Goal: Task Accomplishment & Management: Use online tool/utility

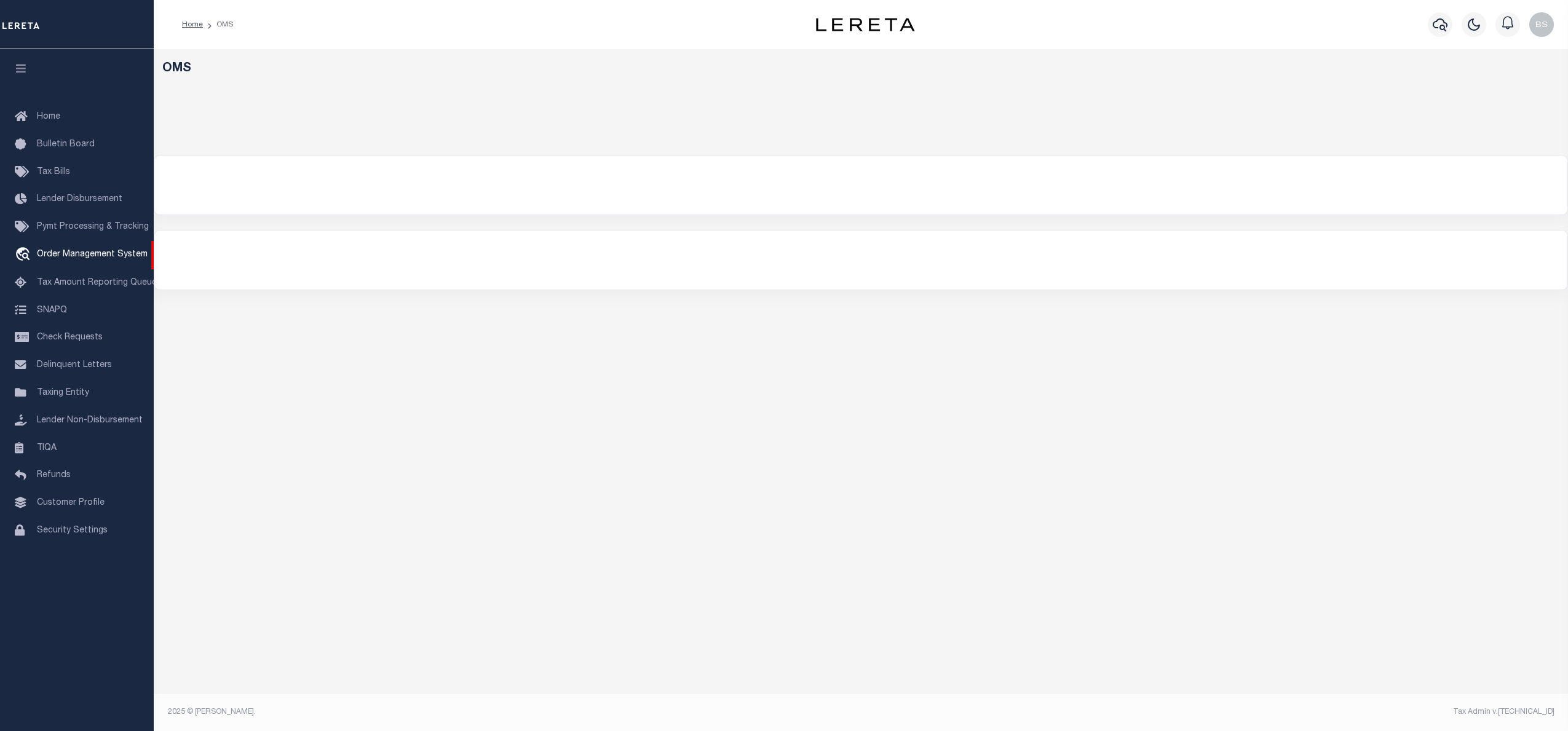
select select "200"
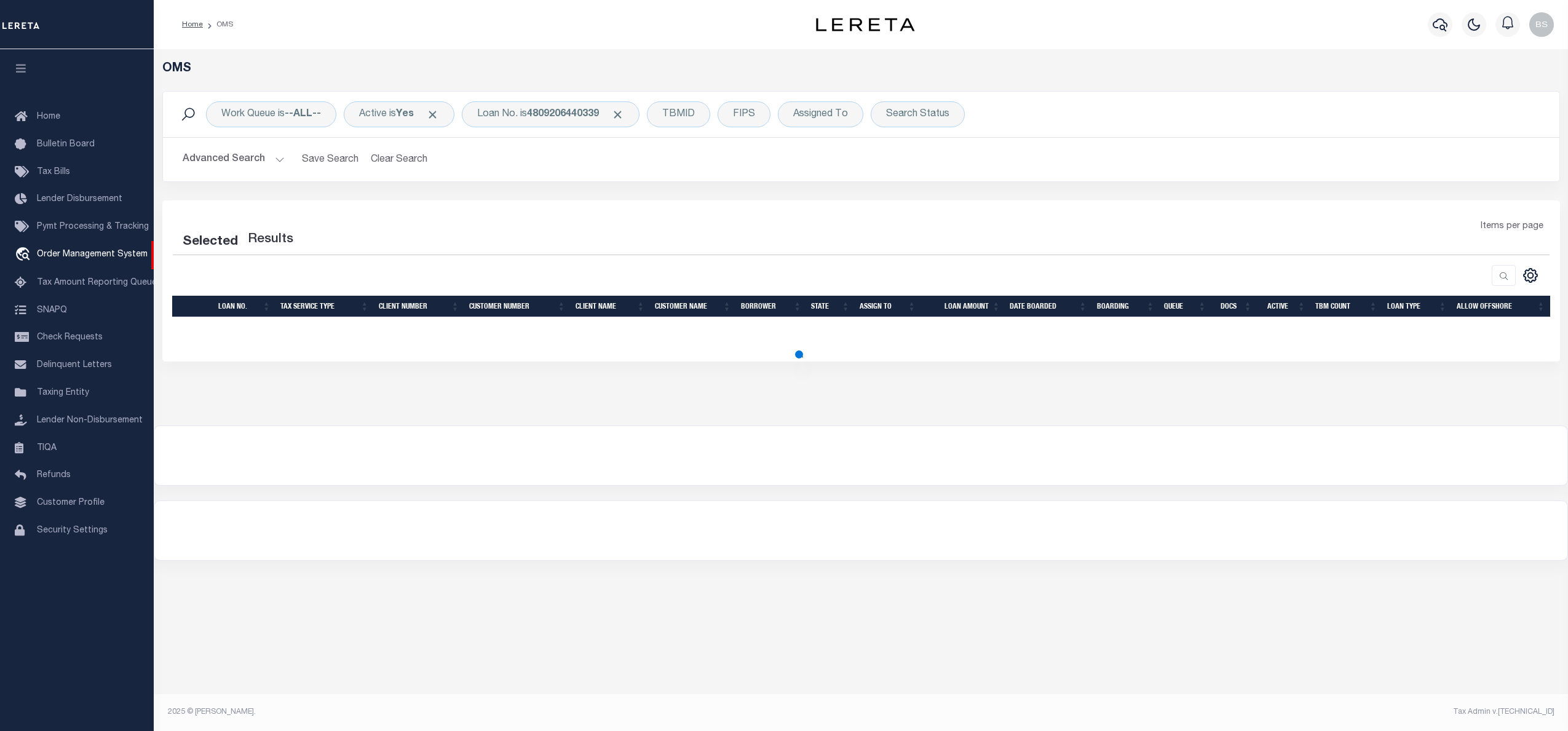
select select "200"
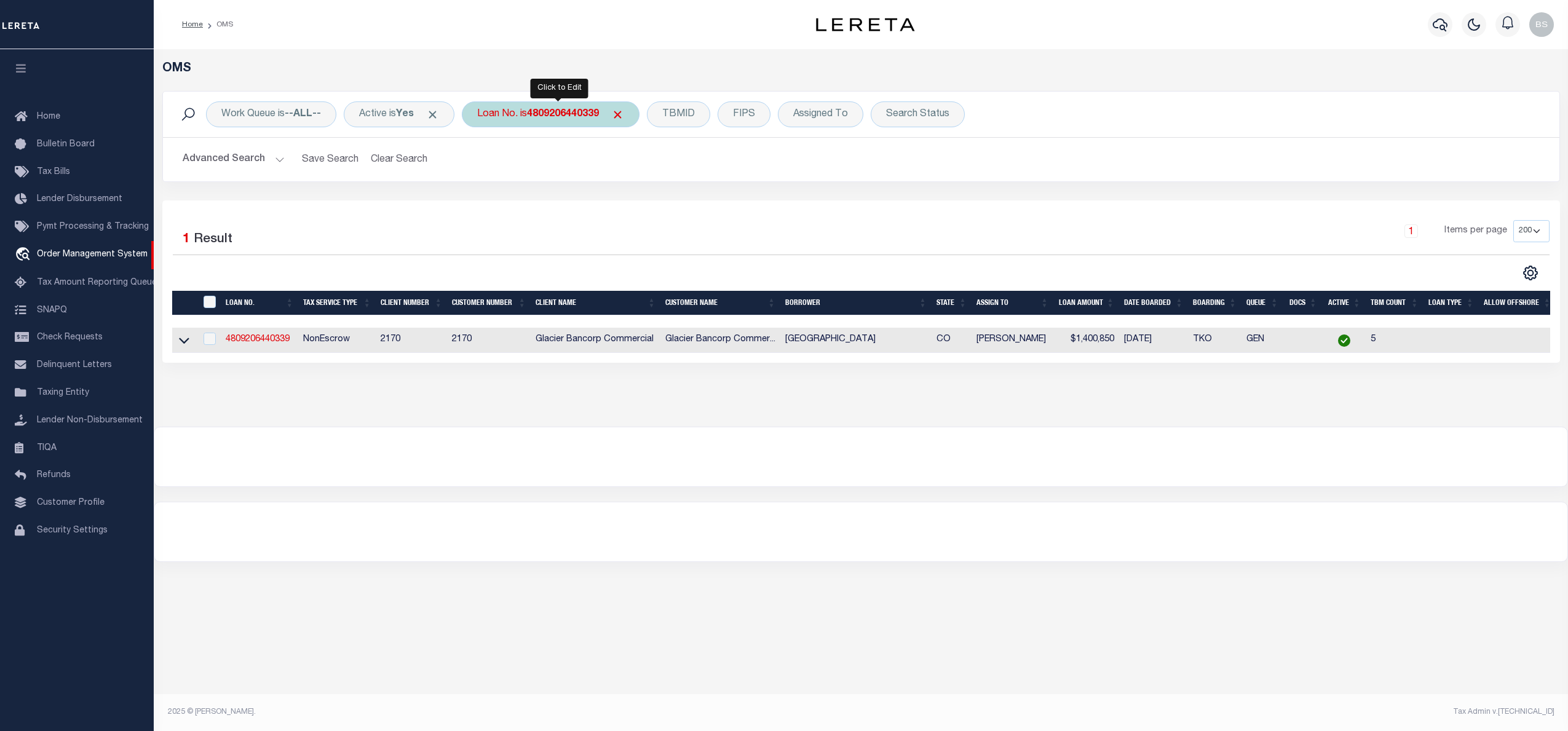
click at [556, 111] on b "4809206440339" at bounding box center [562, 114] width 72 height 10
type input "900007742"
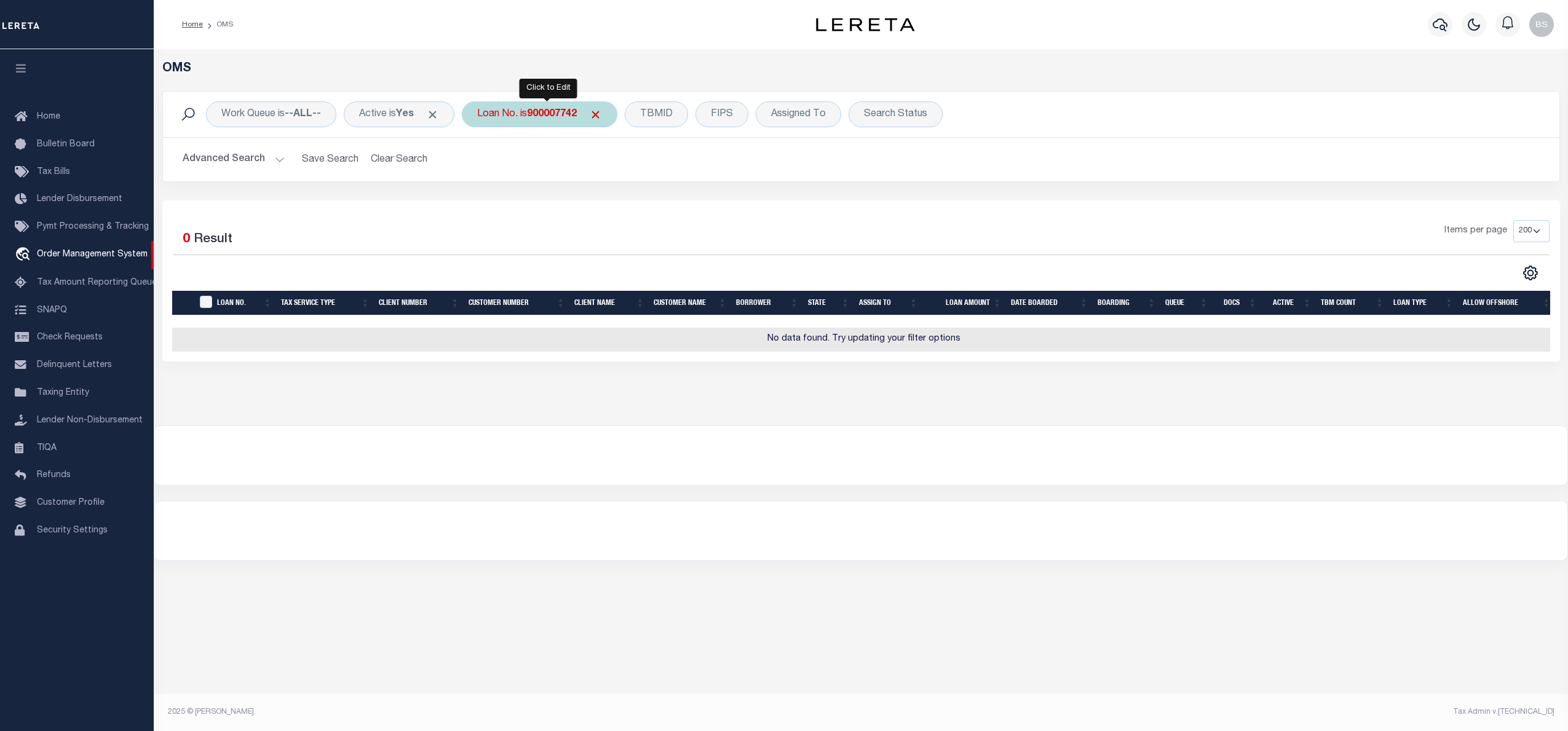
click at [511, 116] on div "Loan No. is 900007742" at bounding box center [539, 114] width 155 height 26
click at [557, 180] on input "900007742" at bounding box center [568, 174] width 181 height 23
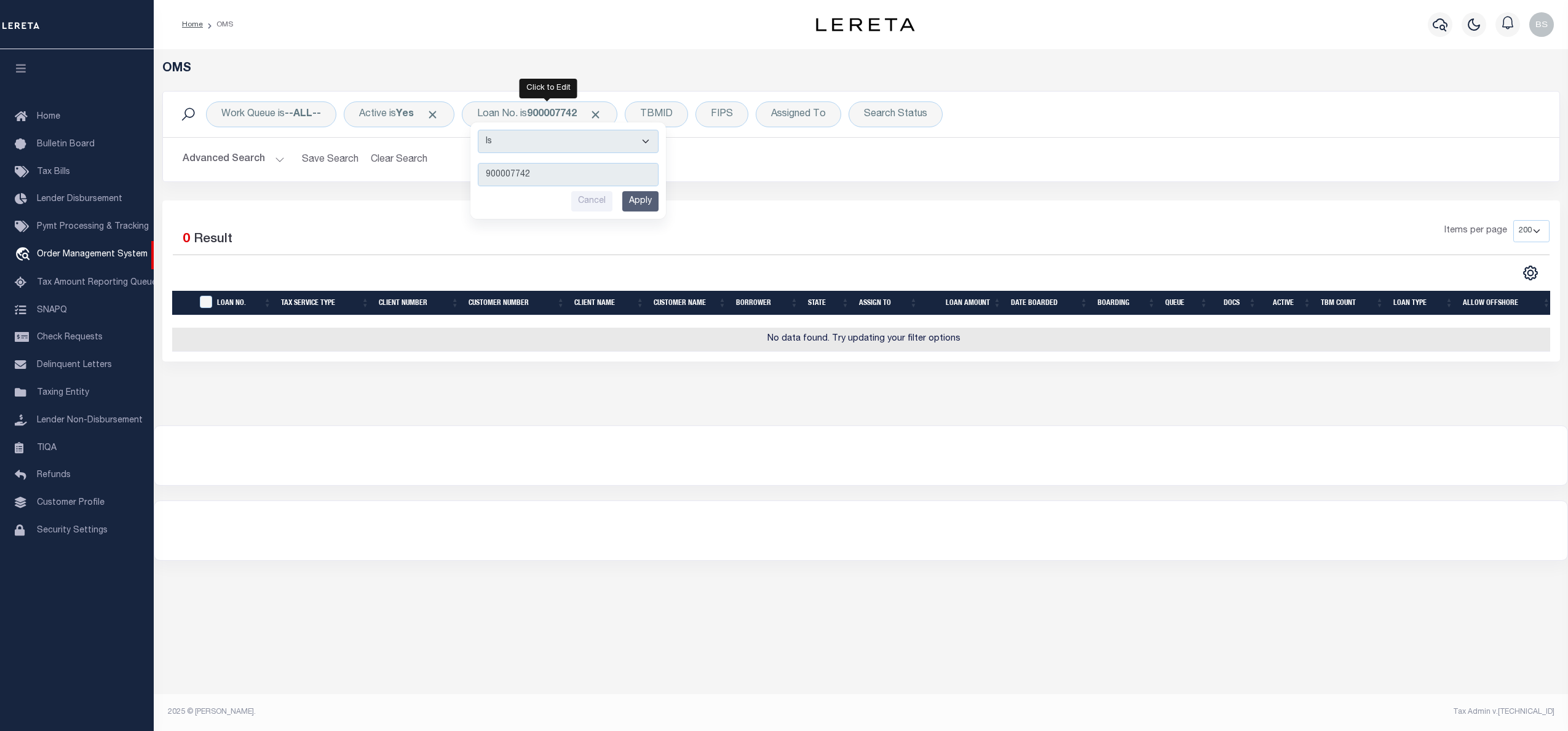
drag, startPoint x: 562, startPoint y: 178, endPoint x: 448, endPoint y: 178, distance: 114.0
click at [448, 178] on div "Work Queue is --ALL-- Active is Yes Loan No. is 900007742 Is Contains 900007742…" at bounding box center [861, 137] width 1398 height 91
click at [502, 174] on div "Advanced Search Save Search Clear Search tblSearchTopScreen_dynamictable_____De…" at bounding box center [861, 160] width 1396 height 44
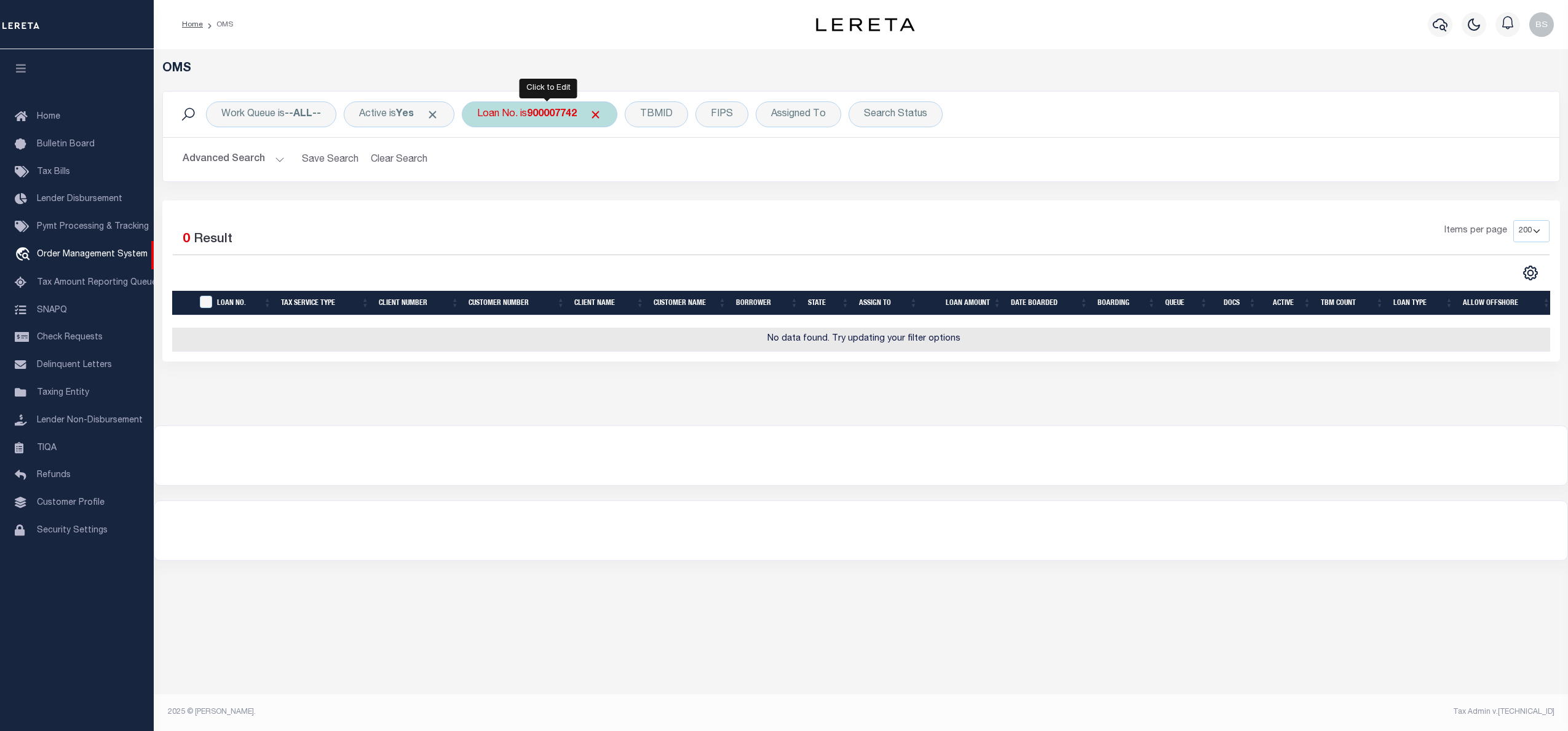
click at [543, 109] on b "900007742" at bounding box center [552, 114] width 50 height 10
type input "90000742"
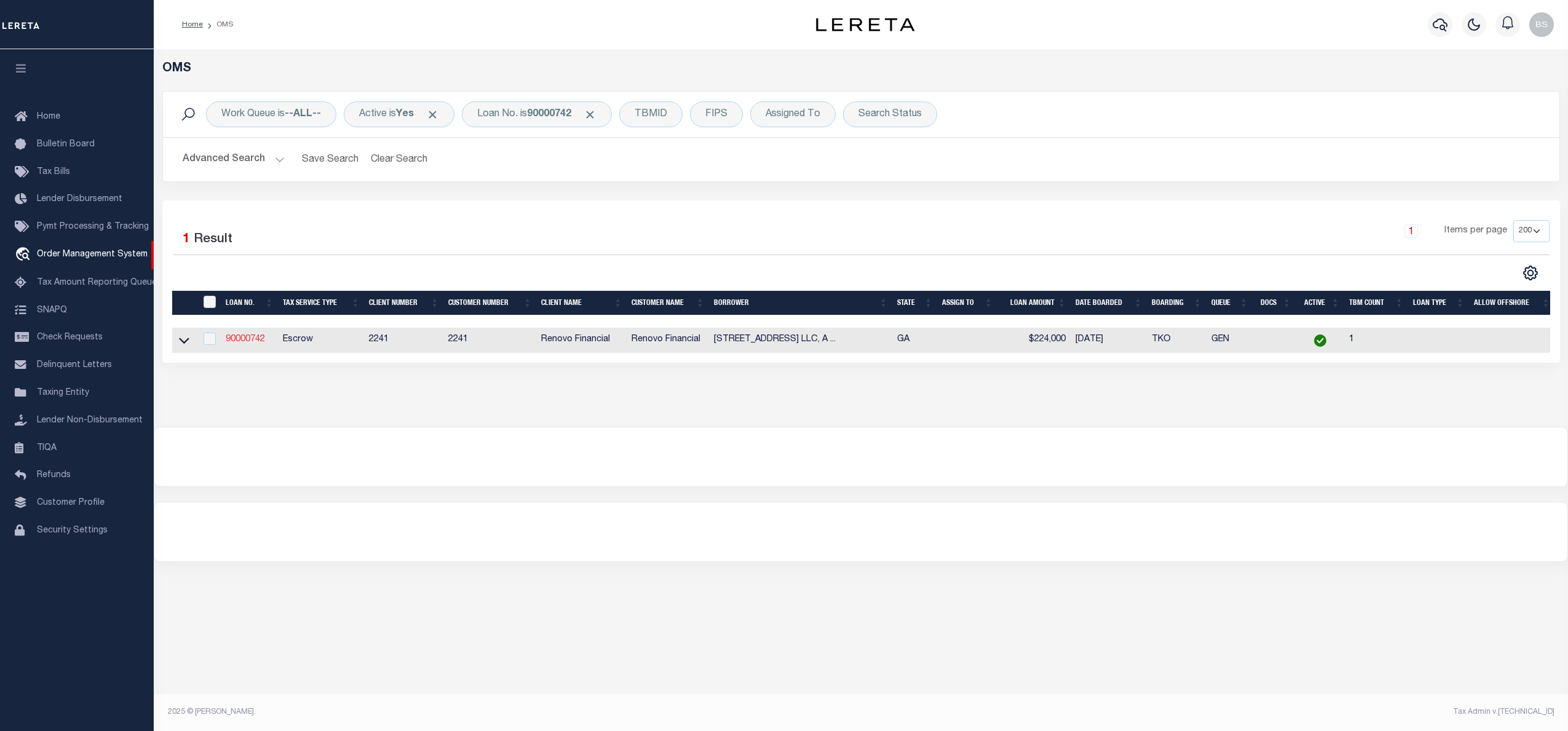
click at [249, 340] on link "90000742" at bounding box center [245, 340] width 39 height 9
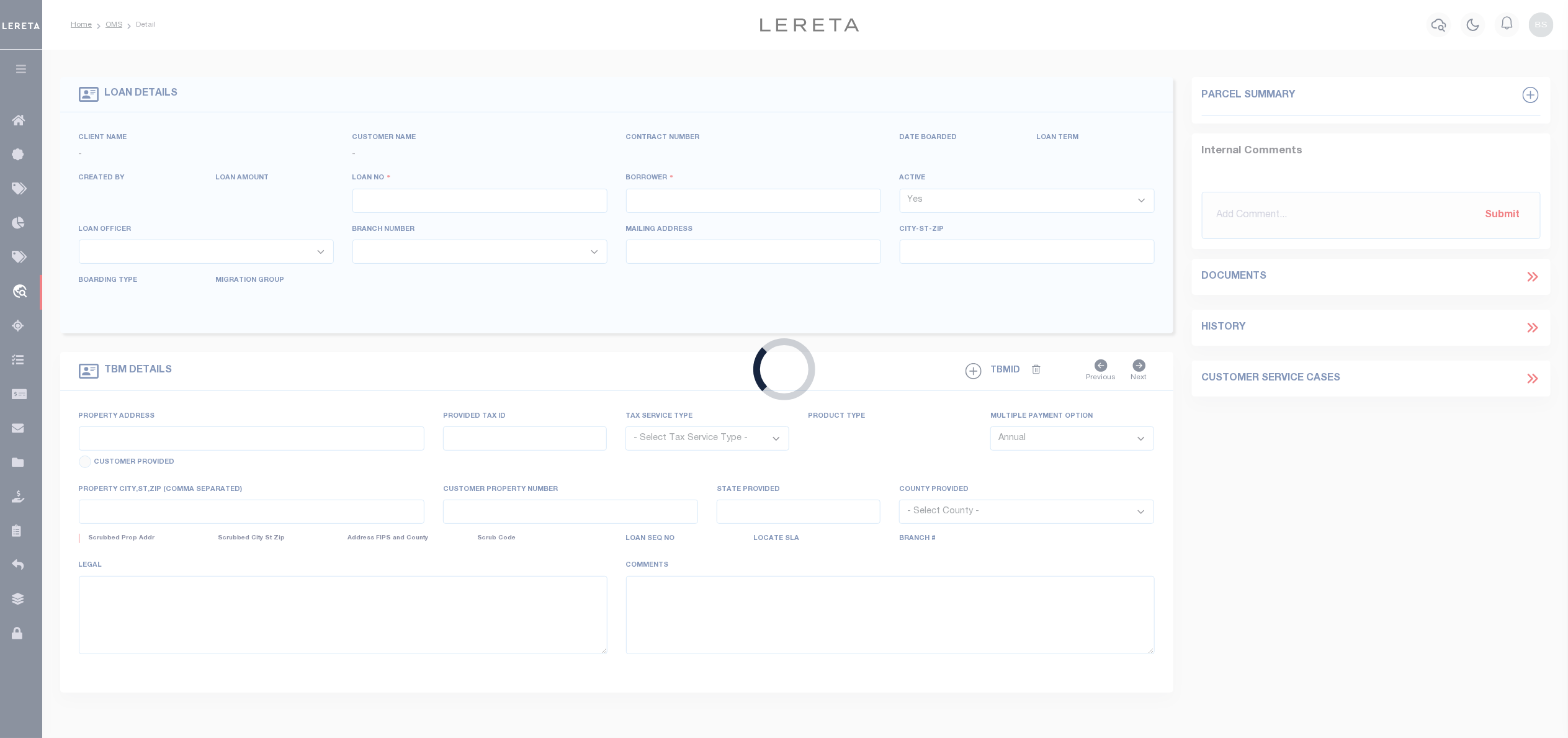
type input "90000742"
type input "74 AUSTIN AVE MARIETTA LLC, A GEORGIA LIMITED LIABILITY COMPANY"
select select
select select "400"
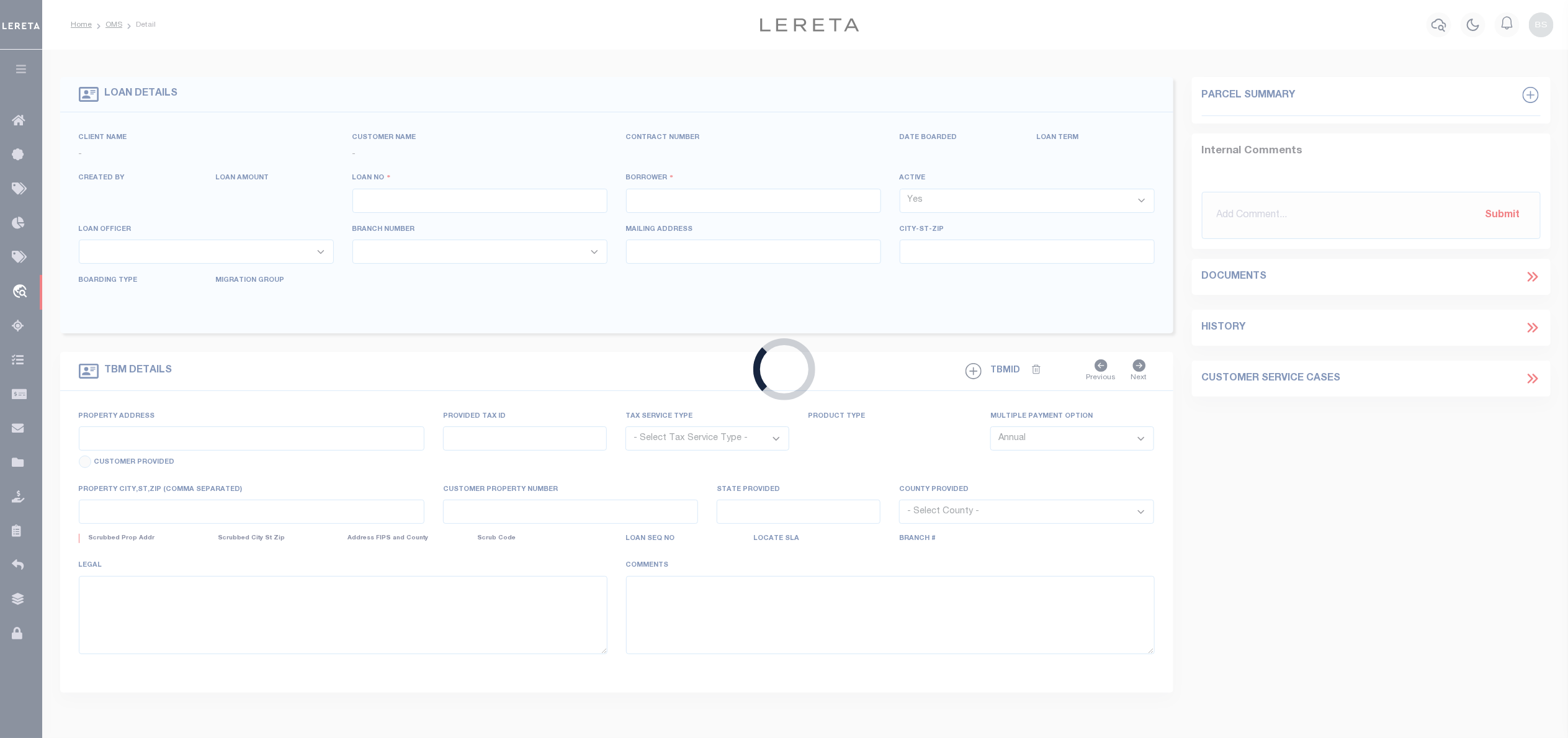
select select "Escrow"
select select "25067"
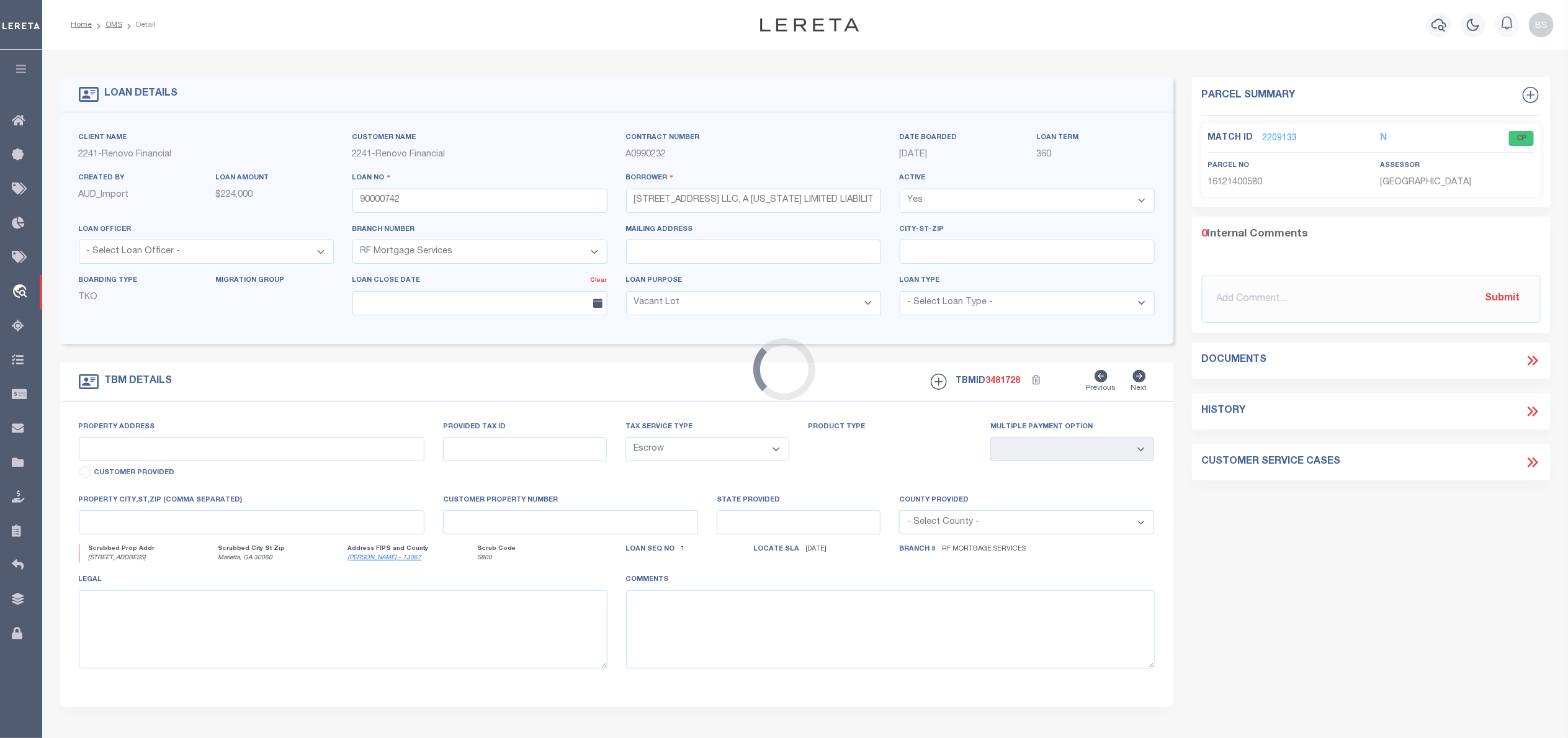
type input "74 Austin Avenue NE"
type input "16-1214-0-058-0"
select select
type input "Marietta, GA 30060"
type input "a0kUS00000Cf2qA"
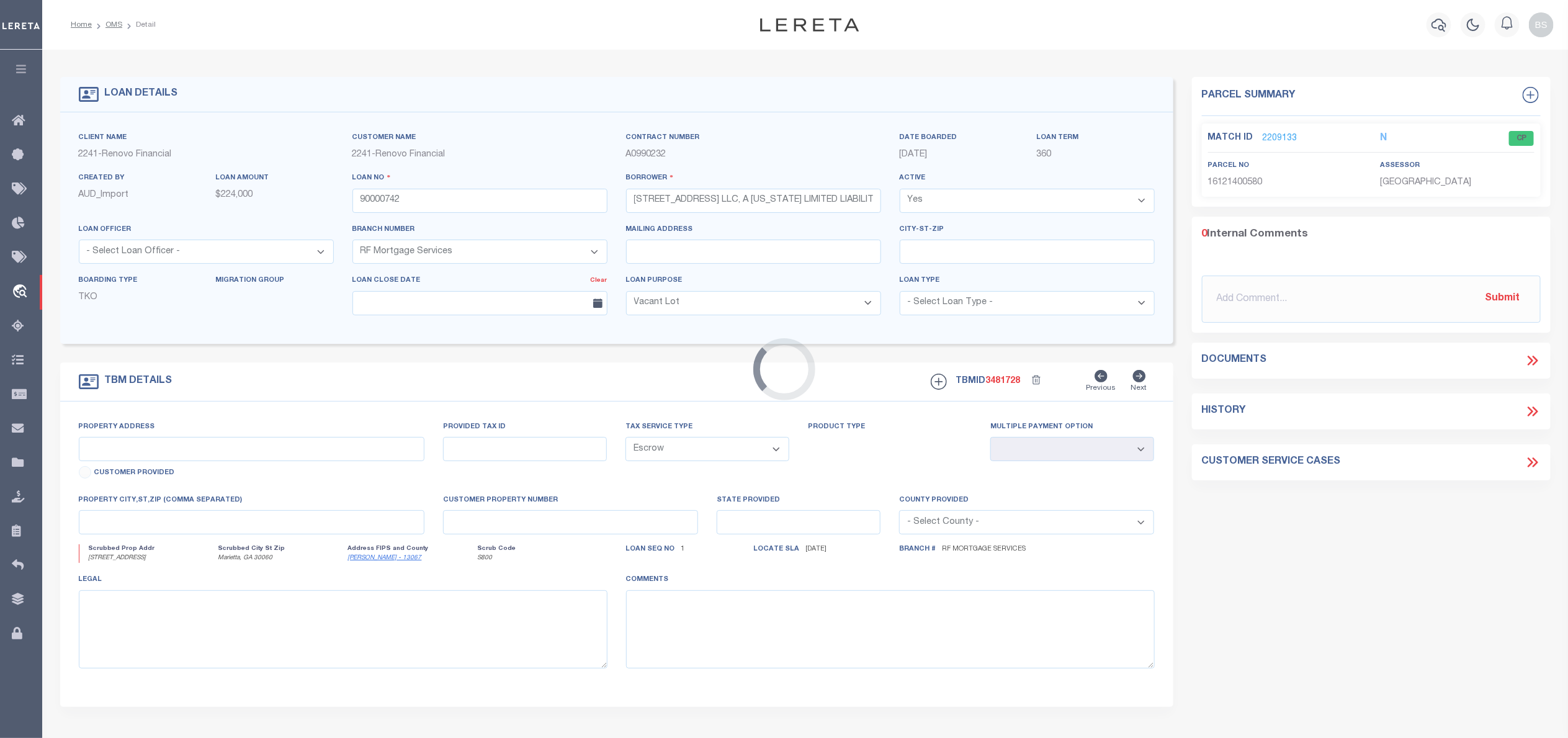
type input "GA"
select select
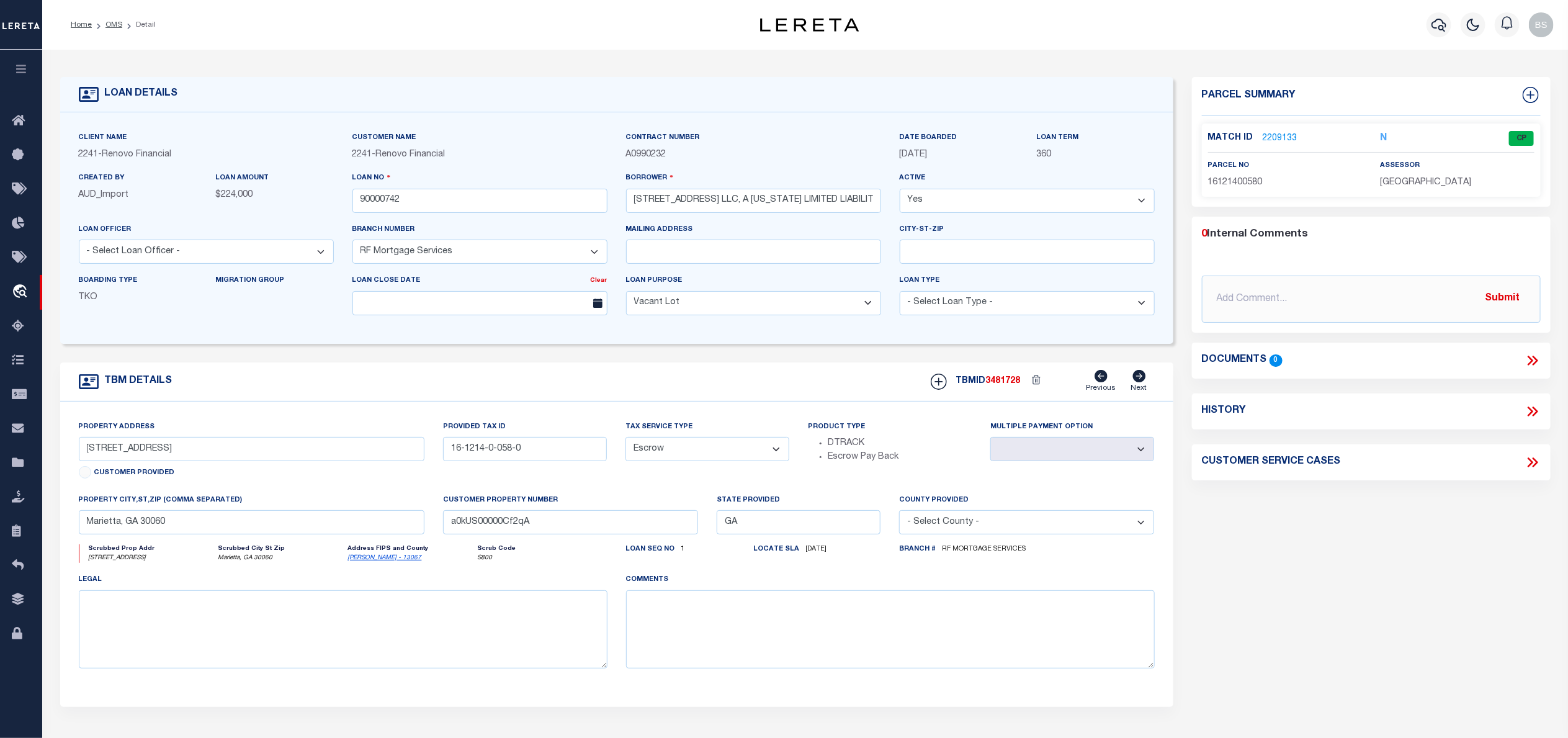
click at [1281, 138] on link "2209133" at bounding box center [1279, 139] width 35 height 13
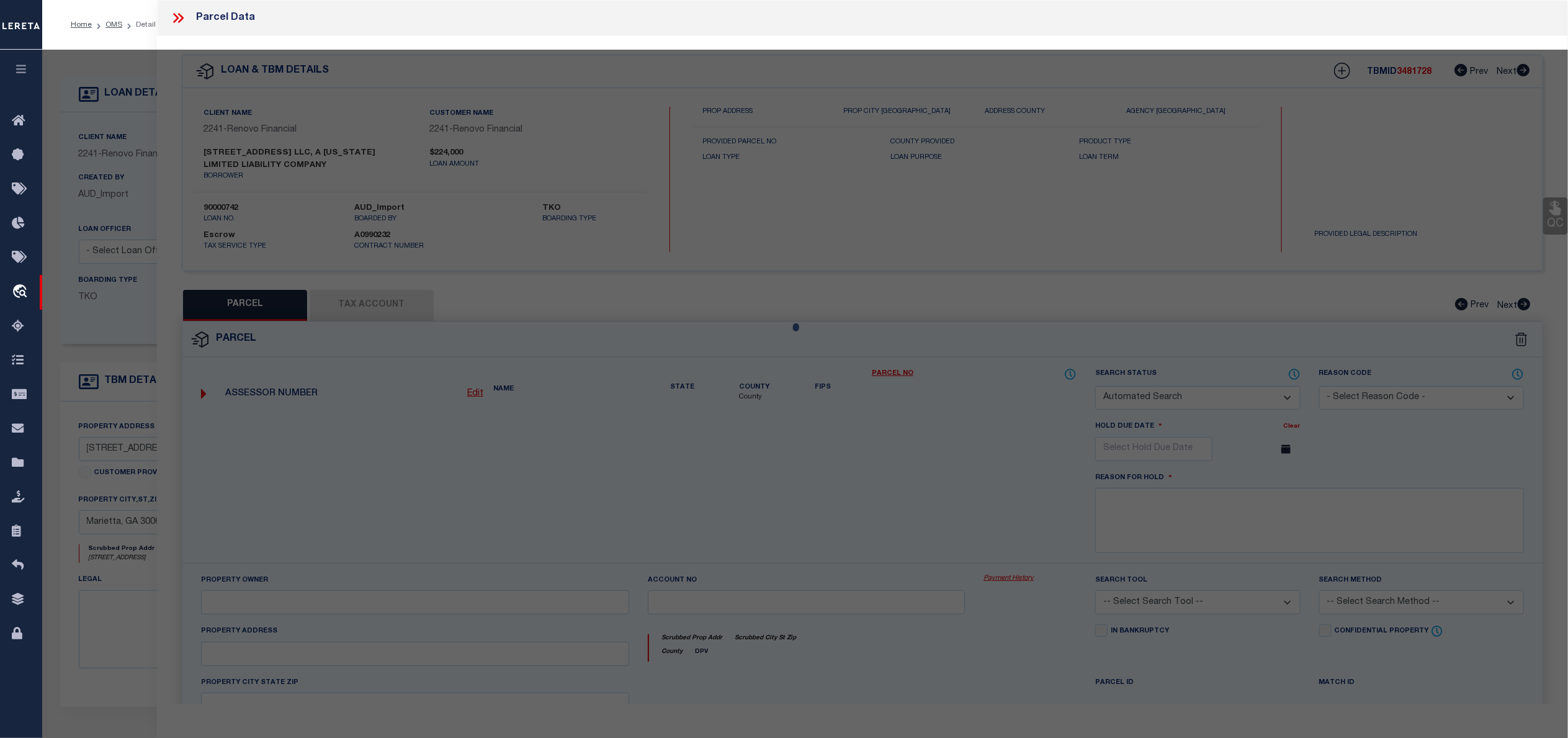
checkbox input "false"
select select "CP"
type input "SOSA LLC"
select select "ATL"
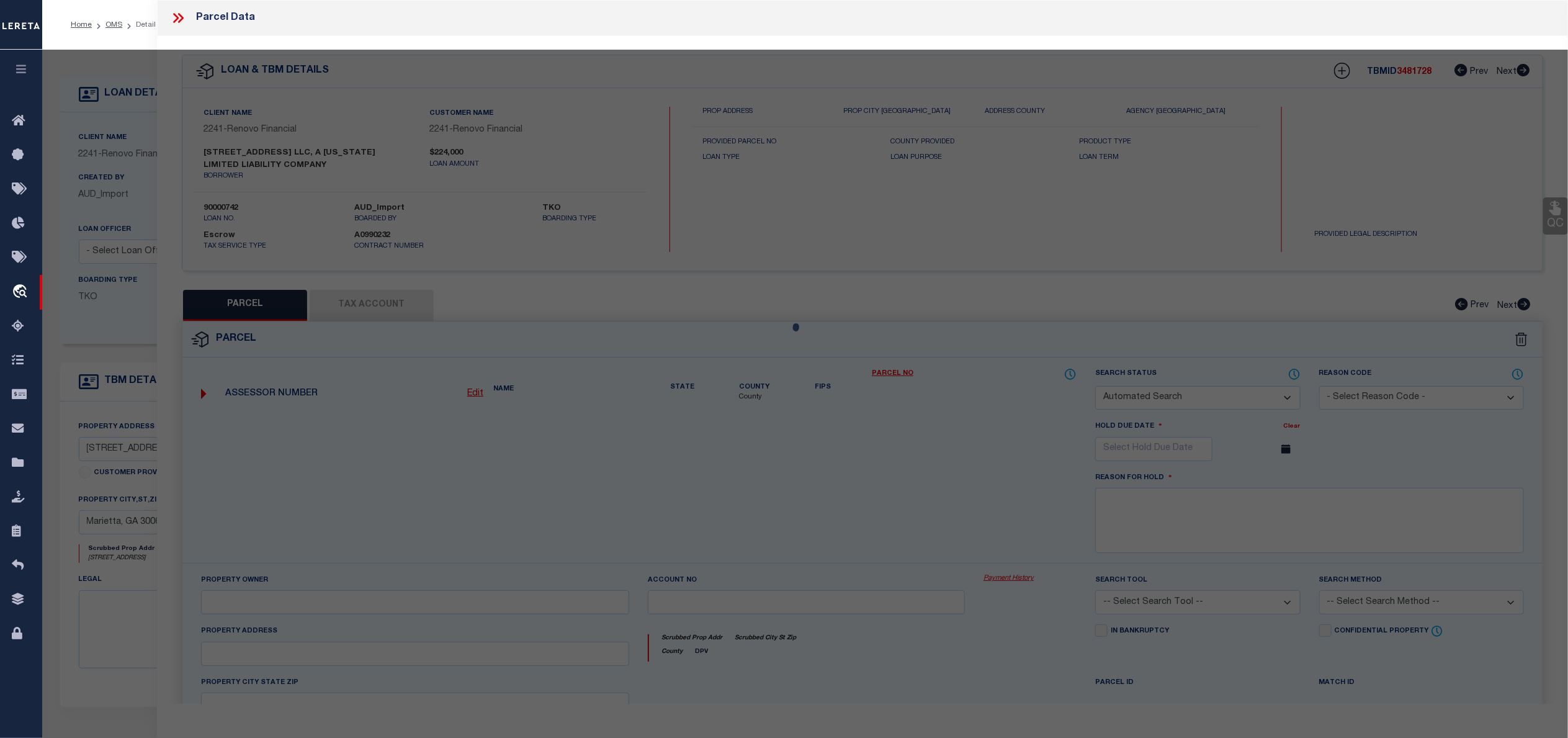
select select "ADD"
type input "74 AUSTIN AVE NE"
checkbox input "false"
type input "MARIETTA, GA 30060"
type textarea "DIST:4 CITY/MUNI/TWP:MARIETTA"
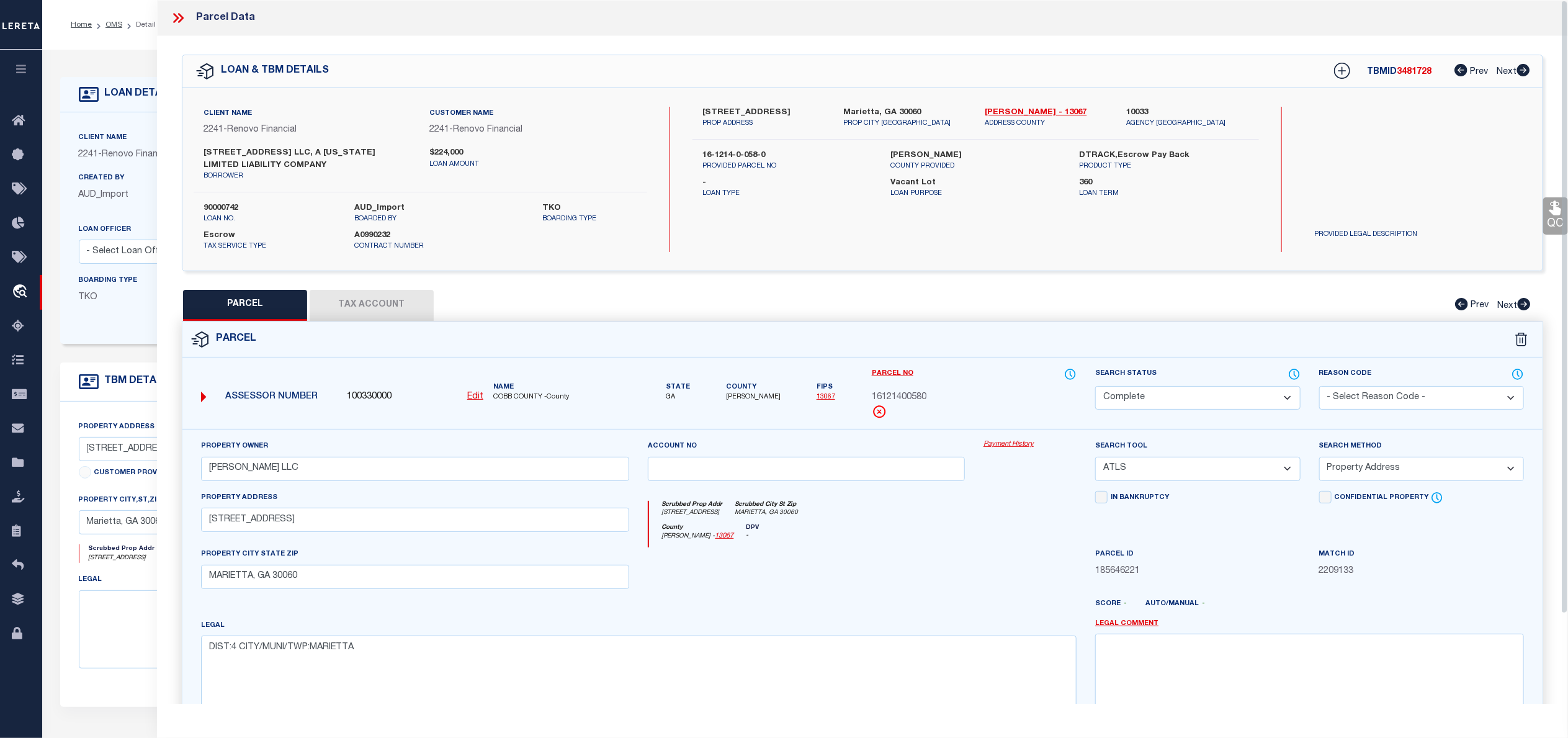
click at [1007, 450] on link "Payment History" at bounding box center [1030, 444] width 93 height 11
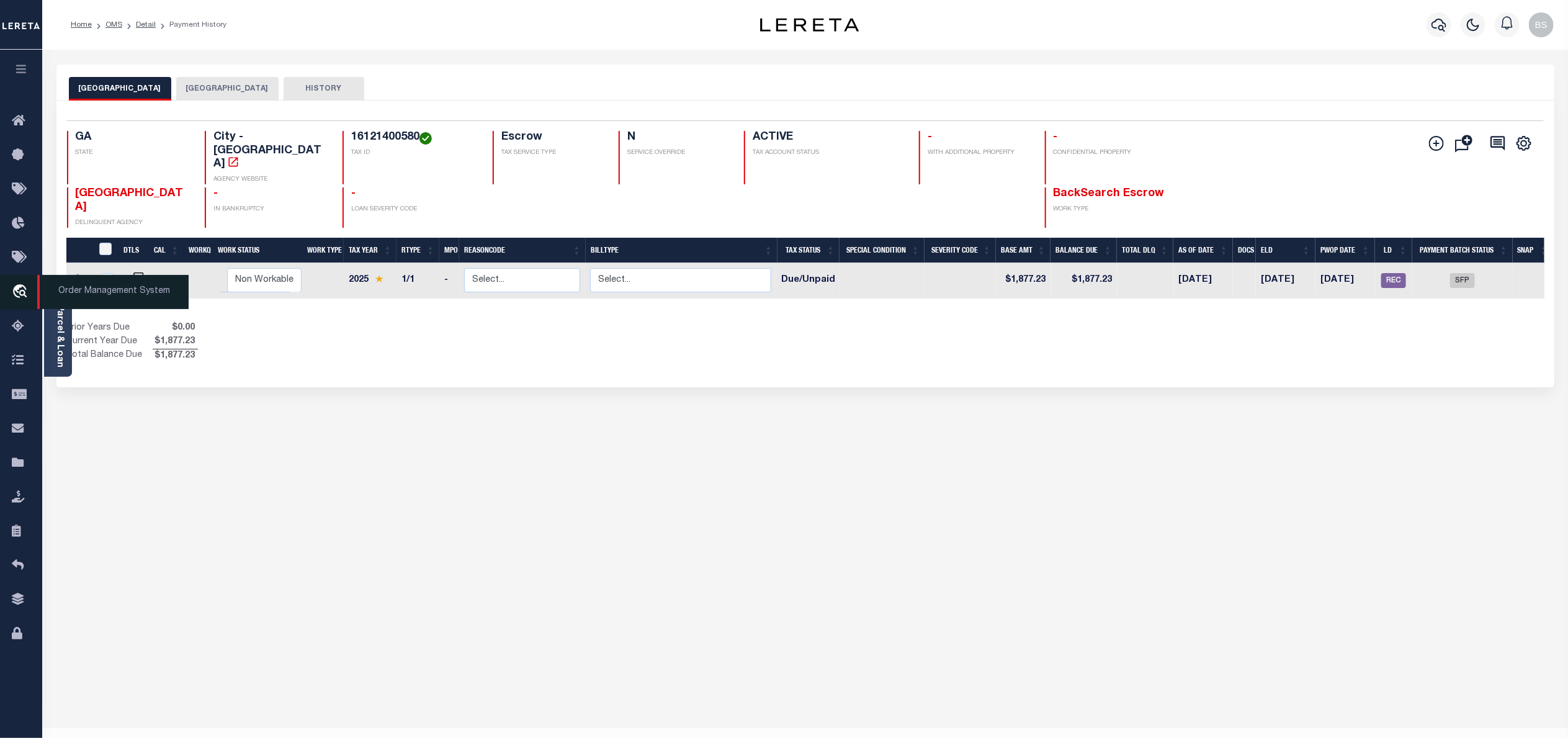
click at [73, 289] on span "Order Management System" at bounding box center [113, 292] width 151 height 34
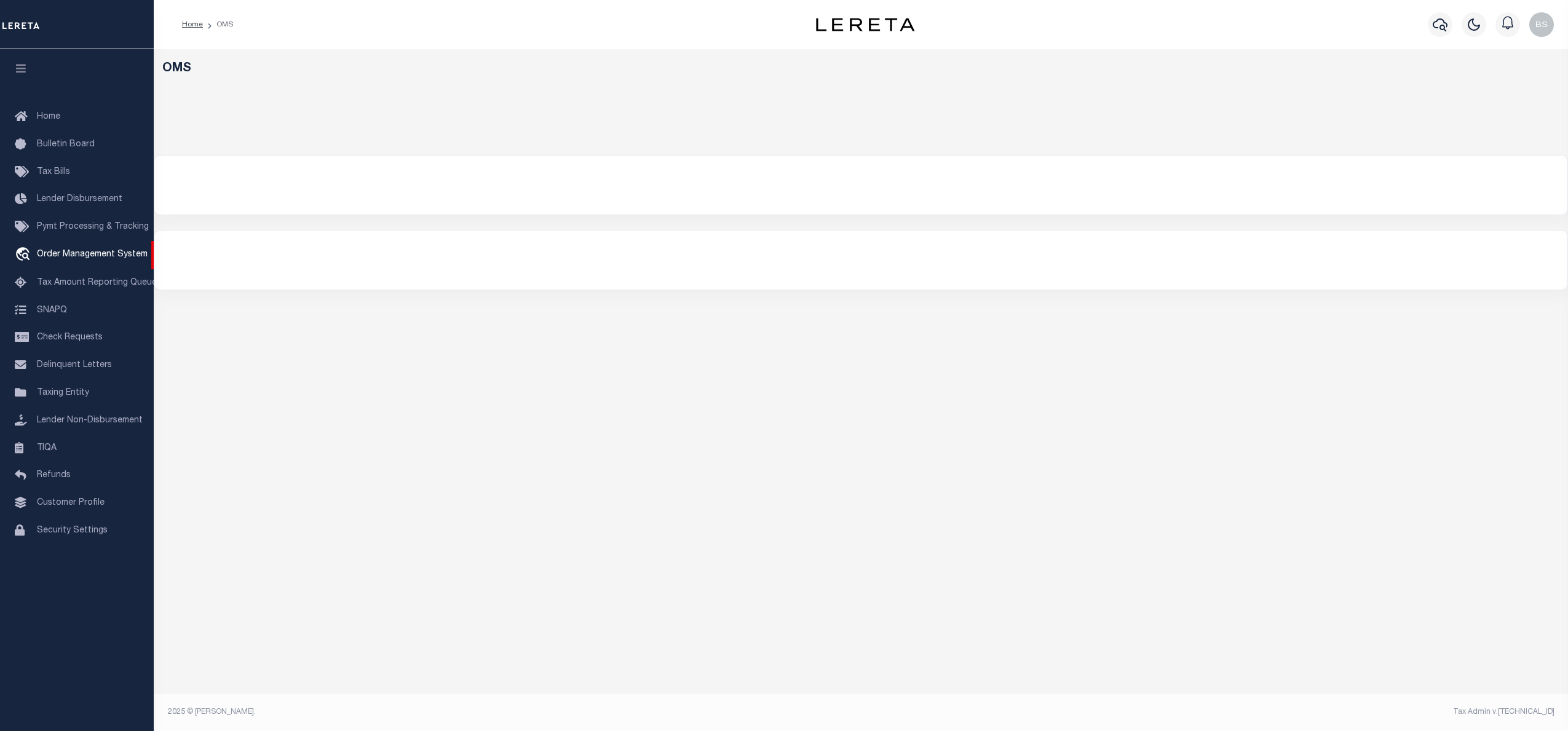
select select "200"
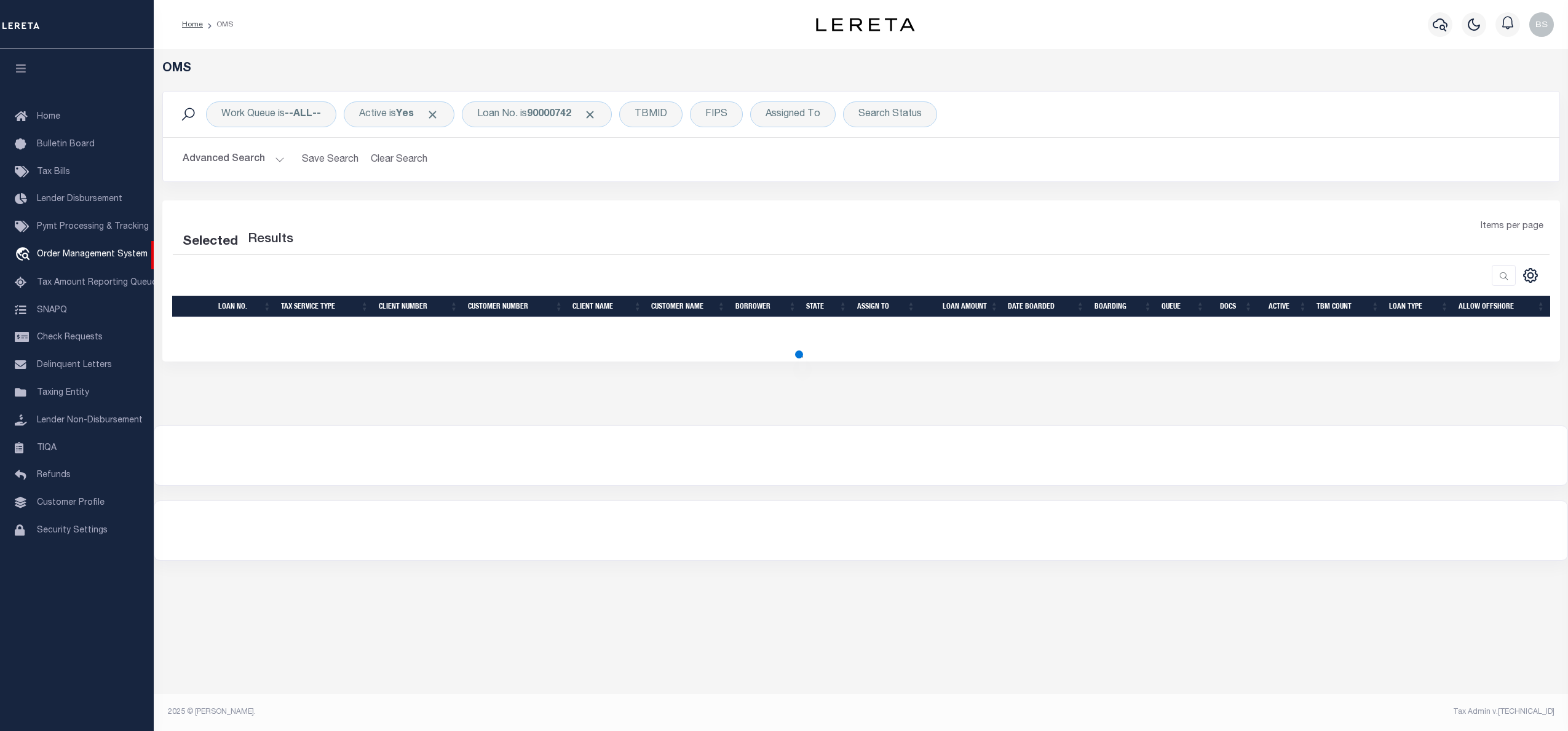
select select "200"
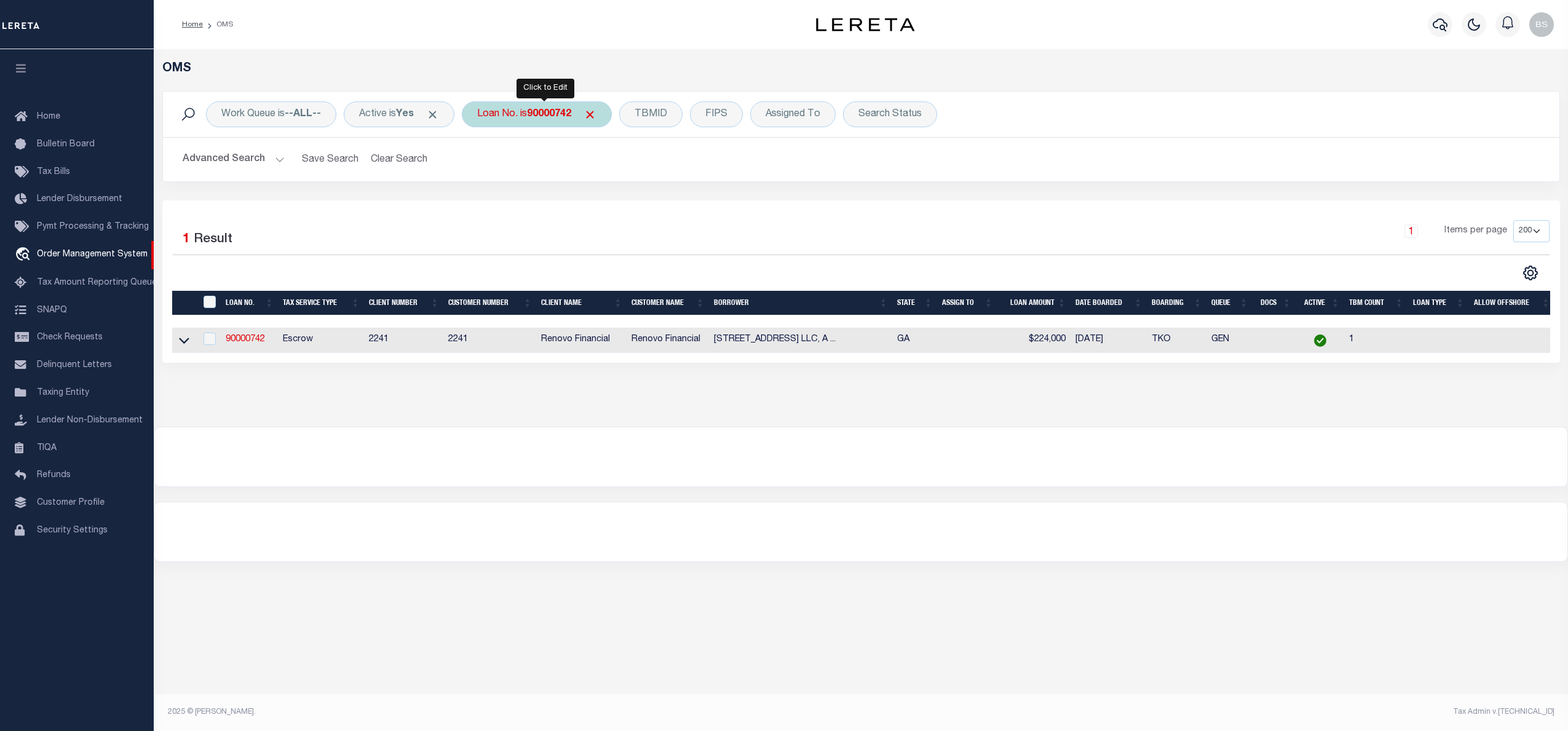
click at [552, 122] on div "Loan No. is 90000742" at bounding box center [537, 114] width 150 height 26
type input "10023056"
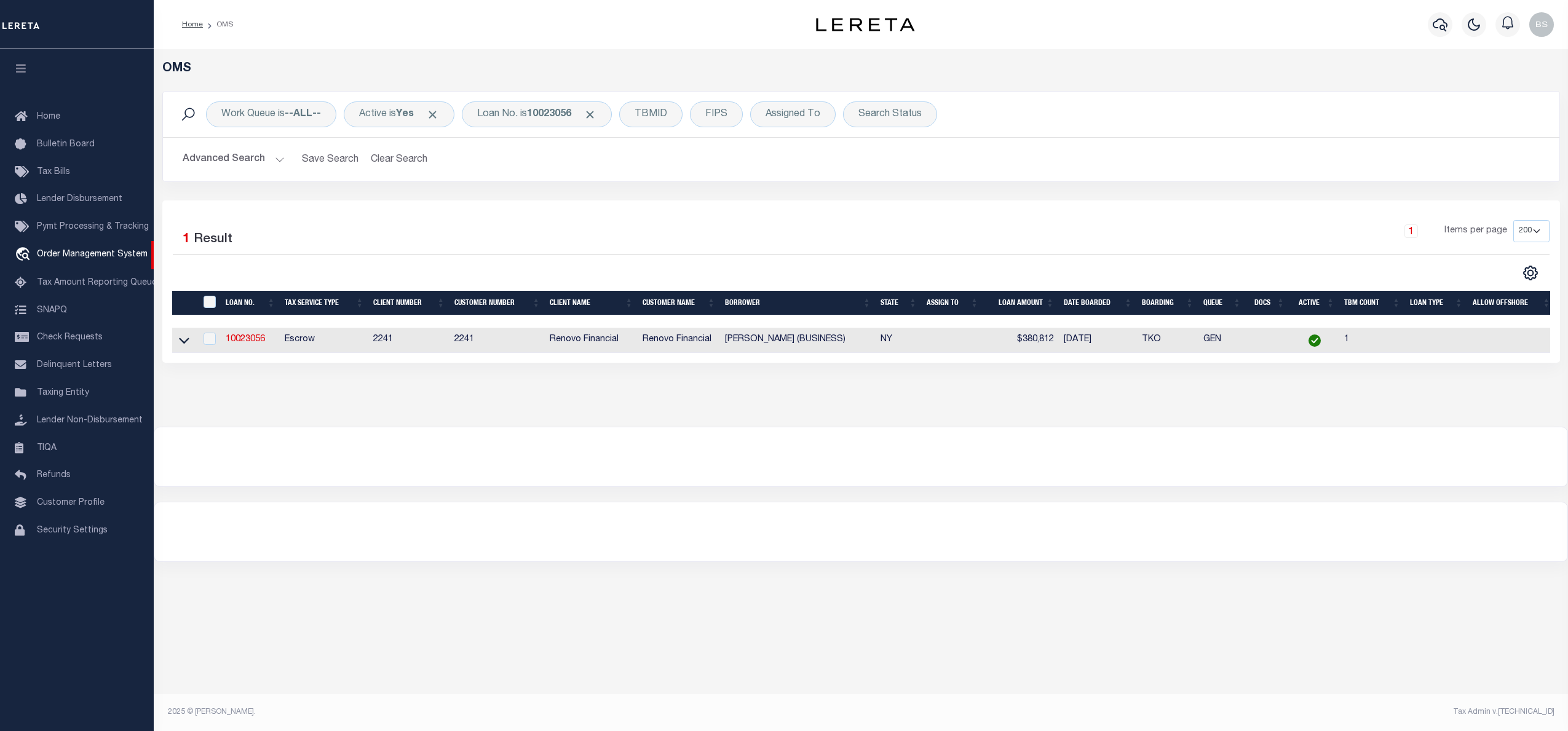
click at [189, 341] on link at bounding box center [184, 340] width 14 height 9
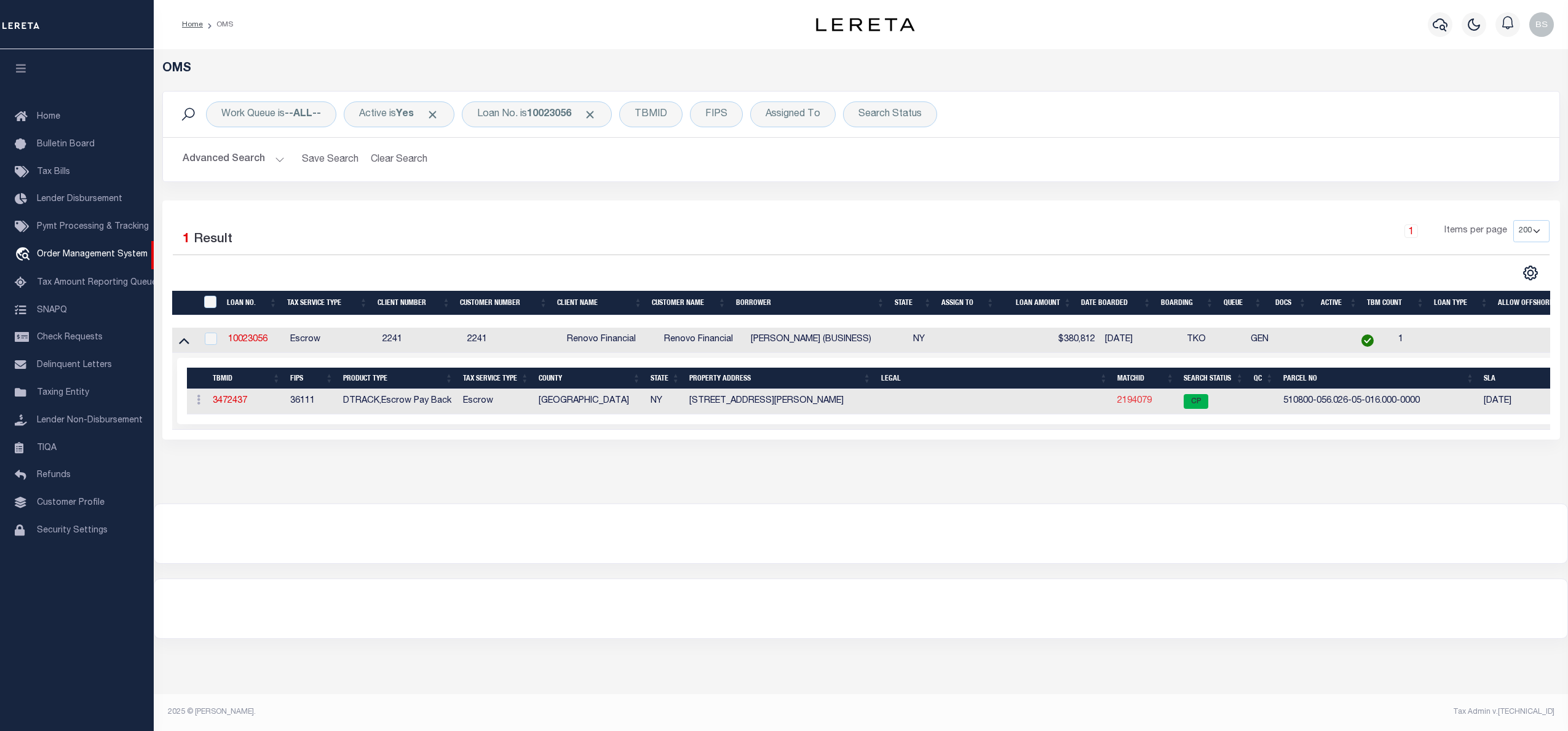
click at [1131, 402] on link "2194079" at bounding box center [1134, 401] width 34 height 9
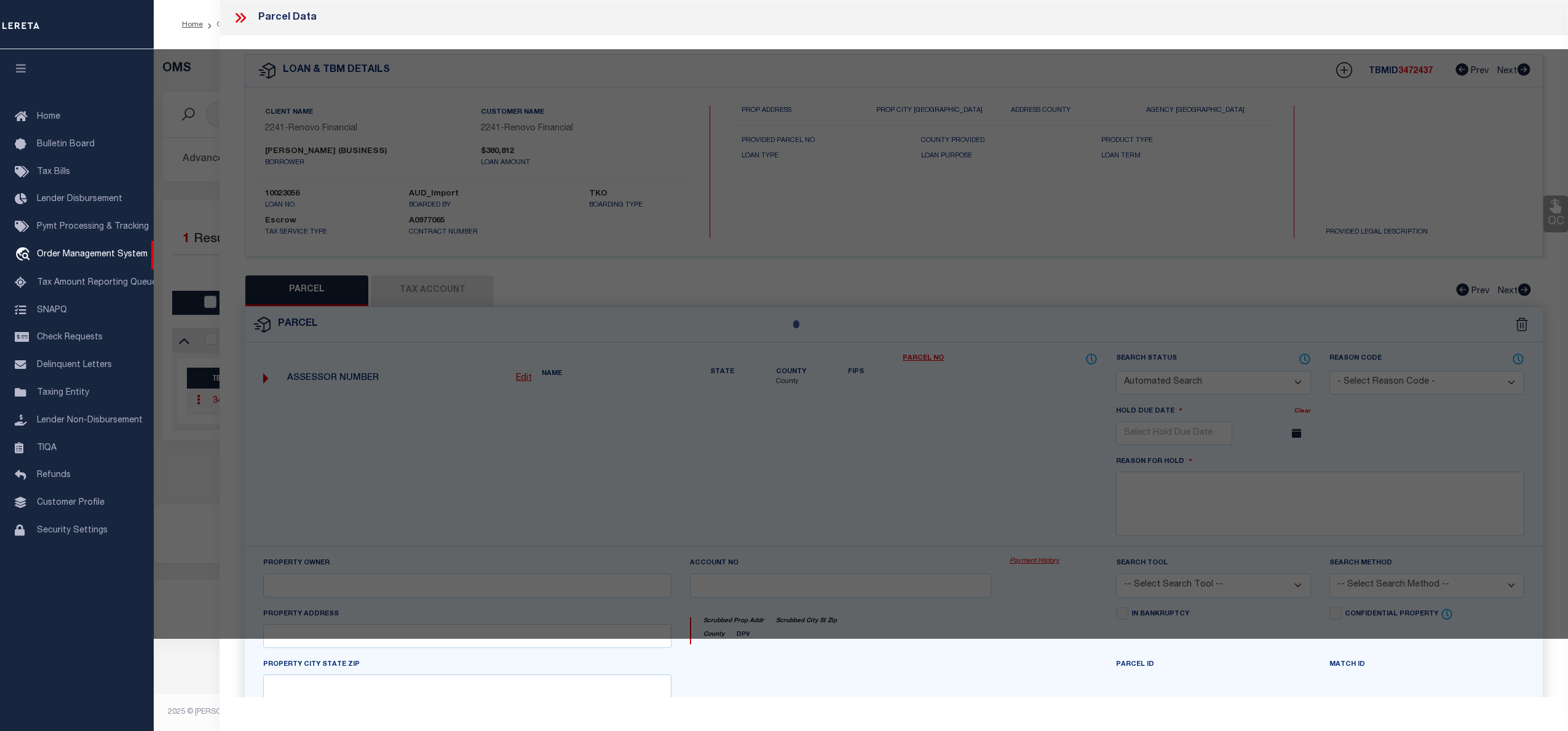
checkbox input "false"
select select "CP"
type input "STERN,SHLOMO"
select select "ATL"
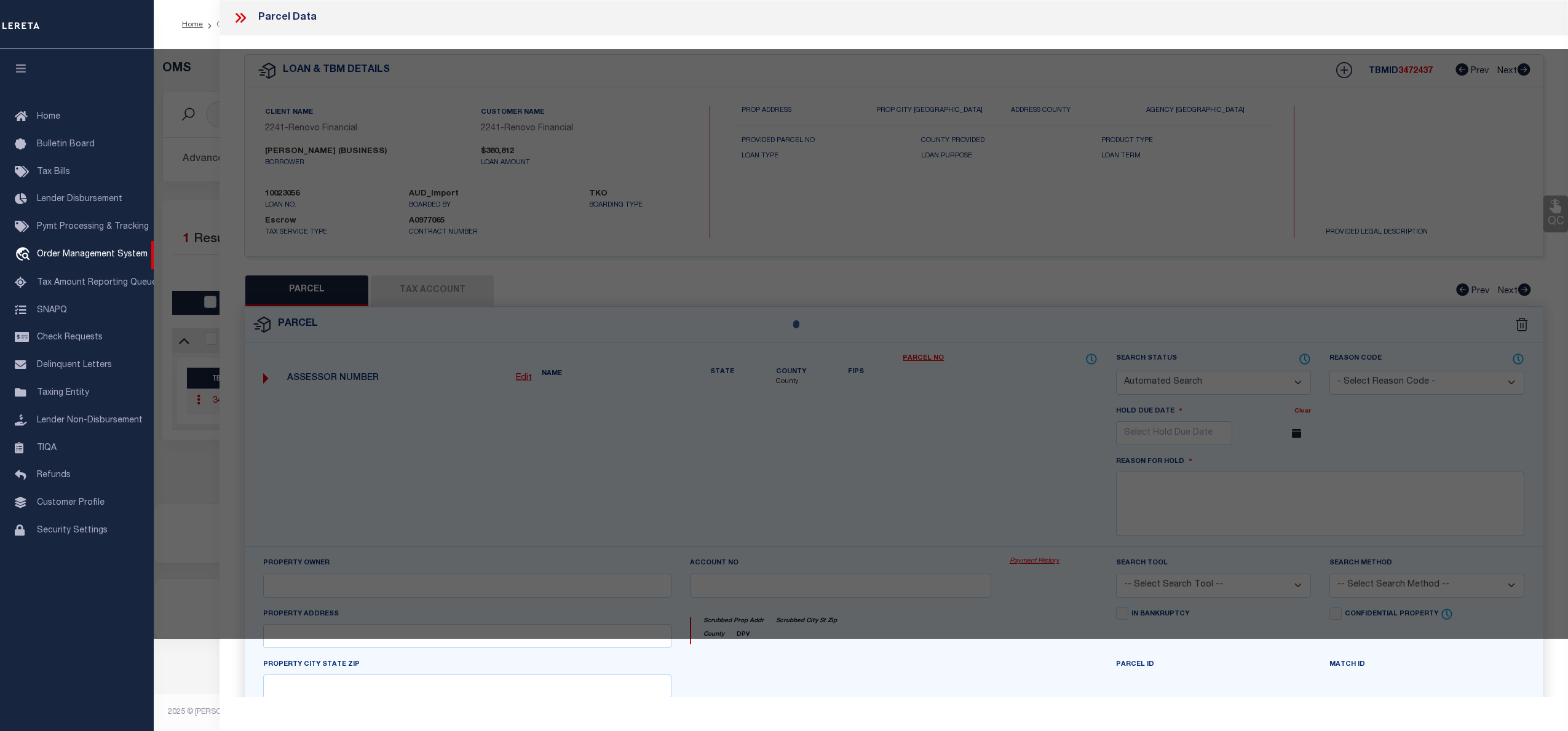
select select "ADD"
type input "350 HASBROUCK AVE"
checkbox input "false"
type input "KINGSTON, NY 12401"
type textarea "LOT:16.000 BLK:5 SEC:56.26 DIST:510800 CITY/MUNI/TWP:KINGSTON"
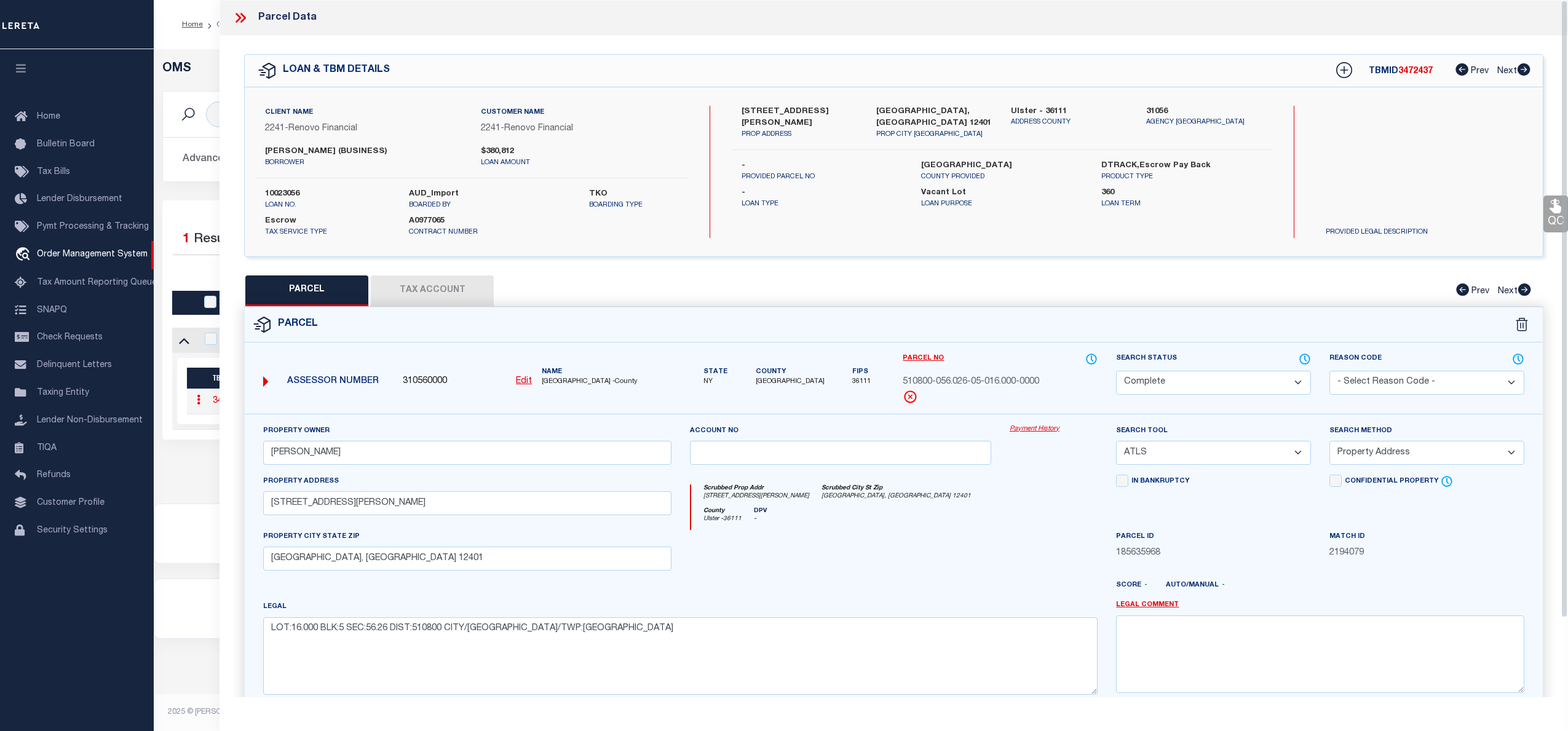
click at [1039, 428] on link "Payment History" at bounding box center [1053, 429] width 88 height 11
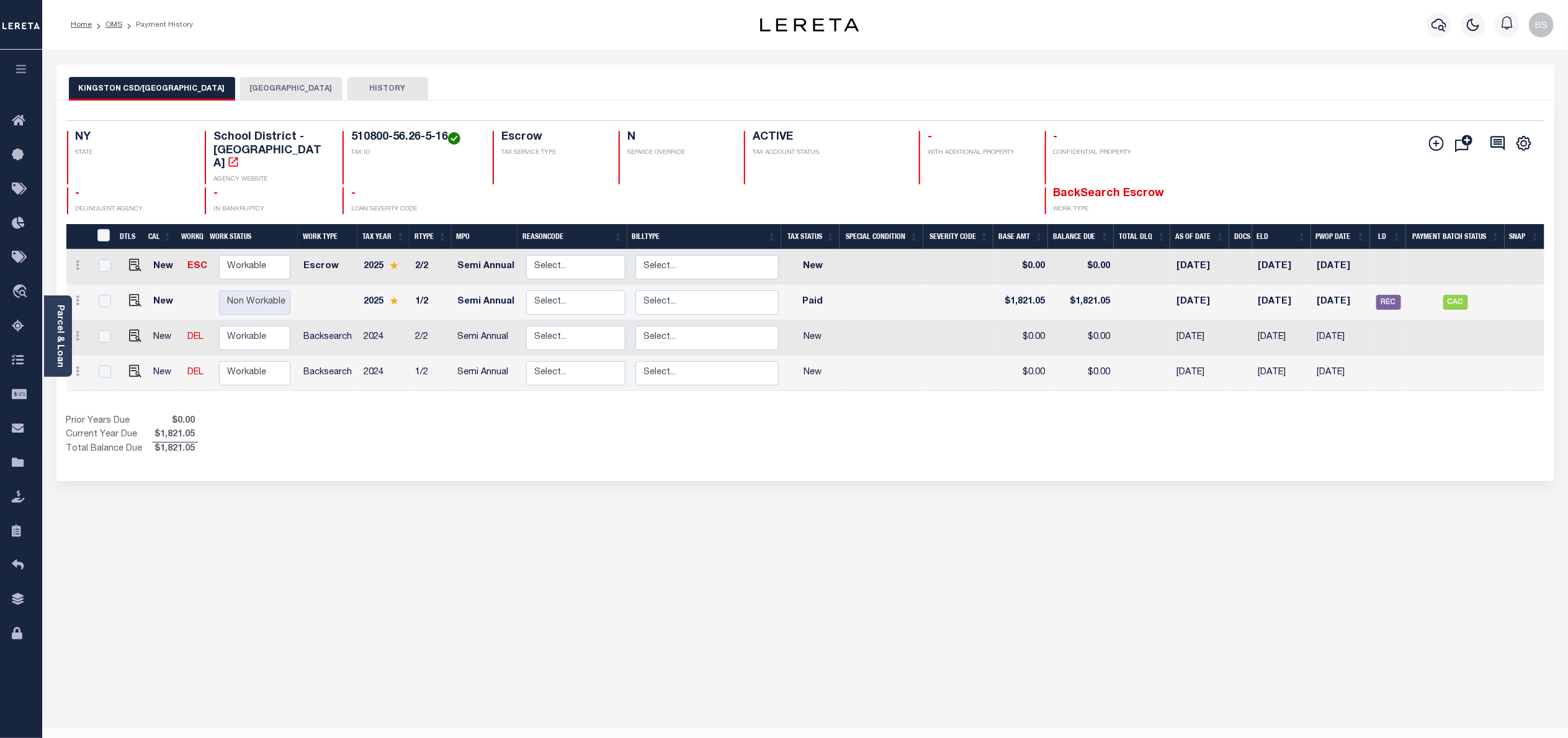
click at [253, 90] on button "KINGSTON CITY" at bounding box center [291, 88] width 103 height 23
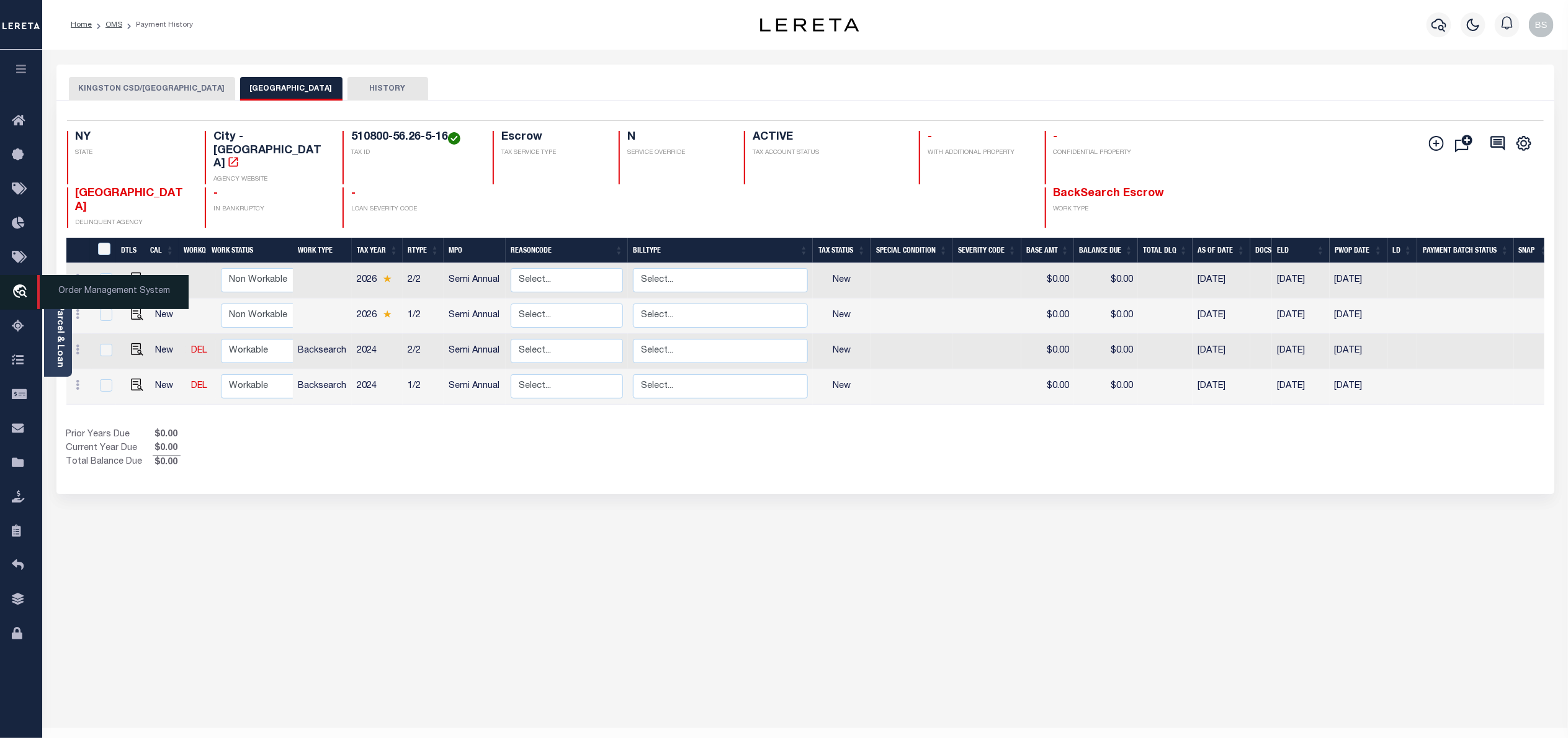
click at [116, 296] on span "Order Management System" at bounding box center [113, 292] width 151 height 34
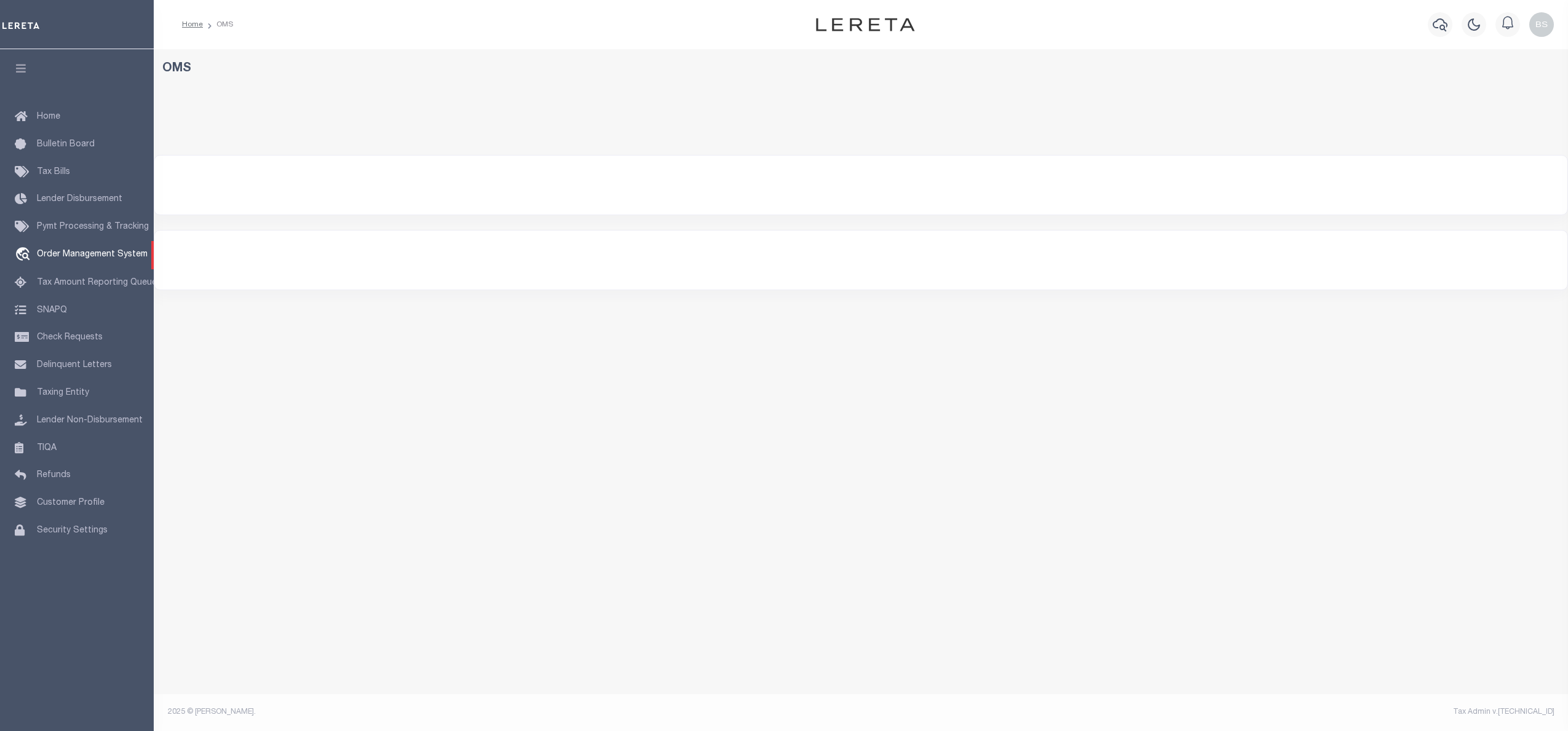
select select "200"
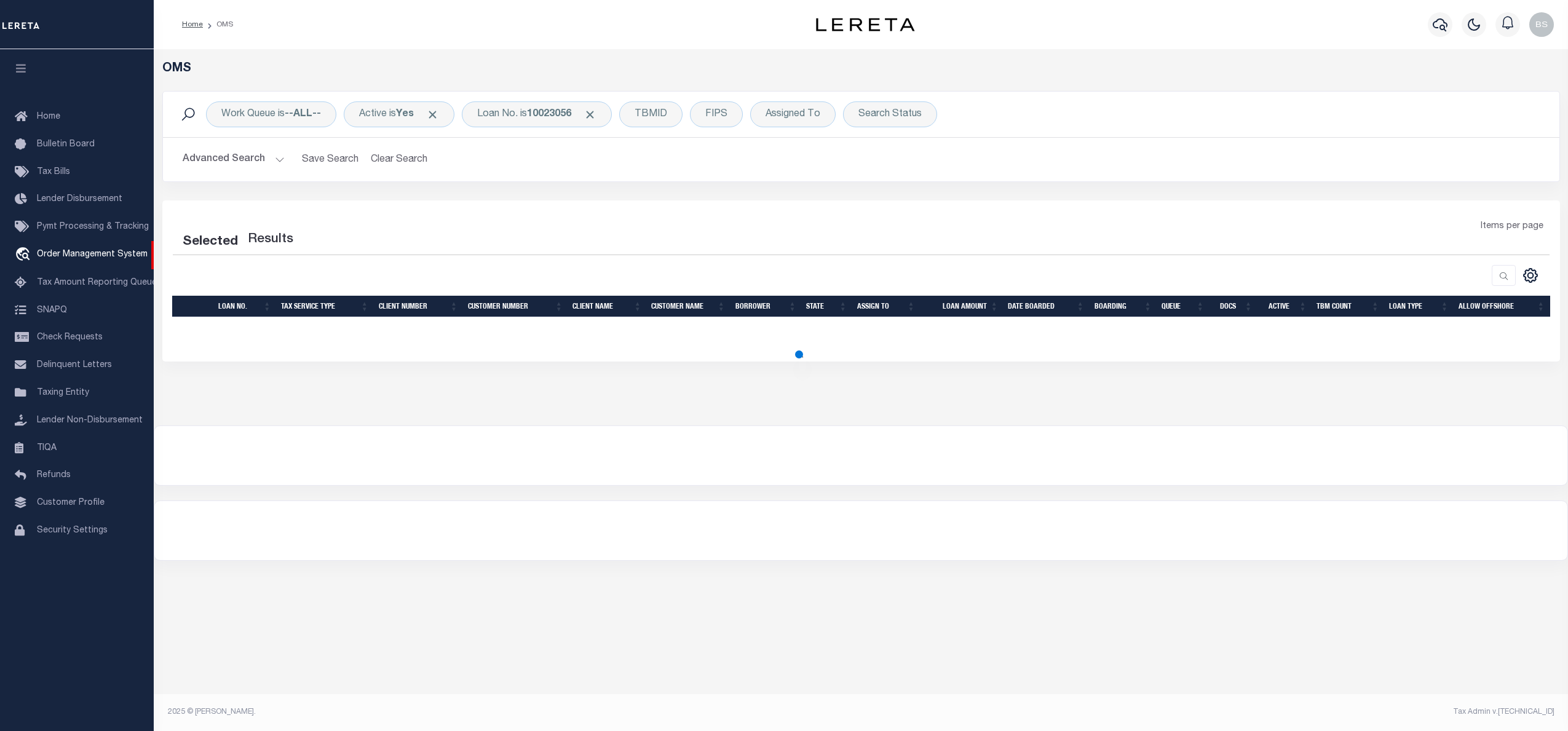
select select "200"
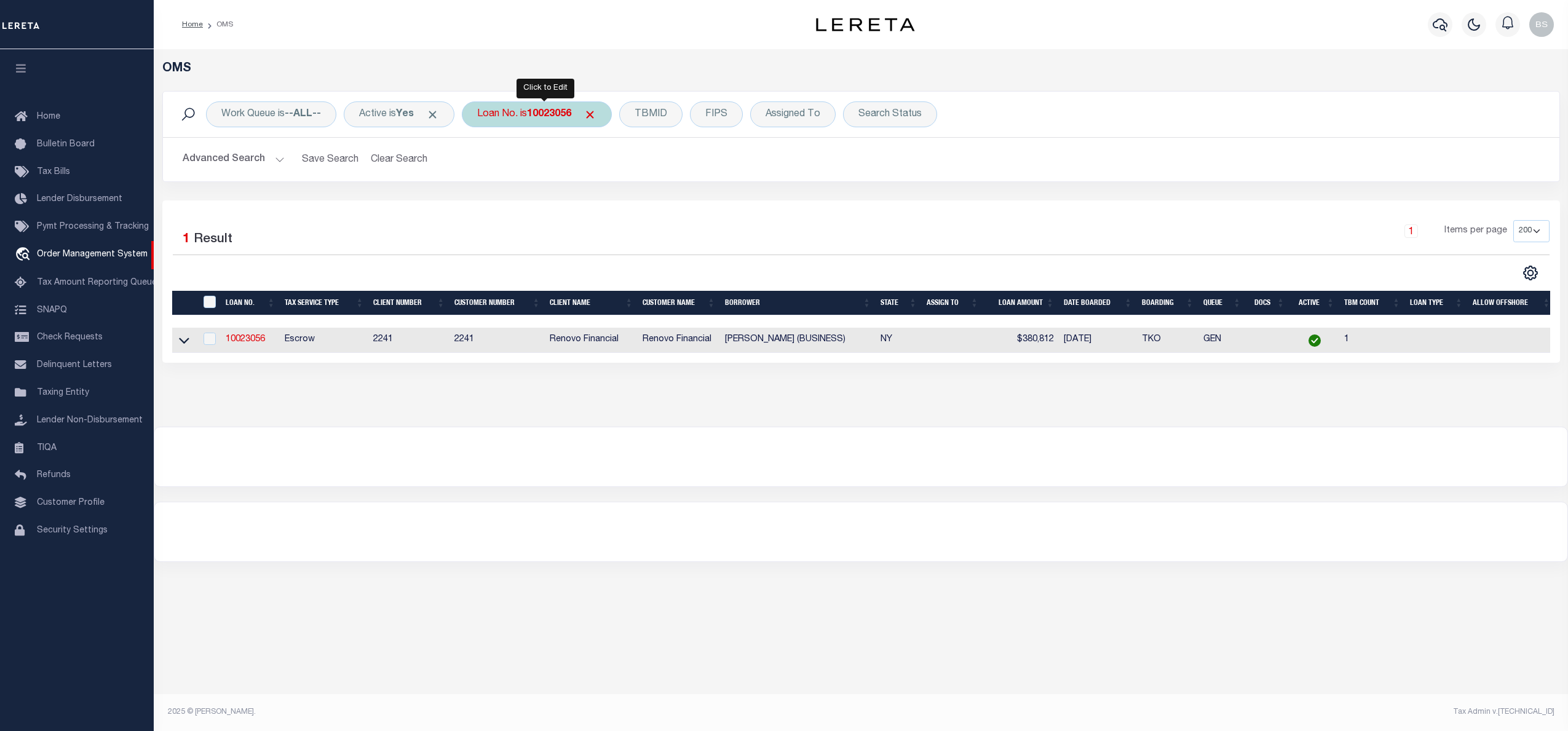
click at [541, 112] on b "10023056" at bounding box center [549, 114] width 44 height 10
type input "202383322"
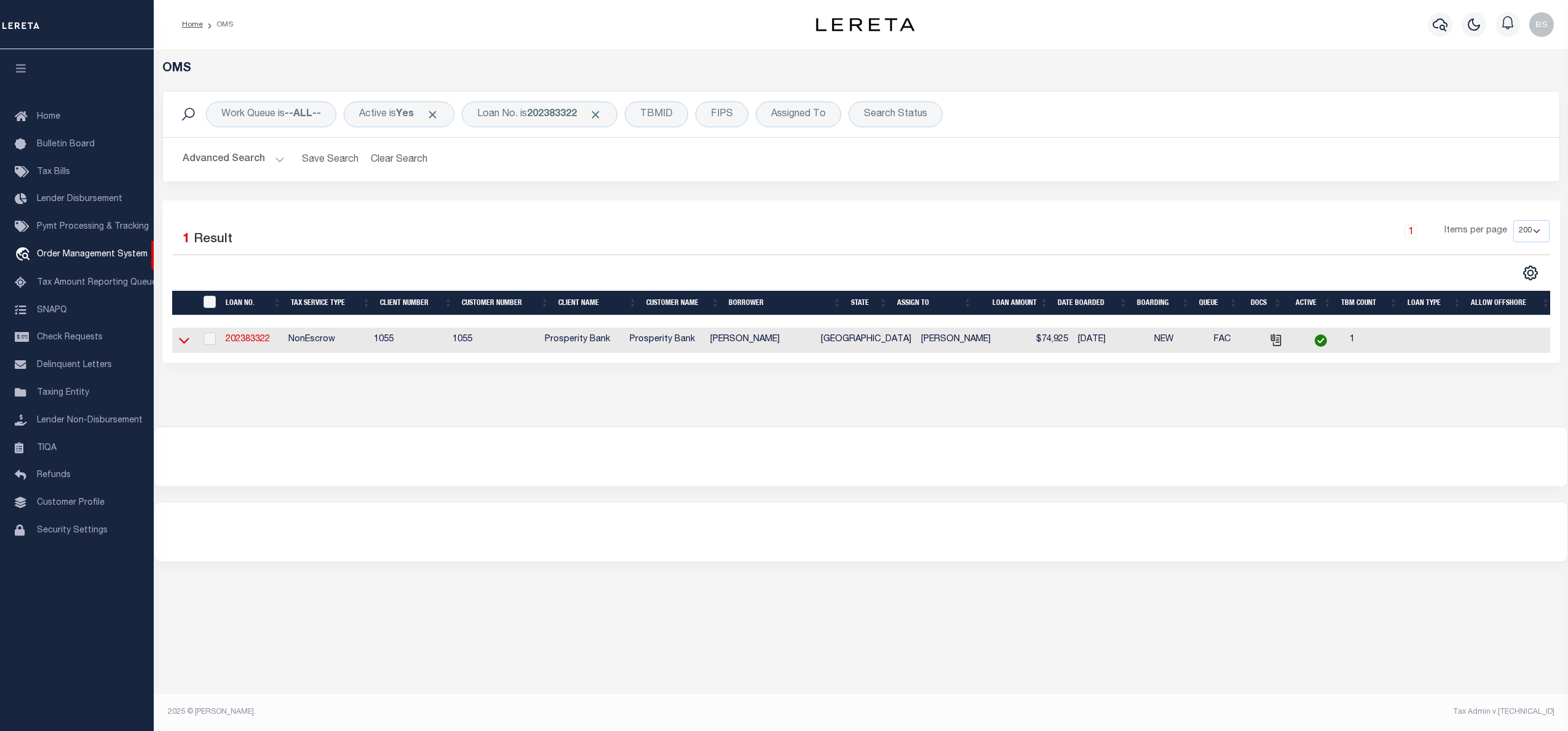
click at [179, 343] on icon at bounding box center [184, 340] width 11 height 13
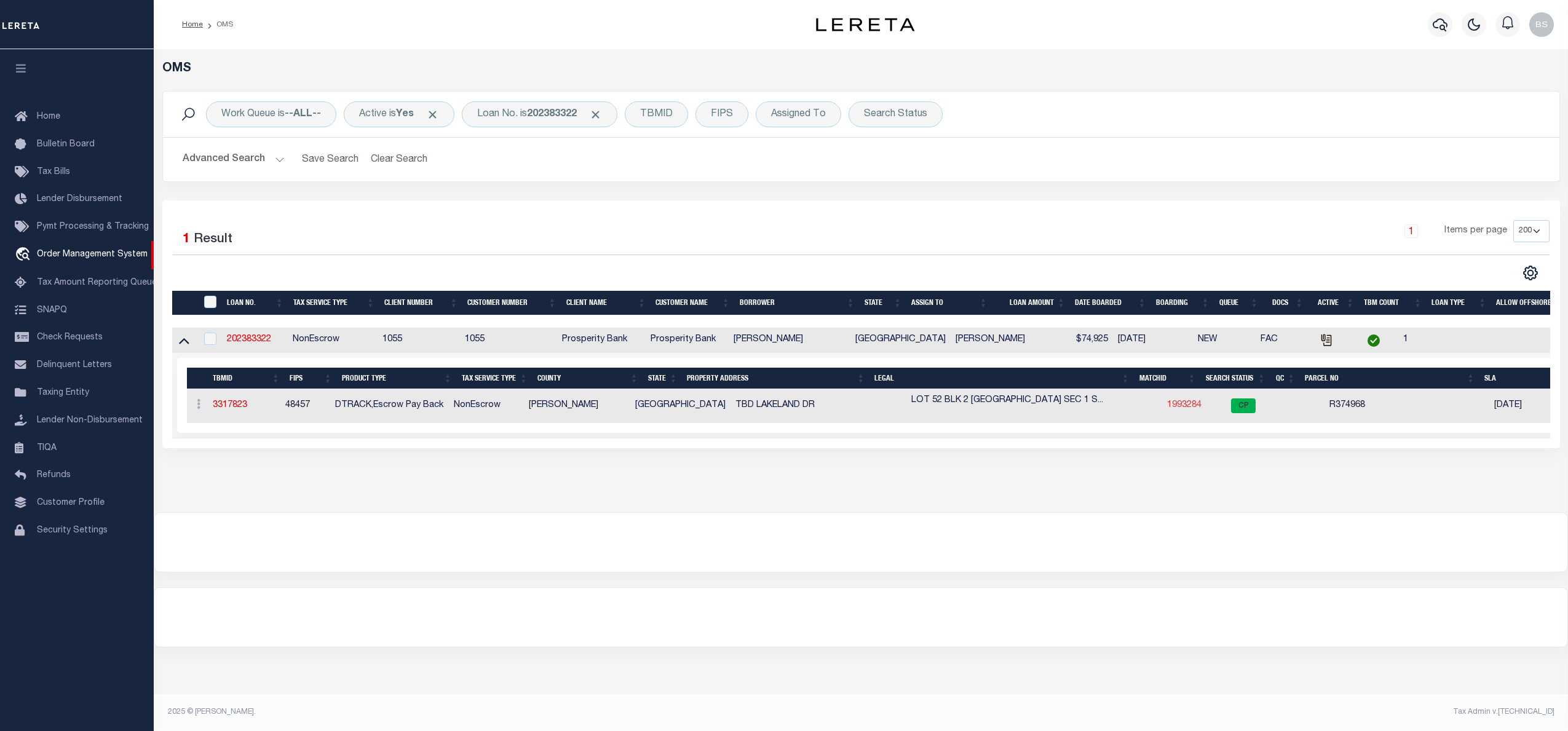
click at [1167, 404] on link "1993284" at bounding box center [1183, 405] width 34 height 9
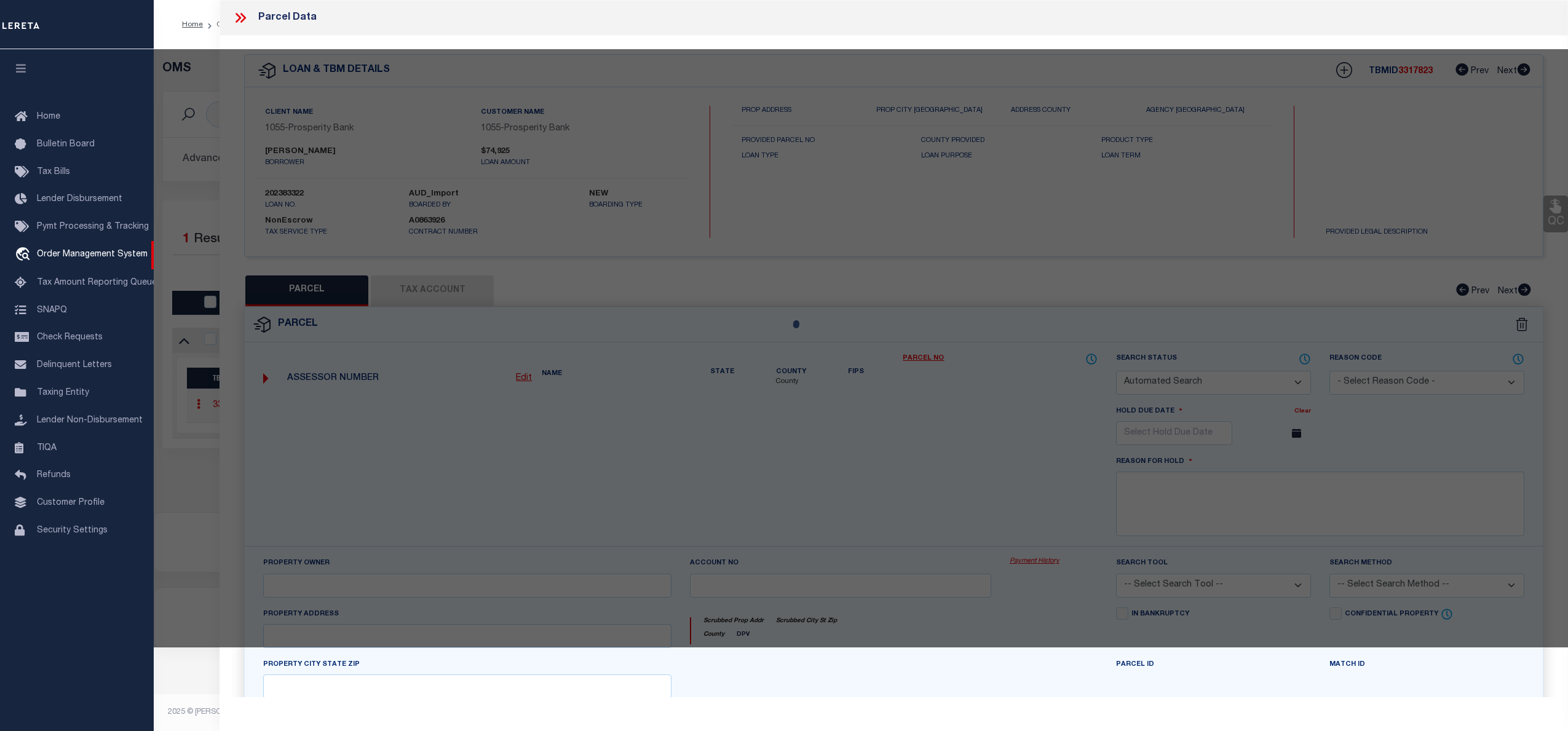
checkbox input "false"
select select "CP"
type input "LAKELAND RANCH LLC"
select select "AGW"
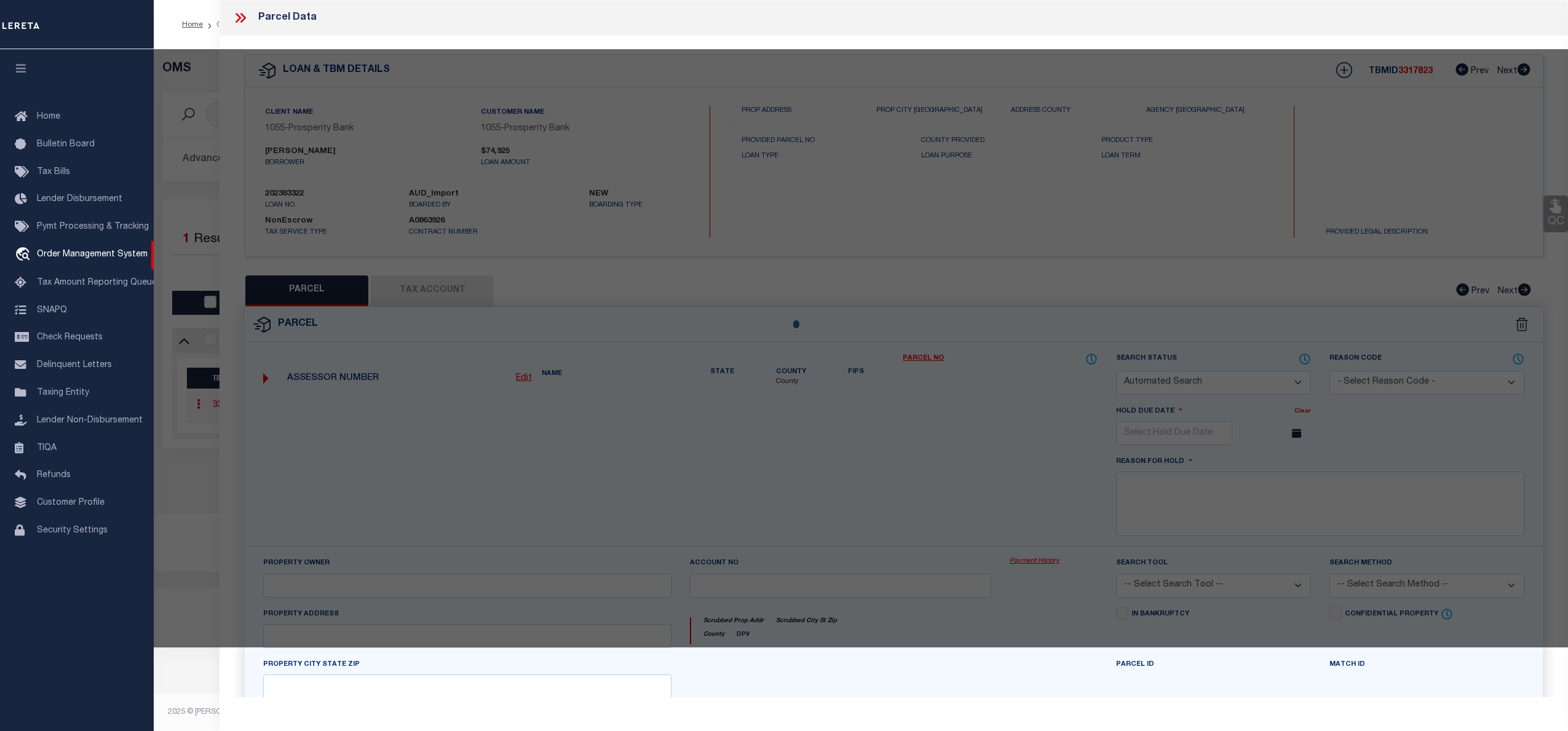
select select
type input "TBD LAKELAND DR"
checkbox input "false"
type input "[GEOGRAPHIC_DATA]"
type textarea "S6506 [GEOGRAPHIC_DATA], BLK 2, LOT 52, ACRES 0.697"
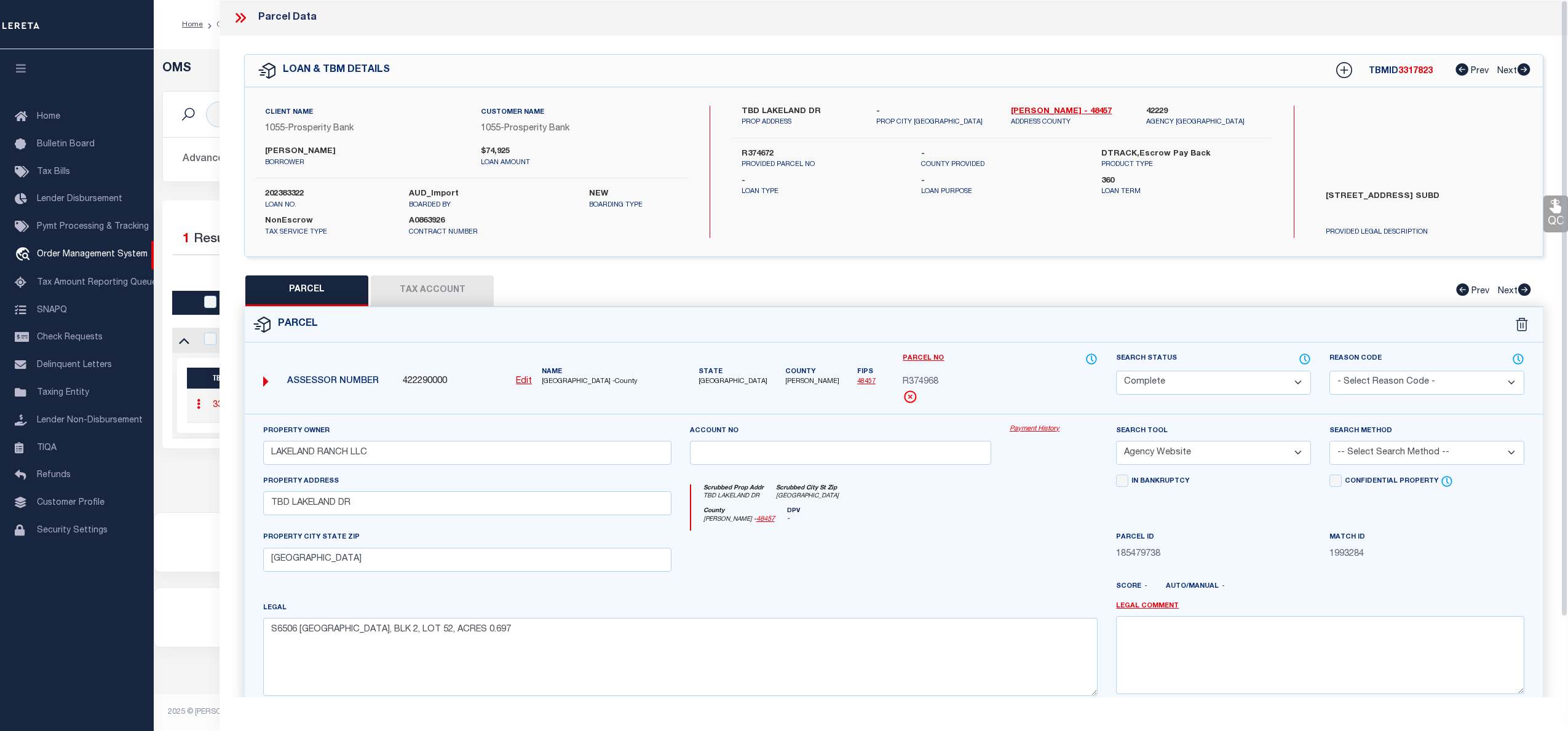
click at [1046, 427] on link "Payment History" at bounding box center [1053, 429] width 88 height 11
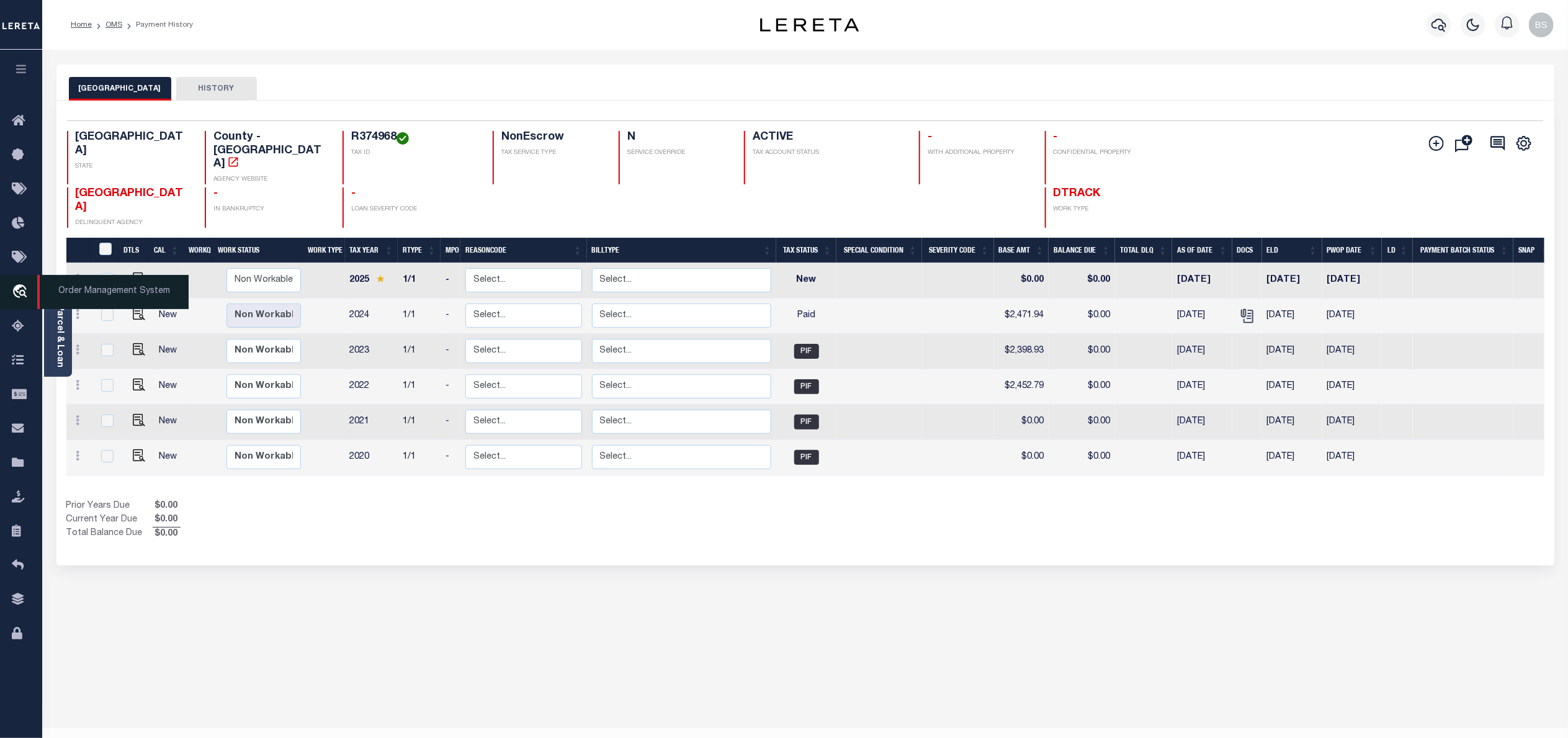
click at [83, 296] on span "Order Management System" at bounding box center [113, 292] width 151 height 34
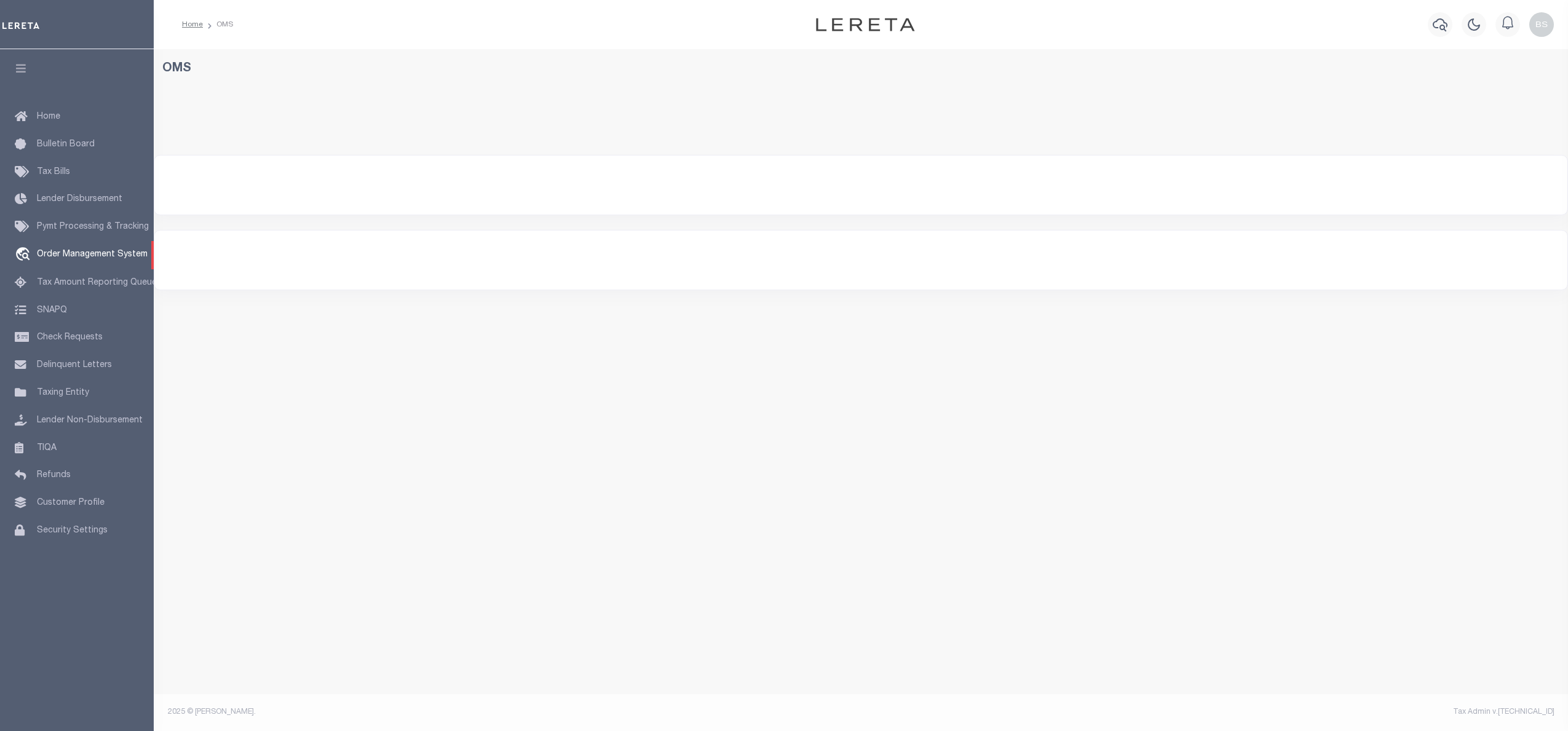
select select "200"
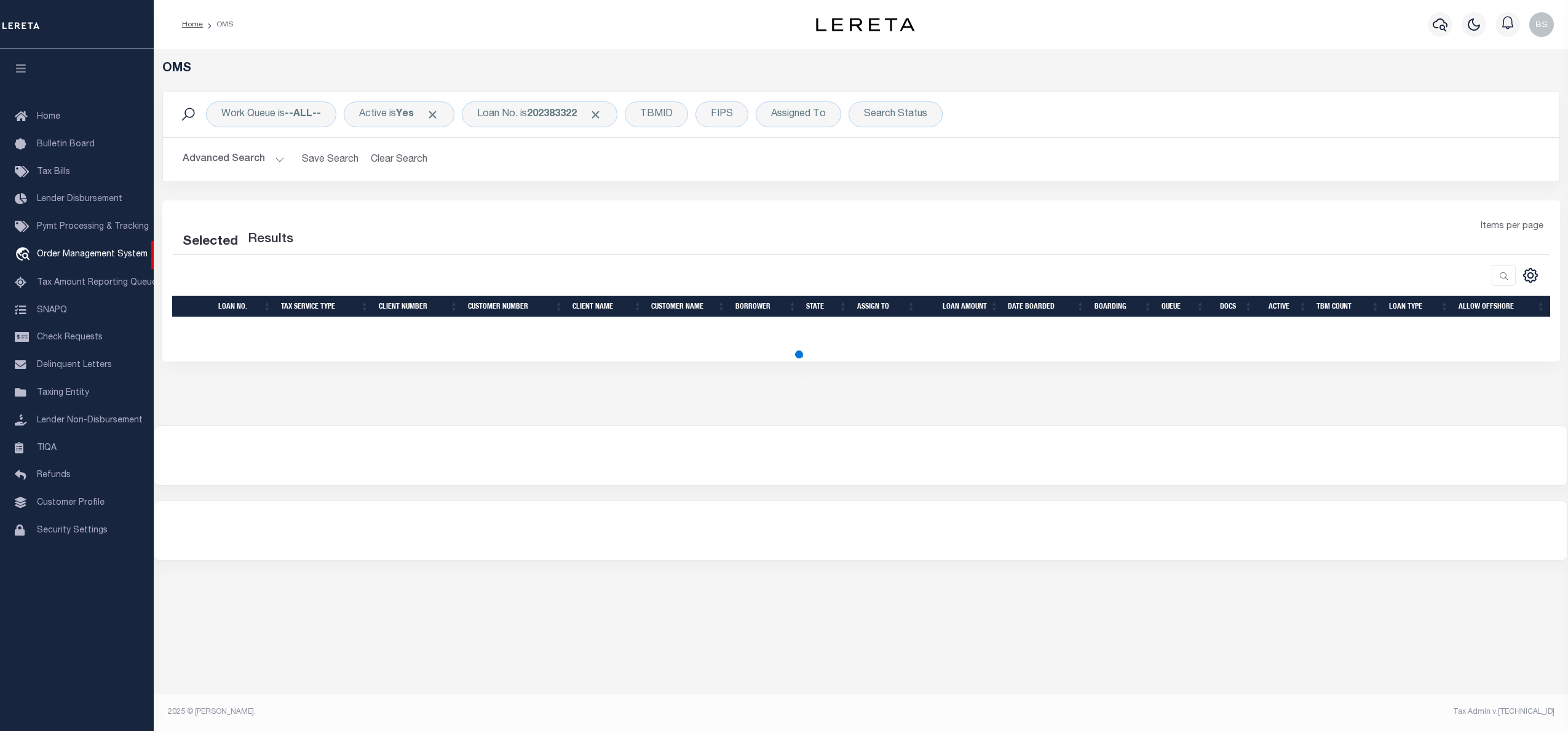
select select "200"
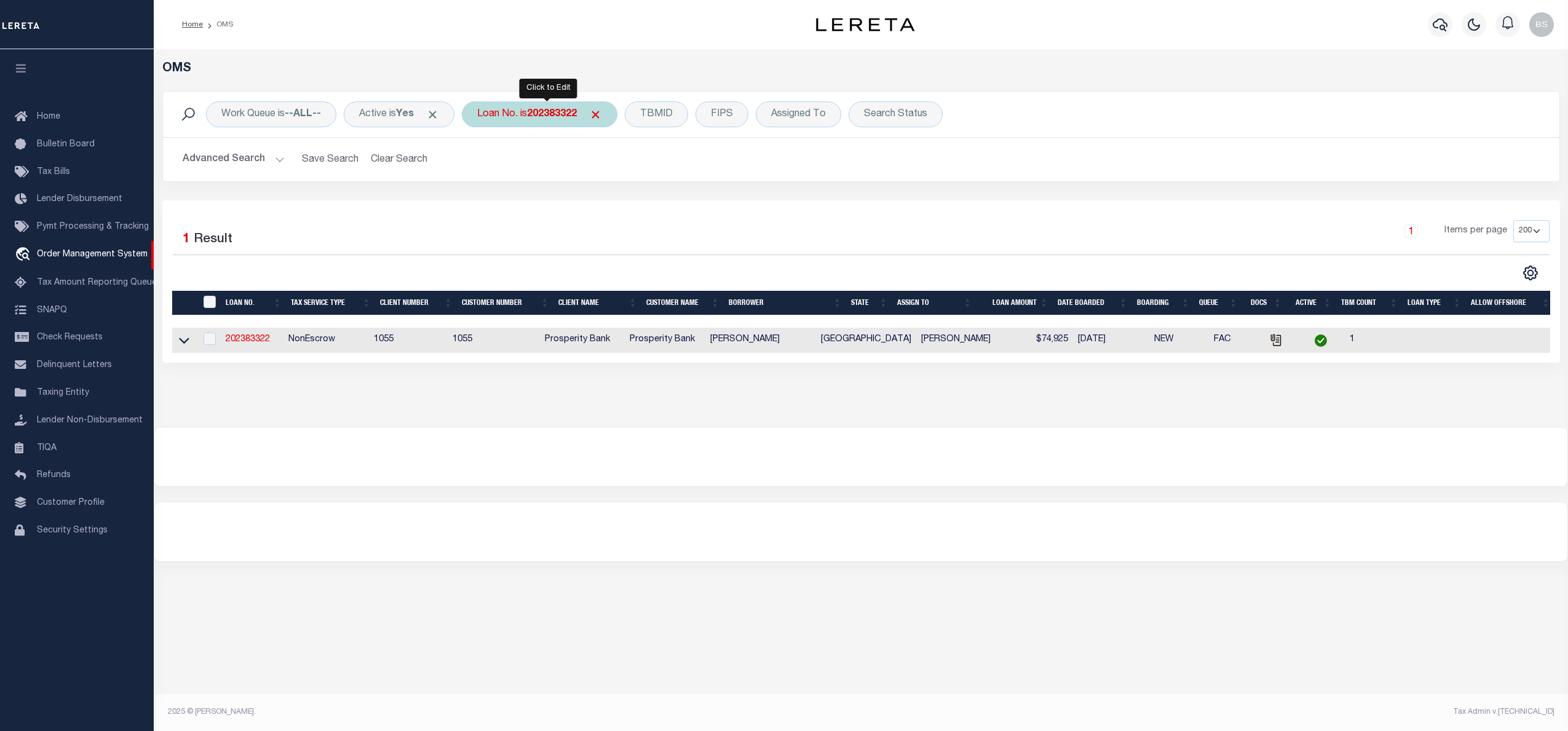
click at [539, 110] on b "202383322" at bounding box center [552, 114] width 50 height 10
type input "251013259"
click at [180, 343] on icon at bounding box center [184, 341] width 11 height 6
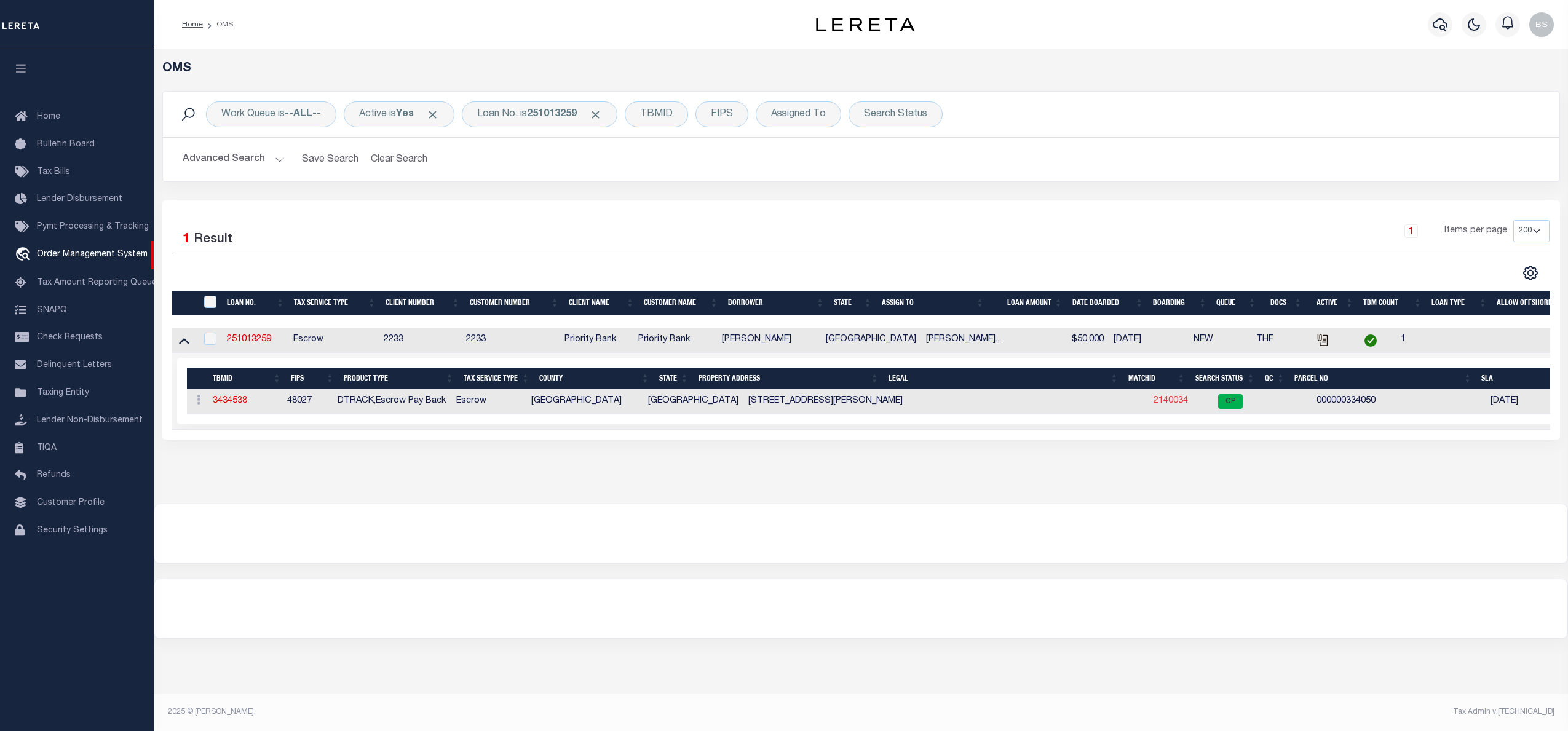
click at [1155, 405] on link "2140034" at bounding box center [1170, 401] width 34 height 9
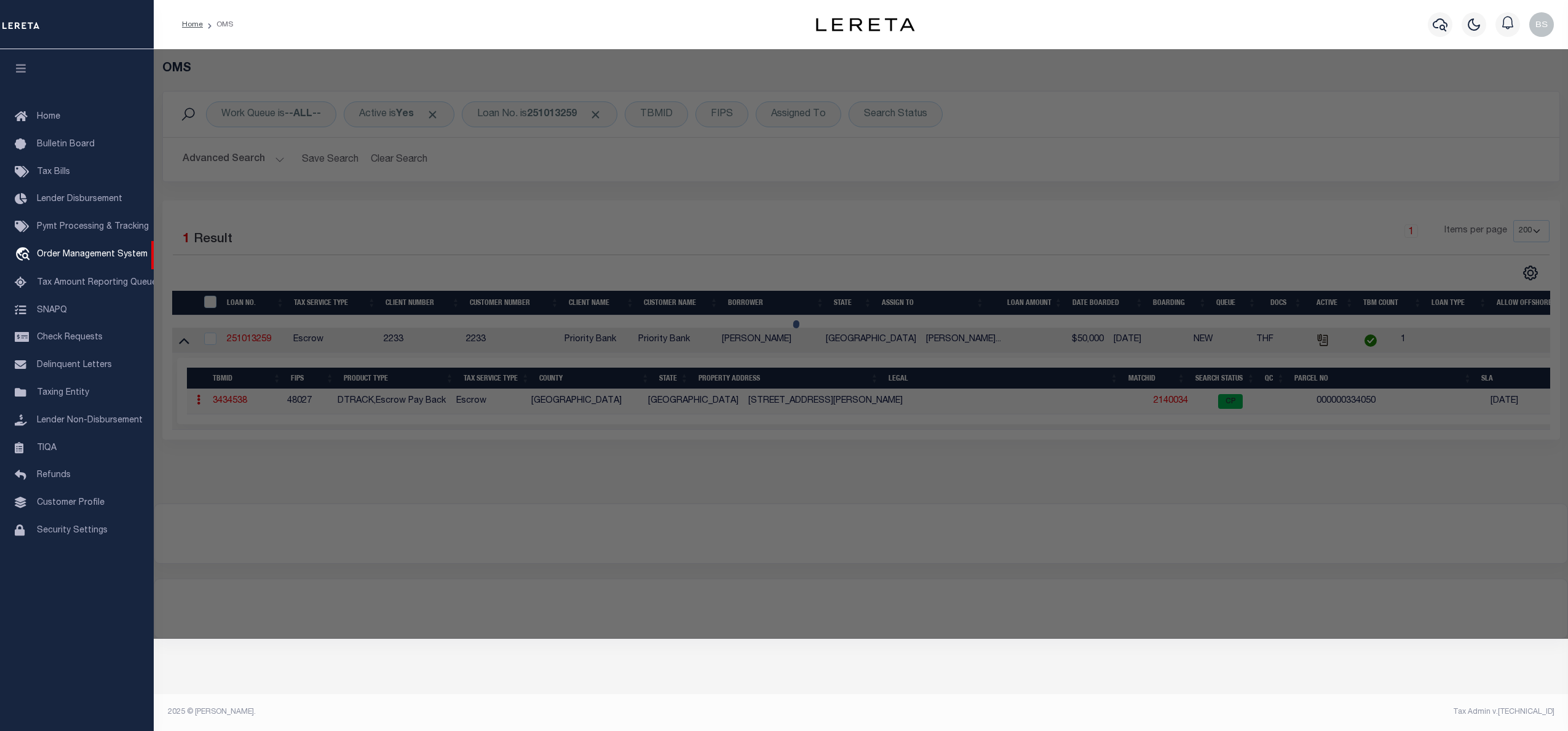
checkbox input "false"
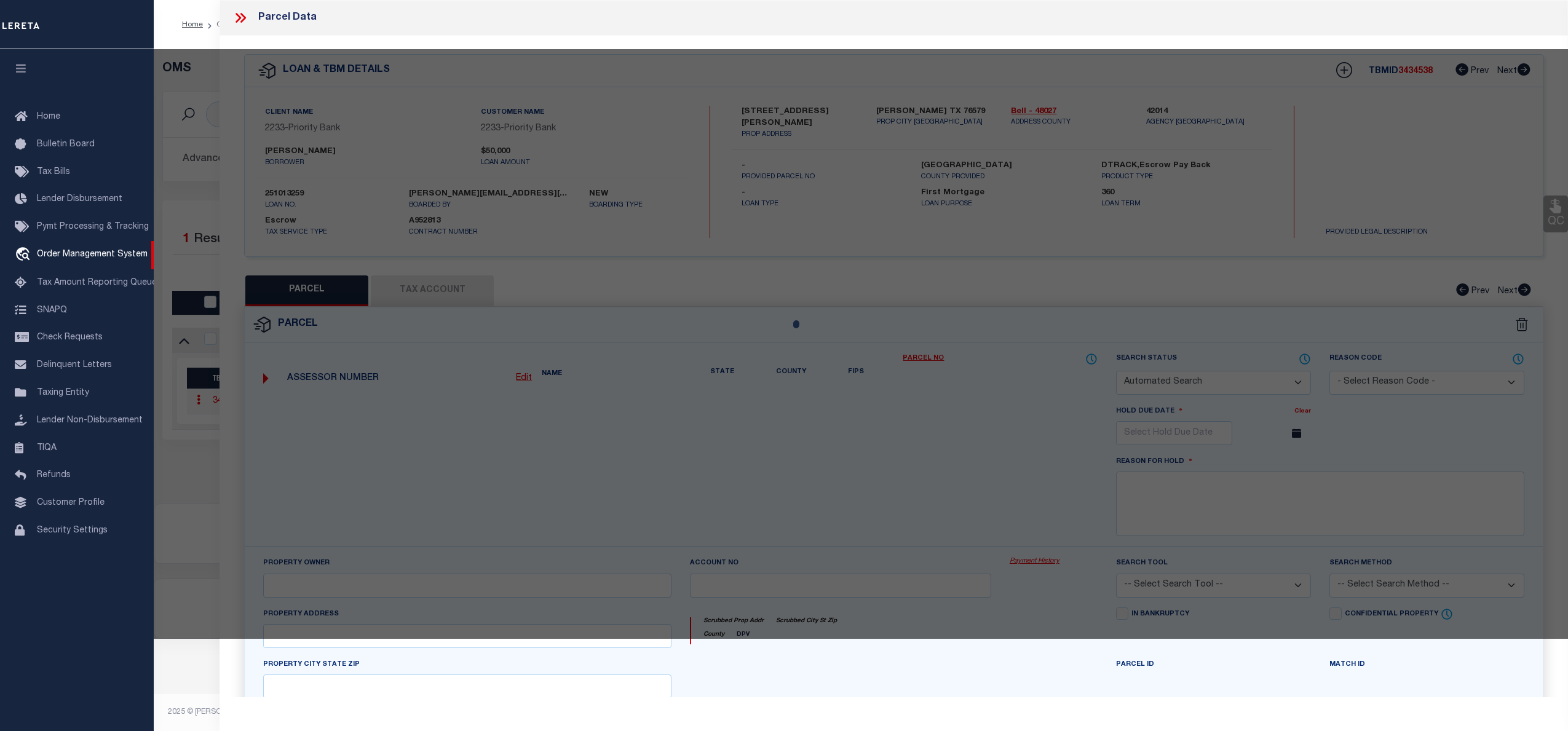
select select "CP"
type input "RUNYON, STEVEN WAYNE"
select select "AGW"
select select
type input "12481 BENDLE RD BELL COUNTY RURAL"
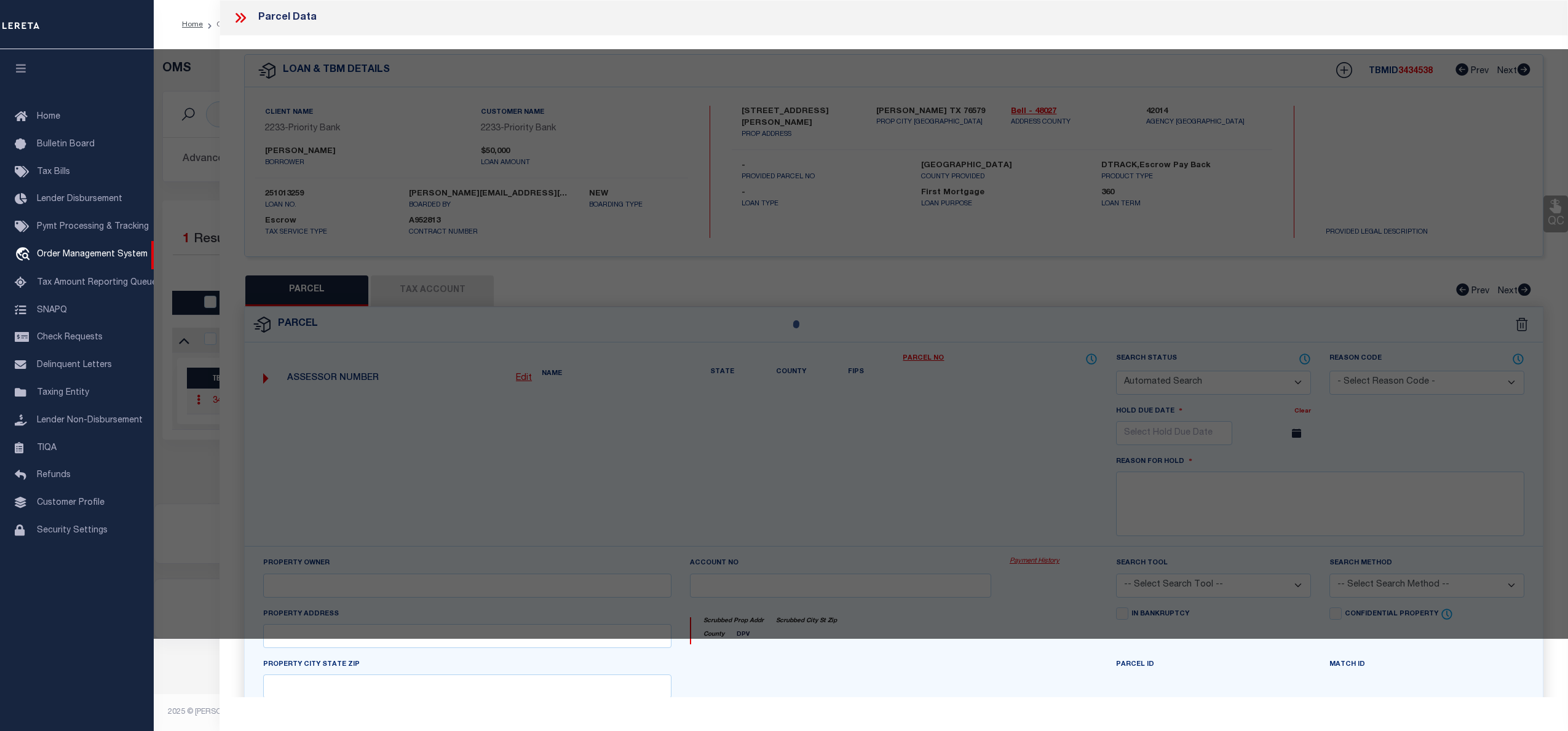
type input "[GEOGRAPHIC_DATA]"
type textarea "A0086BC C [PERSON_NAME], 1-2-5 & [DATE], ACRES 2.0"
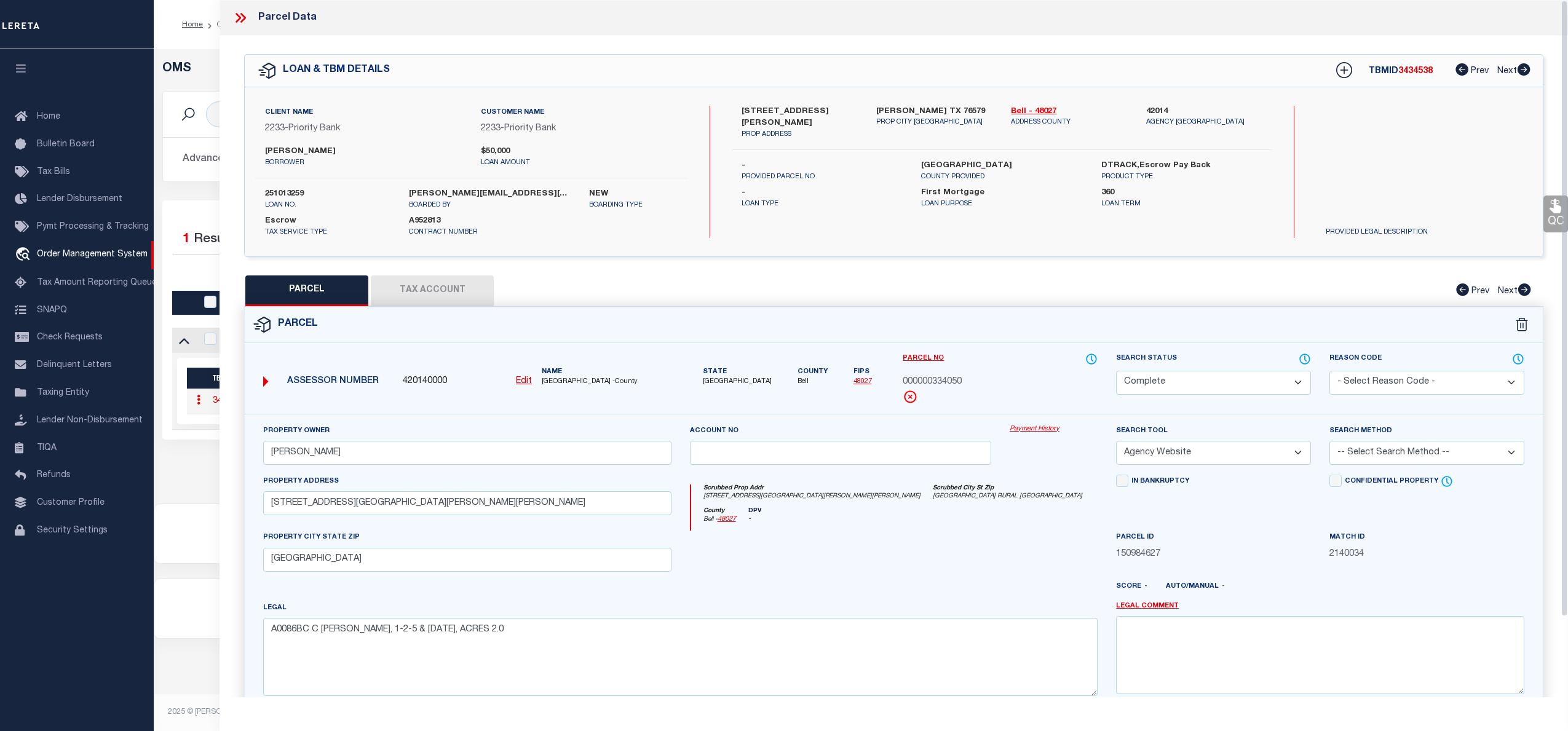
click at [1042, 430] on link "Payment History" at bounding box center [1053, 429] width 88 height 11
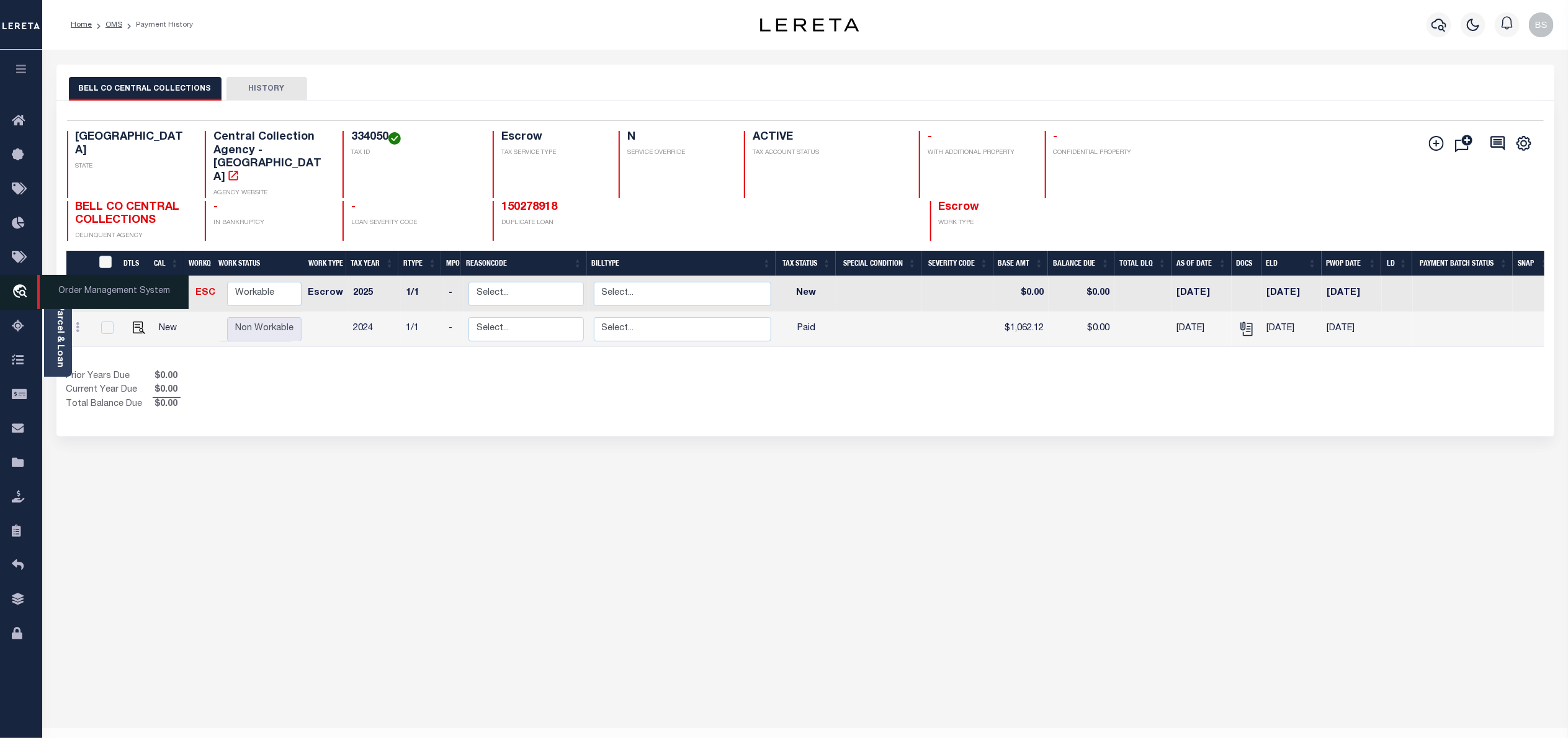
click at [80, 294] on span "Order Management System" at bounding box center [113, 292] width 151 height 34
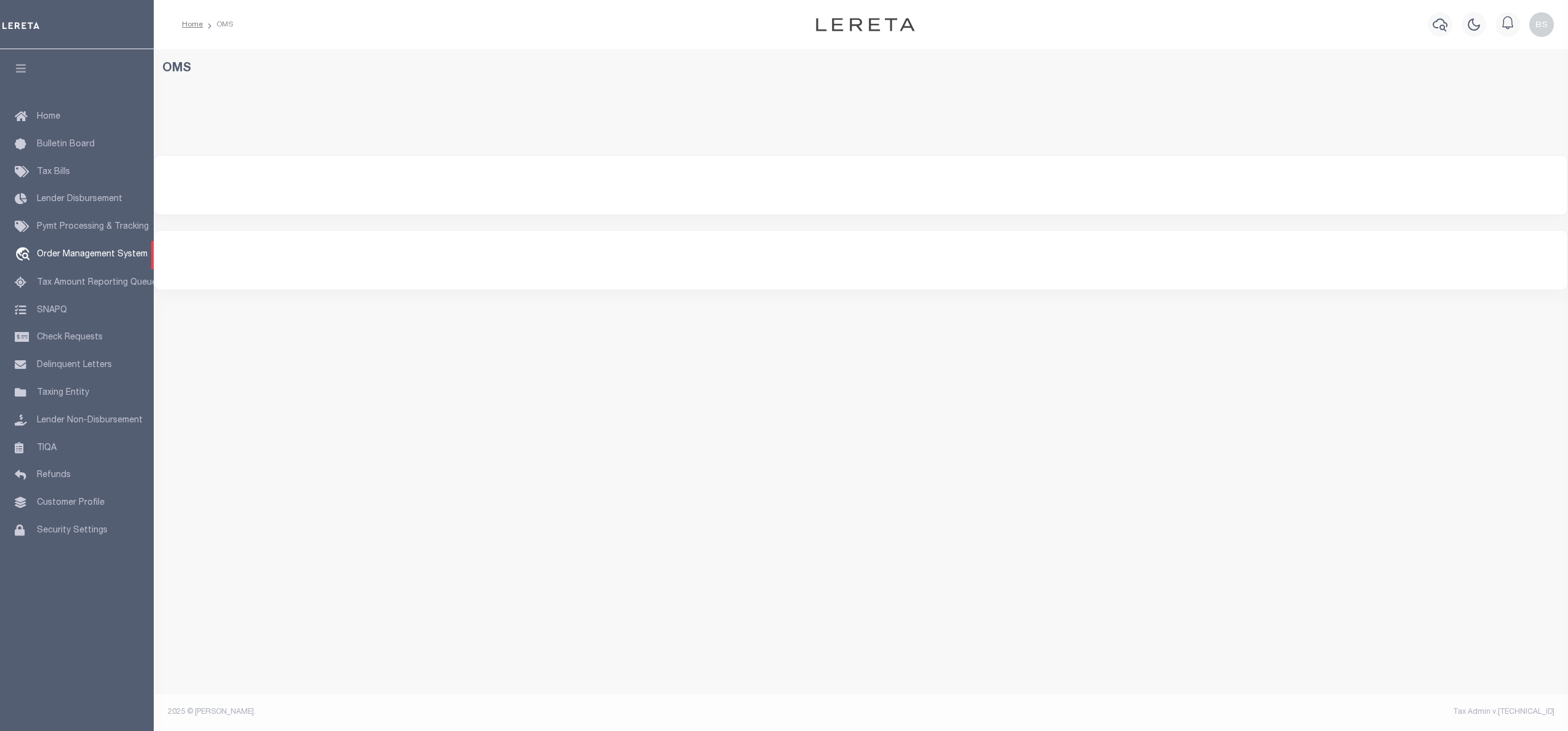
select select "200"
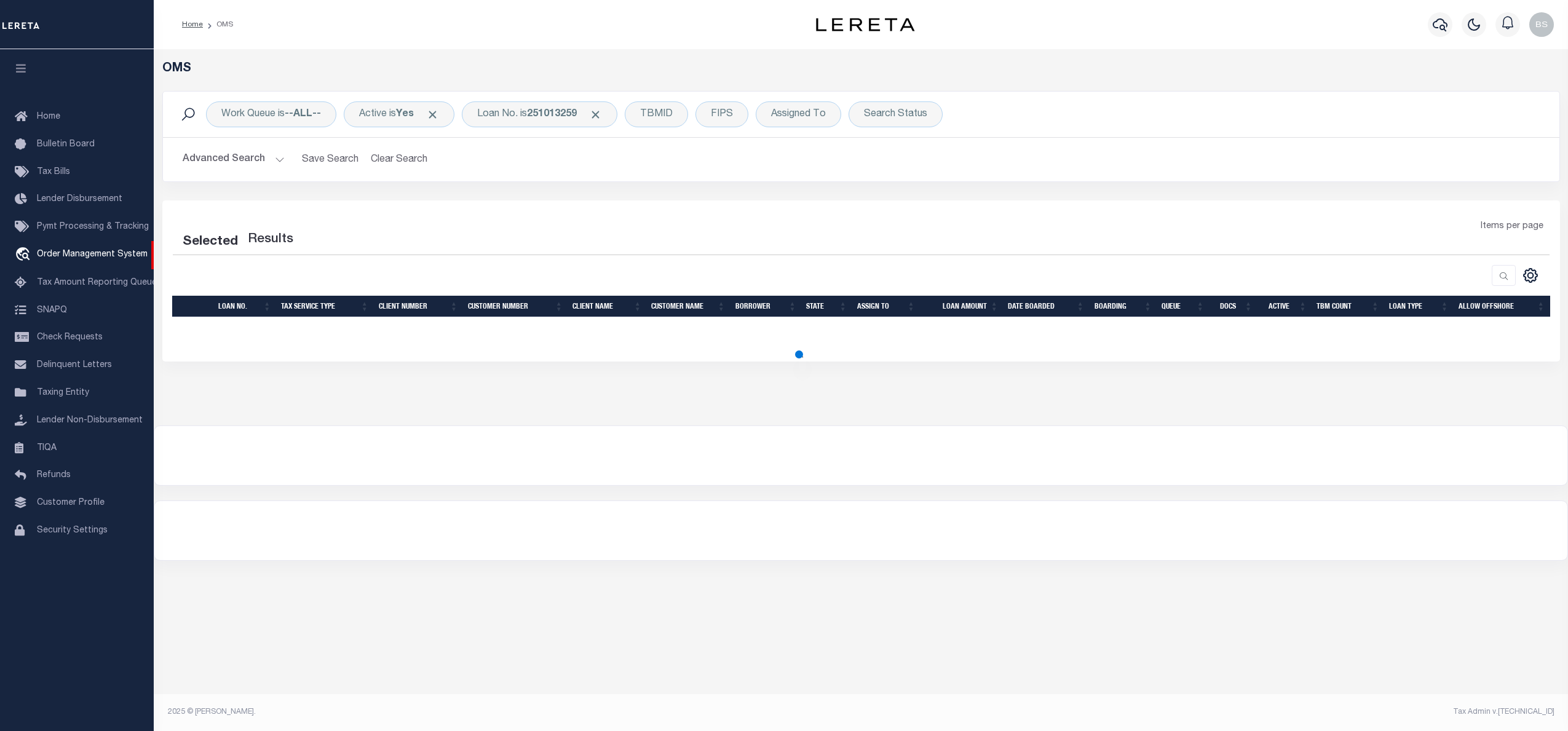
select select "200"
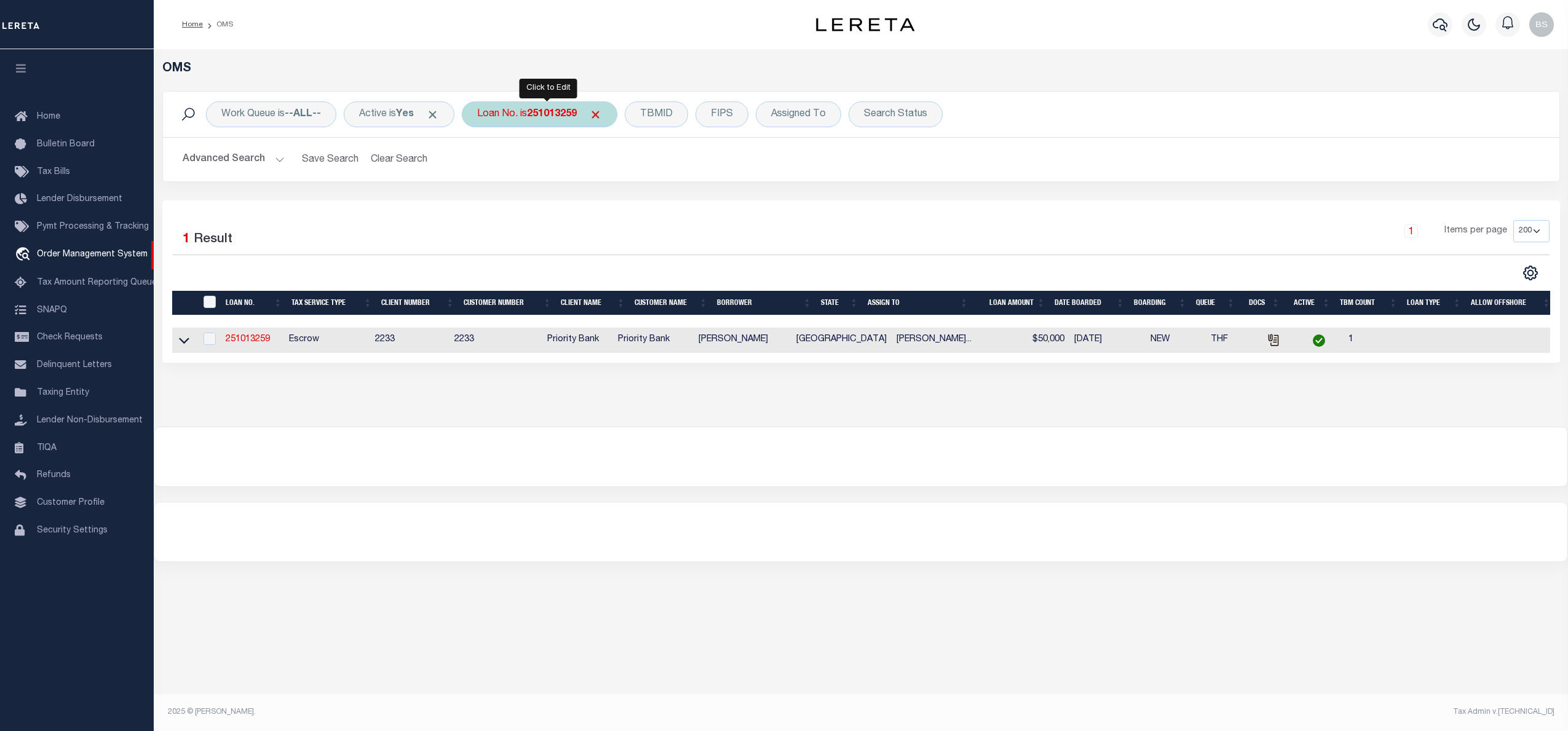
click at [514, 114] on div "Loan No. is 251013259" at bounding box center [539, 114] width 155 height 26
type input "13701967"
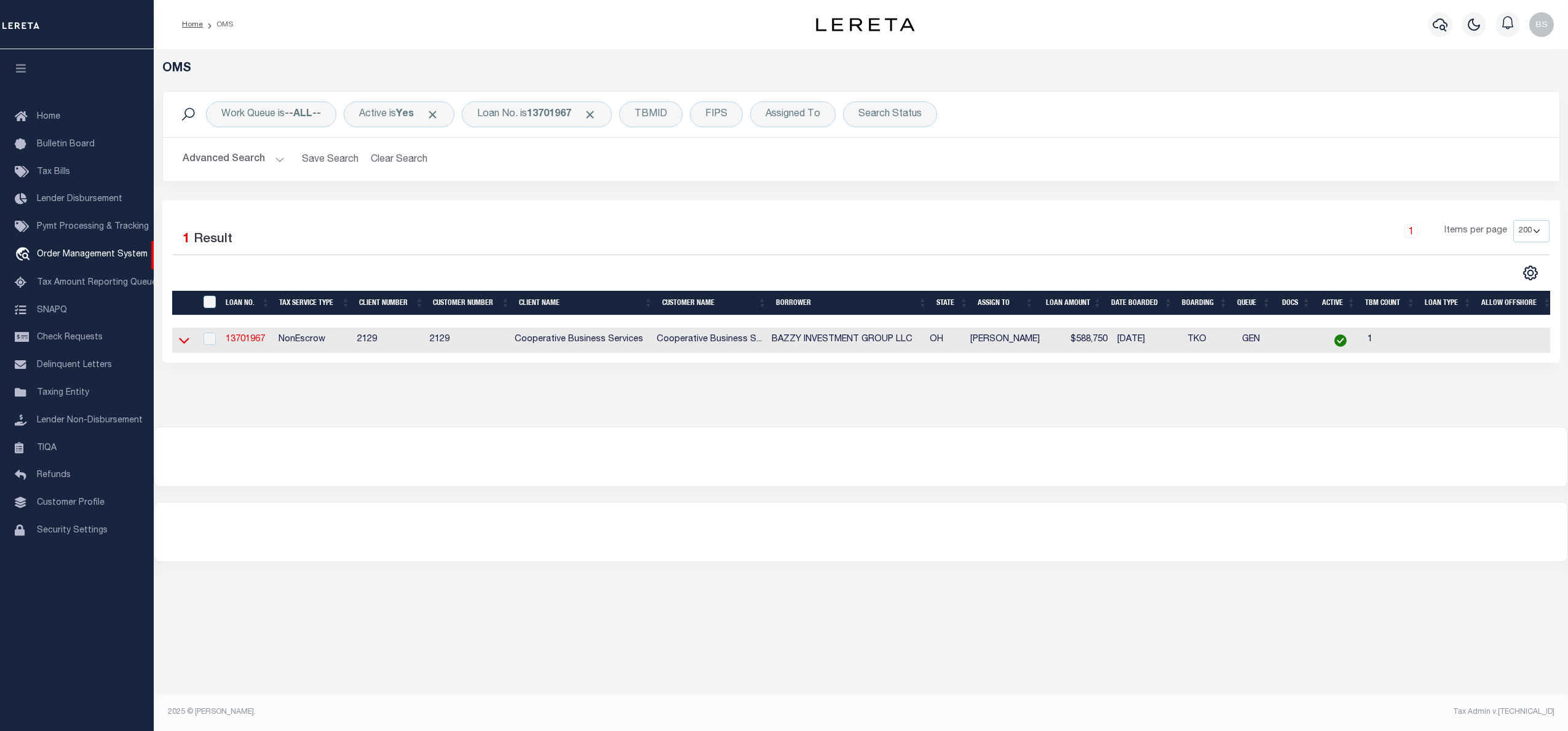
click at [185, 343] on icon at bounding box center [184, 340] width 11 height 13
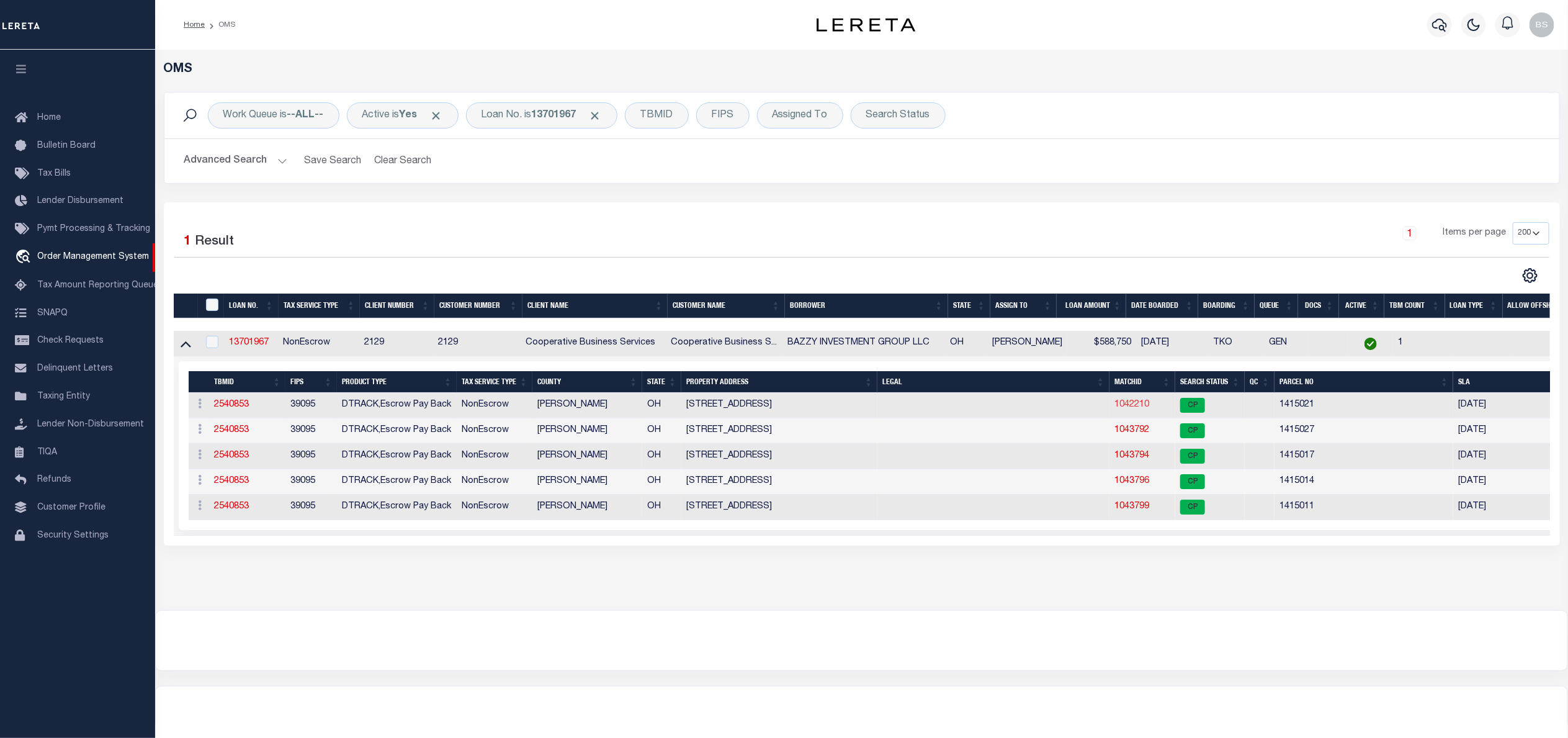
click at [1138, 409] on link "1042210" at bounding box center [1131, 405] width 35 height 9
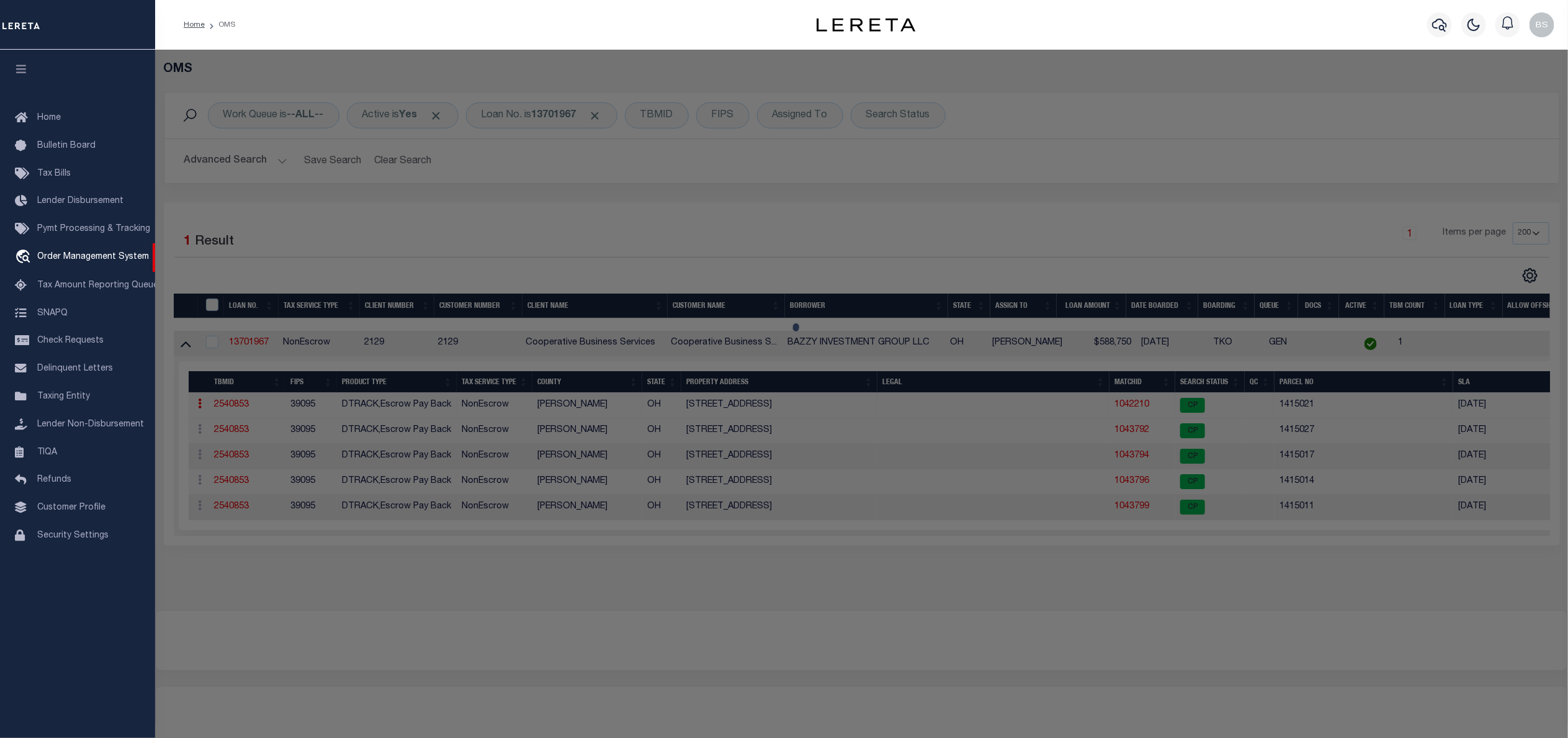
checkbox input "false"
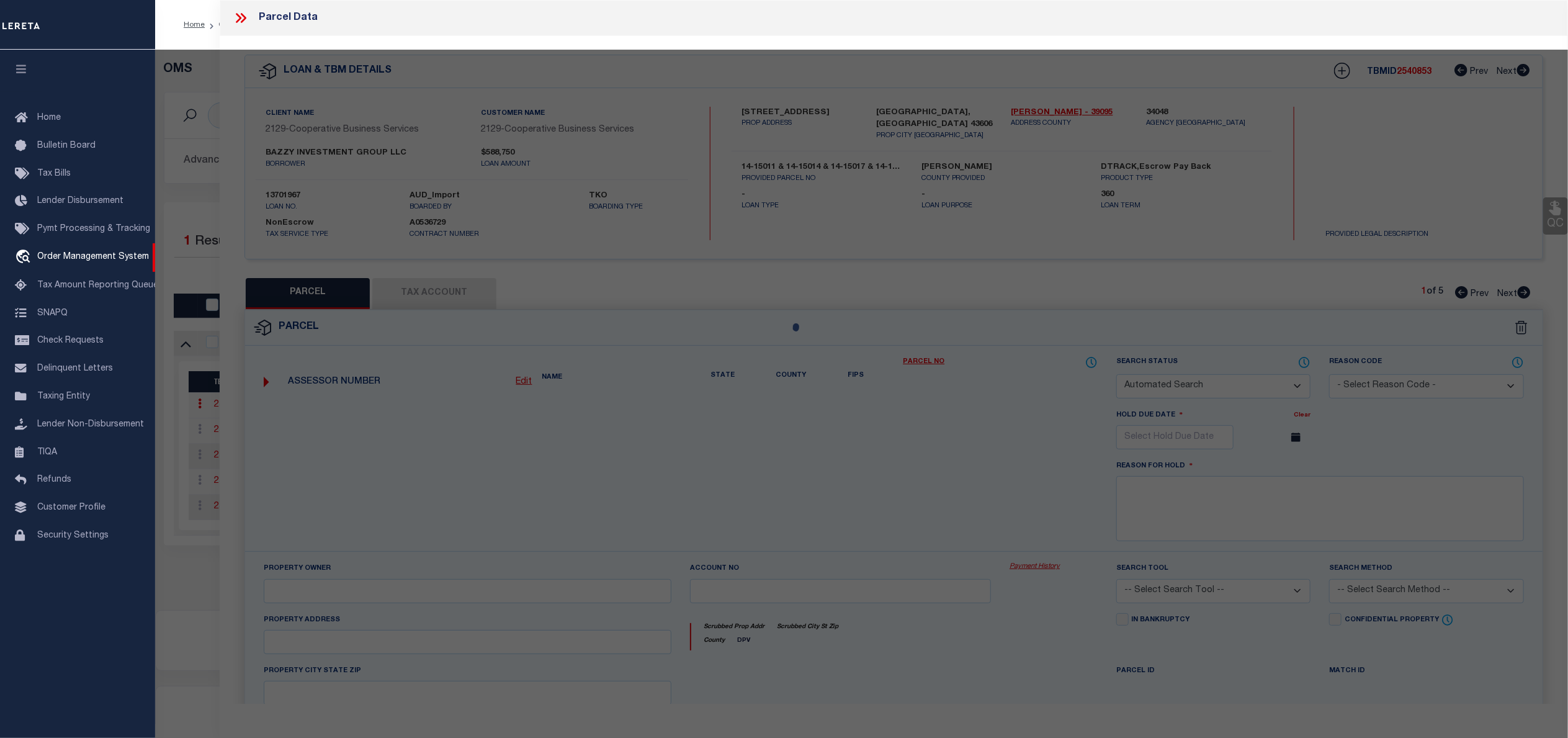
select select "CP"
type input "BAZZY INVESTMENT GROUP LLC"
select select
type input "2440 W CENTRAL AVENUE"
type input "TOLEDO OH"
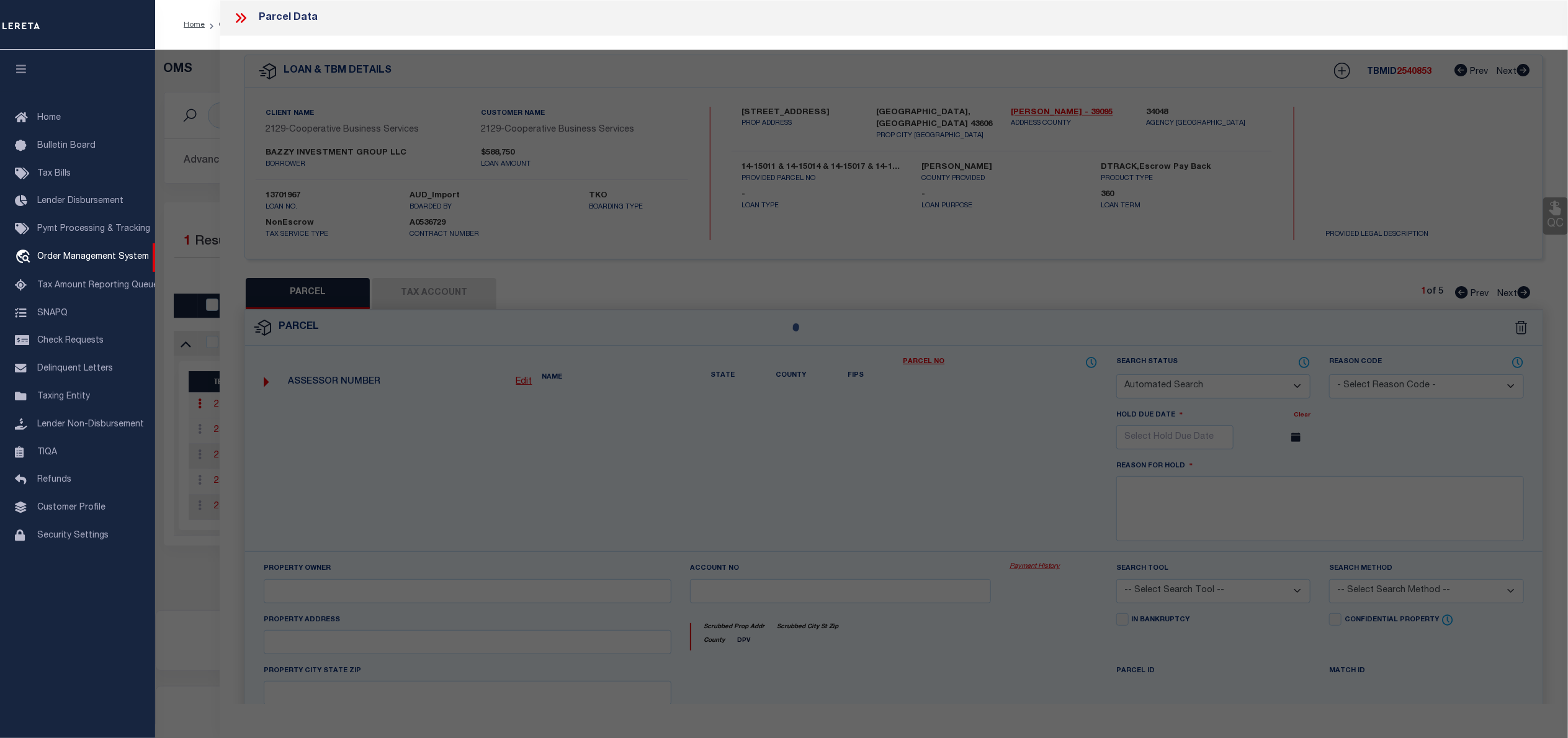
type textarea "HERIDAN PL 1ST EXTN LOTS 514 & 515 & 516...S 1 00 FT EXC PT IN SR 120"
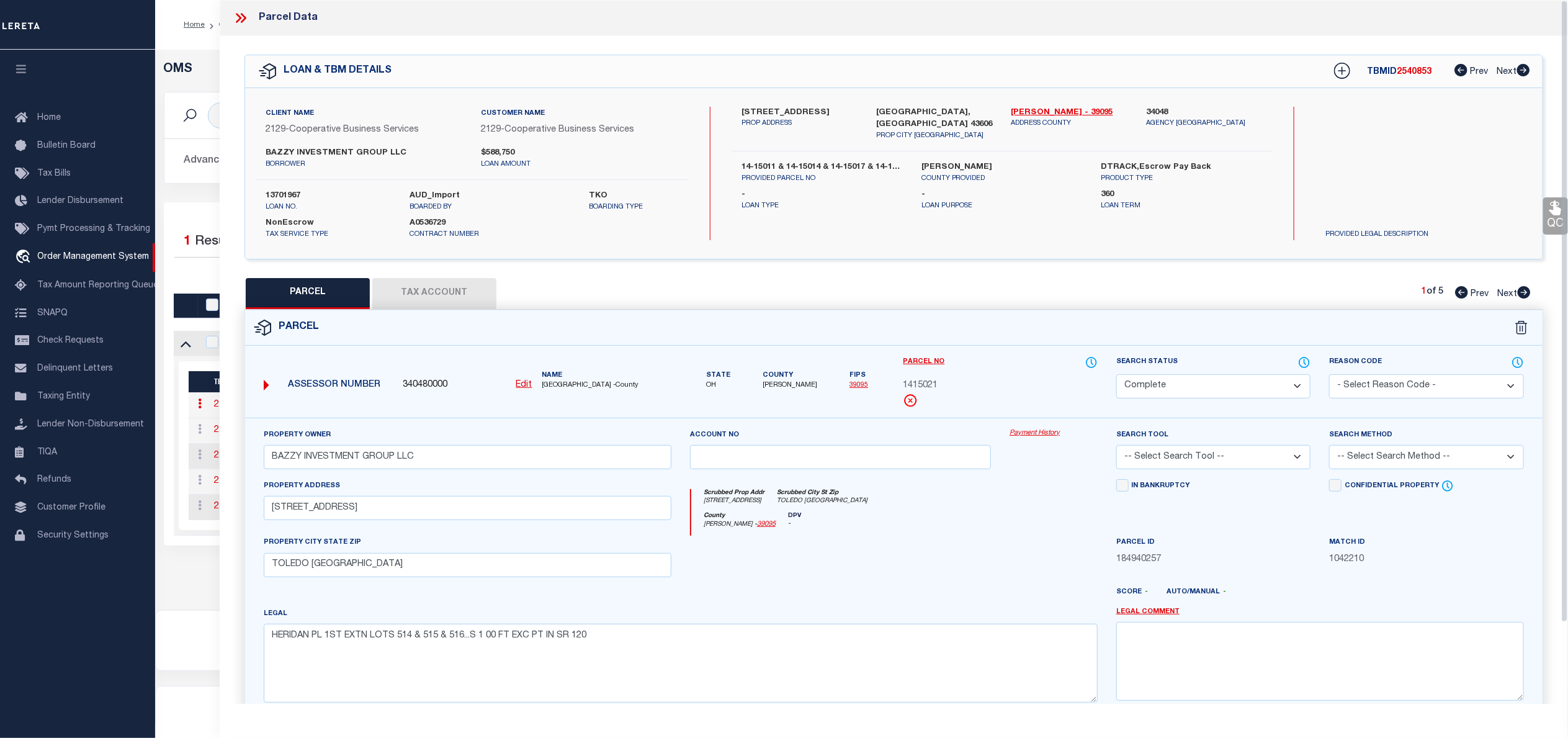
click at [1041, 431] on link "Payment History" at bounding box center [1053, 434] width 88 height 11
click at [244, 22] on icon at bounding box center [241, 18] width 16 height 16
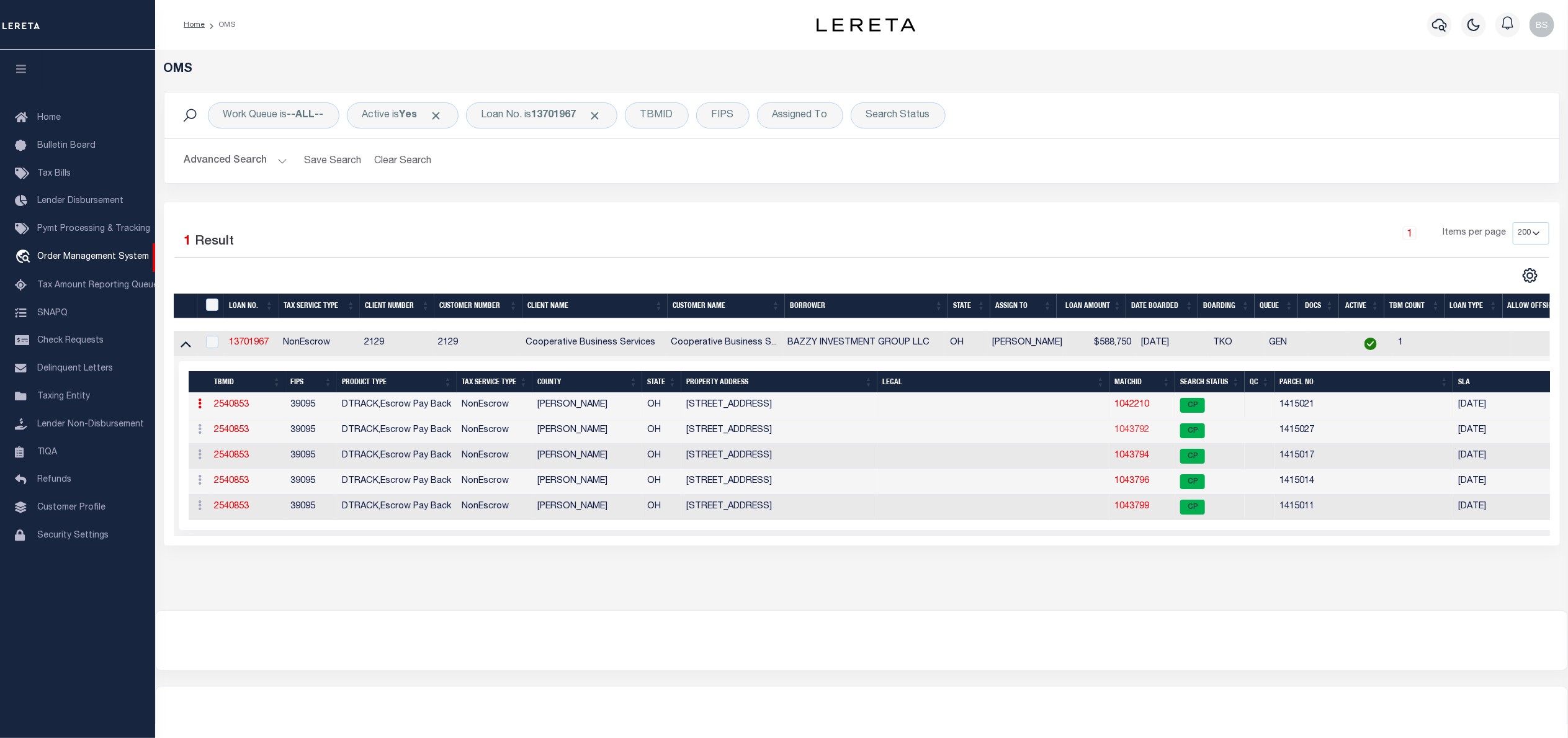
click at [1127, 434] on link "1043792" at bounding box center [1131, 430] width 35 height 9
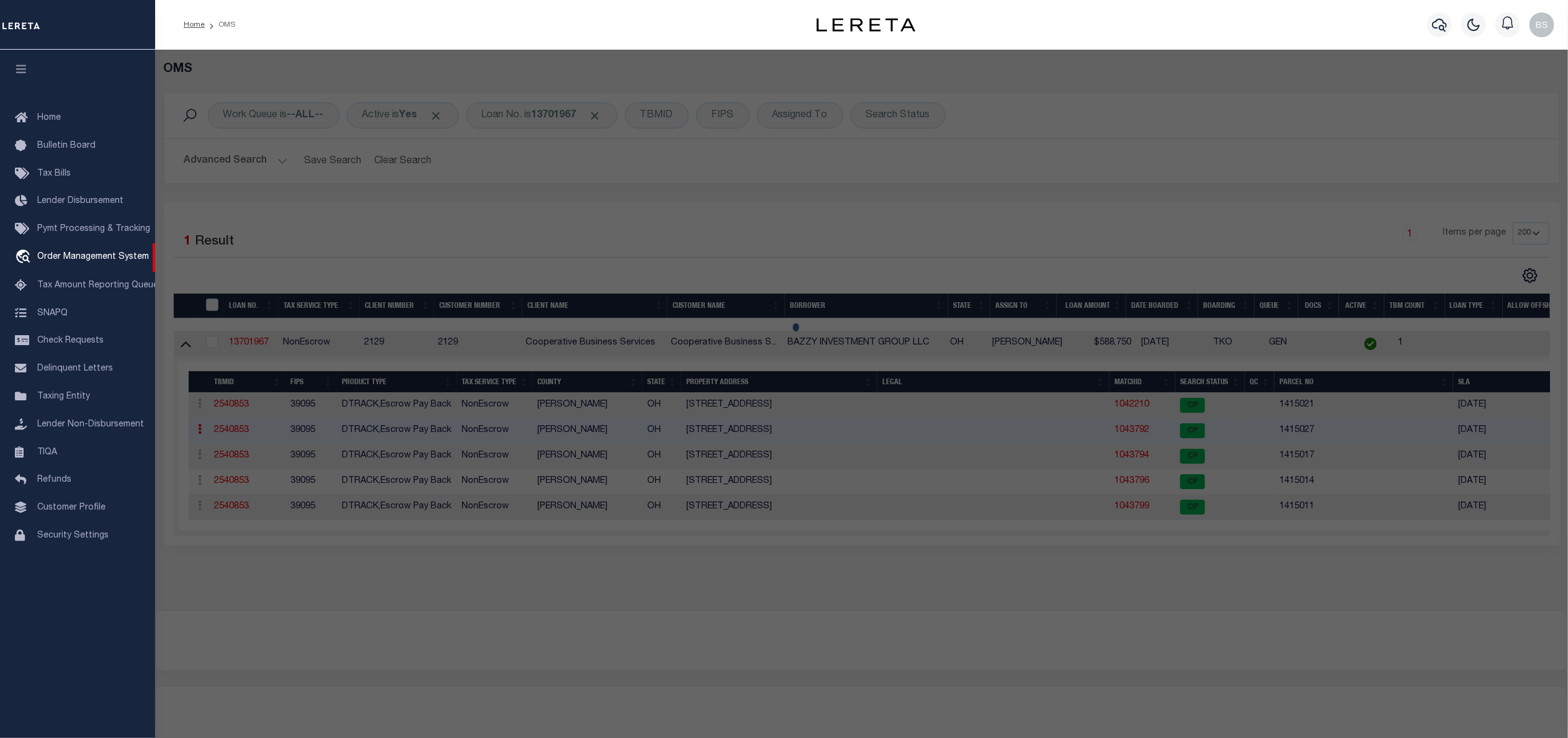
select select "AS"
checkbox input "false"
select select "CP"
type input "BAZZY INVESTMENT GROUP LLC"
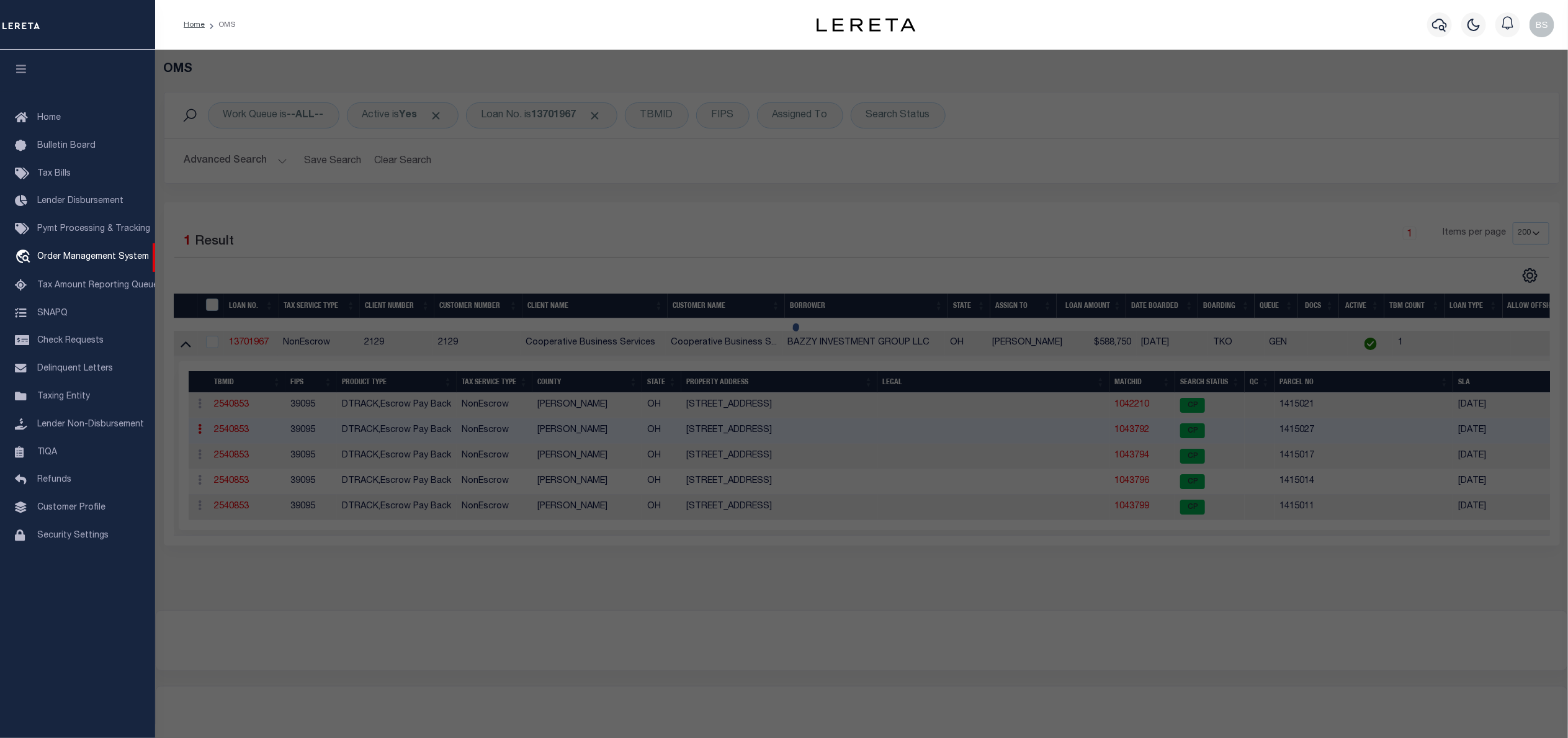
select select
type input "2444 W CENTRAL AVENUE"
type input "TOLEDO OH"
type textarea "SHERIDAN PL 1ST EXTN LOTS 514 & 515 & 516...N 1 10 FT"
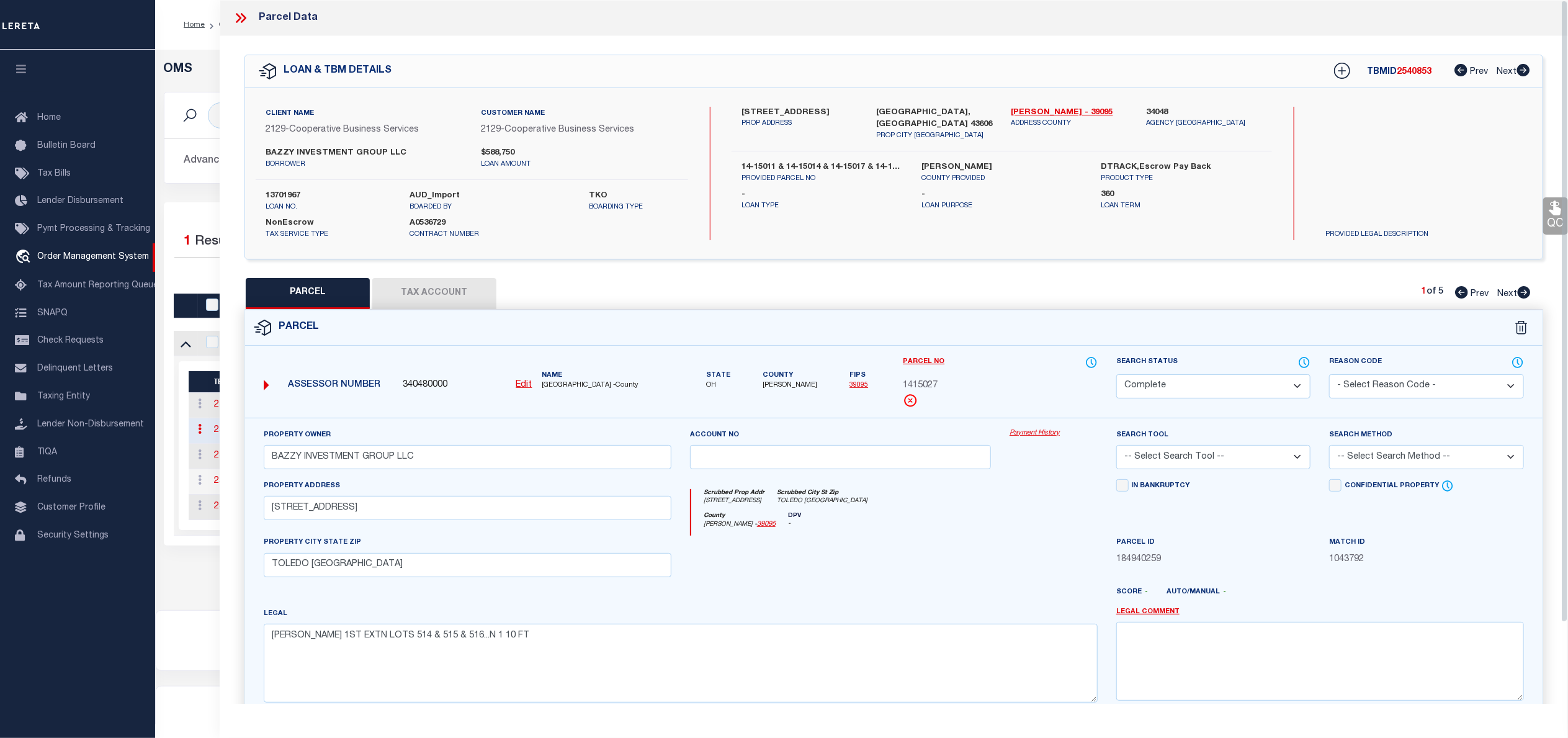
click at [1032, 434] on link "Payment History" at bounding box center [1053, 434] width 88 height 11
click at [242, 13] on icon at bounding box center [241, 18] width 16 height 16
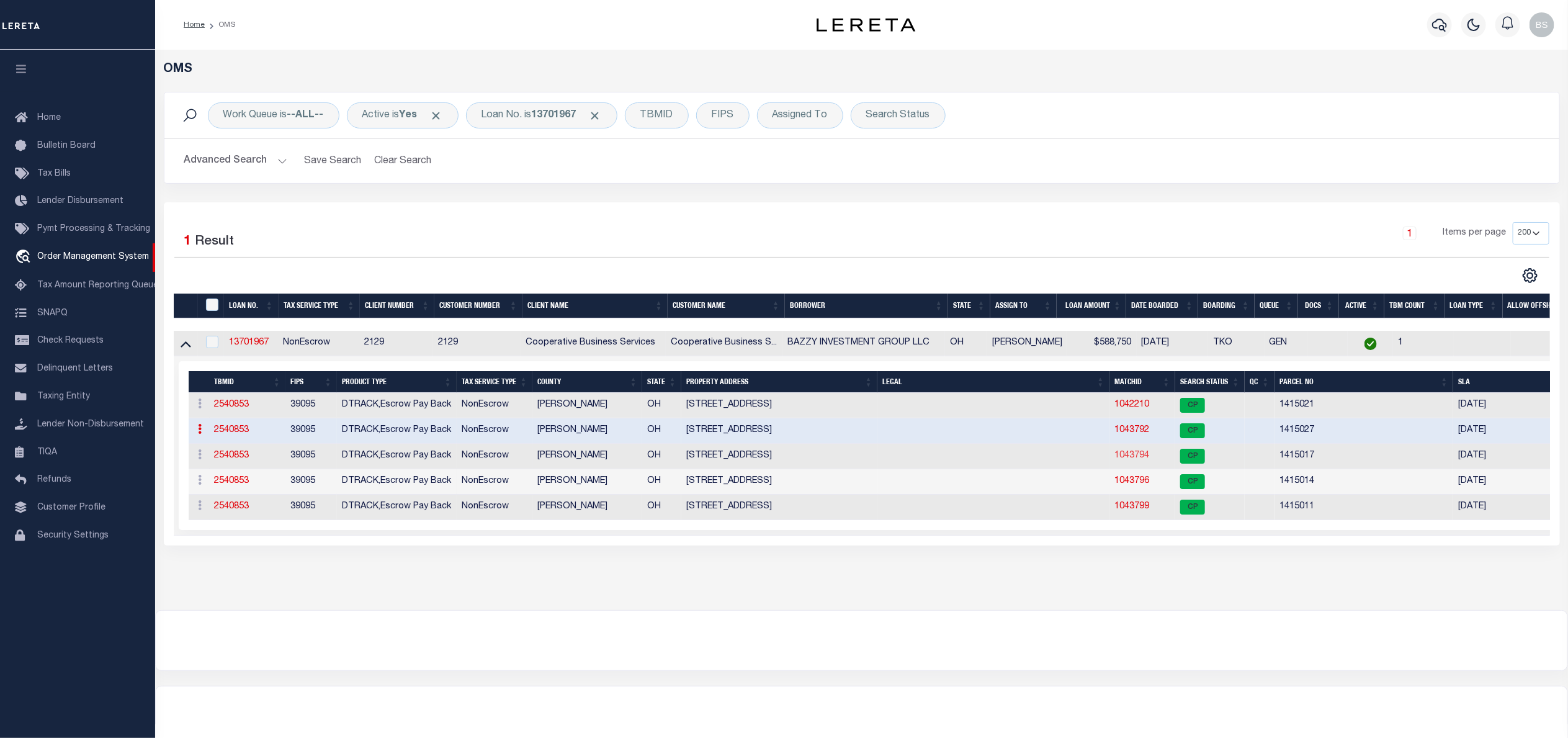
click at [1132, 460] on link "1043794" at bounding box center [1131, 456] width 35 height 9
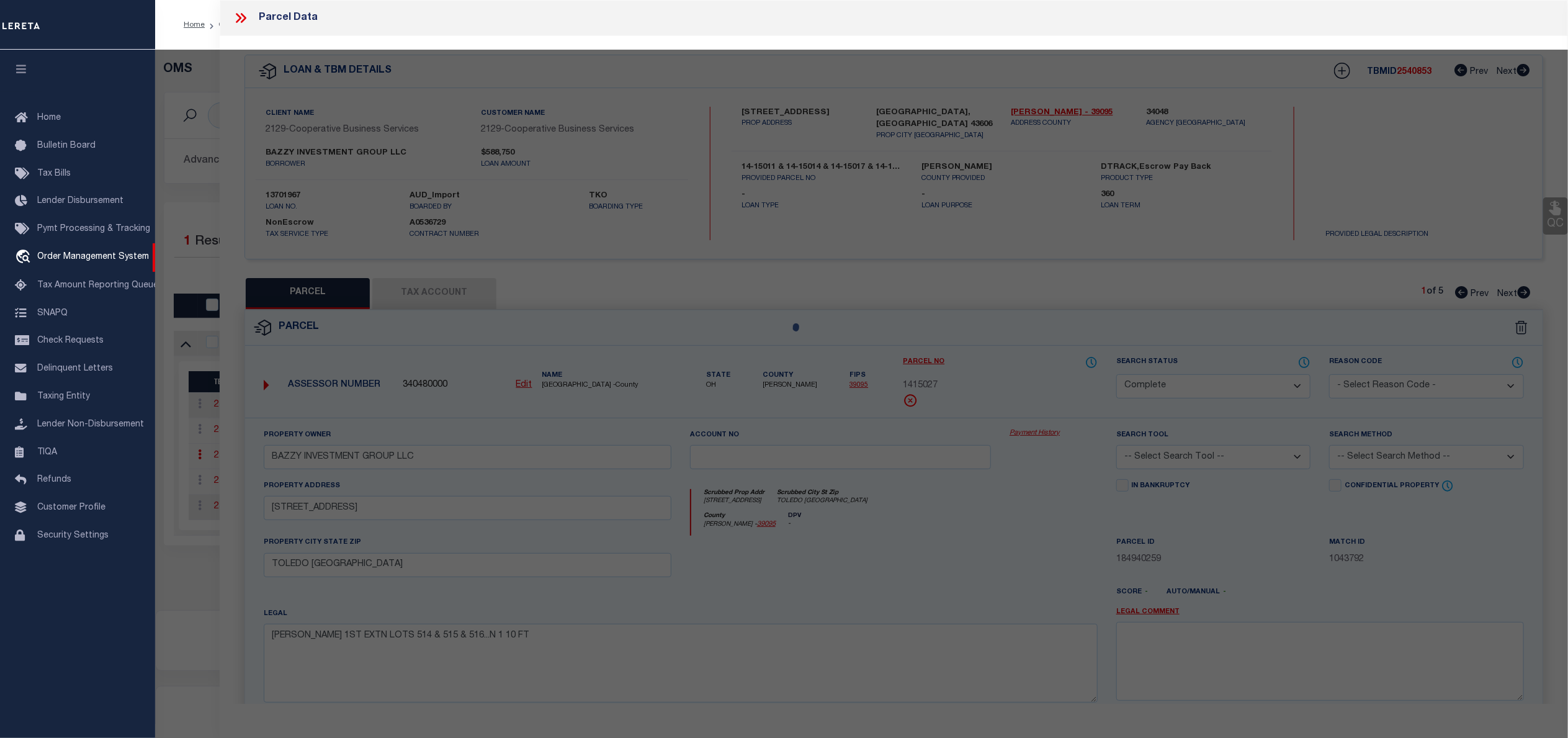
select select "AS"
checkbox input "false"
select select "CP"
type input "BAZZY INVESTMENT GROUP LLC"
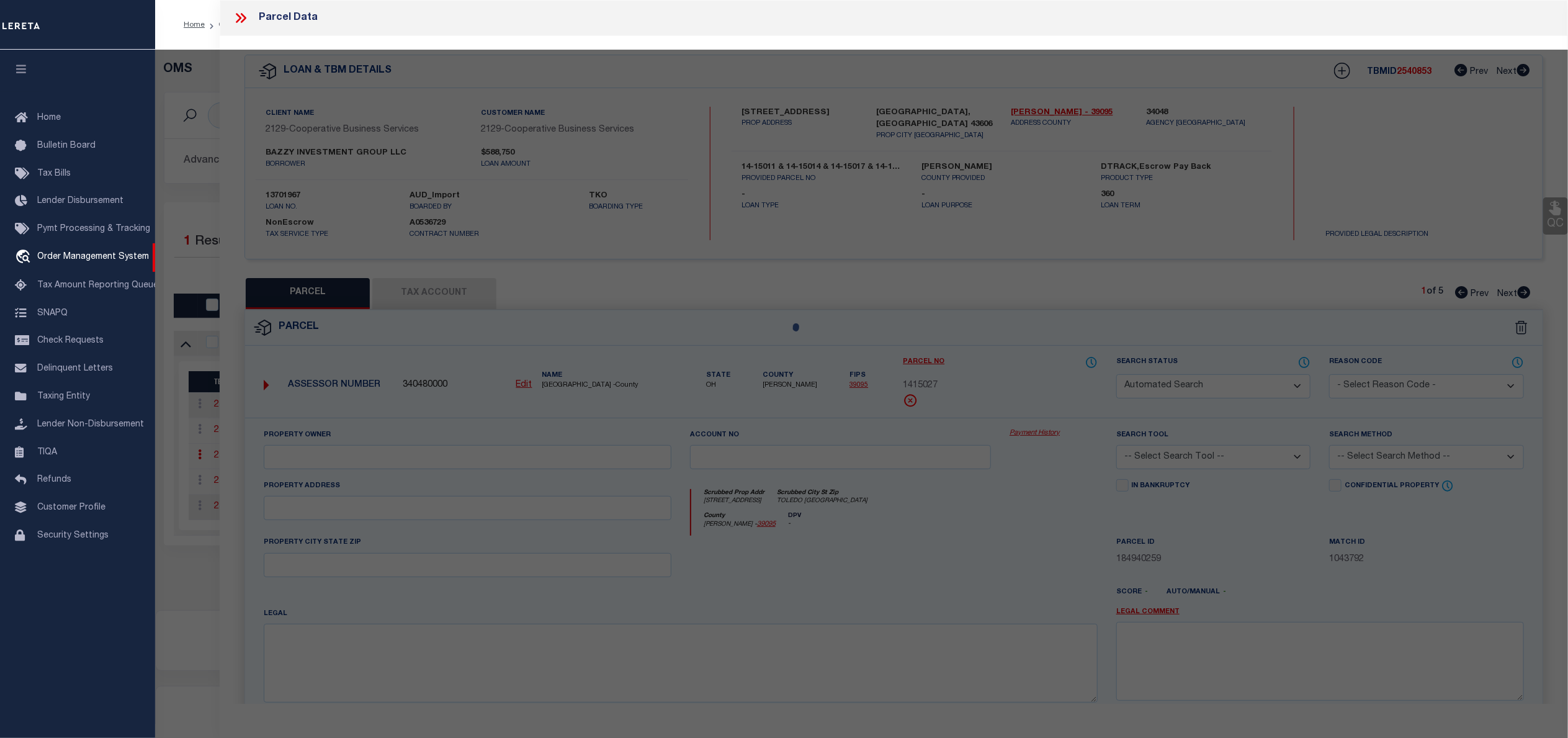
select select
type input "2448 W CENTRAL AVENUE"
type input "TOLEDO OH"
type textarea "SHERIDAN PL 1ST EXTN LOT 513 EXC PT IN SR 120"
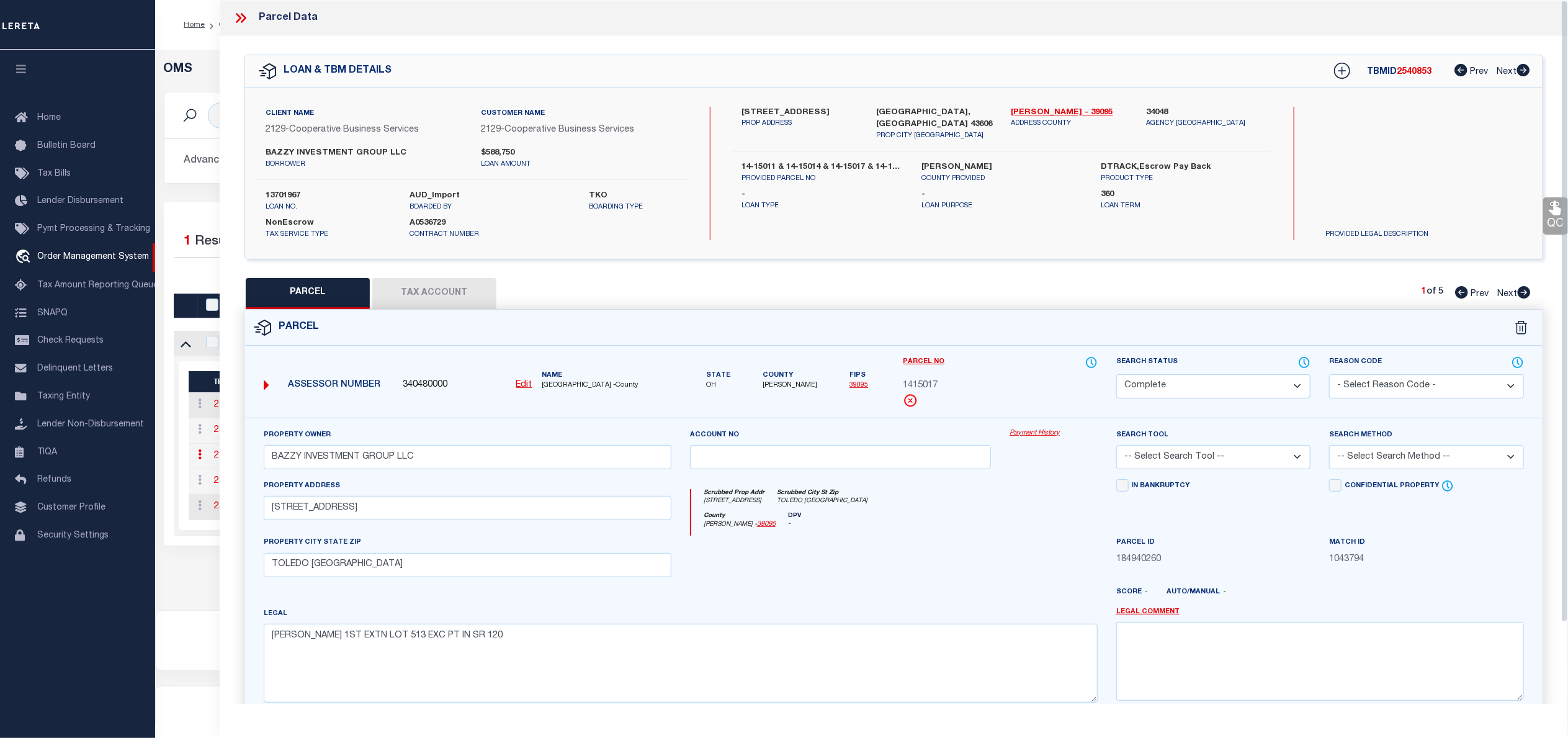
click at [1037, 432] on link "Payment History" at bounding box center [1053, 434] width 88 height 11
click at [244, 18] on icon at bounding box center [241, 18] width 16 height 16
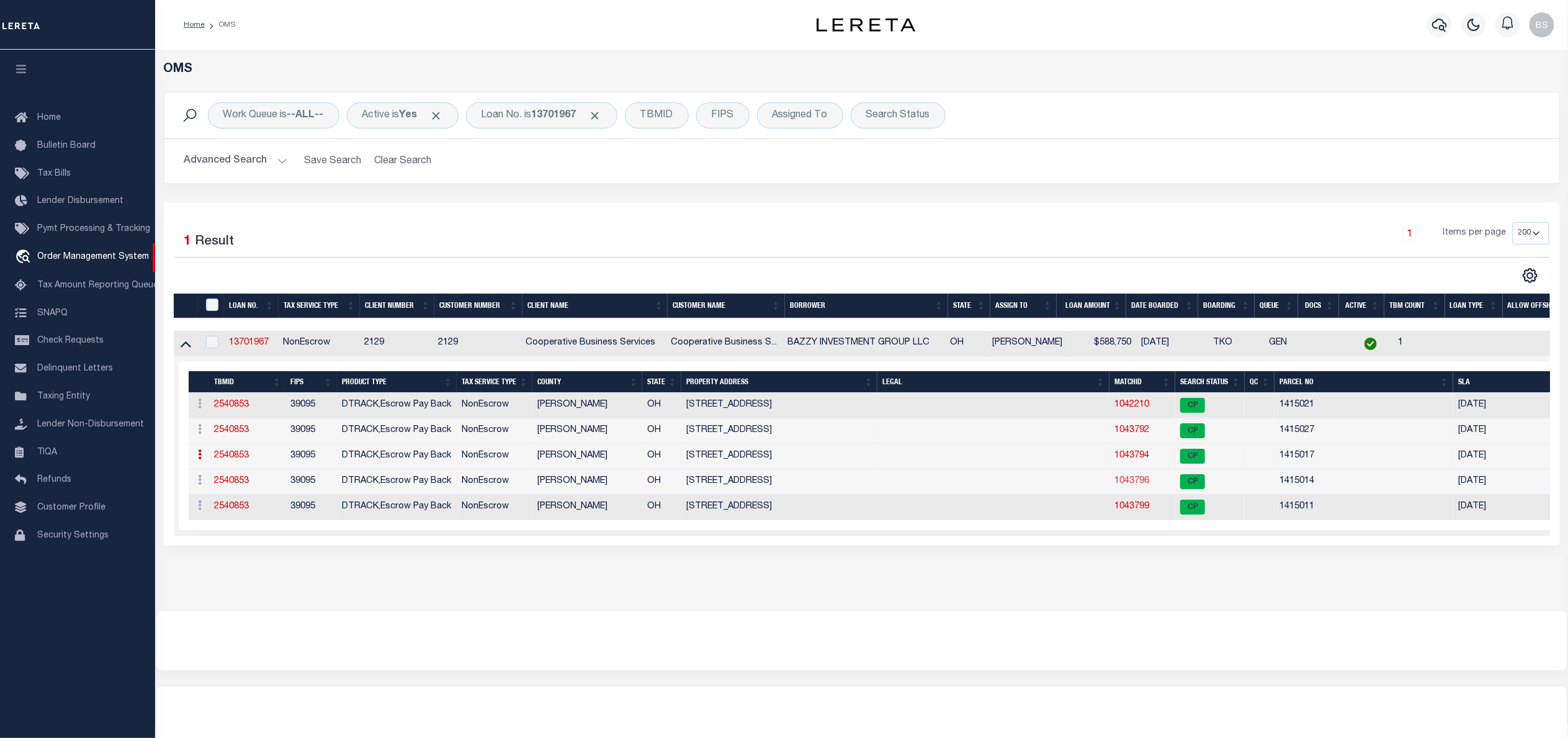
click at [1143, 483] on link "1043796" at bounding box center [1131, 481] width 35 height 9
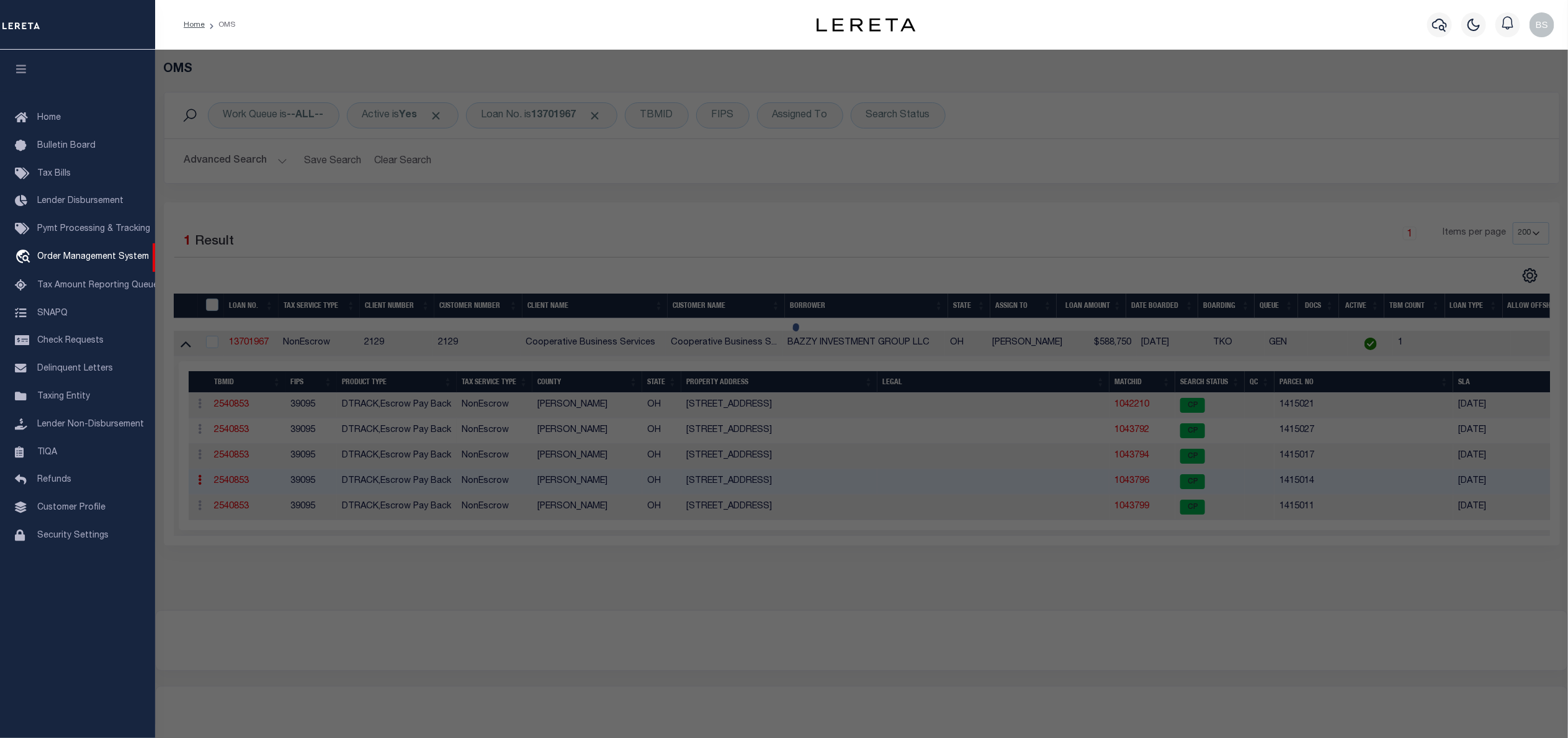
select select "AS"
checkbox input "false"
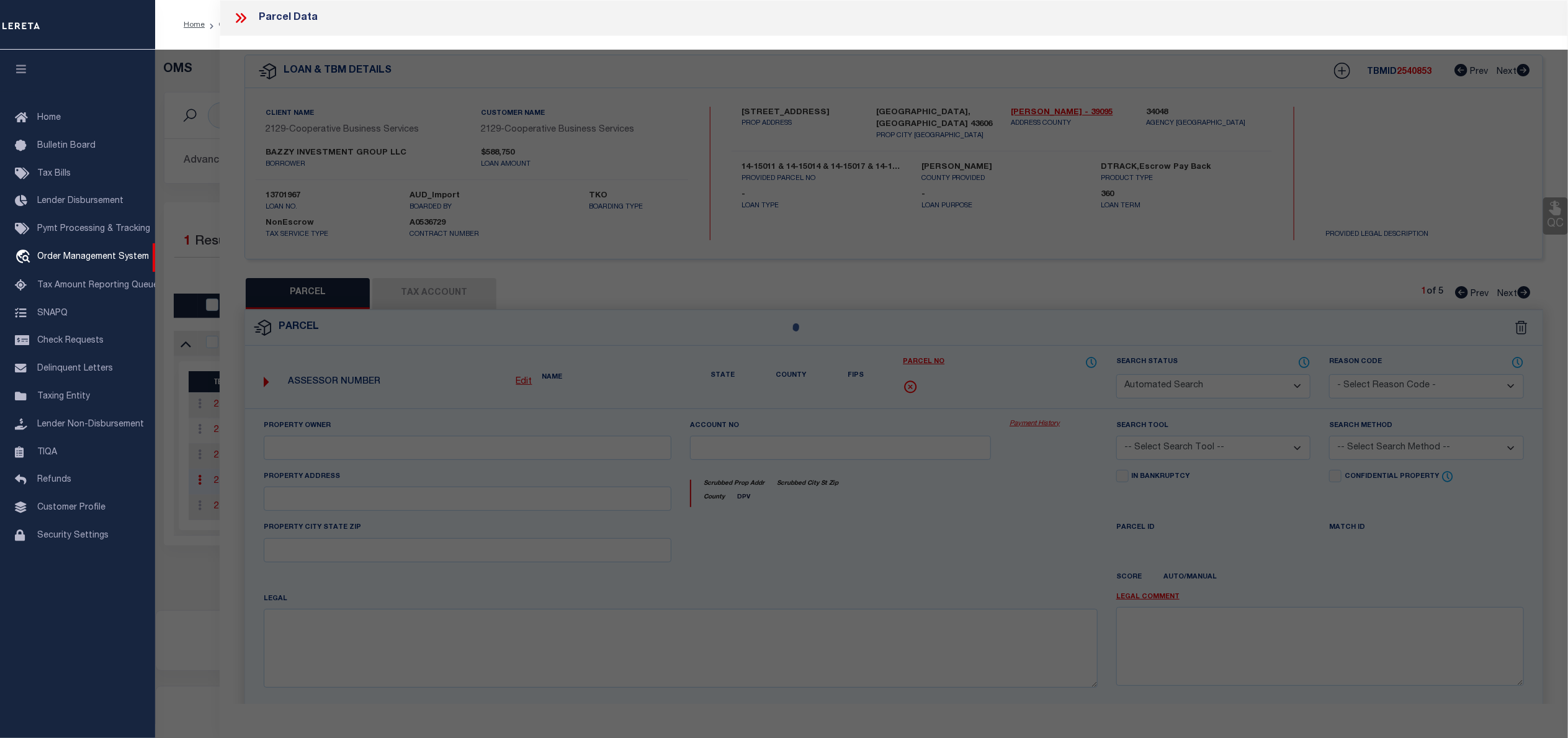
select select "CP"
type input "BAZZY INVESTMENT GROUP LLC"
select select
type input "2452 W CENTRAL AVENUE"
checkbox input "false"
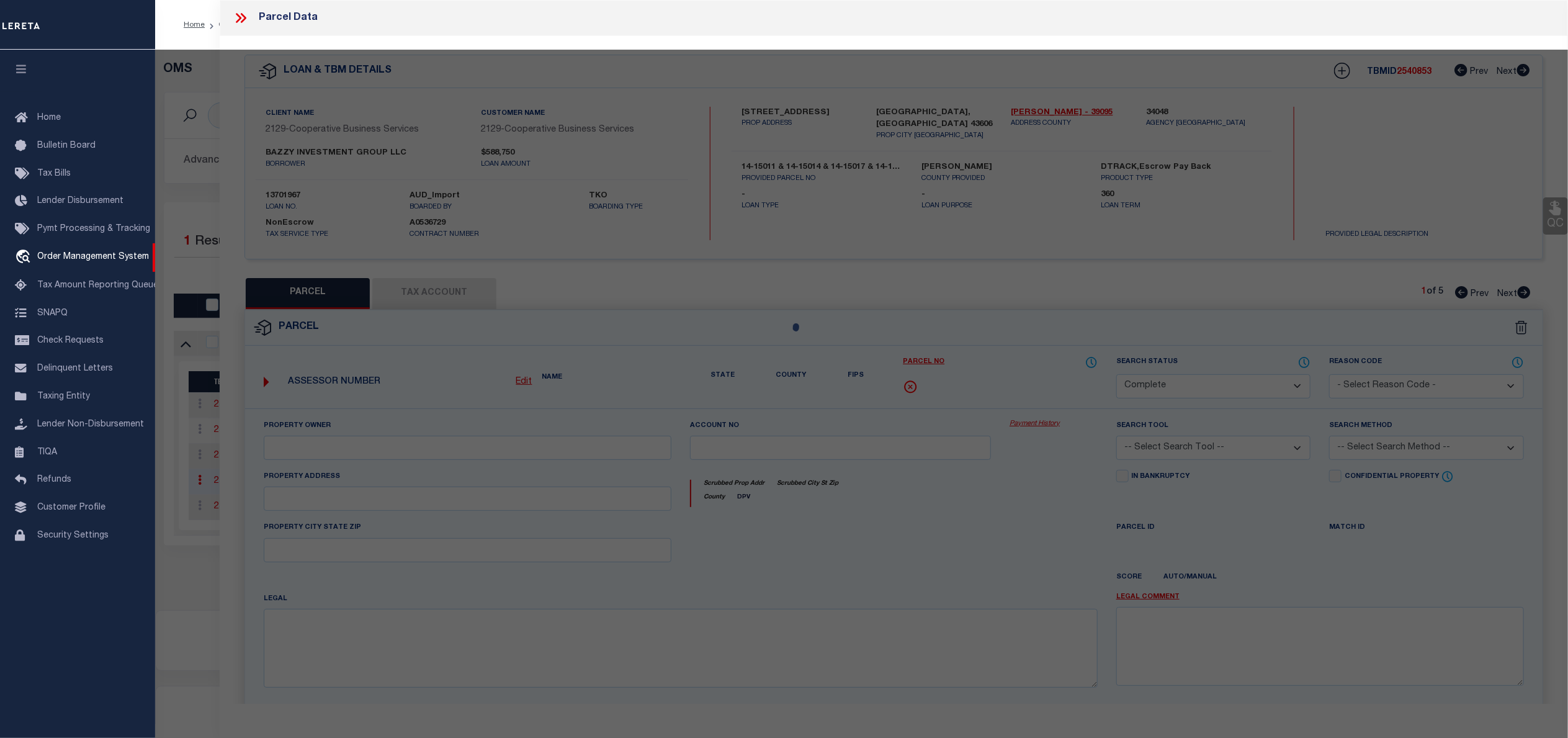
type input "TOLEDO OH"
type textarea "SHERIDAN PL 1ST EXTN LOT 512 EXC PT IN SR 120"
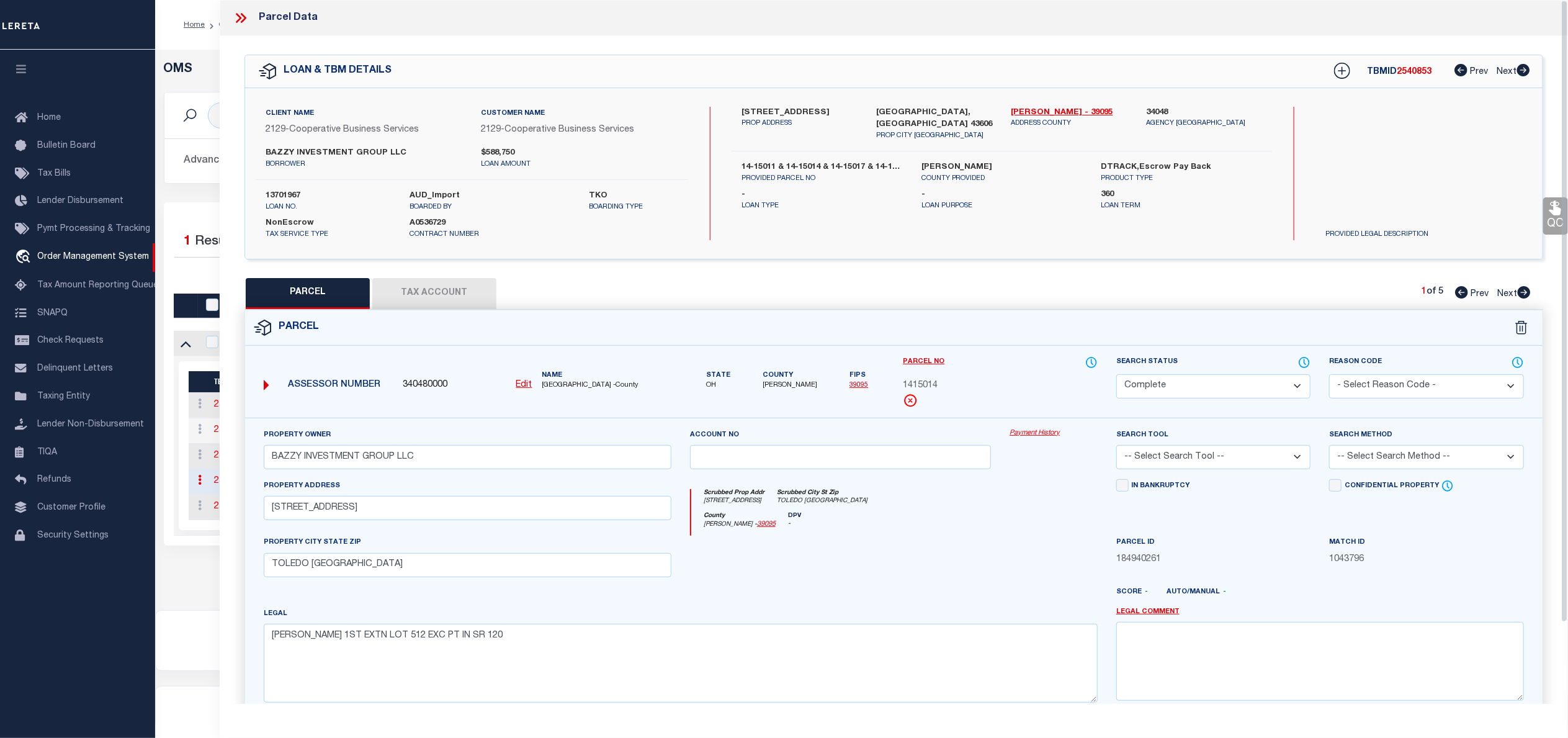
click at [1026, 431] on link "Payment History" at bounding box center [1053, 434] width 88 height 11
click at [240, 21] on icon at bounding box center [241, 18] width 16 height 16
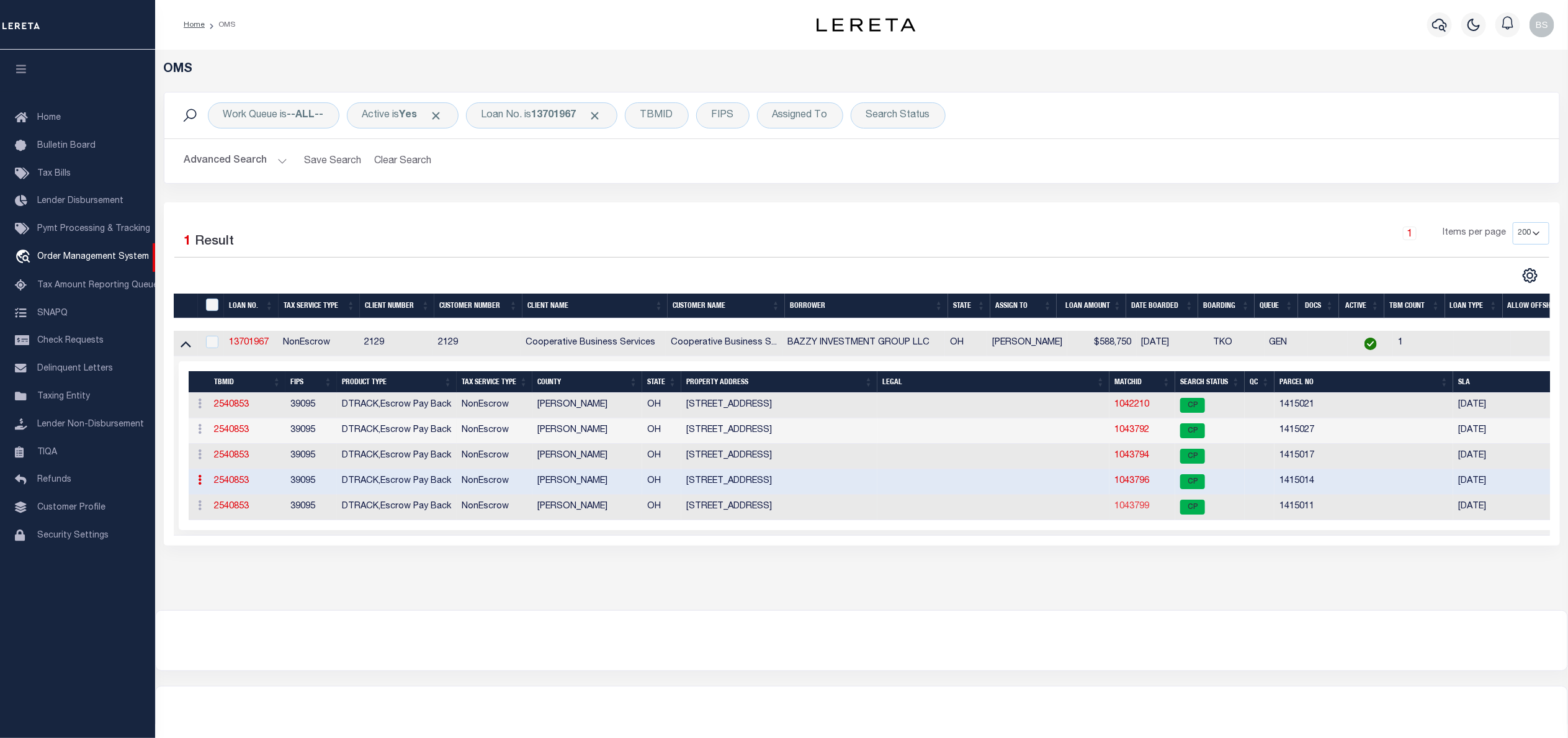
click at [1135, 511] on link "1043799" at bounding box center [1131, 507] width 35 height 9
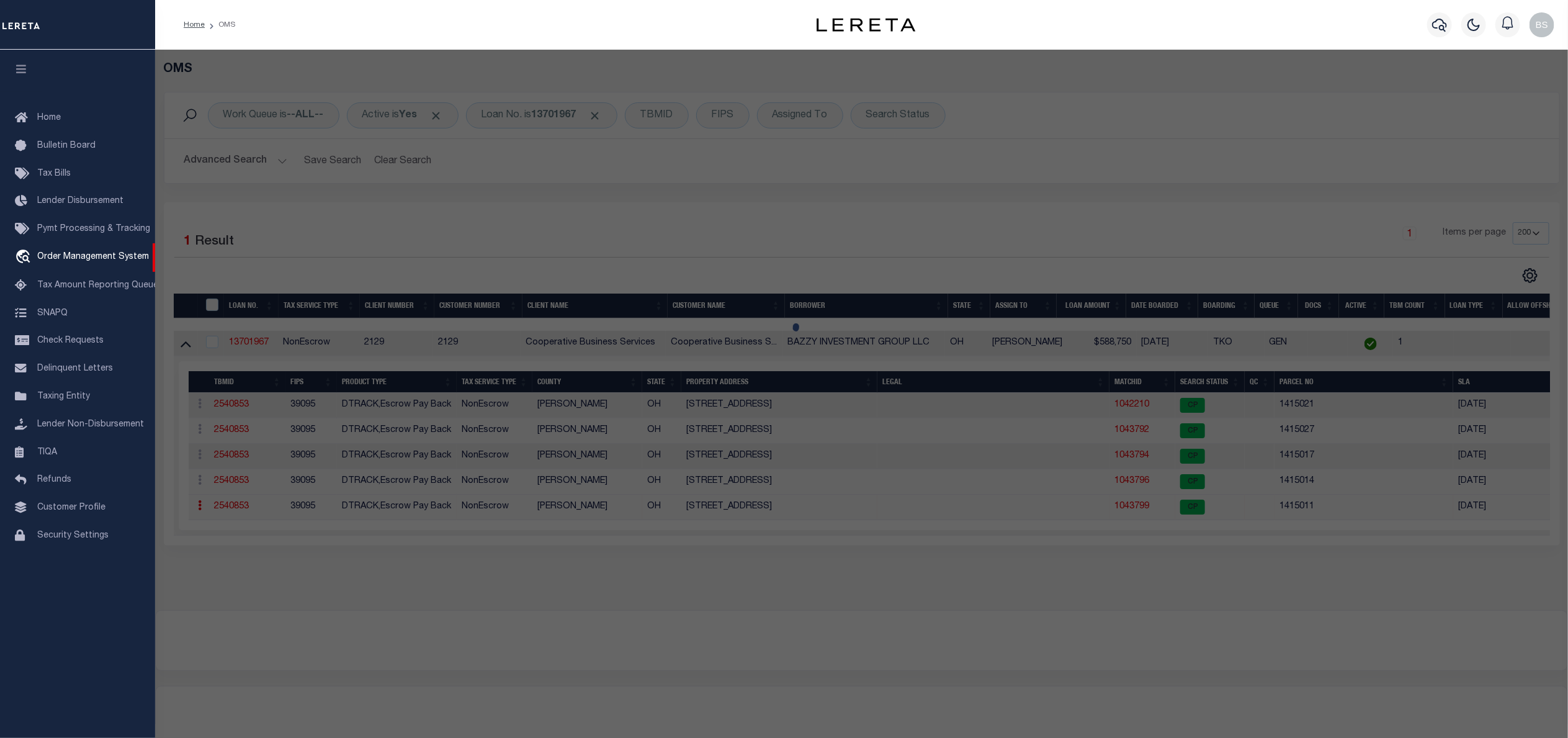
select select "AS"
checkbox input "false"
select select "CP"
type input "BAZZY INVESTMENT GROUP LLC"
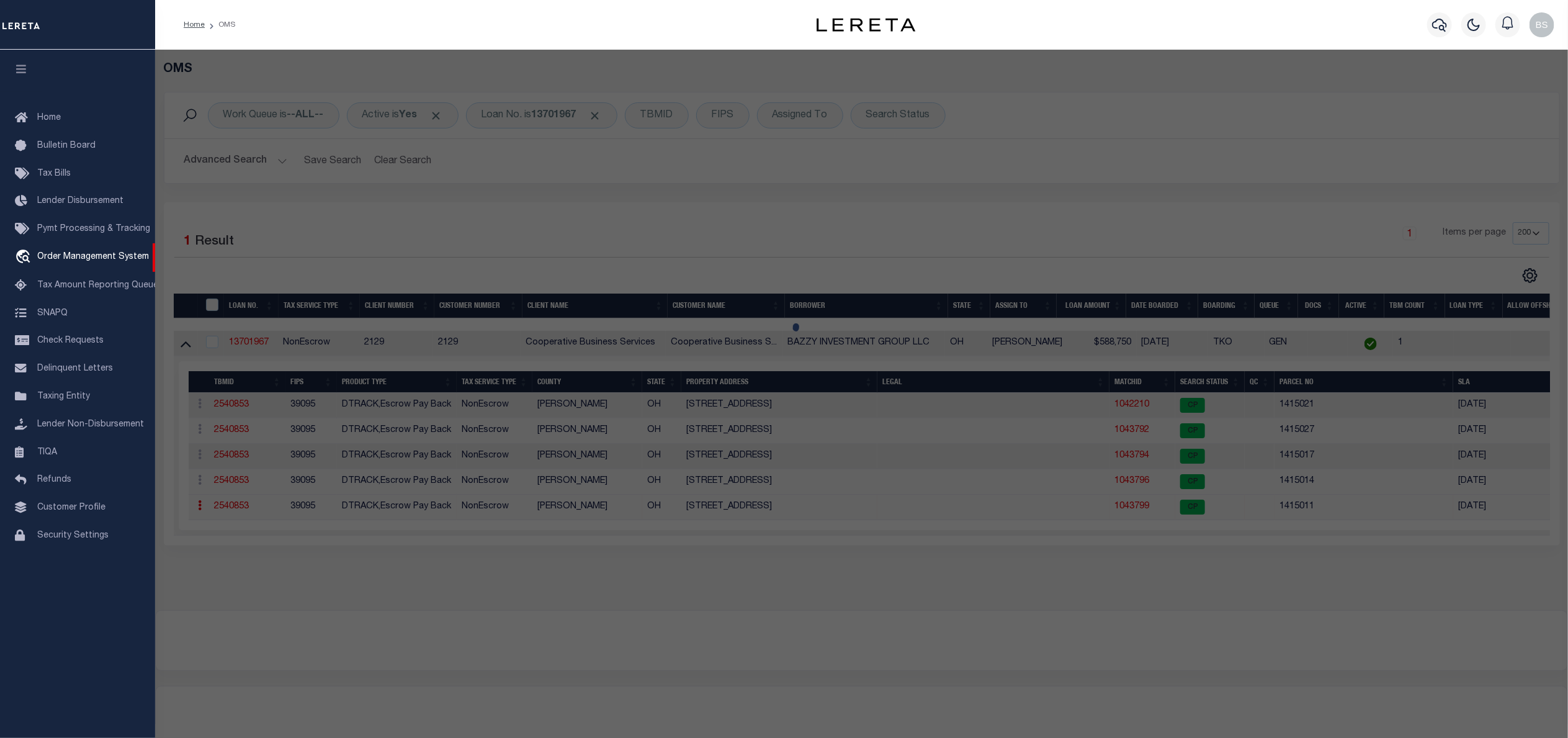
select select
type input "2456 W CENTRAL AVENUE"
type input "TOLEDO OH"
type textarea "SHERIDAN PL 1ST EXTN LOT 511 EXC PT IN SR 120"
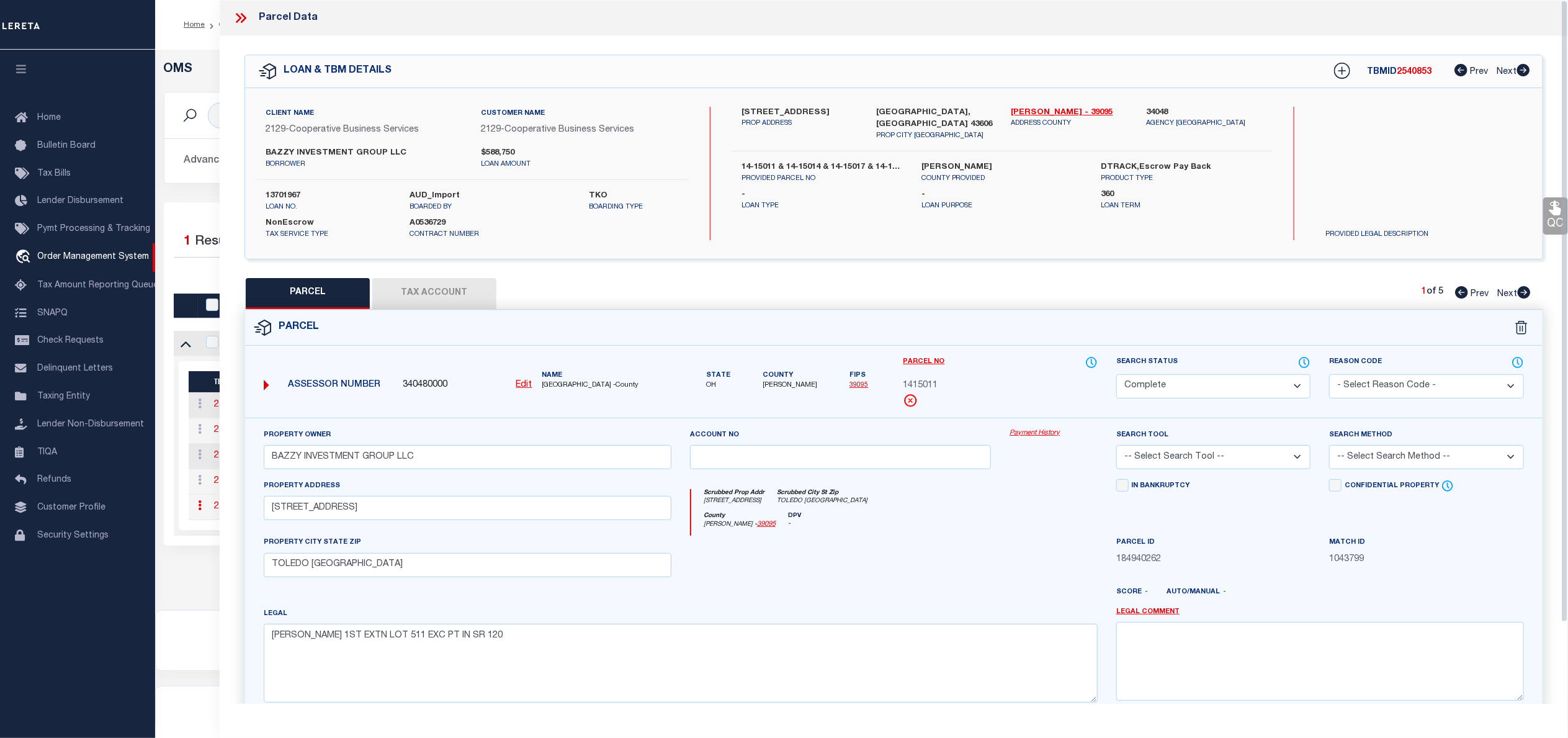
click at [1039, 435] on link "Payment History" at bounding box center [1053, 434] width 88 height 11
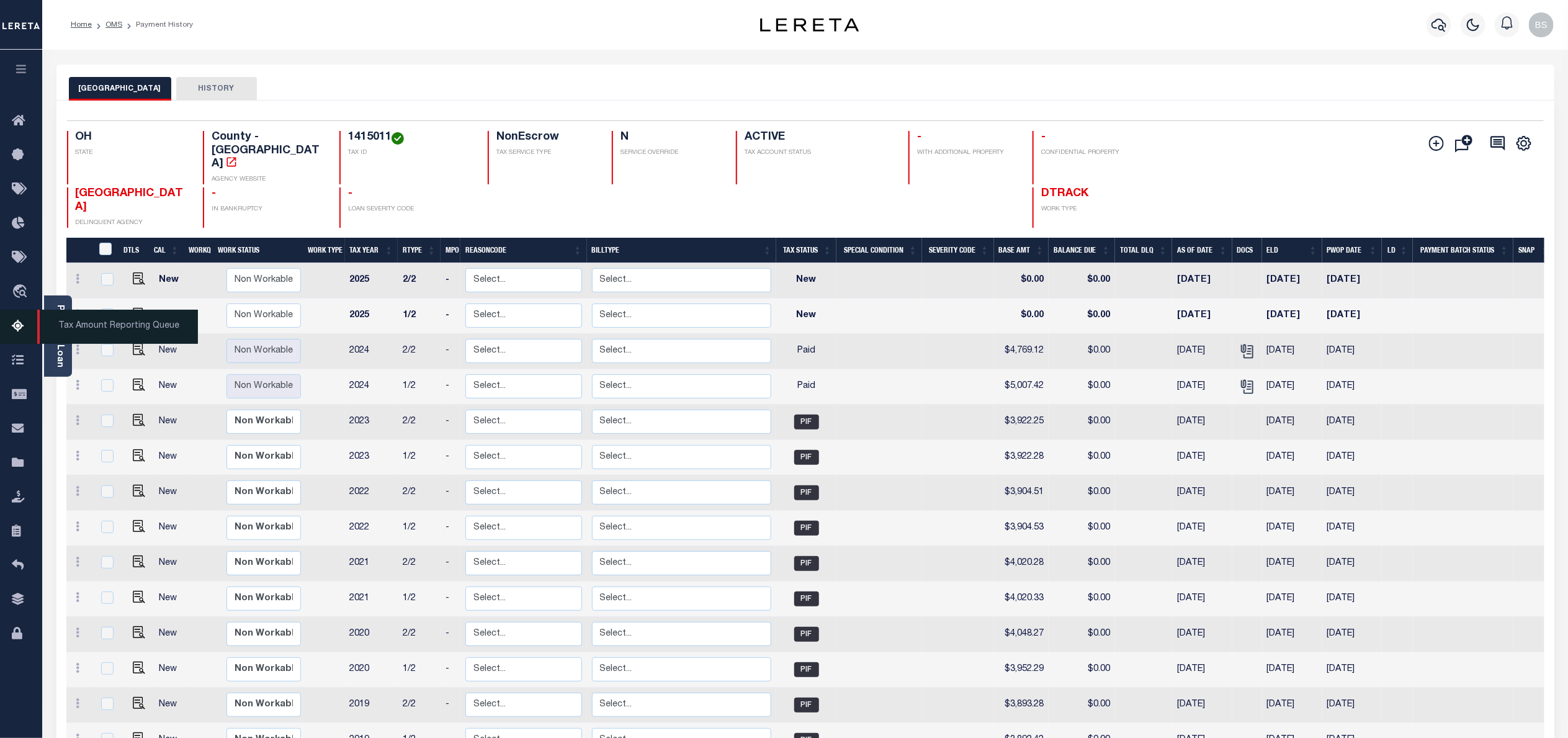
click at [84, 324] on span "Tax Amount Reporting Queue" at bounding box center [117, 326] width 161 height 34
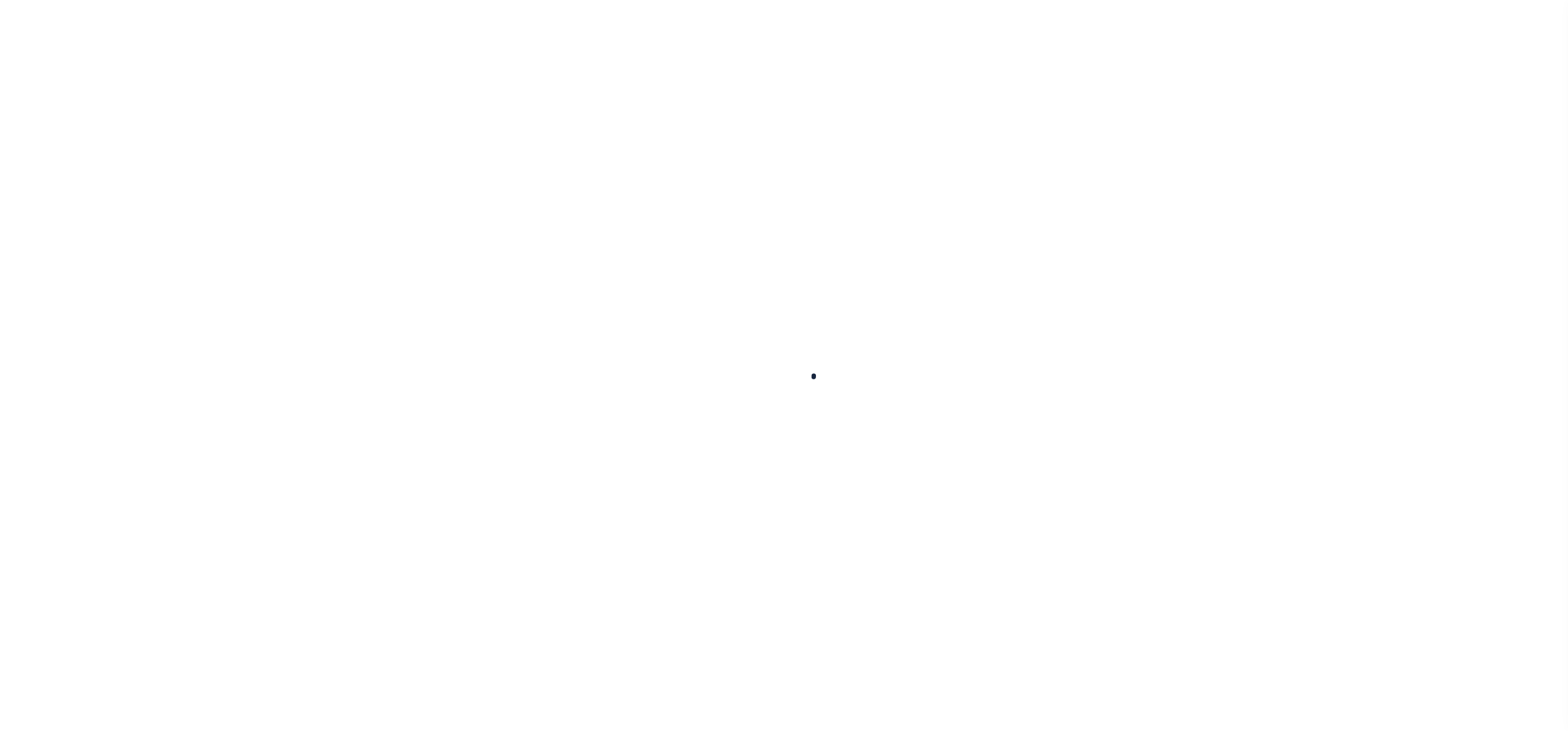
select select "100"
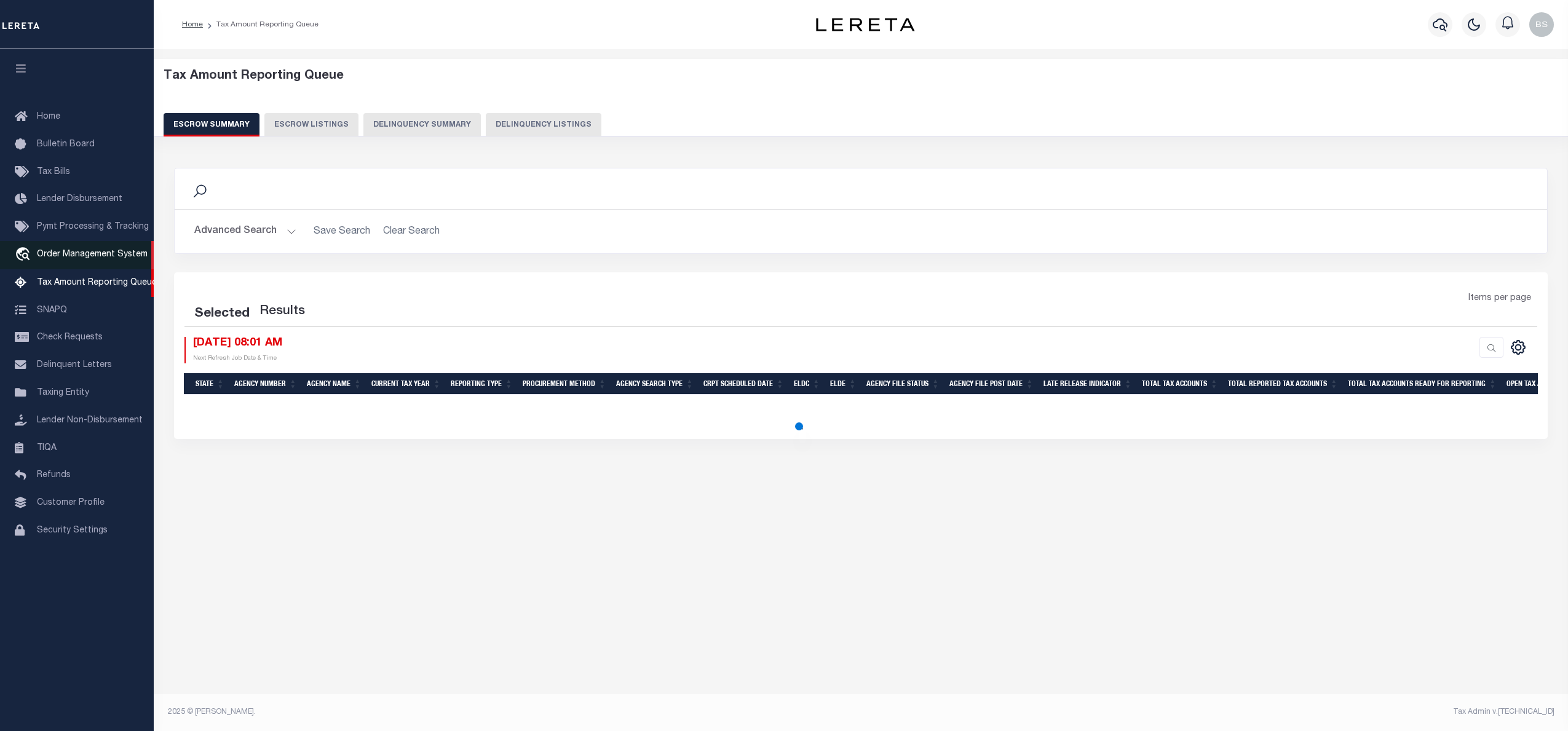
select select "100"
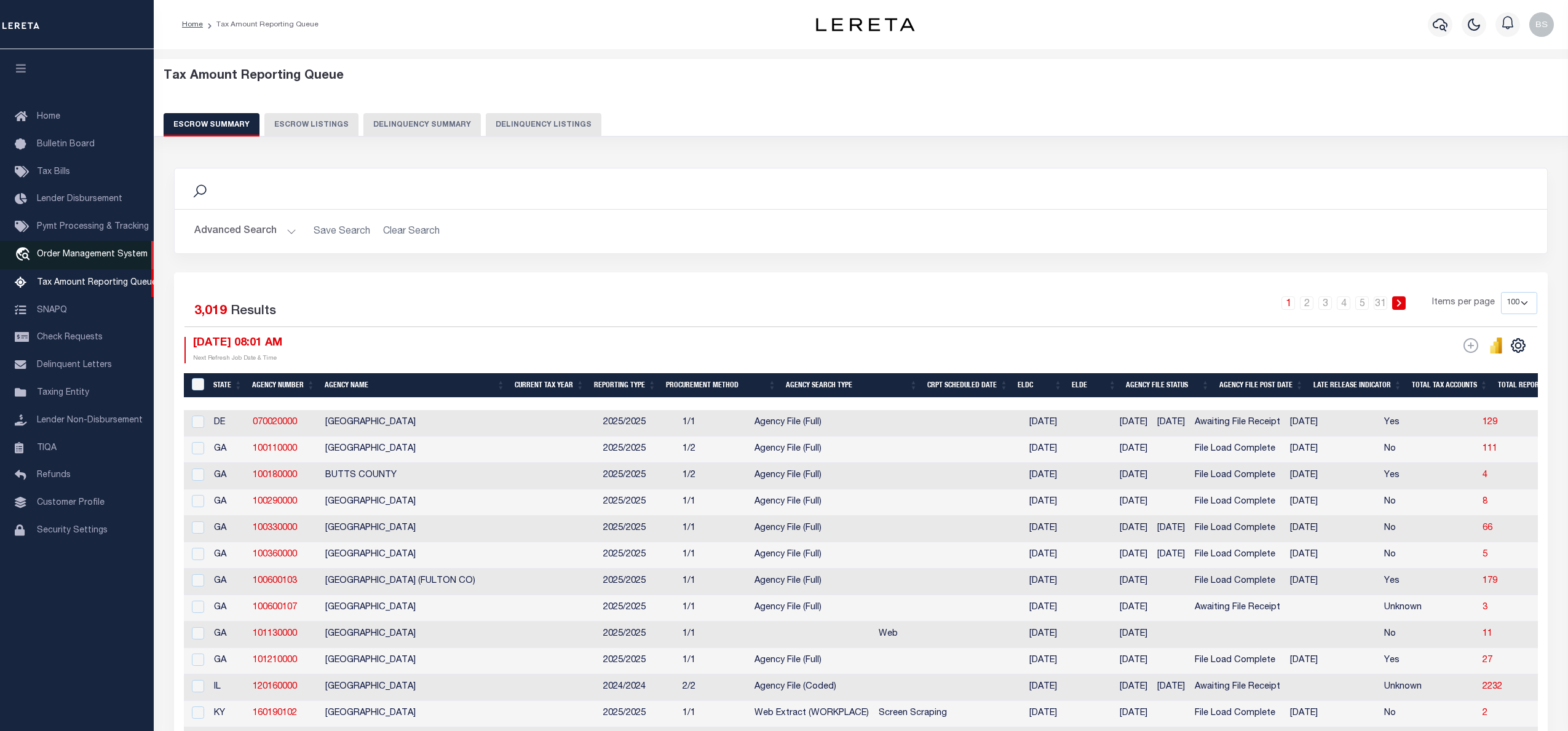
click at [92, 255] on span "Order Management System" at bounding box center [92, 255] width 110 height 9
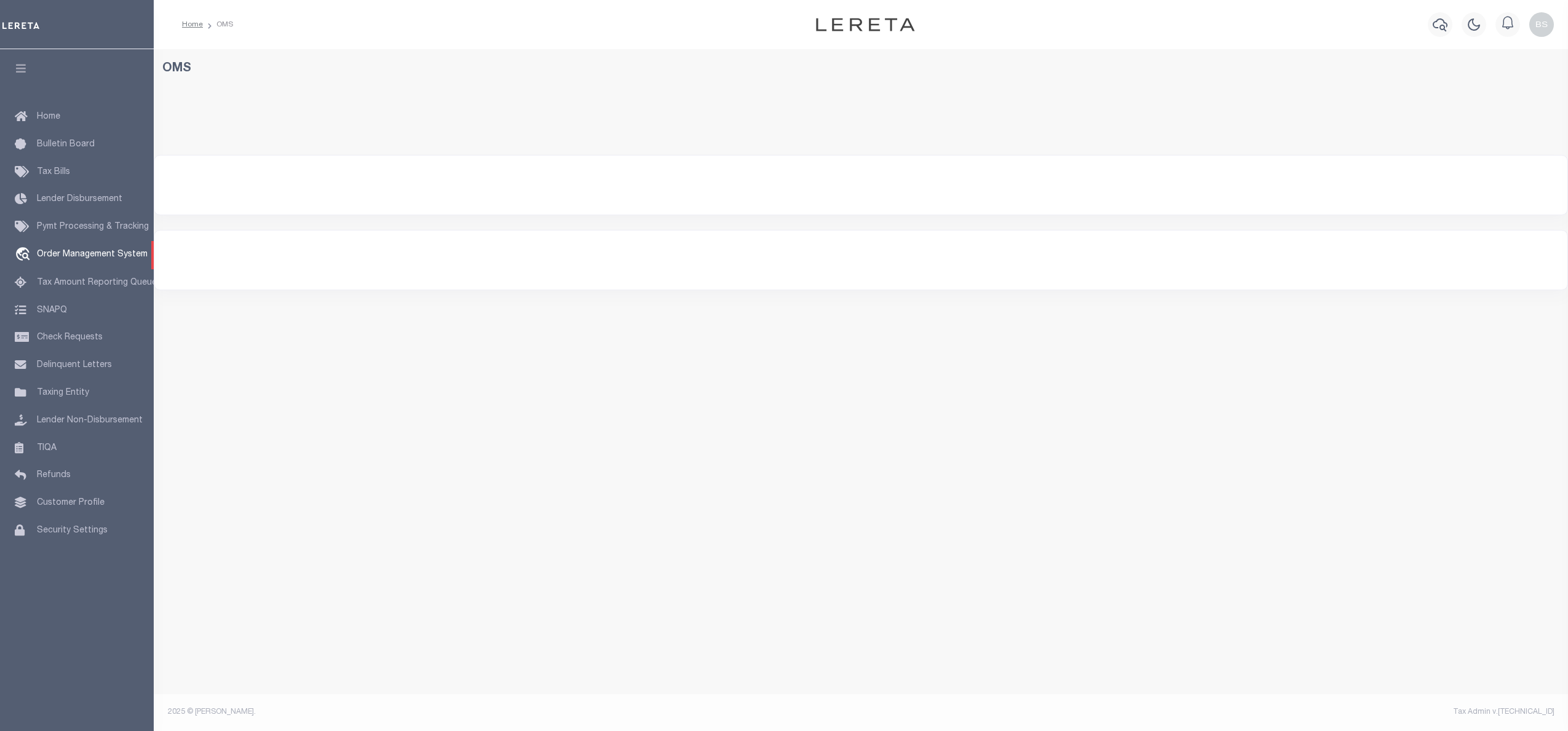
select select "200"
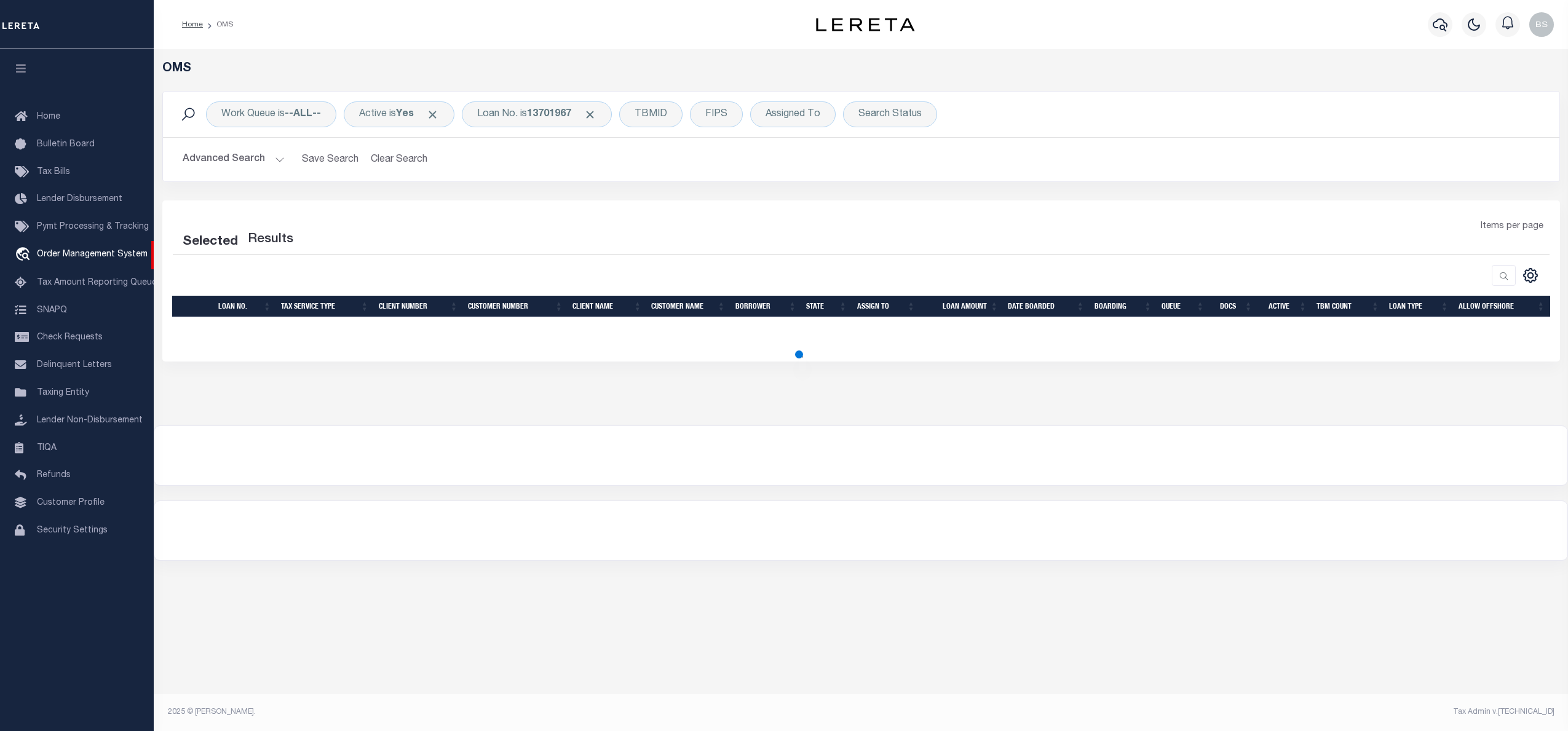
select select "200"
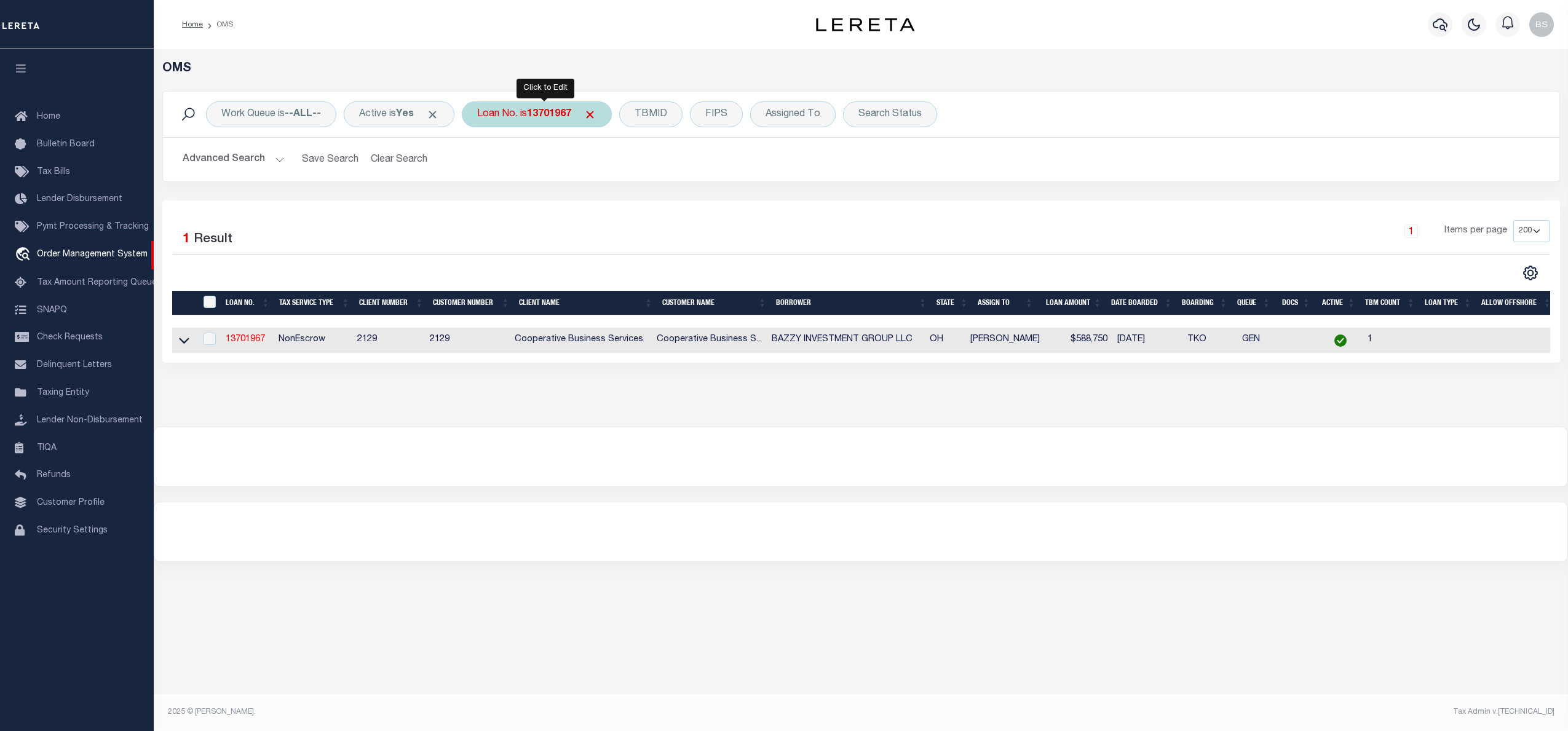
click at [541, 118] on b "13701967" at bounding box center [549, 114] width 44 height 10
type input "115464"
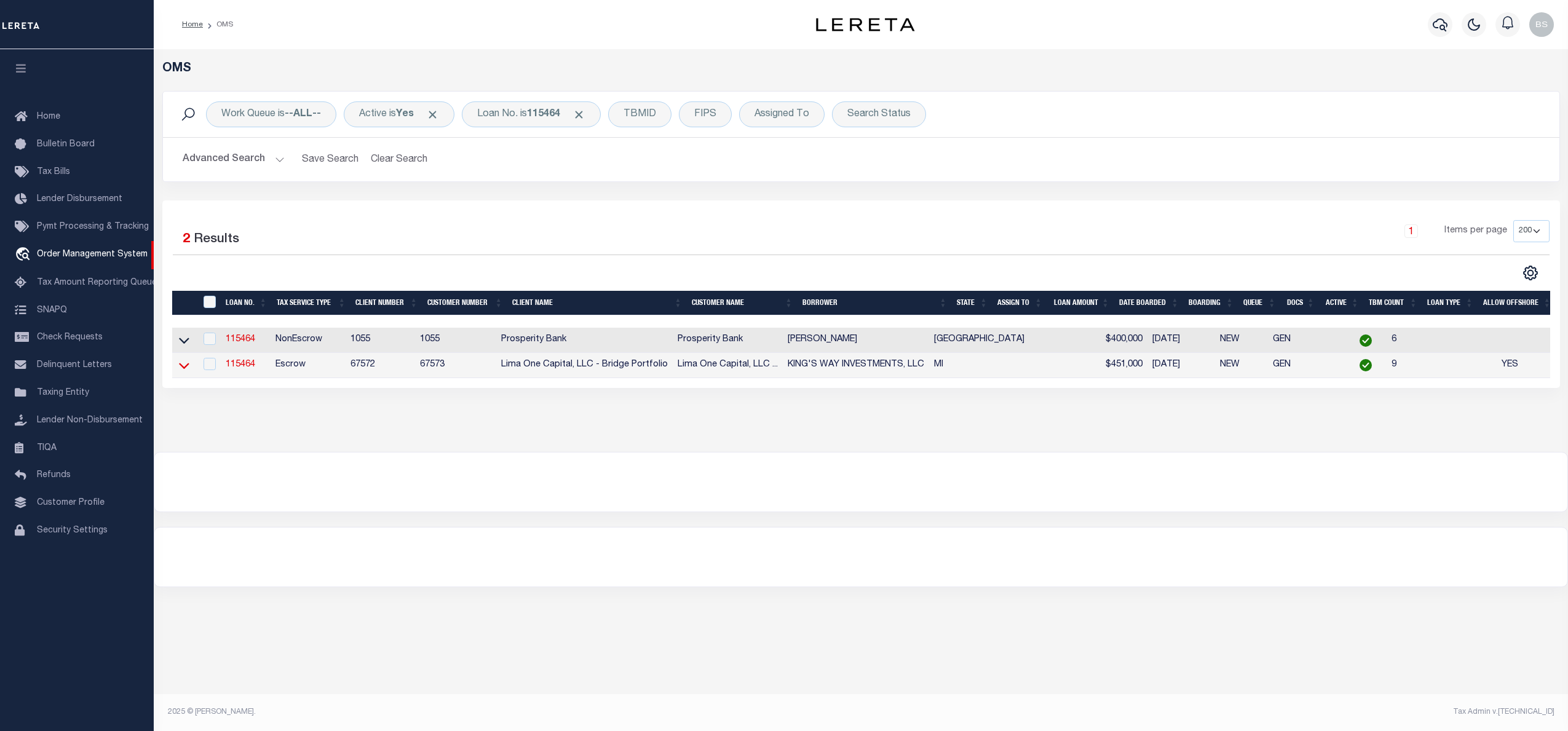
click at [185, 368] on icon at bounding box center [184, 365] width 11 height 13
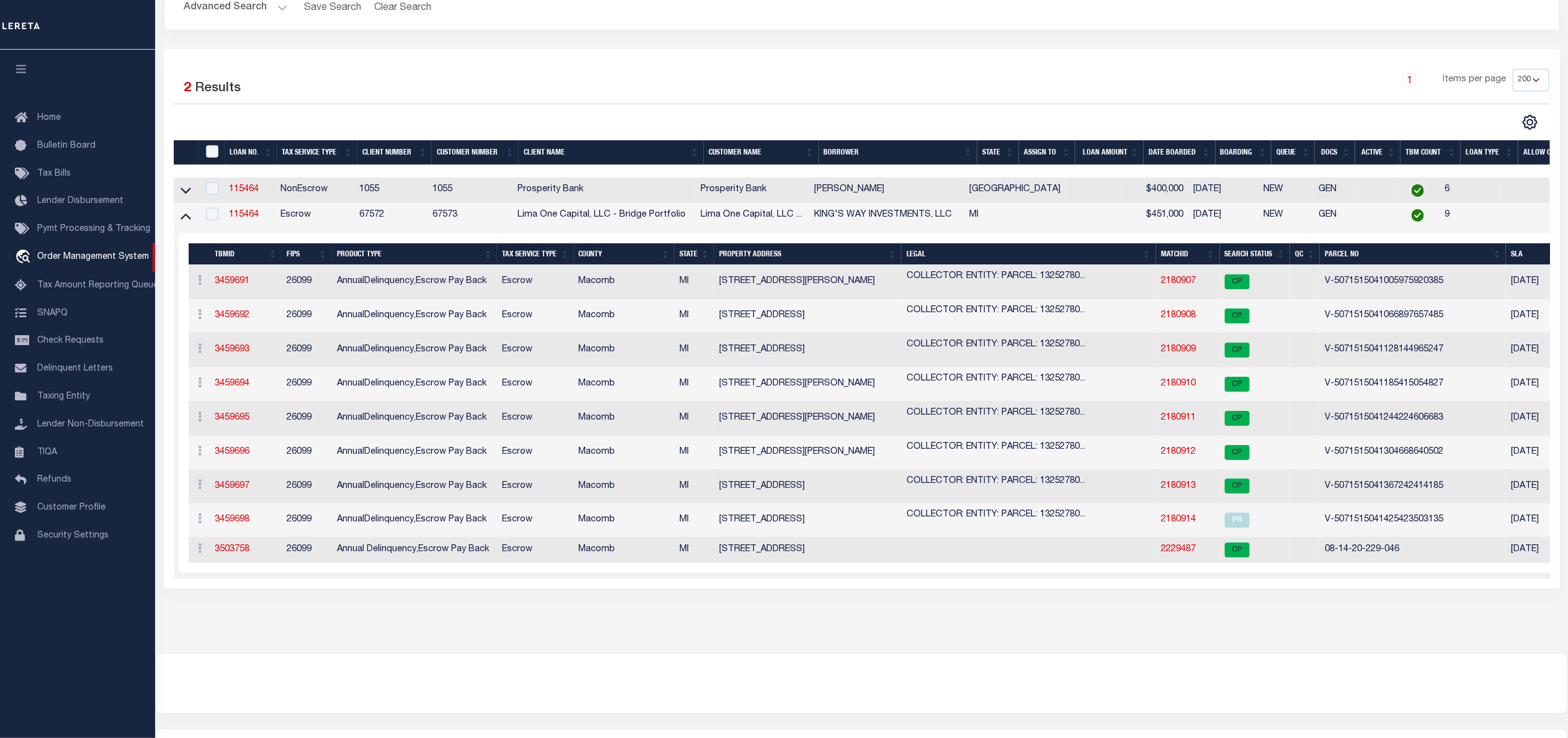
scroll to position [142, 0]
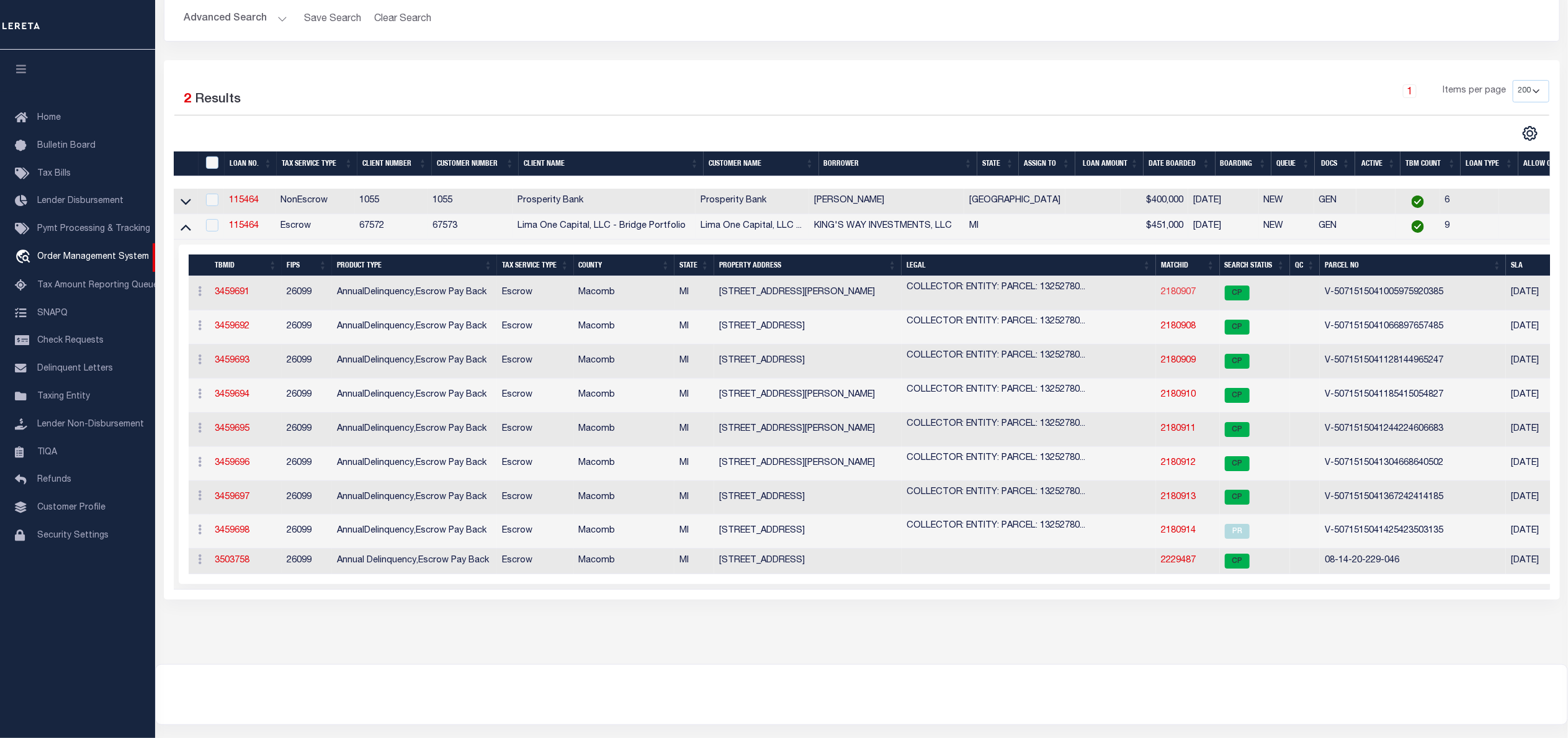
click at [1181, 295] on link "2180907" at bounding box center [1178, 292] width 35 height 9
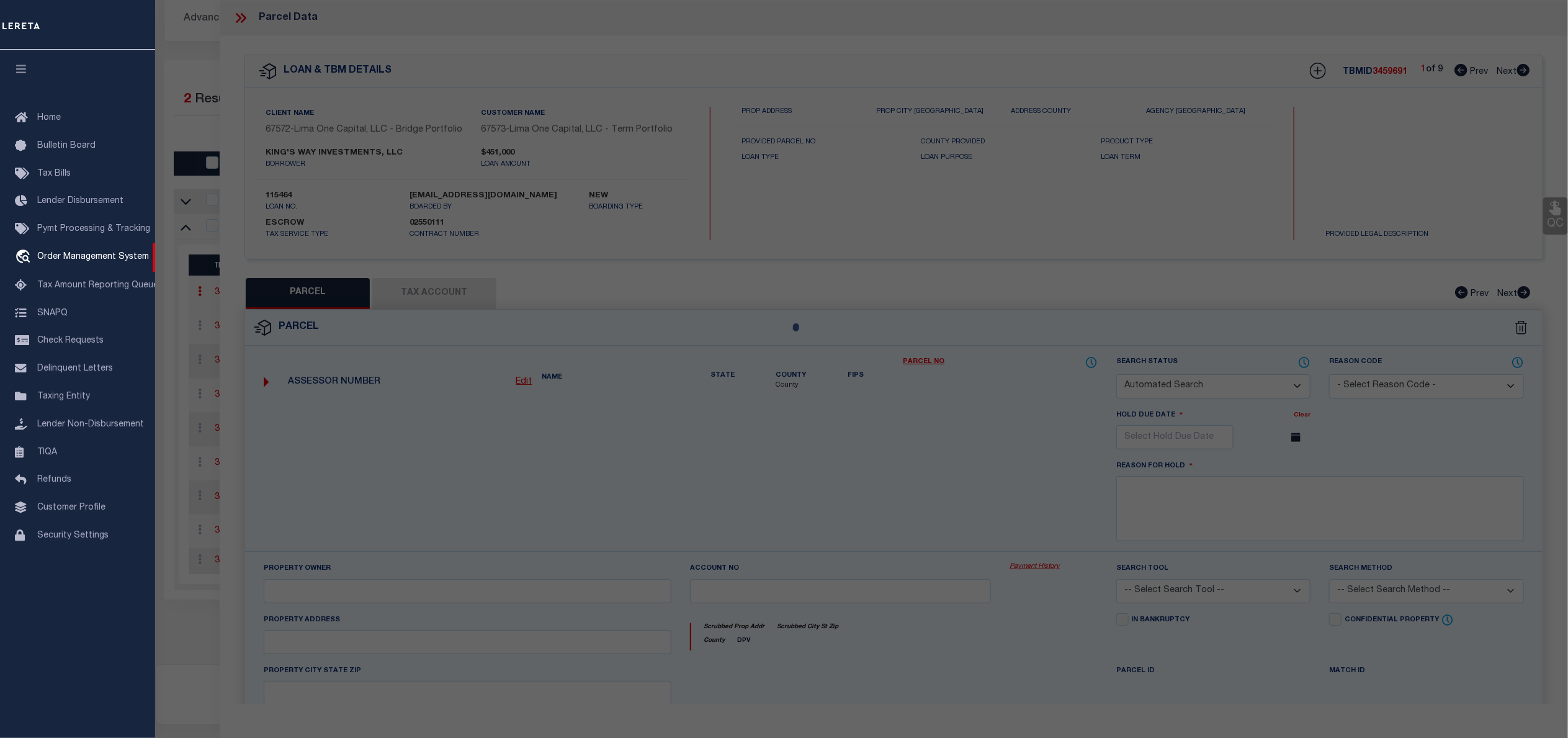
checkbox input "false"
select select "CP"
select select "AGW"
select select
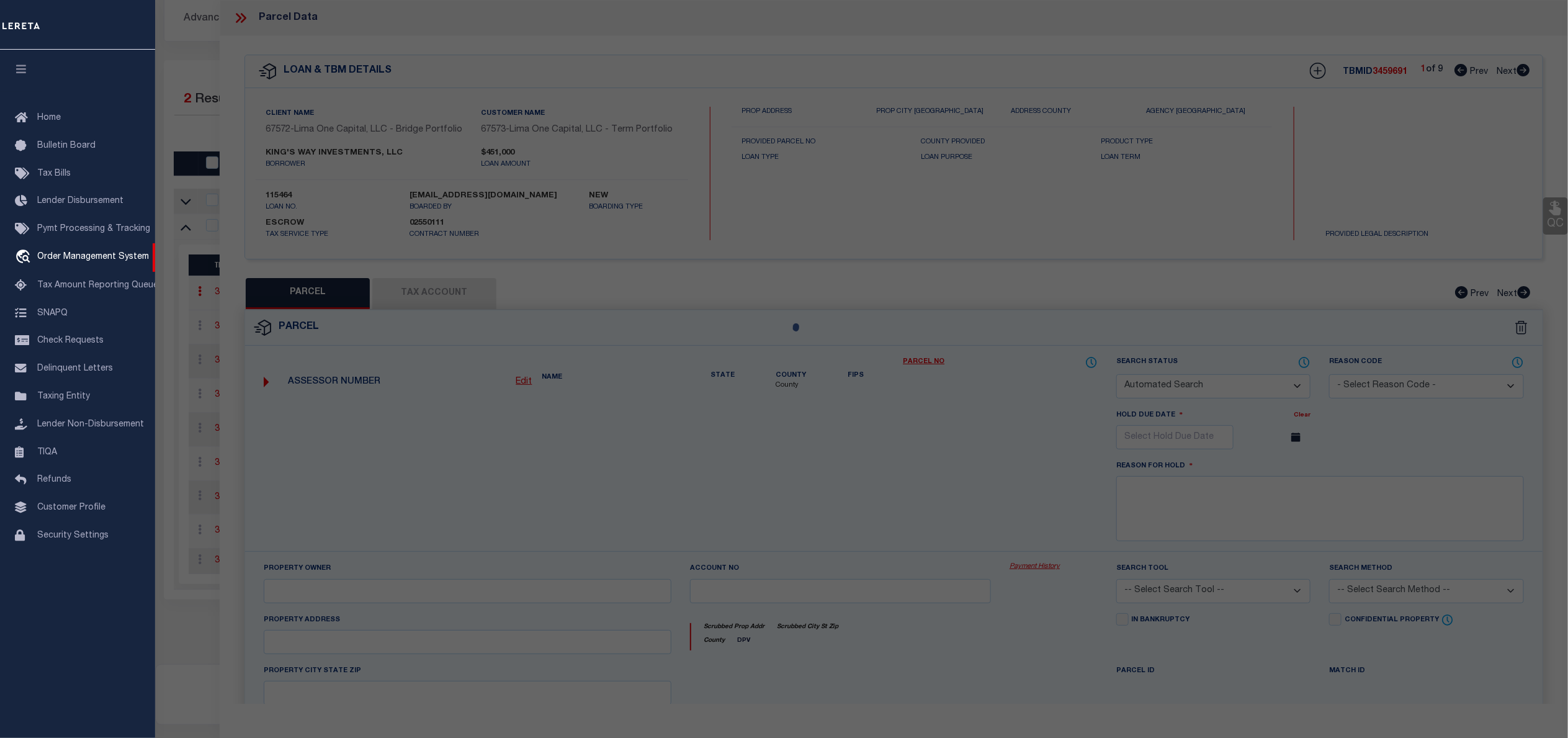
type input "[STREET_ADDRESS][PERSON_NAME]"
checkbox input "false"
type input "WARREN MI 48089"
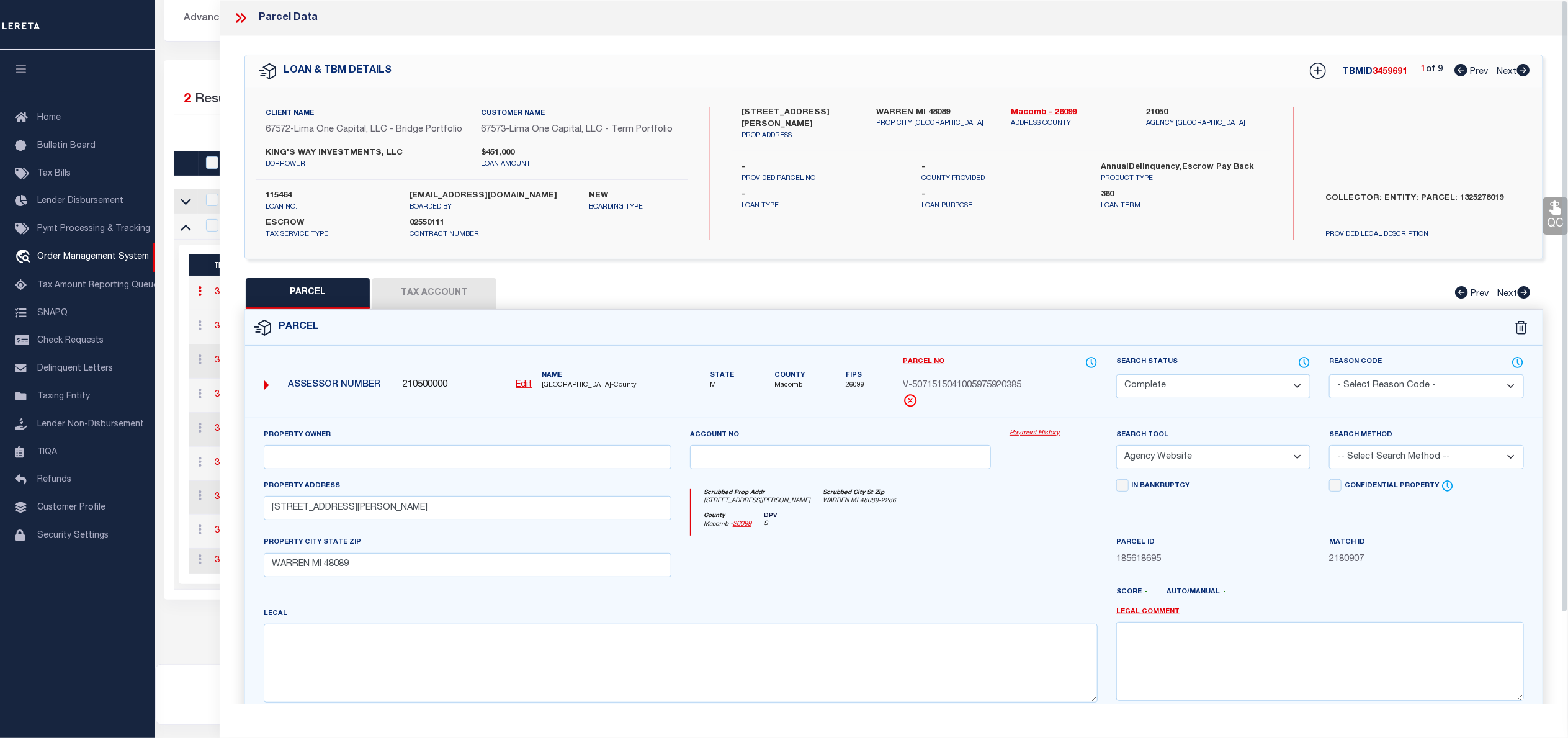
click at [1036, 439] on link "Payment History" at bounding box center [1053, 434] width 88 height 11
click at [244, 18] on icon at bounding box center [241, 18] width 16 height 16
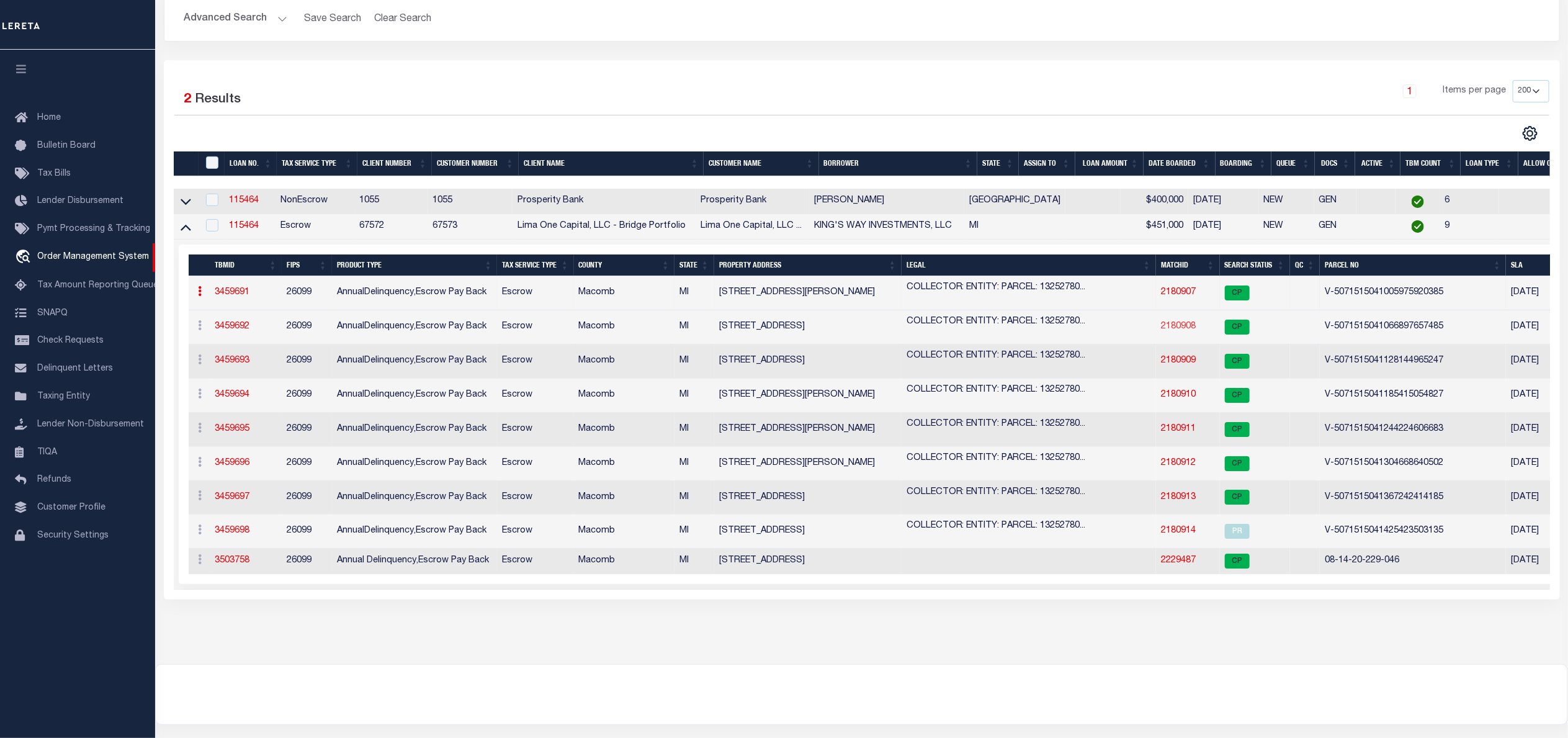
click at [1173, 330] on link "2180908" at bounding box center [1178, 326] width 35 height 9
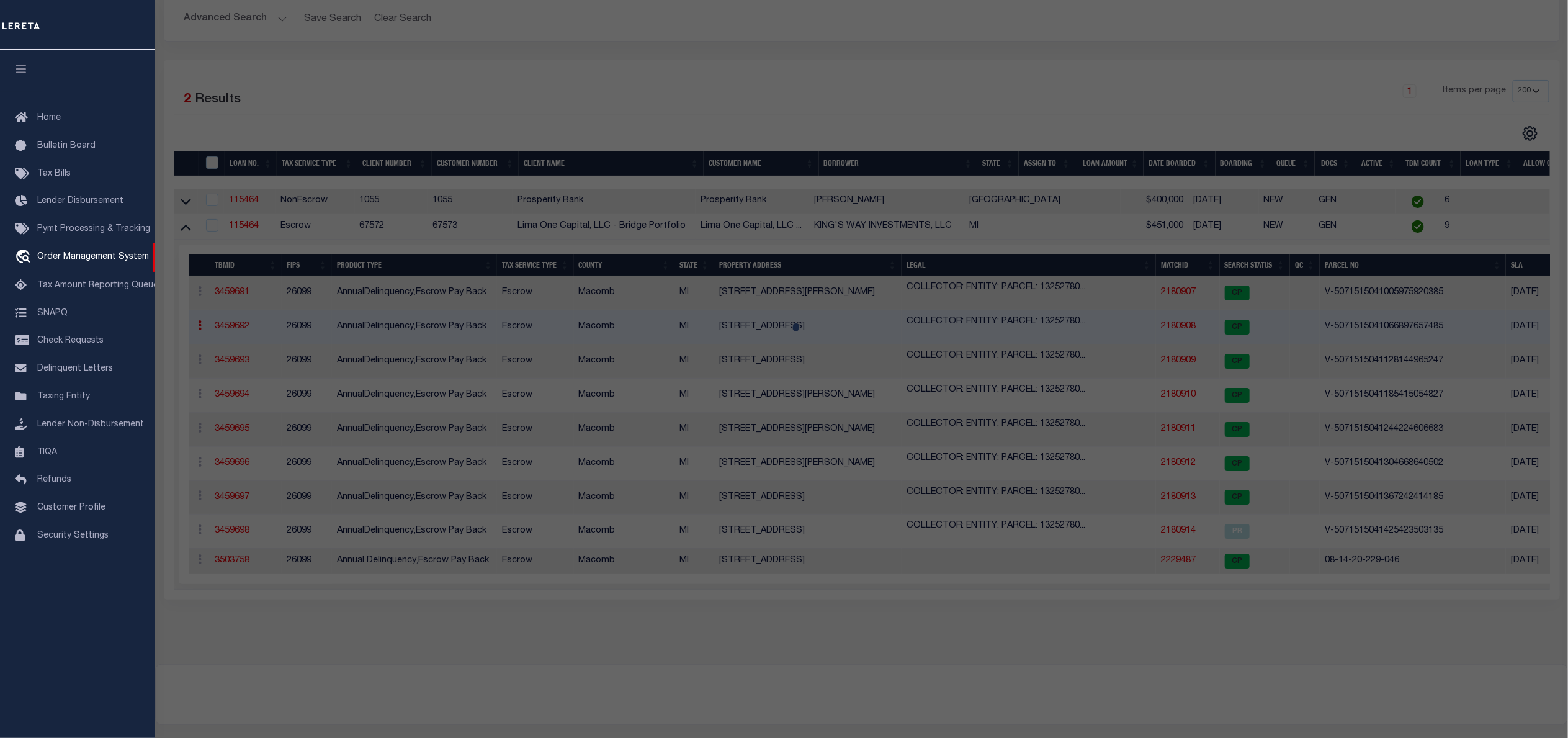
select select "AS"
select select
checkbox input "false"
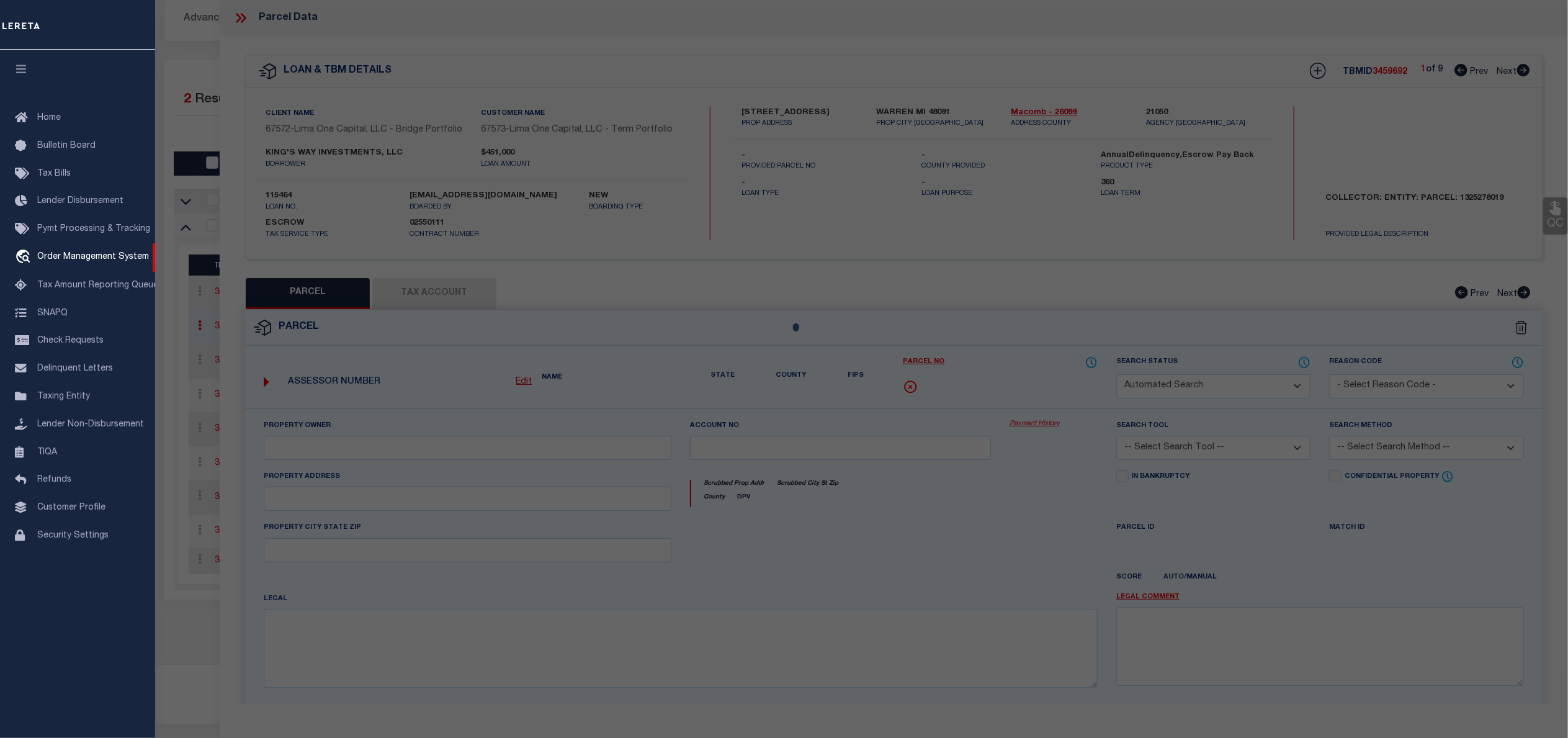
select select "CP"
select select "AGW"
select select
type input "[STREET_ADDRESS]"
checkbox input "false"
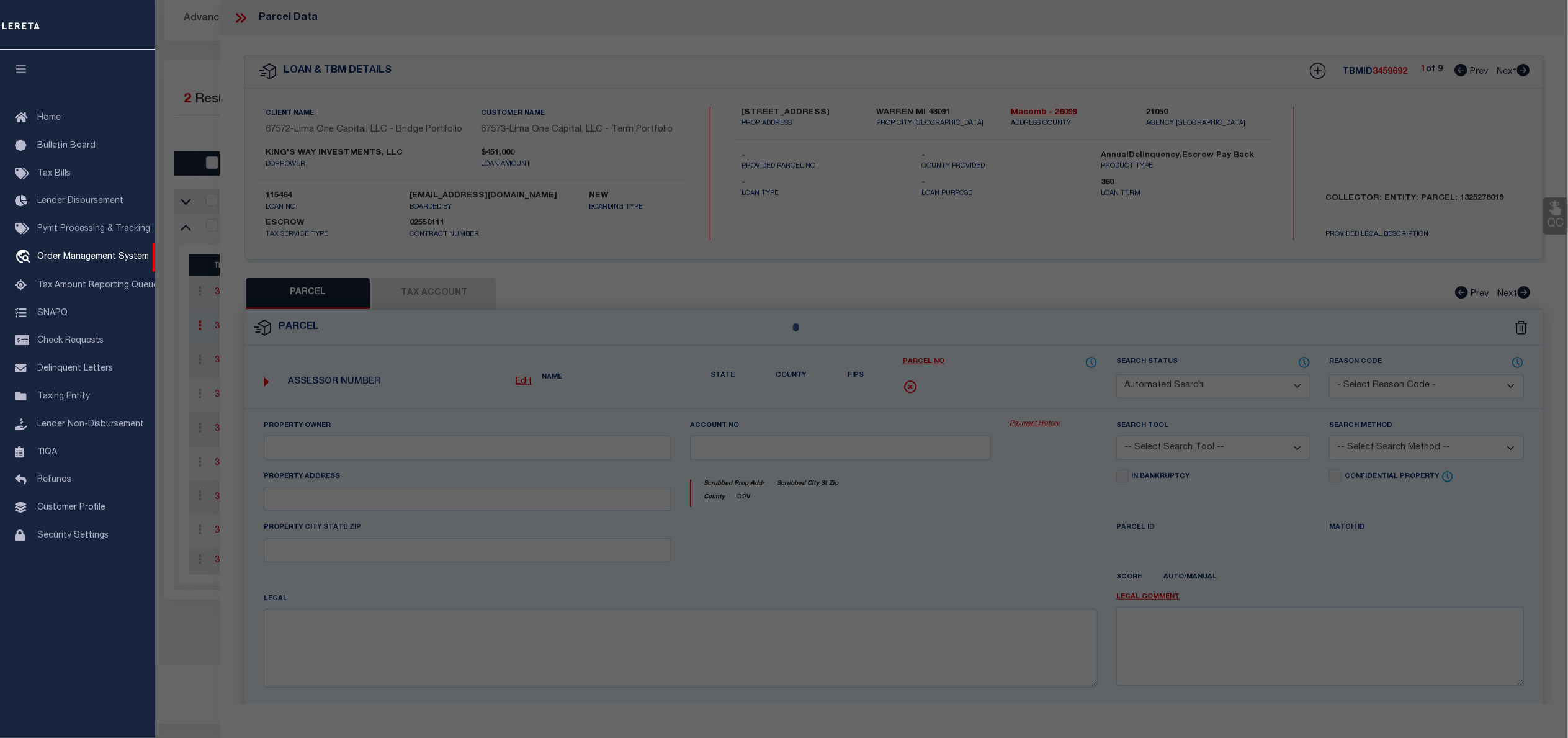
type input "WARREN MI 48091"
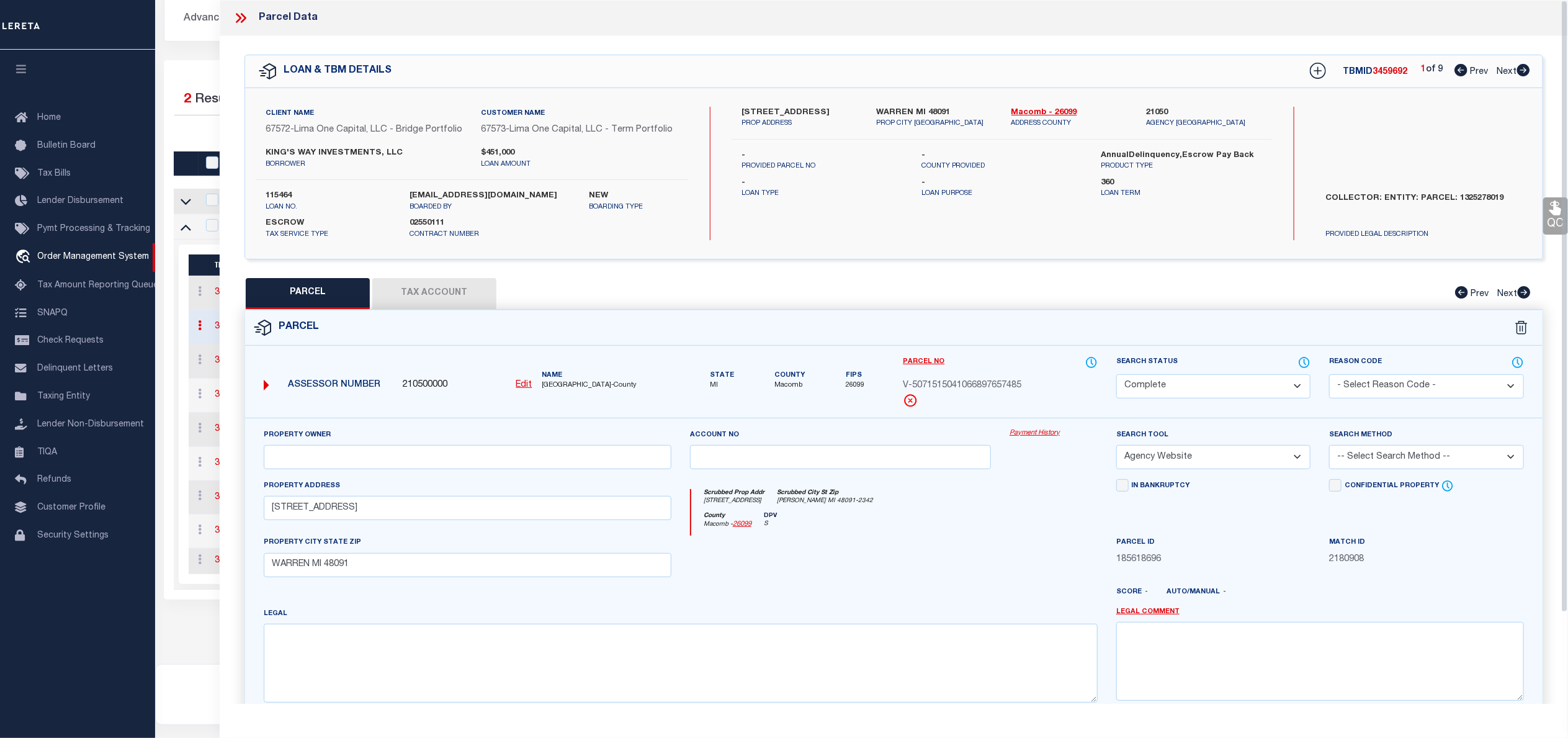
click at [1044, 439] on link "Payment History" at bounding box center [1053, 434] width 88 height 11
click at [242, 13] on icon at bounding box center [241, 18] width 16 height 16
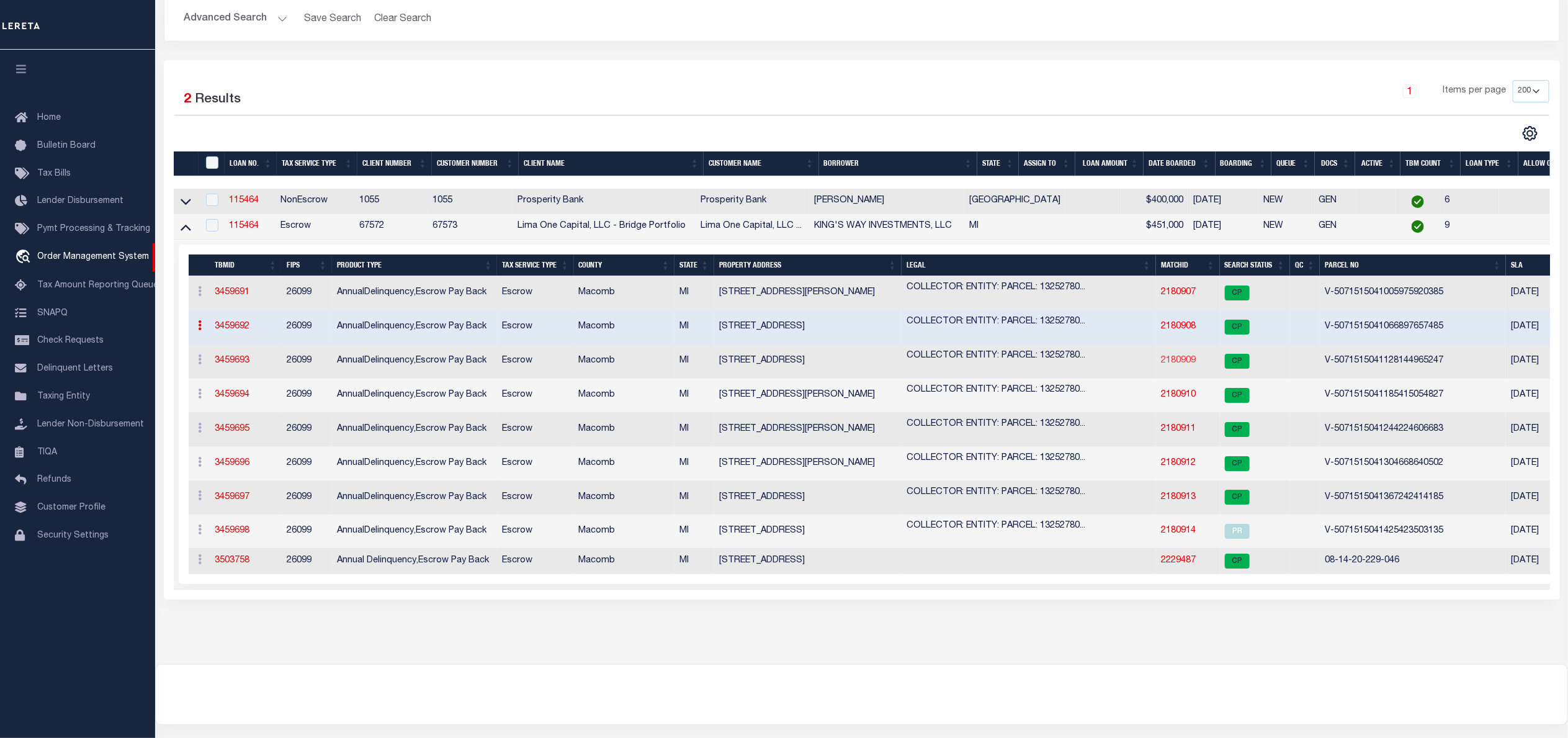
click at [1184, 363] on link "2180909" at bounding box center [1178, 360] width 35 height 9
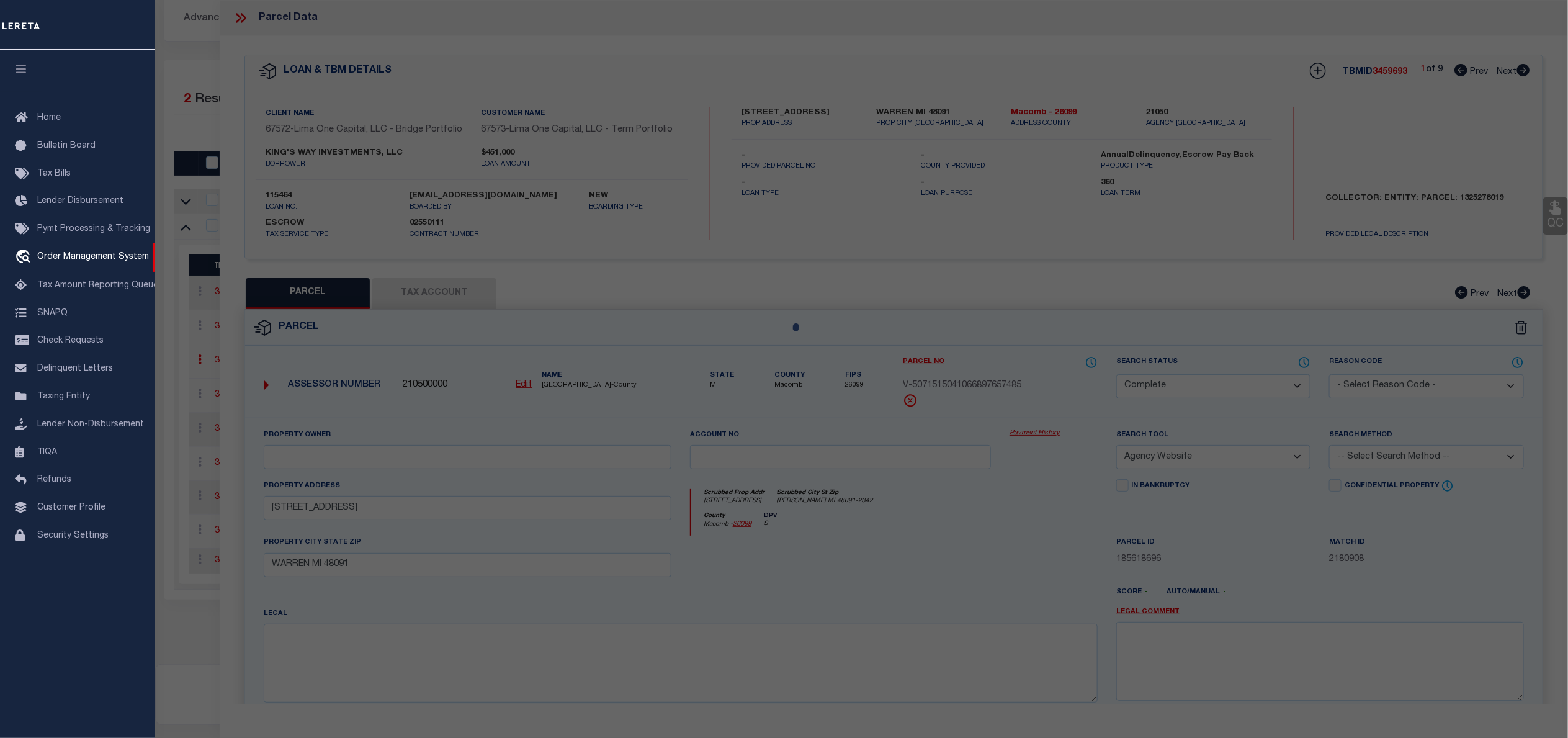
select select "AS"
select select
checkbox input "false"
select select "CP"
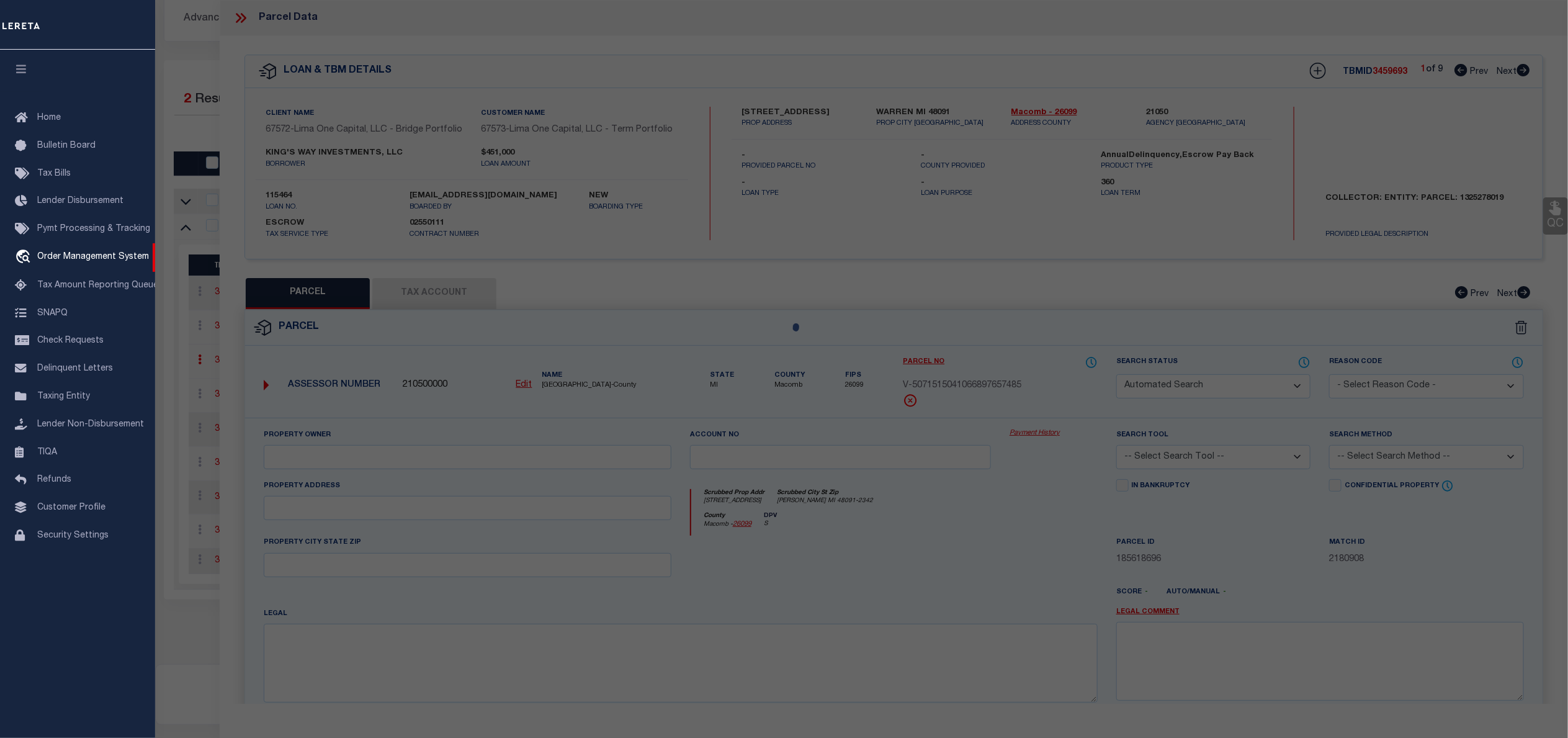
select select "TPW"
select select
type input "[STREET_ADDRESS]"
checkbox input "false"
type input "CENTER LINE MI 48015"
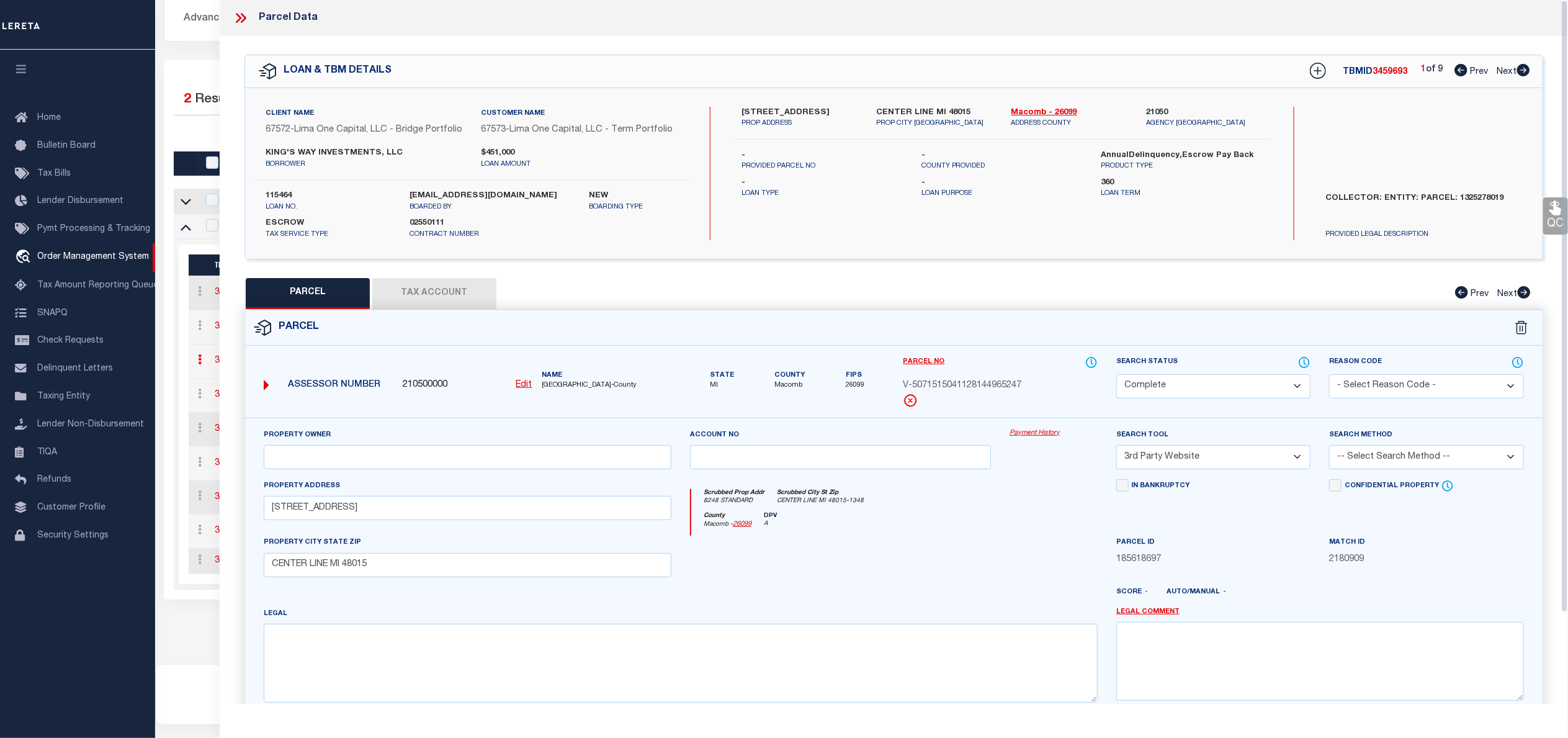
click at [1050, 439] on link "Payment History" at bounding box center [1053, 434] width 88 height 11
click at [244, 8] on div "Parcel Data" at bounding box center [894, 18] width 1348 height 36
click at [244, 19] on icon at bounding box center [241, 18] width 16 height 16
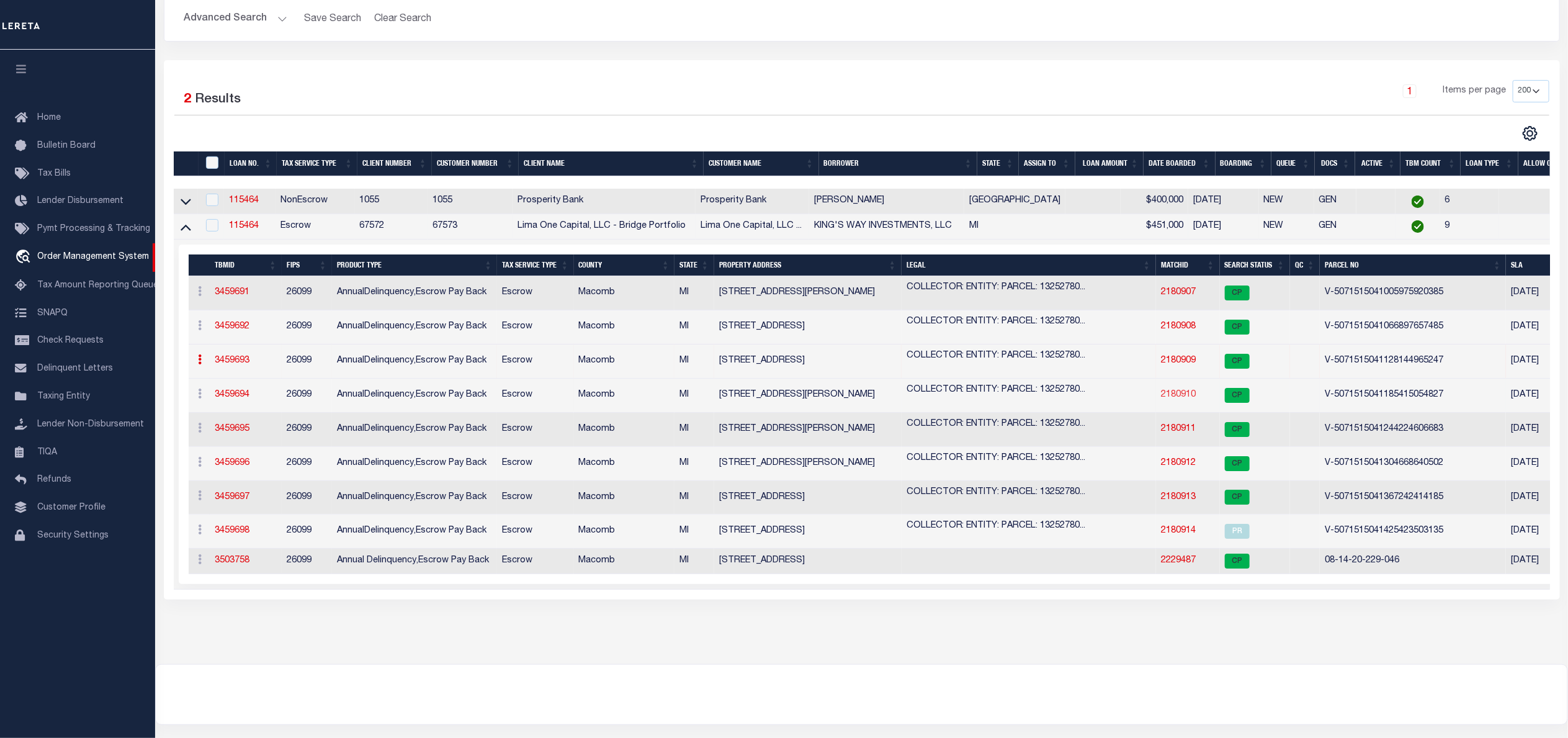
click at [1186, 395] on link "2180910" at bounding box center [1178, 395] width 35 height 9
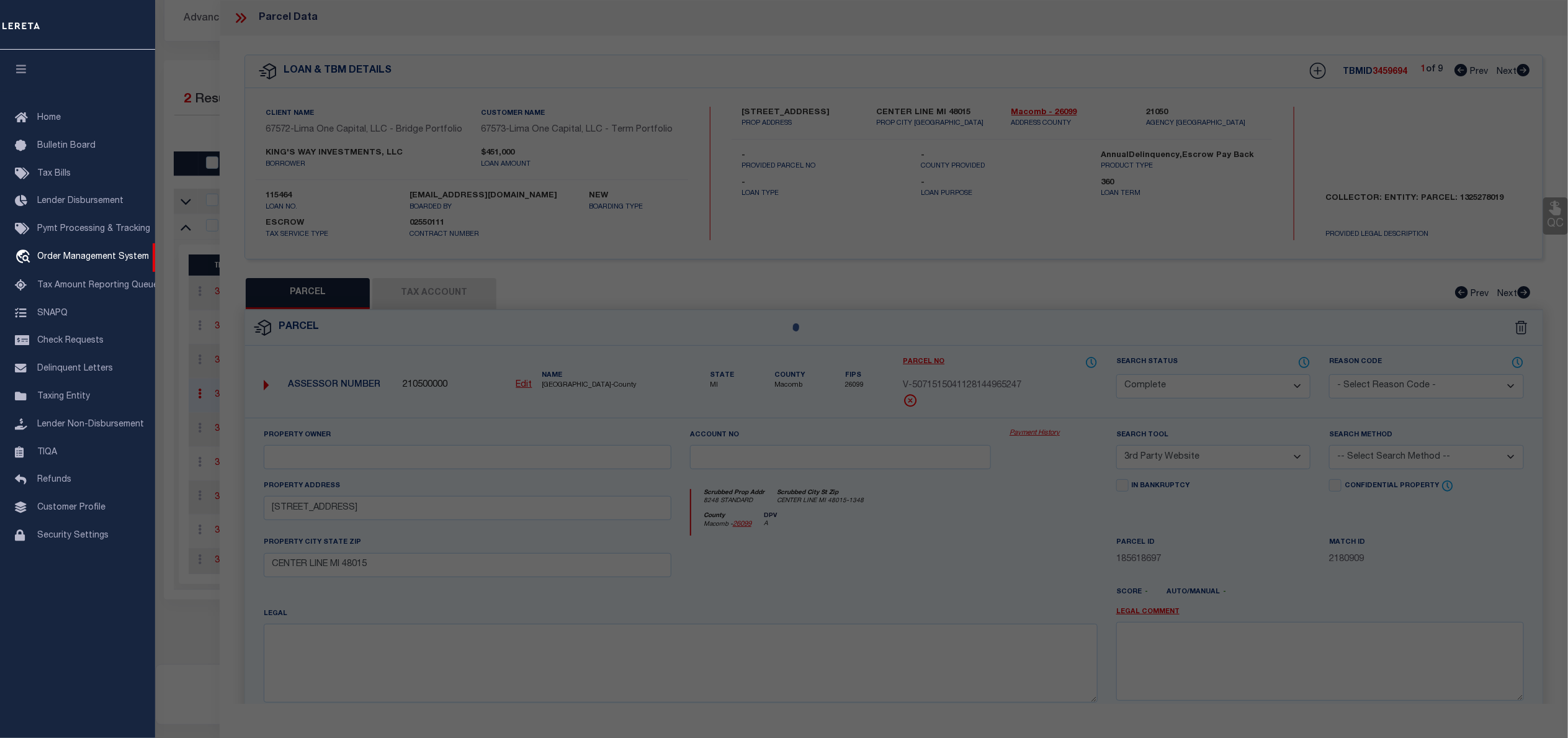
select select "AS"
select select
checkbox input "false"
select select "CP"
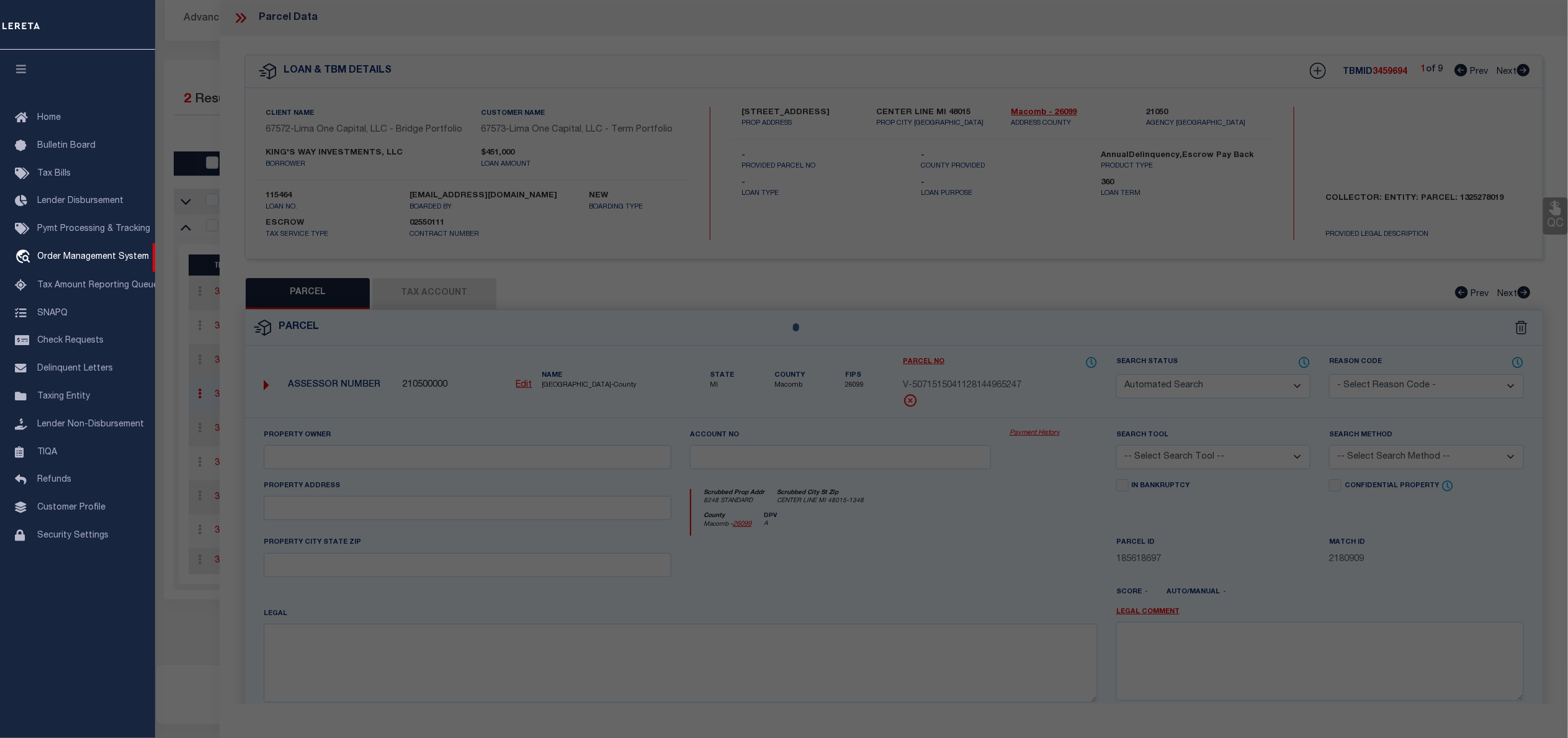
select select "AGW"
select select
type input "8293 HUDSON AVENUE"
checkbox input "false"
type input "WARREN MI 48089"
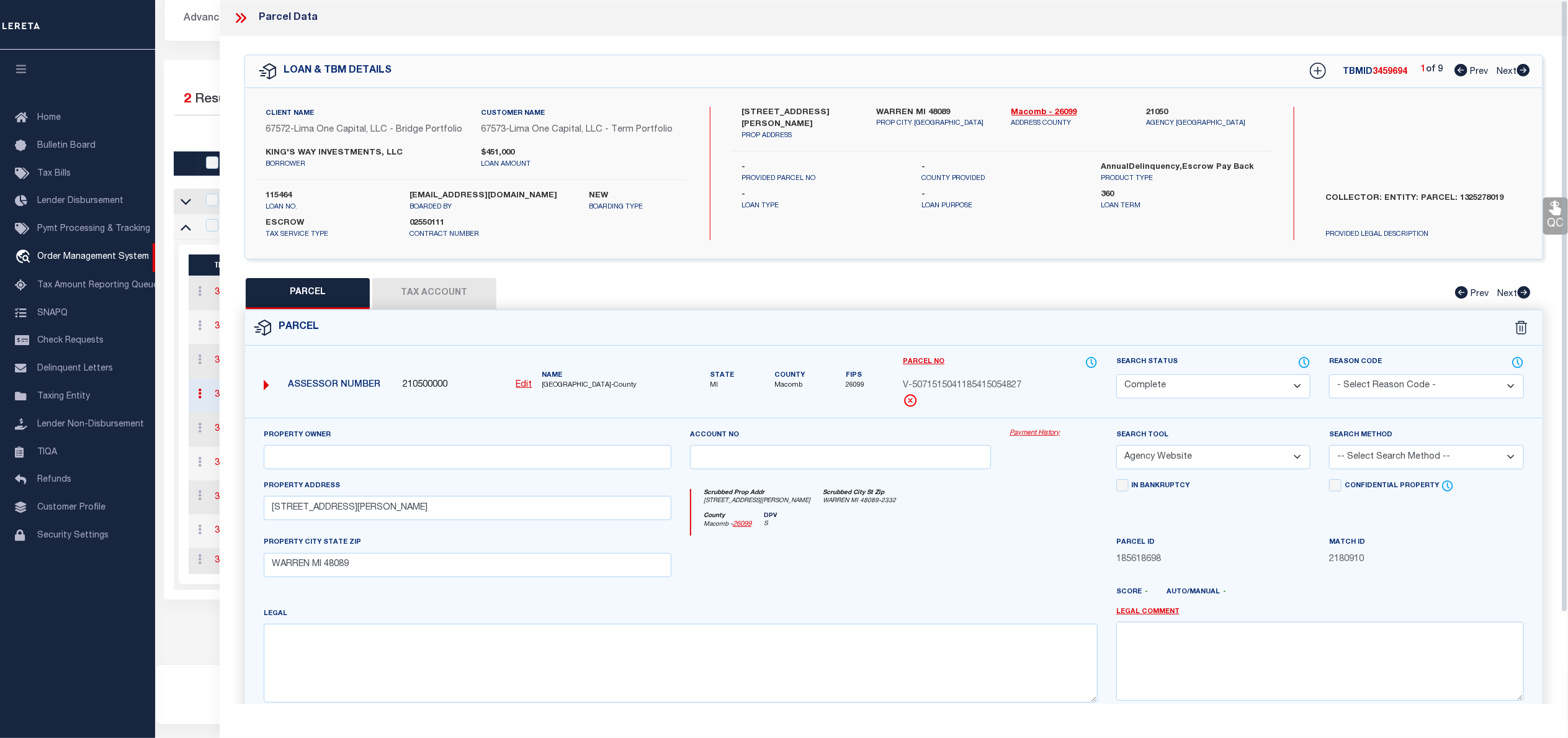
click at [1054, 439] on link "Payment History" at bounding box center [1053, 434] width 88 height 11
click at [241, 16] on icon at bounding box center [241, 18] width 16 height 16
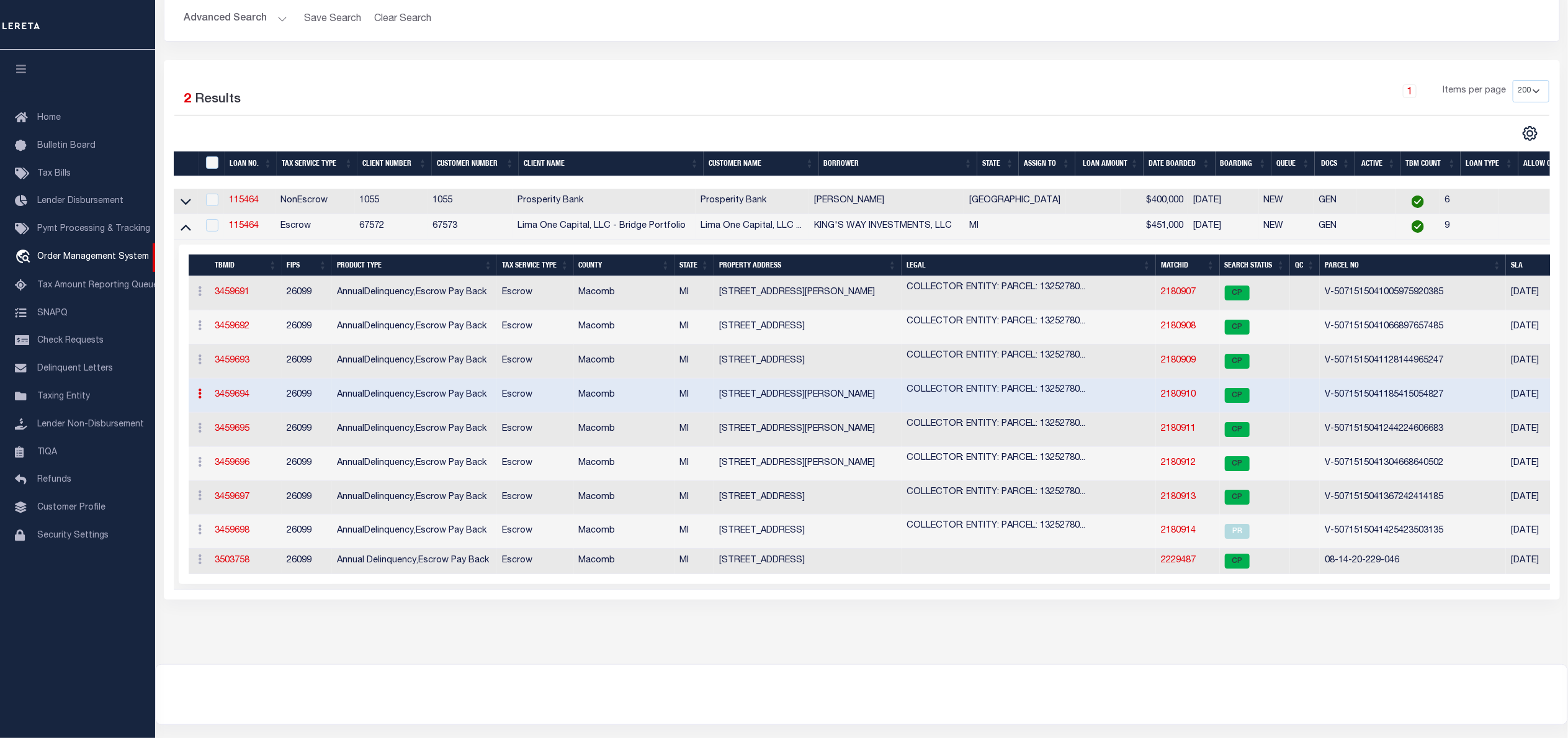
click at [1187, 397] on link "2180910" at bounding box center [1178, 395] width 35 height 9
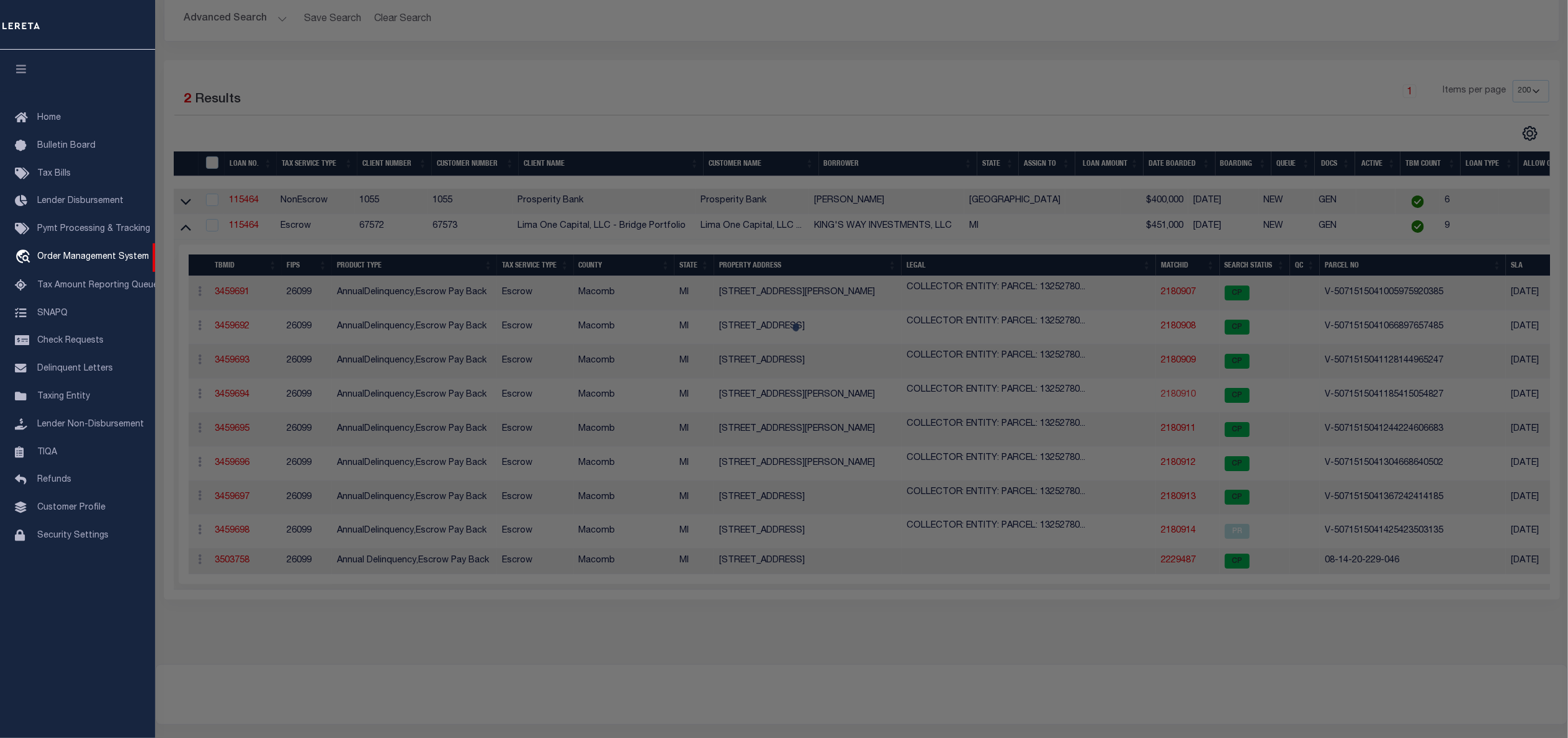
select select "AS"
select select
checkbox input "false"
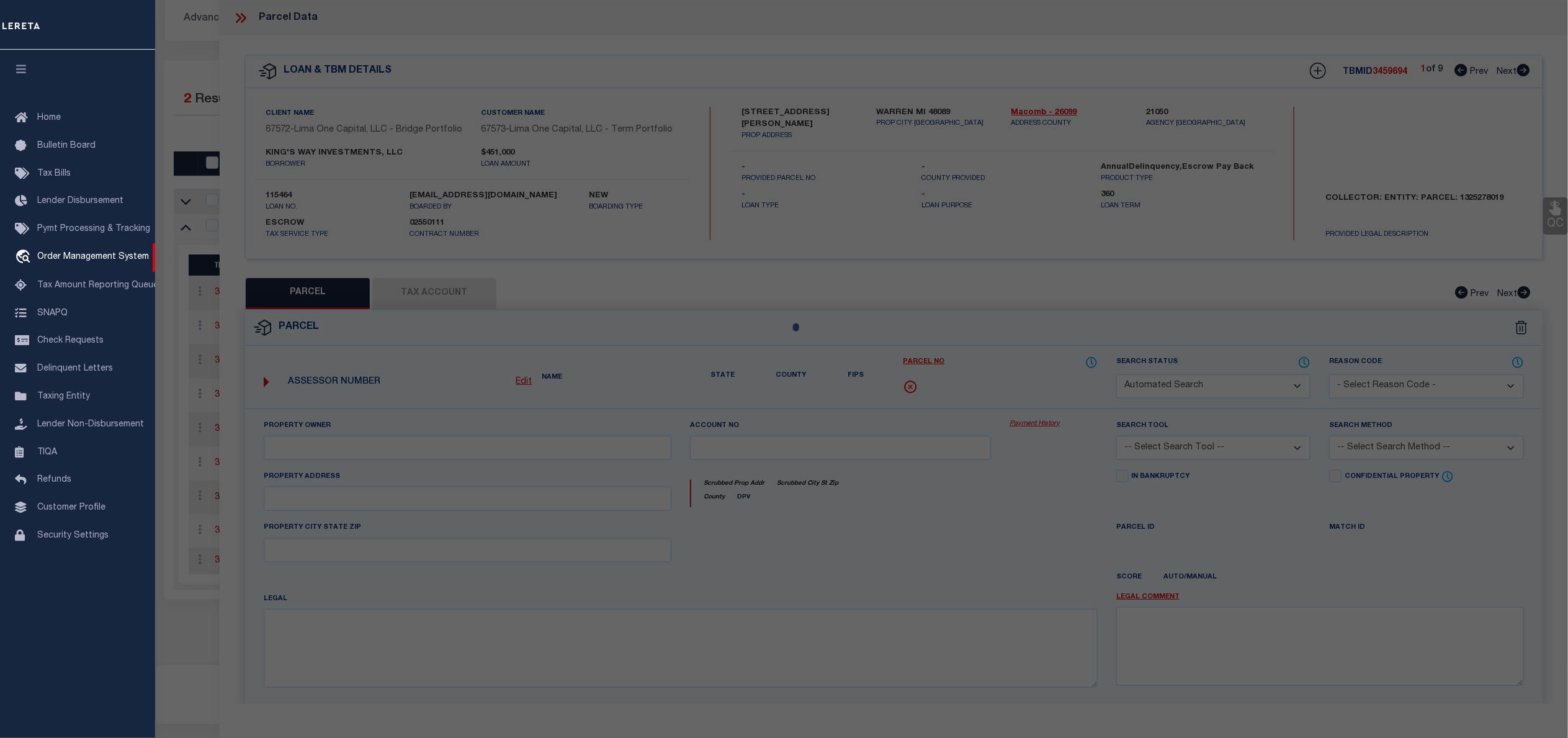
select select "CP"
select select "AGW"
select select
type input "8293 HUDSON AVENUE"
checkbox input "false"
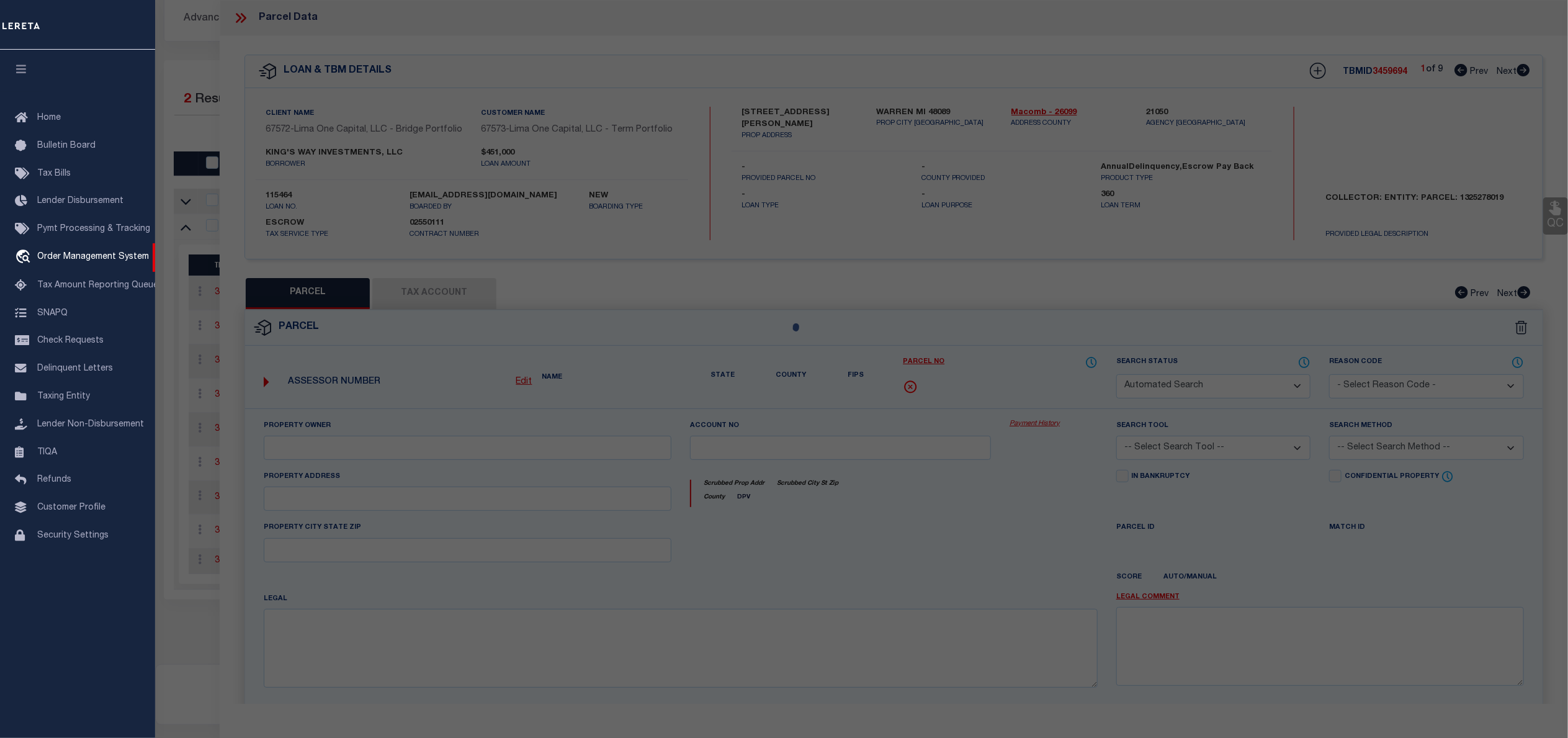
type input "WARREN MI 48089"
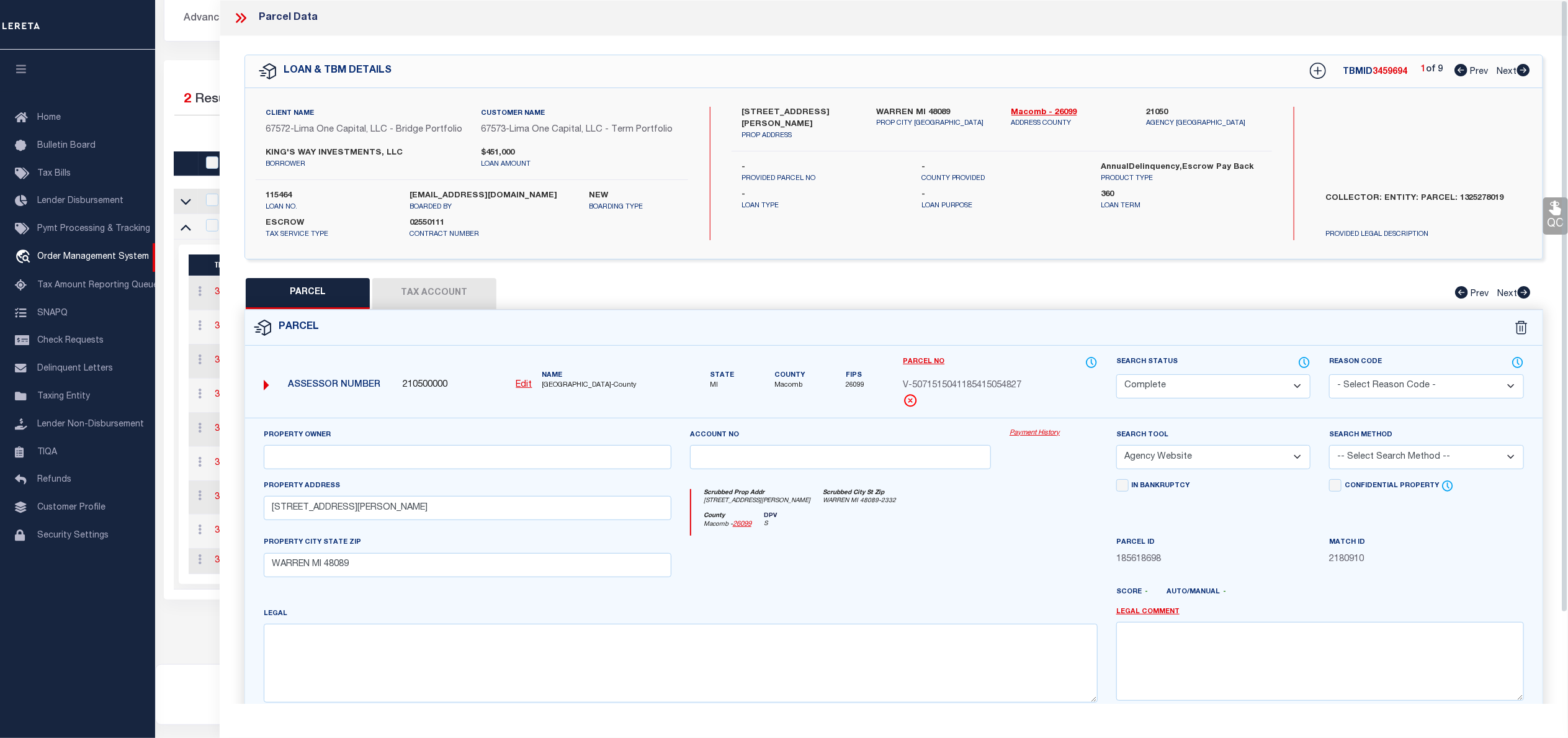
click at [1030, 439] on link "Payment History" at bounding box center [1053, 434] width 88 height 11
click at [239, 17] on icon at bounding box center [238, 18] width 6 height 10
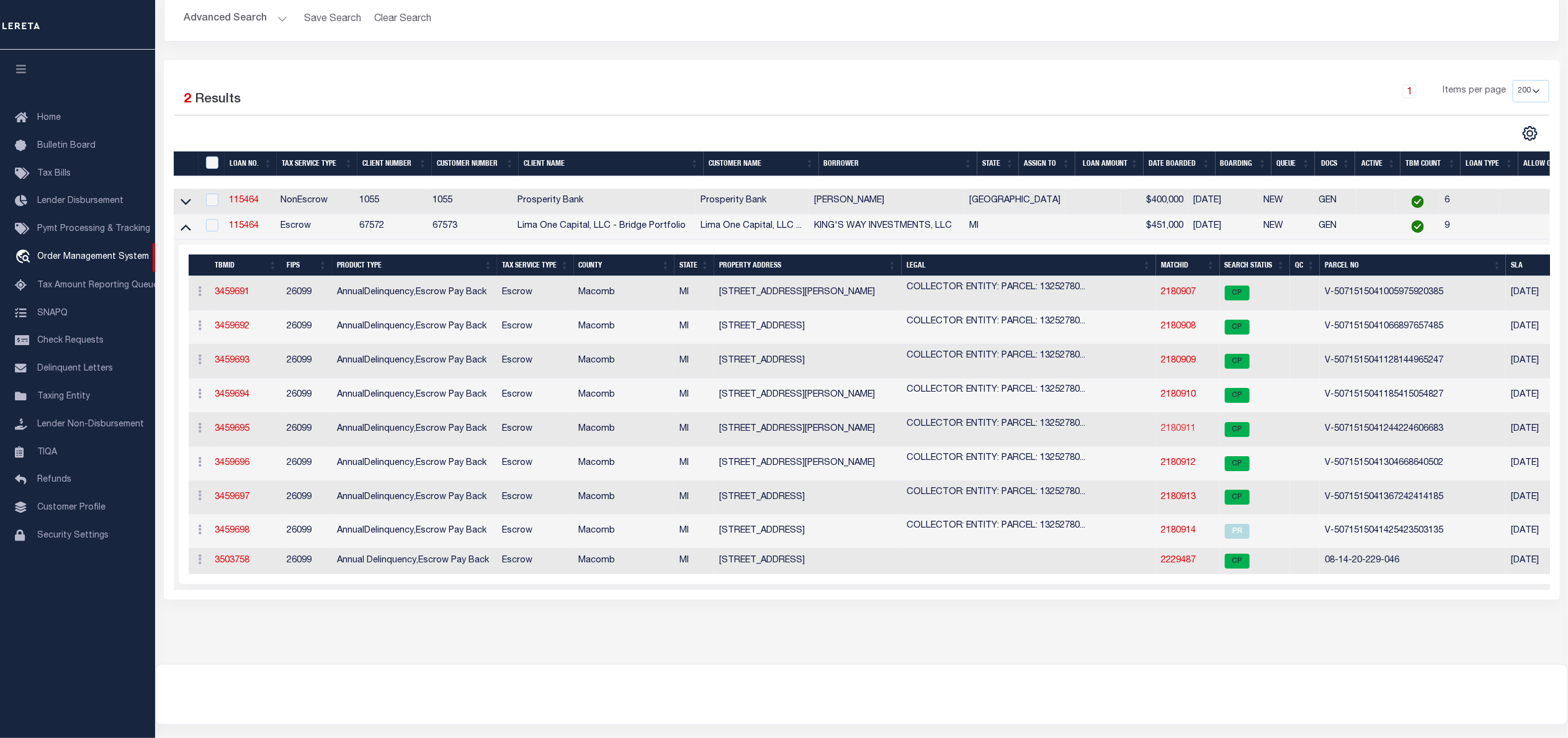
click at [1184, 432] on link "2180911" at bounding box center [1178, 429] width 35 height 9
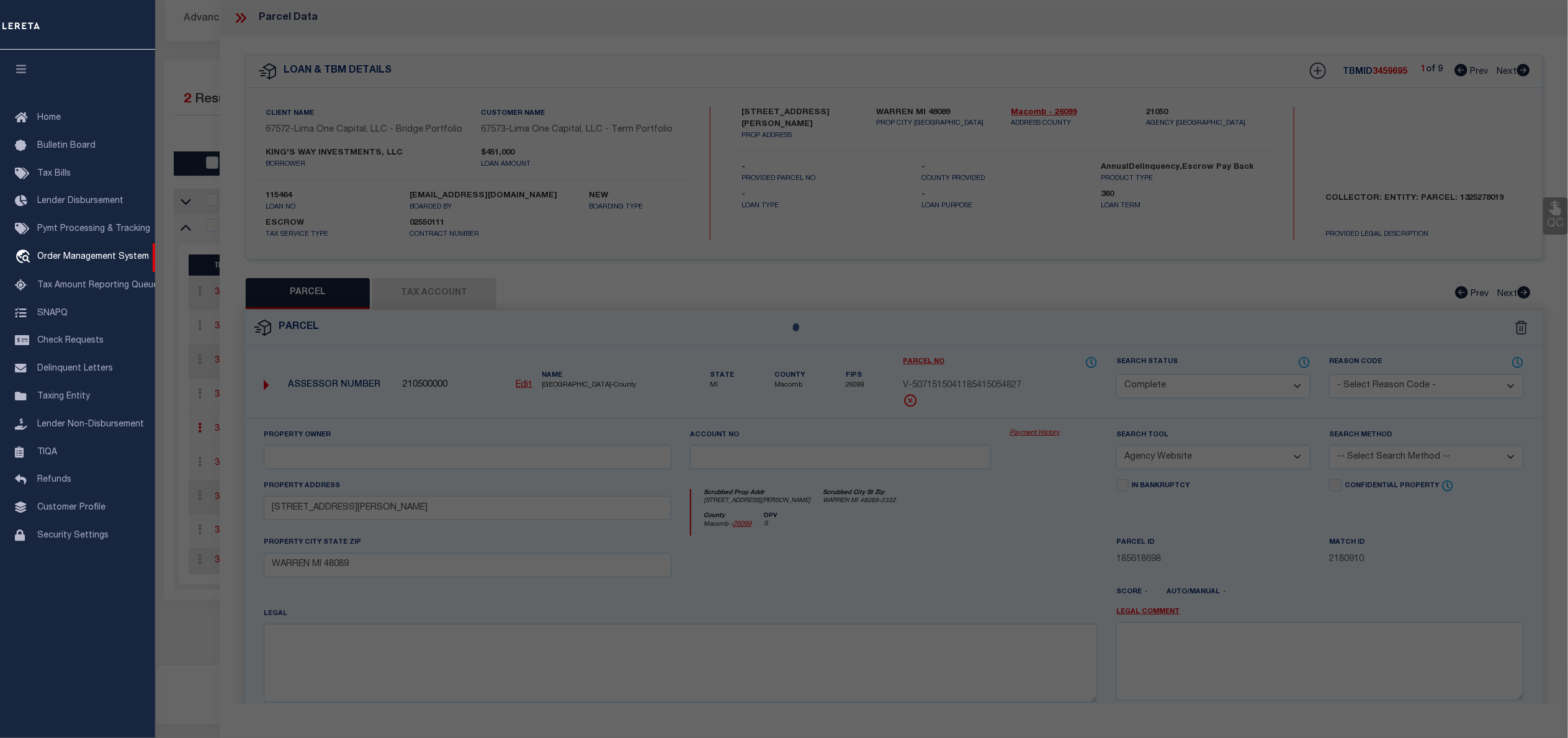
select select "AS"
select select
checkbox input "false"
select select "CP"
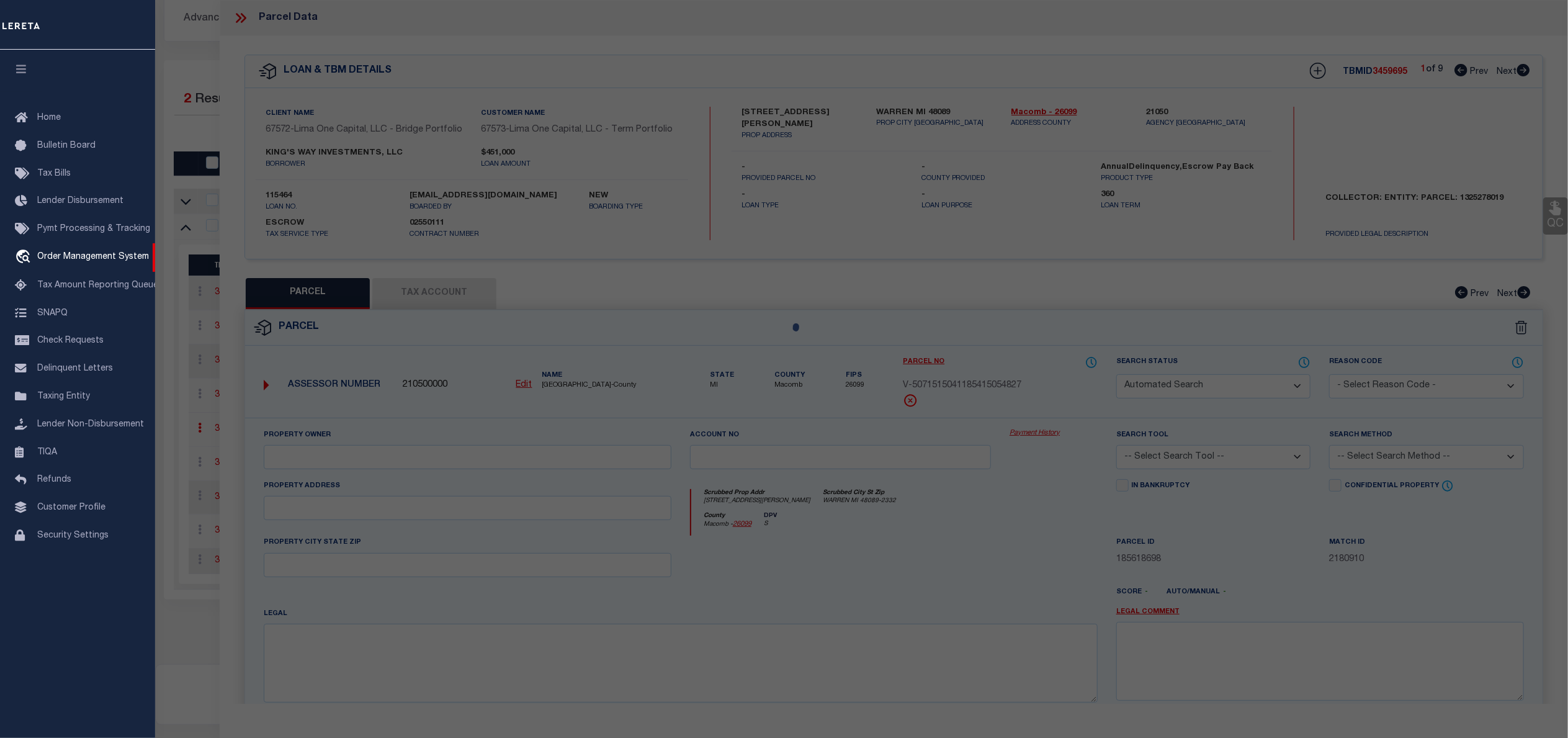
select select "AGW"
select select
type input "11560 MAXWELL AVENUE"
checkbox input "false"
type input "WARREN MI 48089"
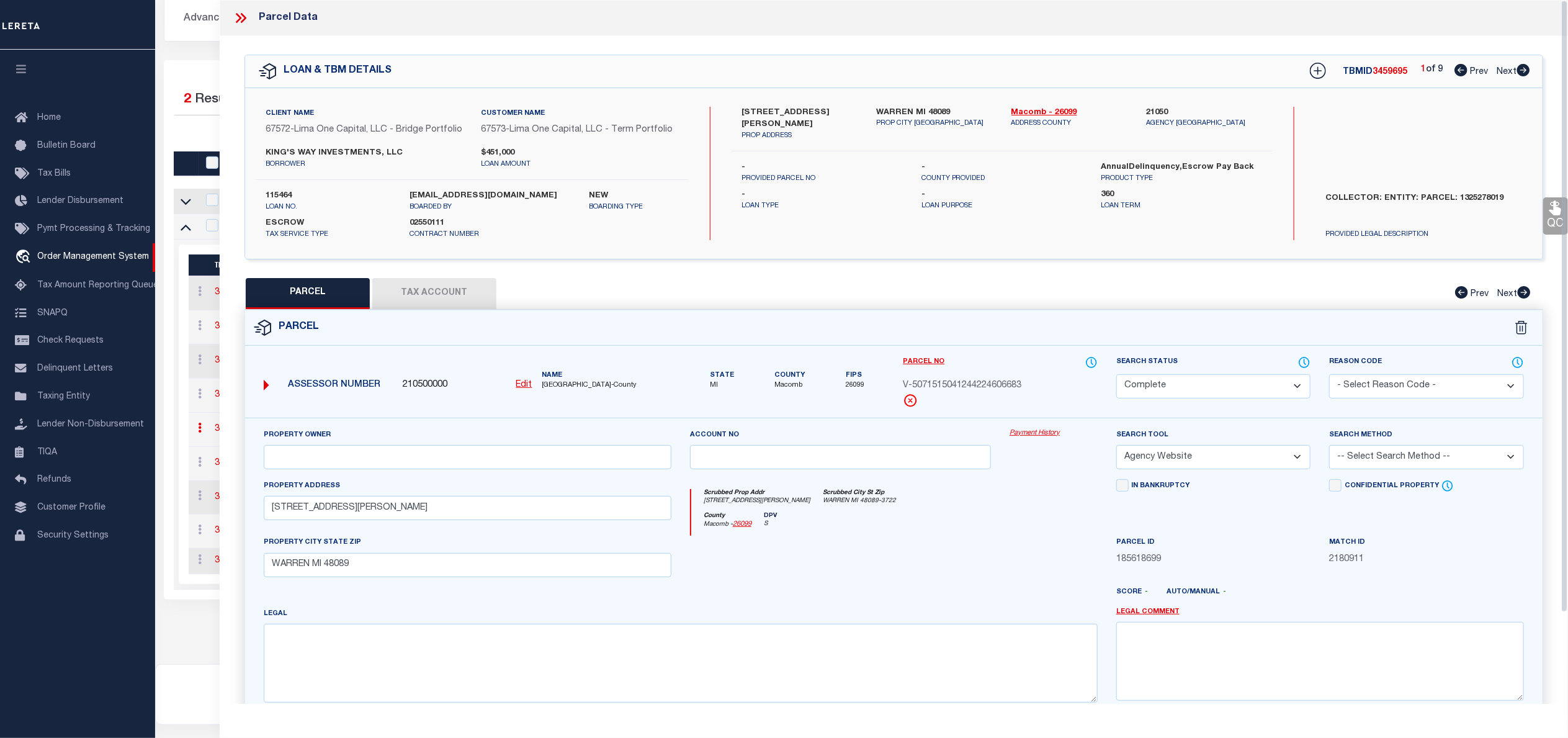
click at [1036, 439] on link "Payment History" at bounding box center [1053, 434] width 88 height 11
click at [237, 14] on icon at bounding box center [238, 18] width 6 height 10
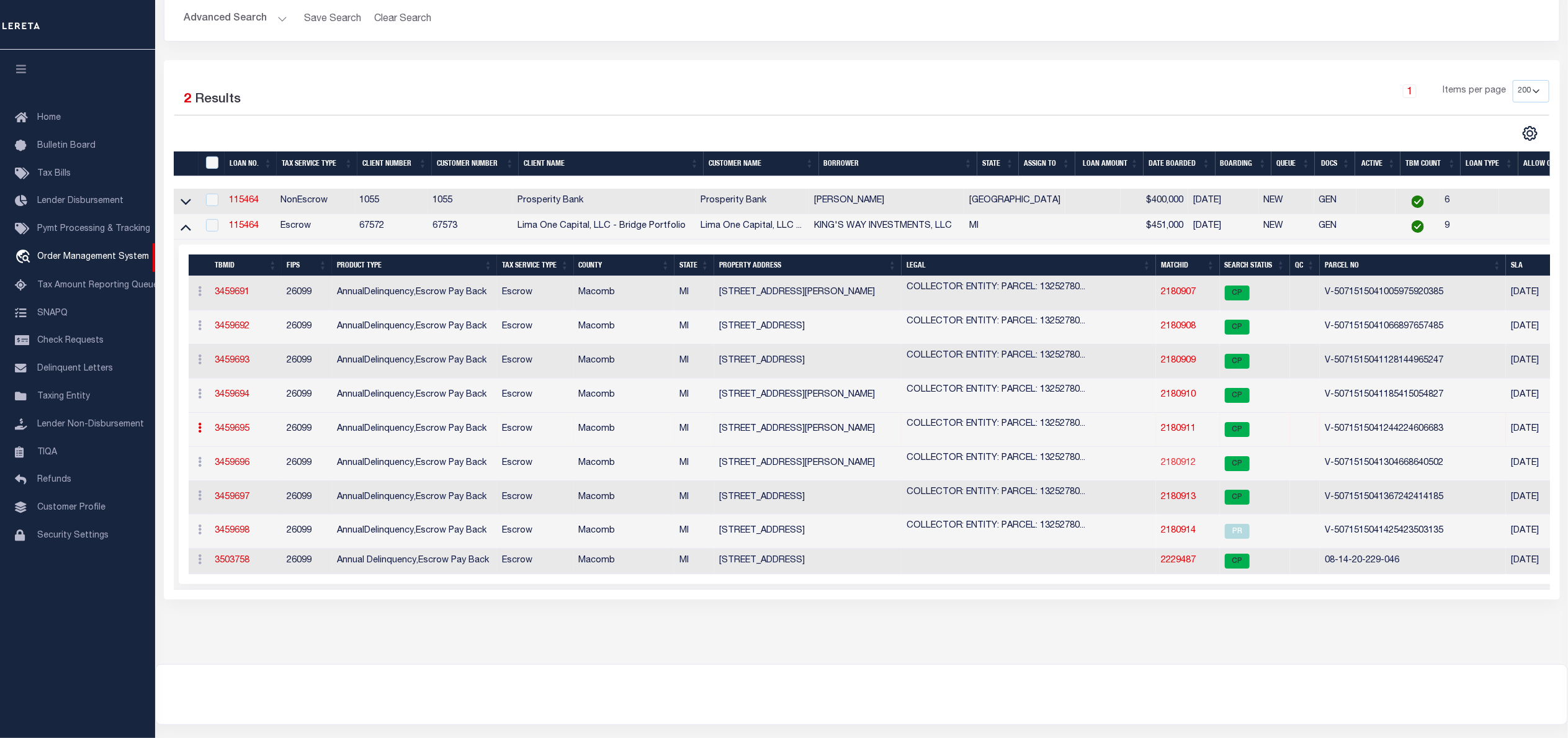
click at [1188, 468] on link "2180912" at bounding box center [1178, 463] width 35 height 9
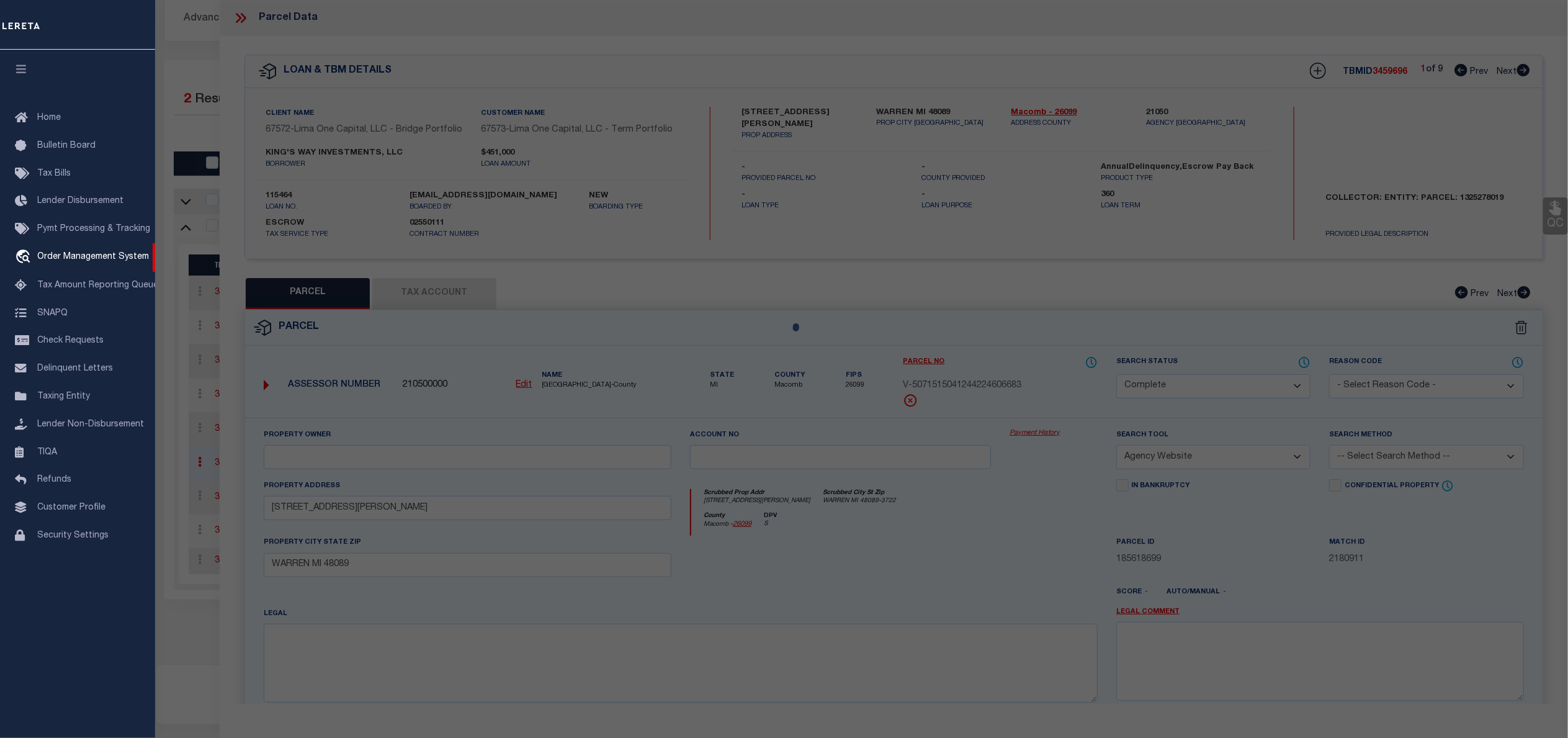
select select "AS"
select select
checkbox input "false"
select select "CP"
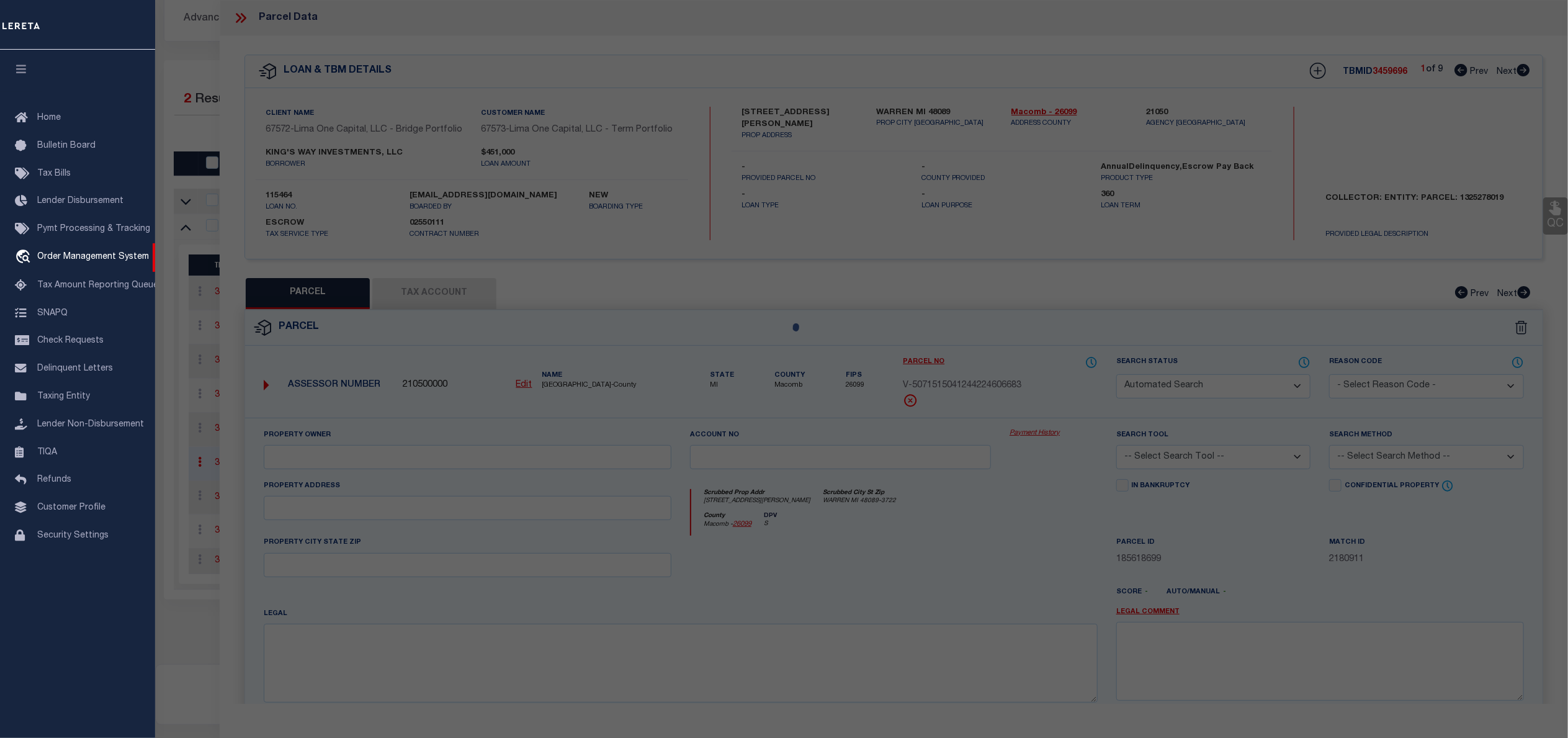
select select "TPW"
select select
type input "462 CESAR CHAVEZ AVENUE"
checkbox input "false"
type input "PONTIAC MI 48342"
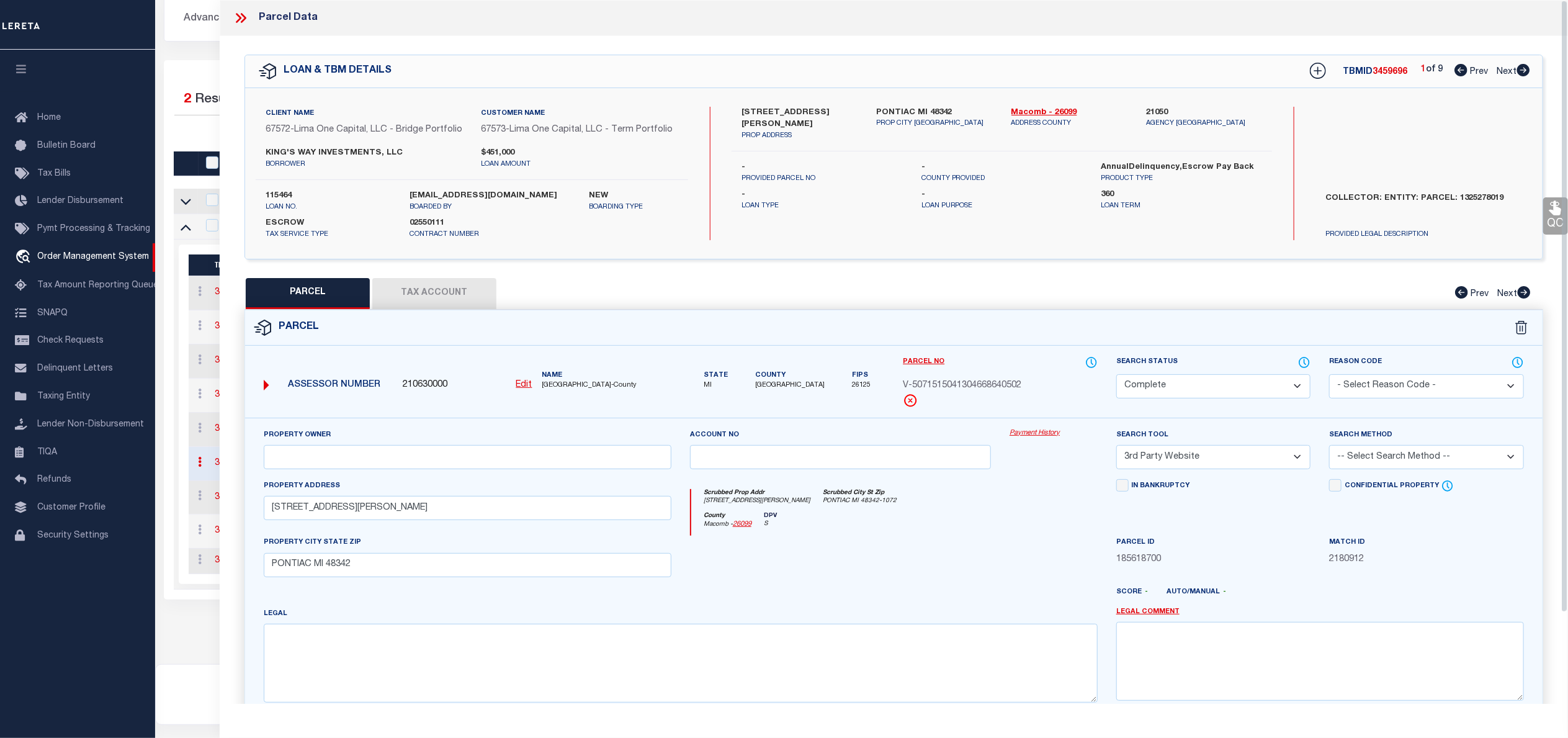
click at [1036, 439] on link "Payment History" at bounding box center [1053, 434] width 88 height 11
click at [244, 23] on icon at bounding box center [241, 18] width 16 height 16
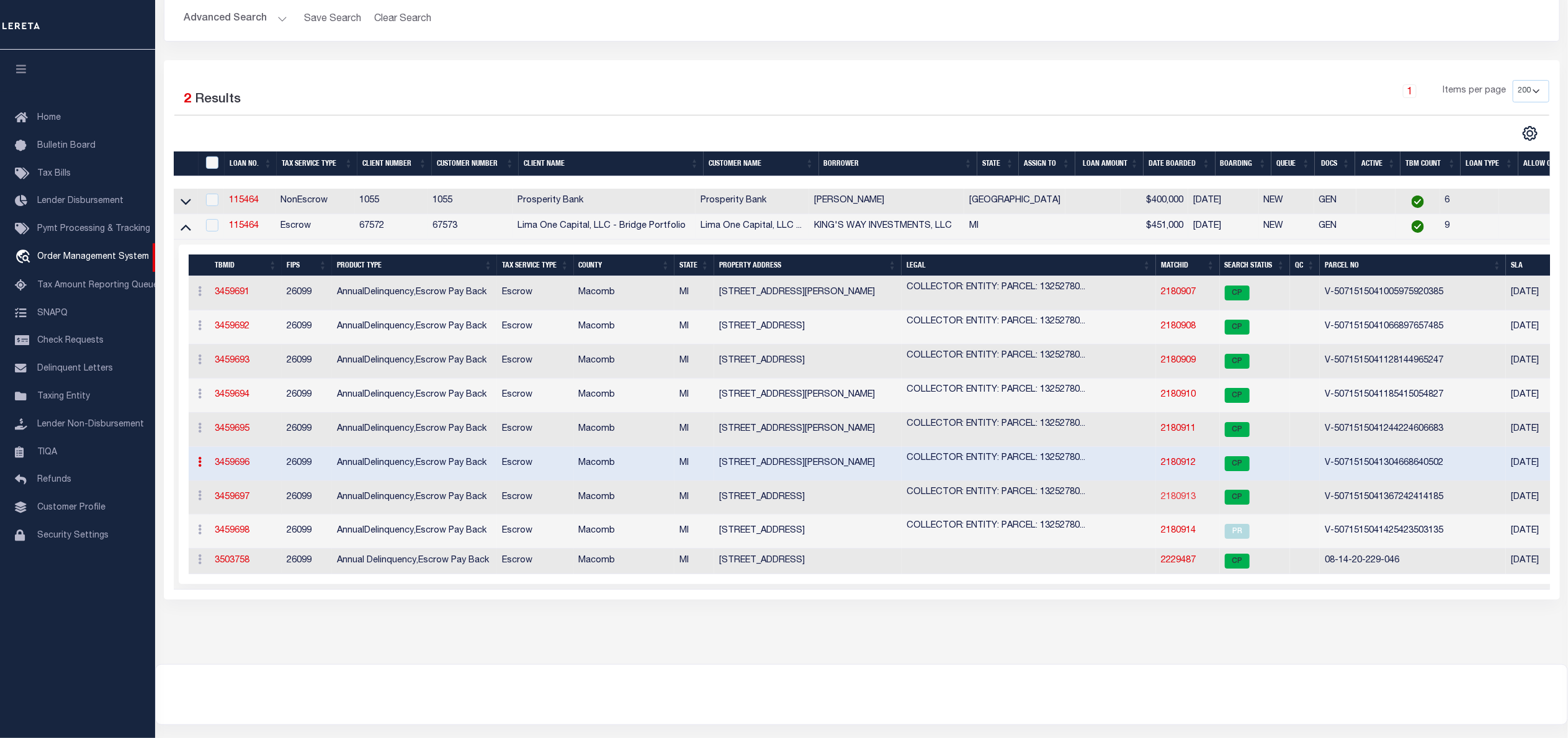
click at [1182, 501] on link "2180913" at bounding box center [1178, 497] width 35 height 9
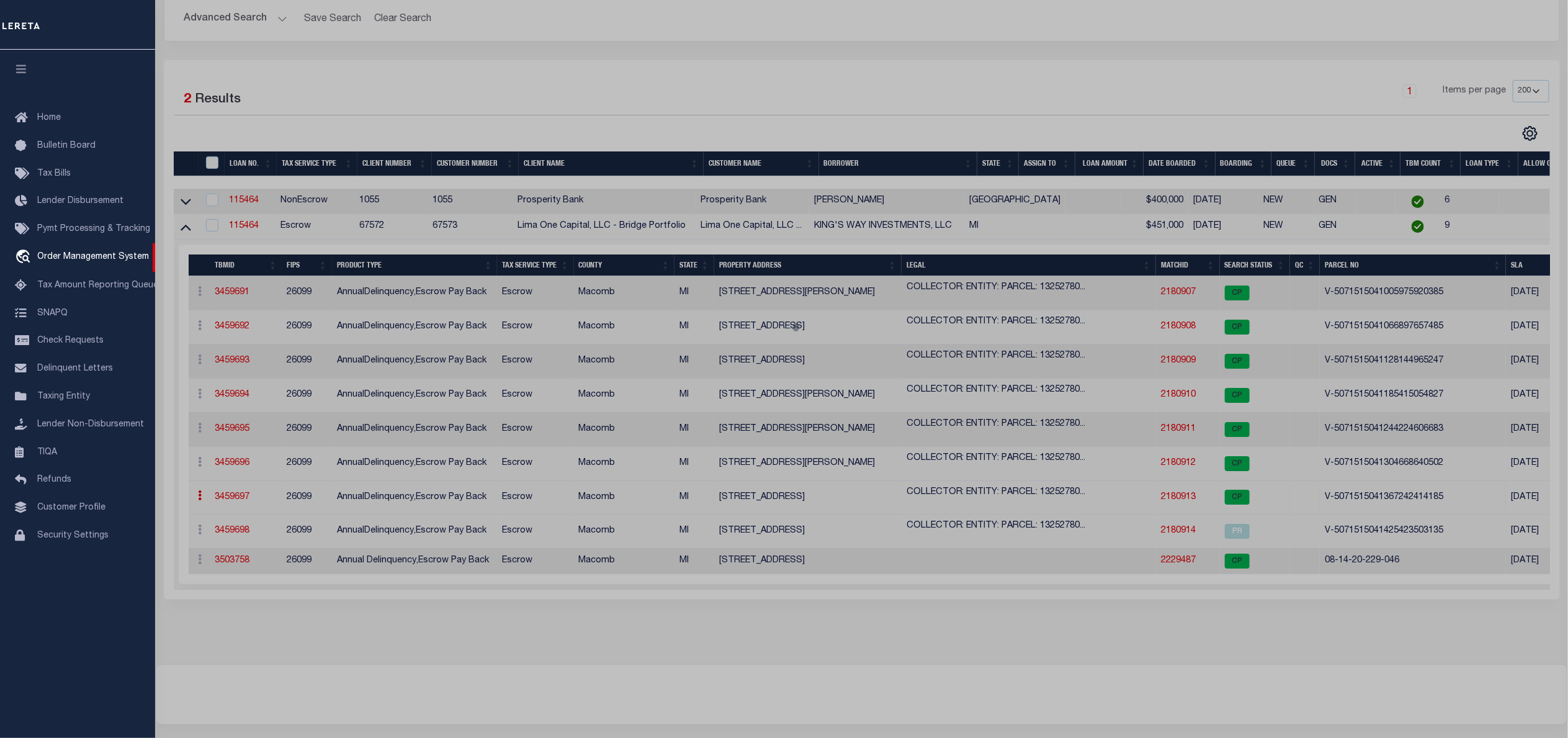
select select "AS"
select select
checkbox input "false"
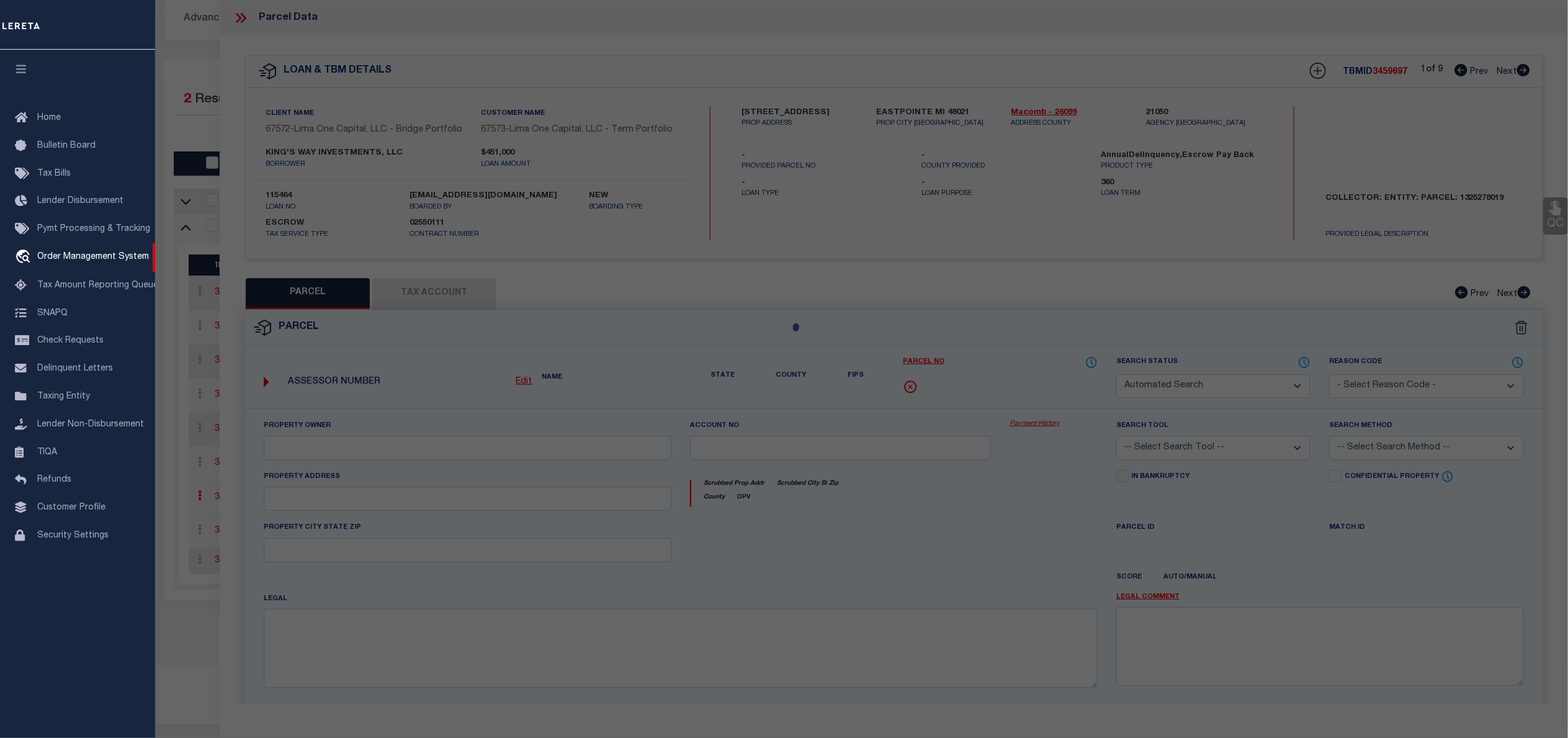
select select "CP"
select select "TPW"
select select
type input "15642 ASH AVENUE"
checkbox input "false"
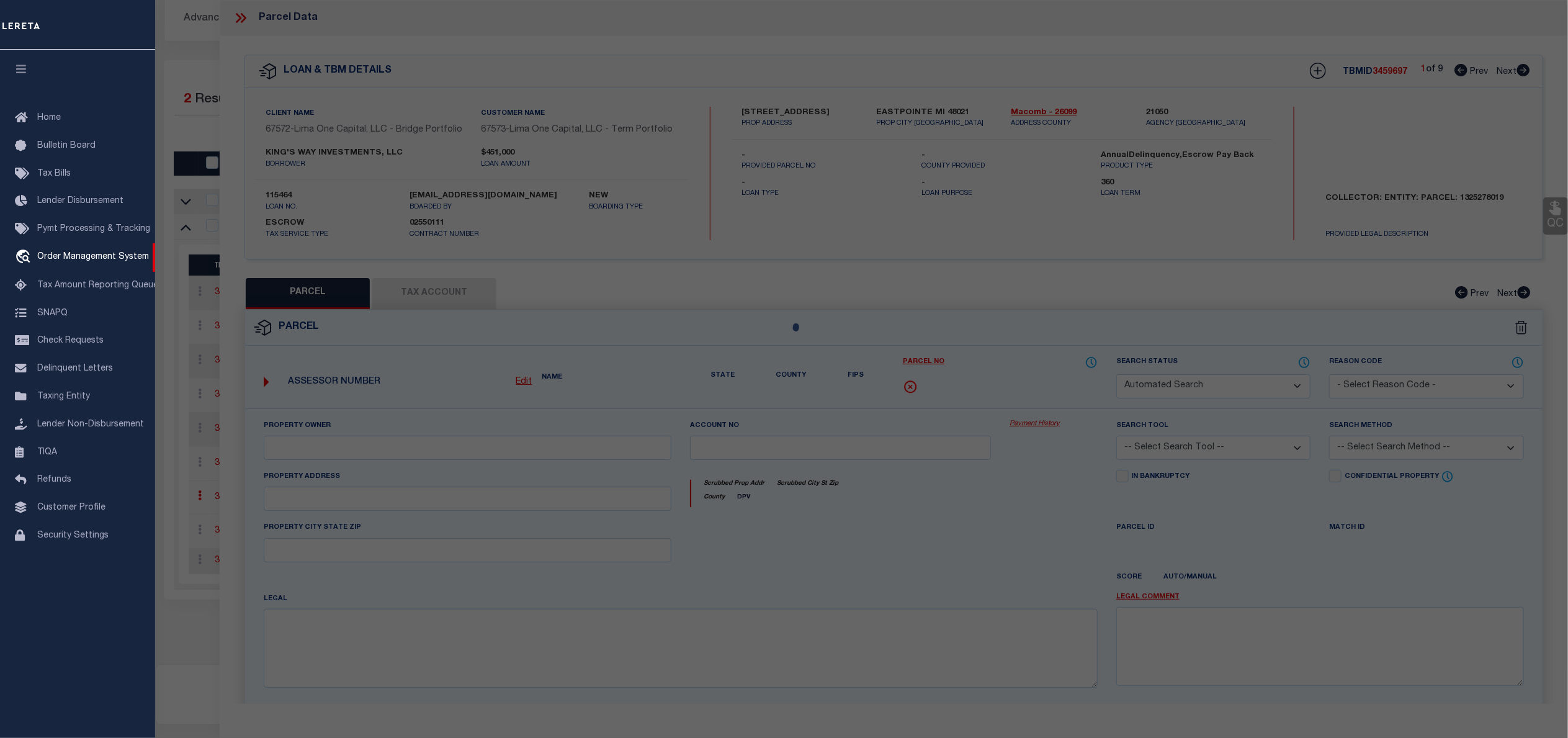
type input "EASTPOINTE MI 48021"
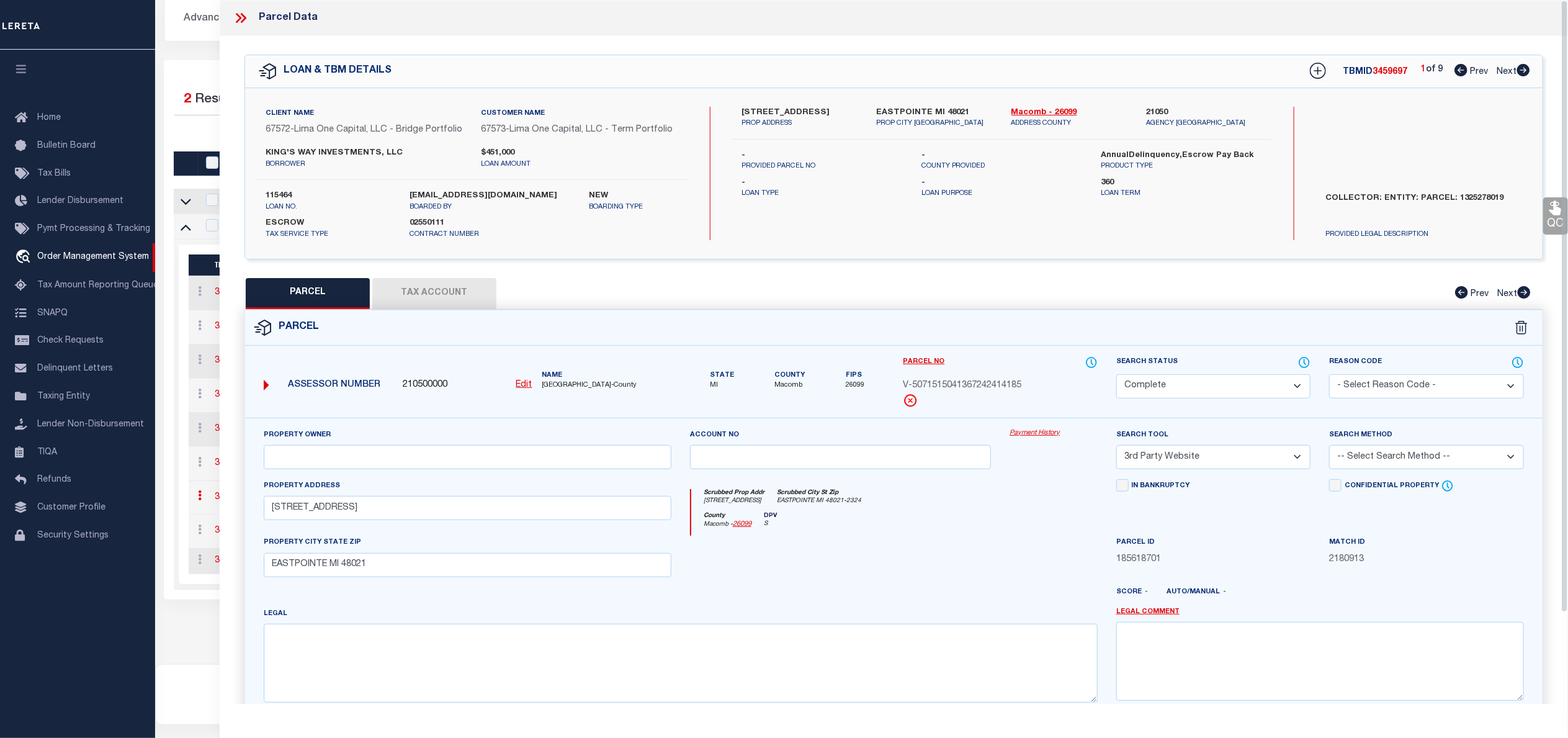
click at [1015, 441] on div "Property Owner Account no Payment History Search Tool -- Select Search Tool -- …" at bounding box center [893, 580] width 1297 height 325
click at [1026, 439] on link "Payment History" at bounding box center [1053, 434] width 88 height 11
click at [244, 23] on icon at bounding box center [241, 18] width 16 height 16
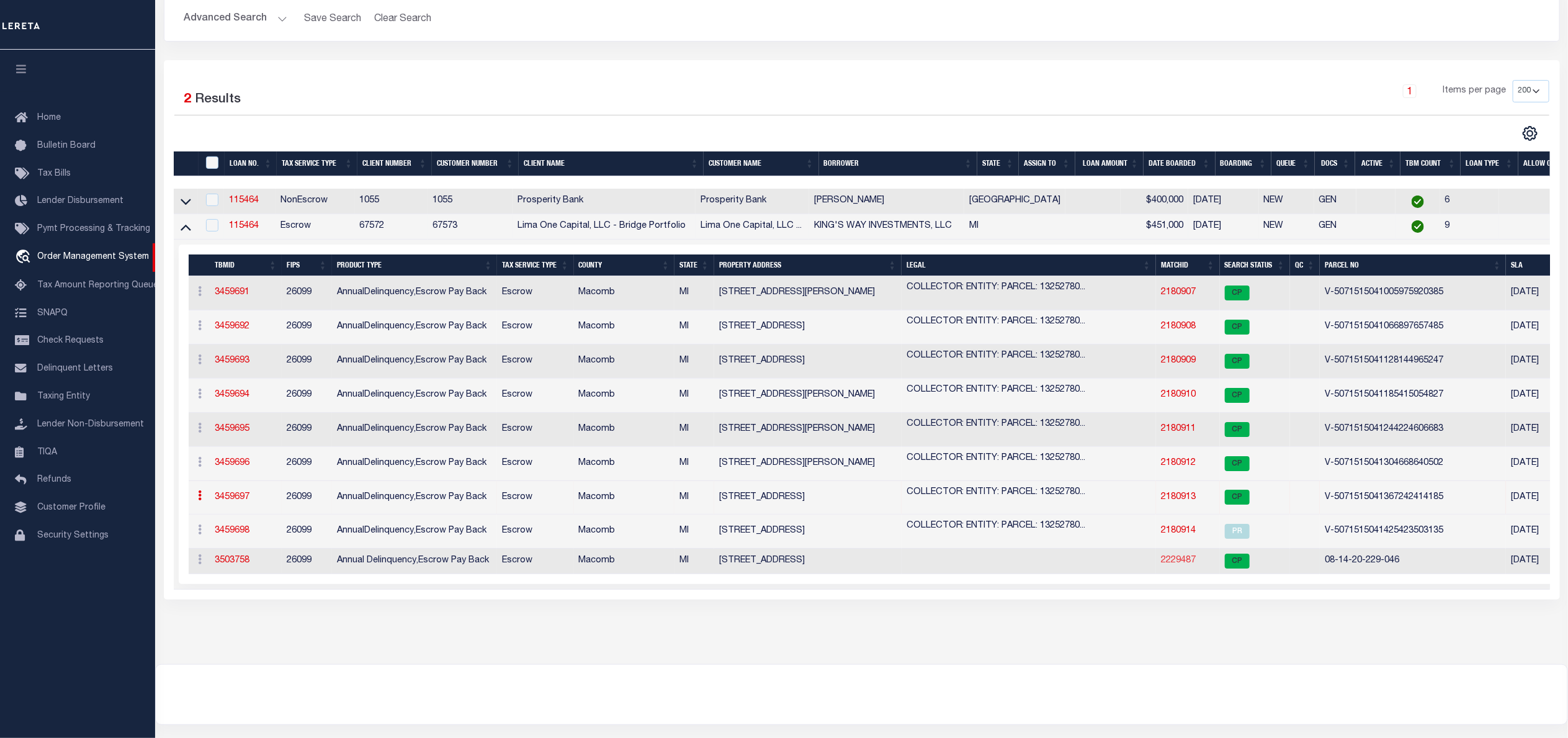
click at [1186, 562] on link "2229487" at bounding box center [1178, 560] width 35 height 9
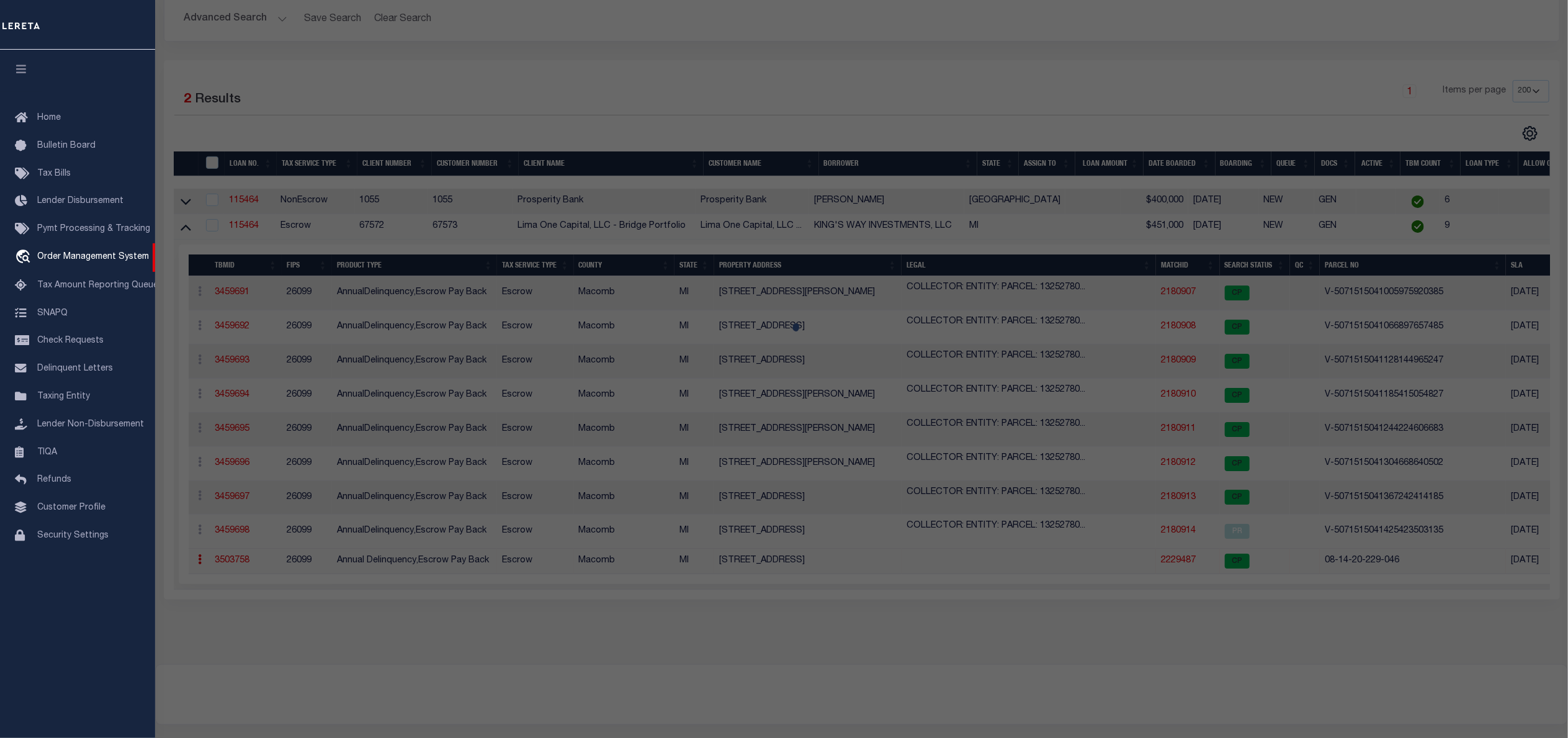
select select "AS"
select select
checkbox input "false"
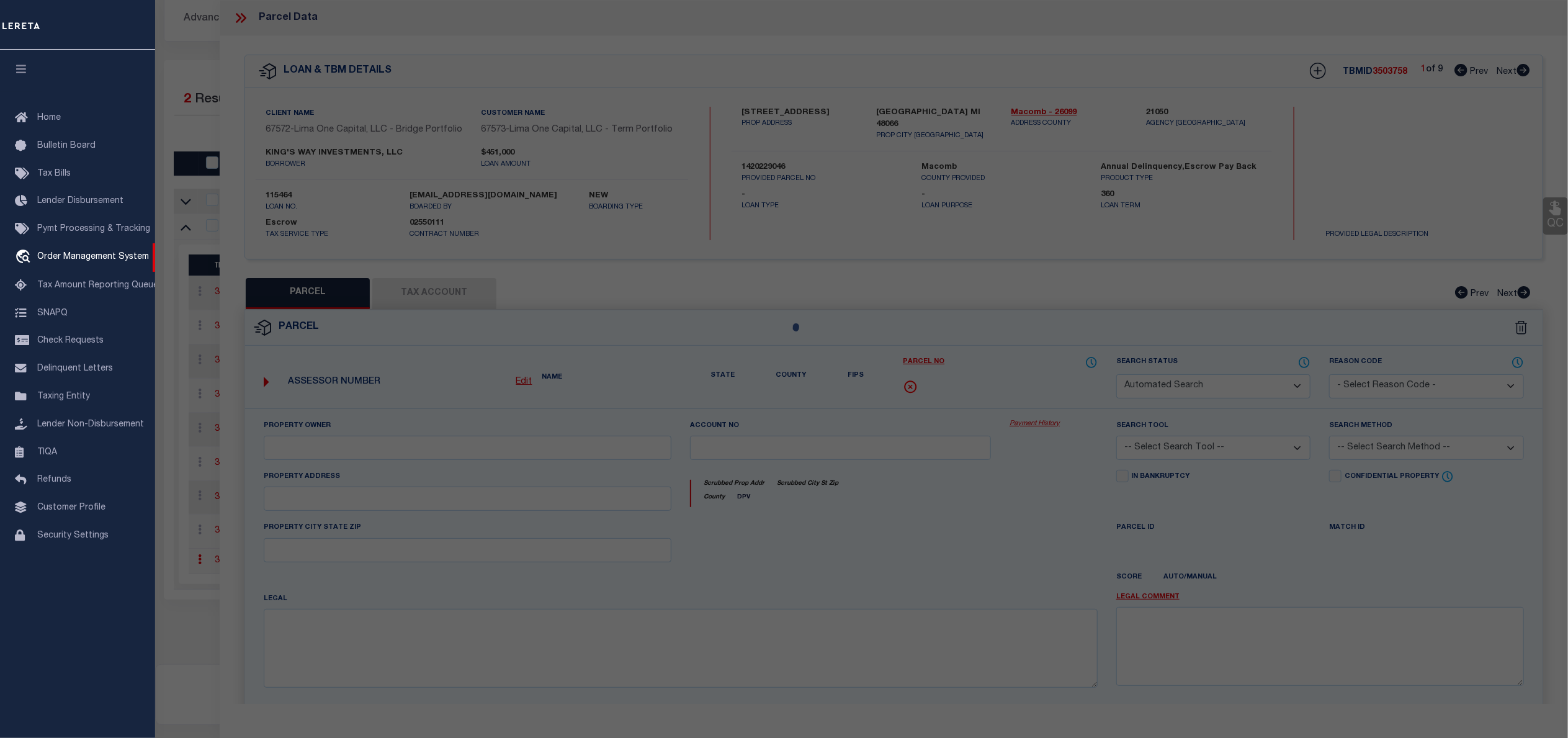
select select "CP"
type input "SIMON,ZAIDEE"
select select "ATL"
select select "ADD"
type input "26630 OAK ST"
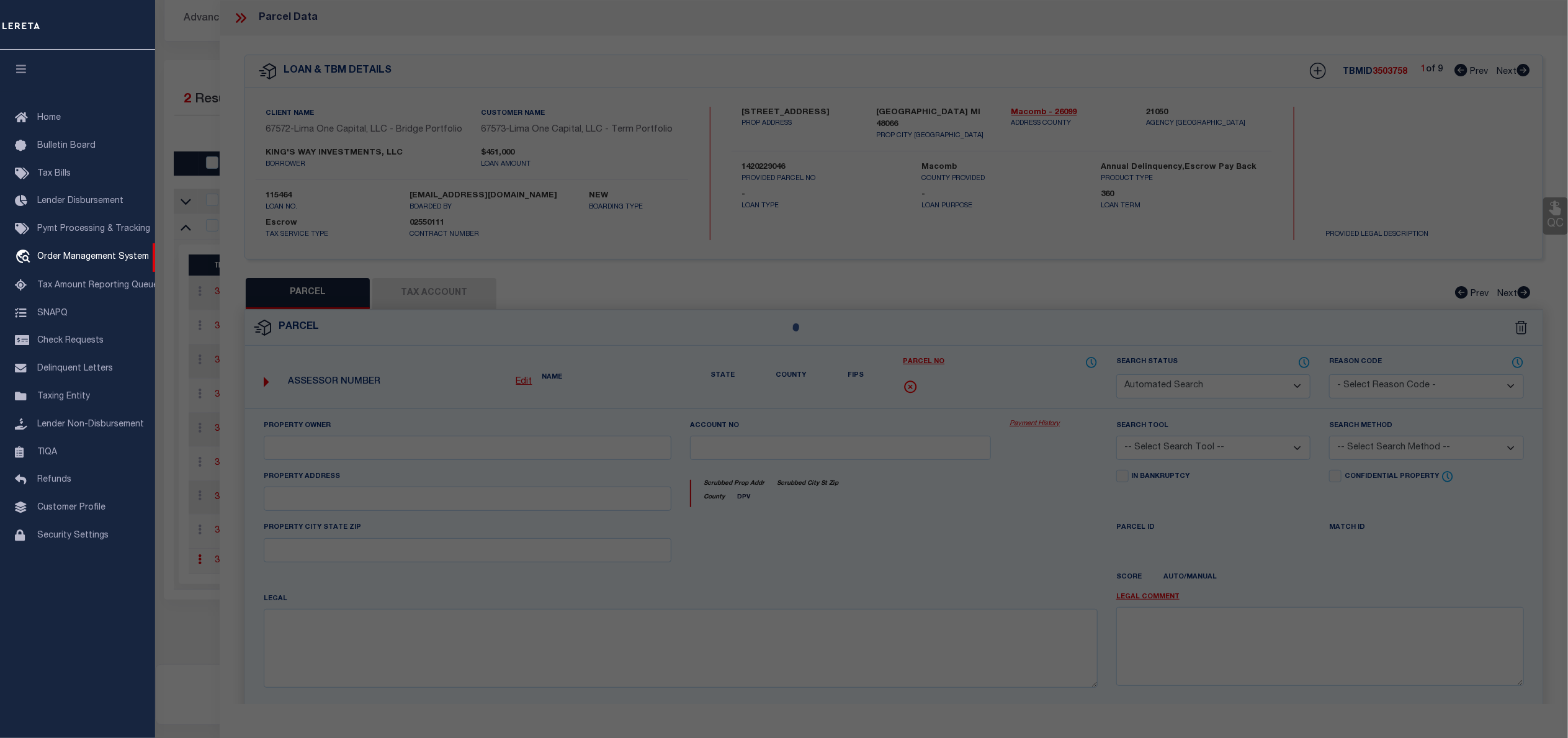
checkbox input "false"
type input "ROSEVILLE, MI 48066"
type textarea "ROSEVILLE FARMS #5 N 73.75 FT LOT 26"
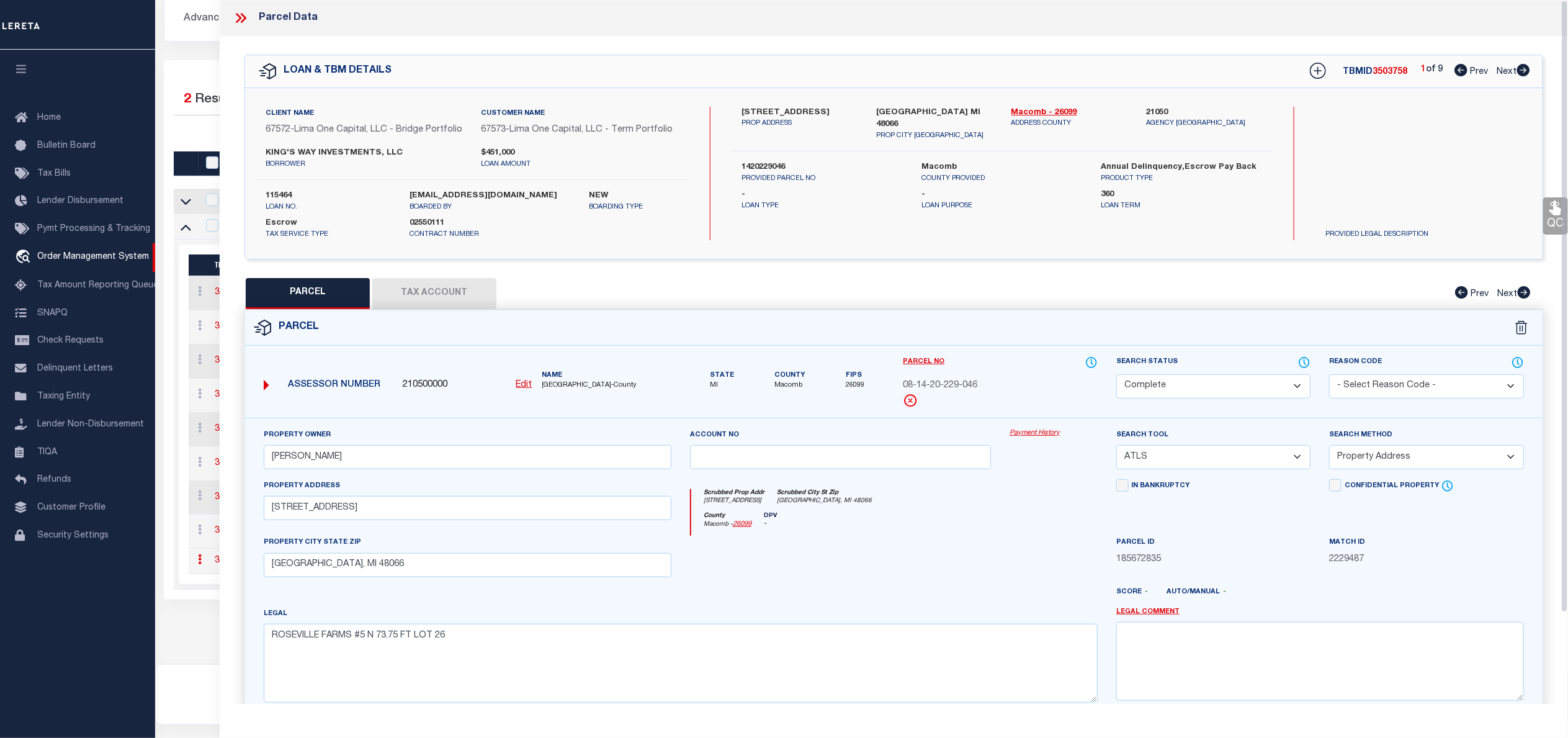
click at [1027, 439] on link "Payment History" at bounding box center [1053, 434] width 88 height 11
click at [246, 14] on icon at bounding box center [241, 18] width 16 height 16
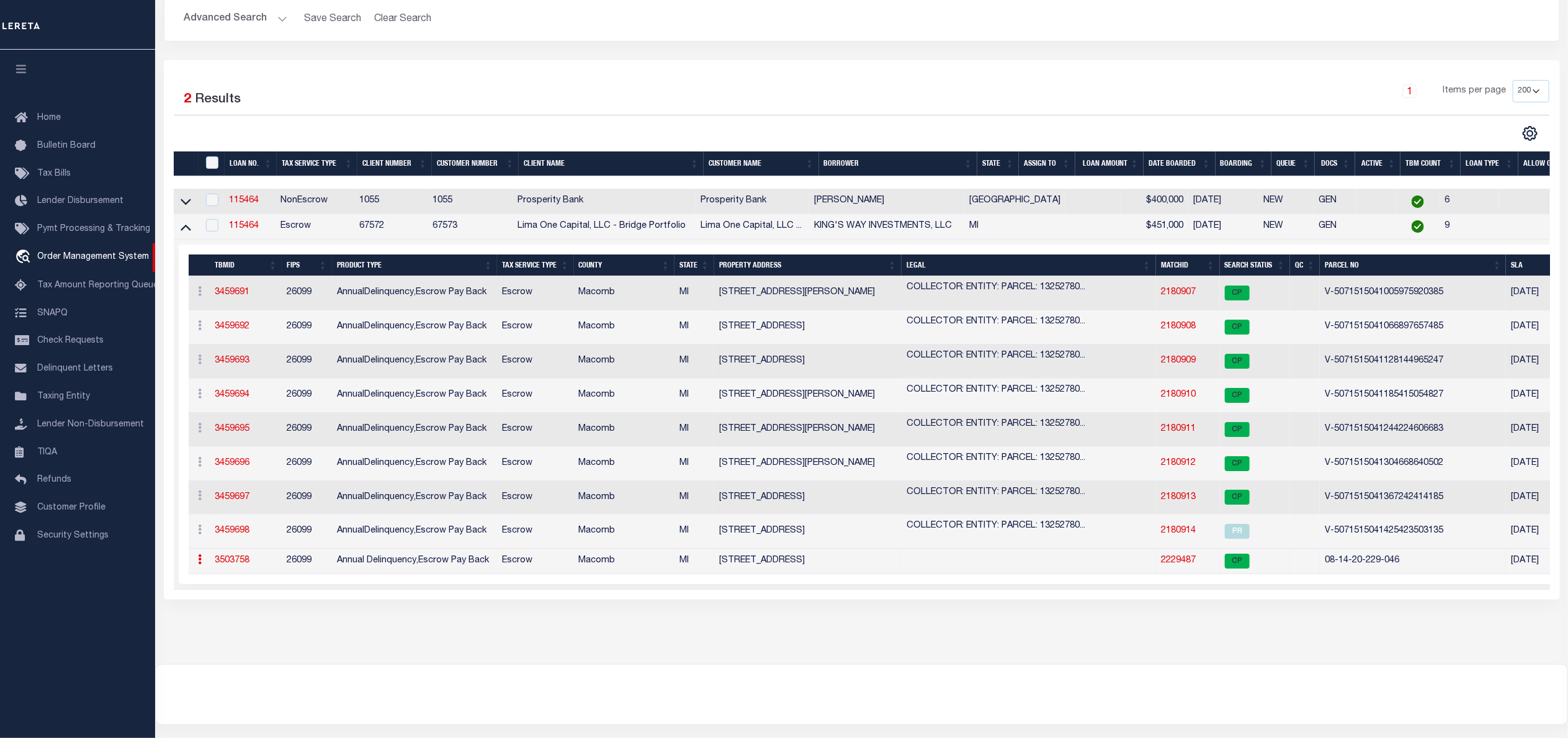
click at [1178, 564] on link "2229487" at bounding box center [1178, 560] width 35 height 9
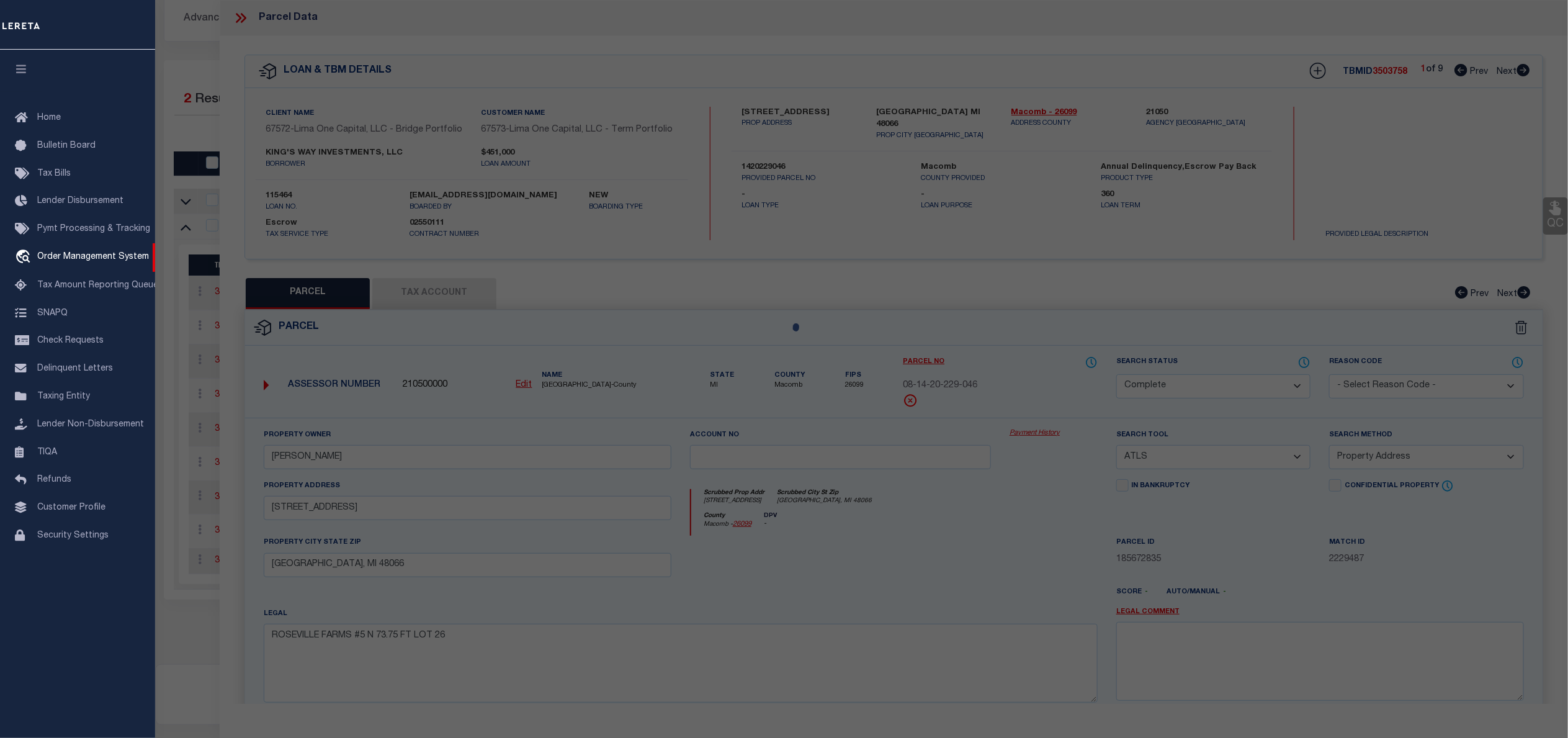
select select "AS"
select select
checkbox input "false"
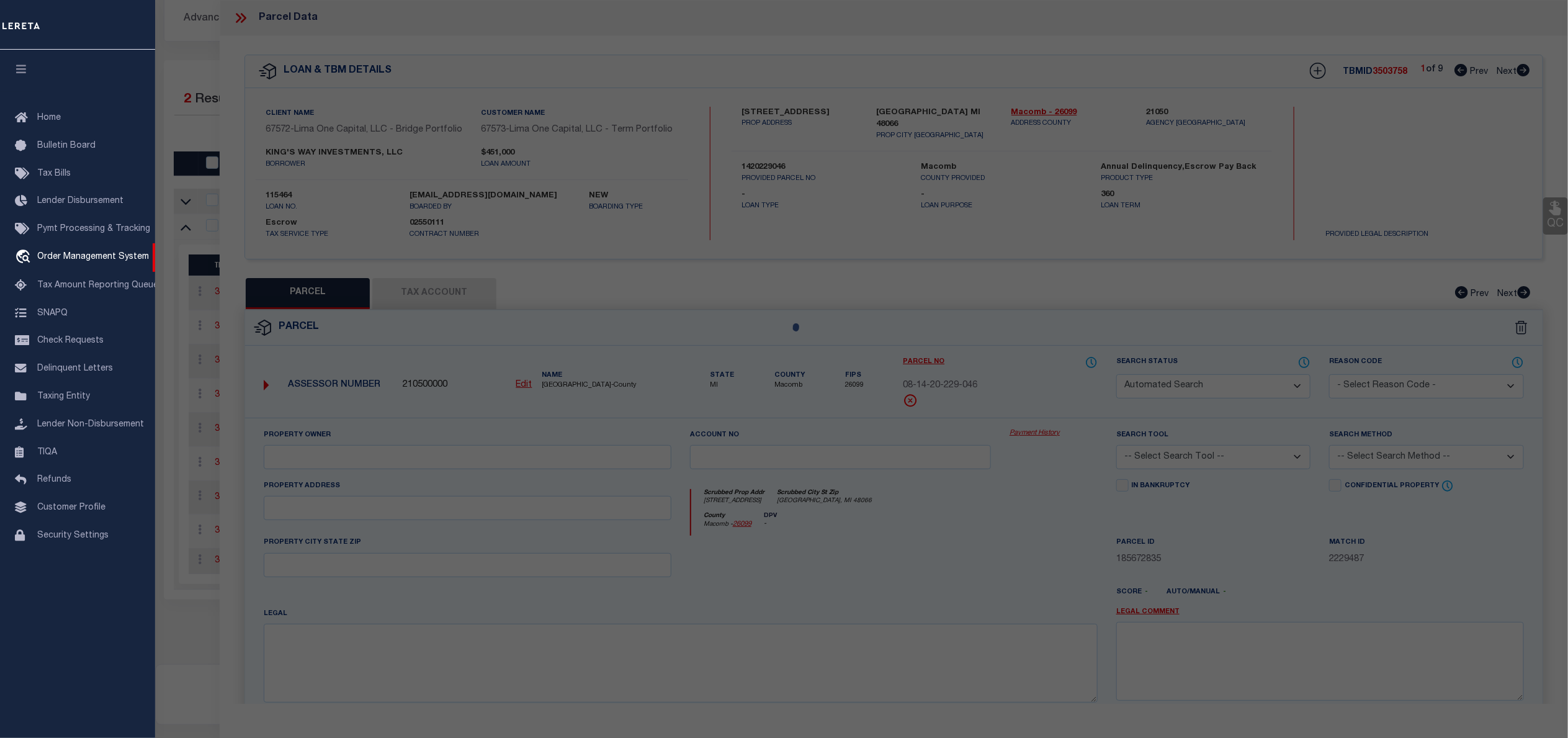
select select "CP"
type input "SIMON,ZAIDEE"
select select "ATL"
select select "ADD"
type input "26630 OAK ST"
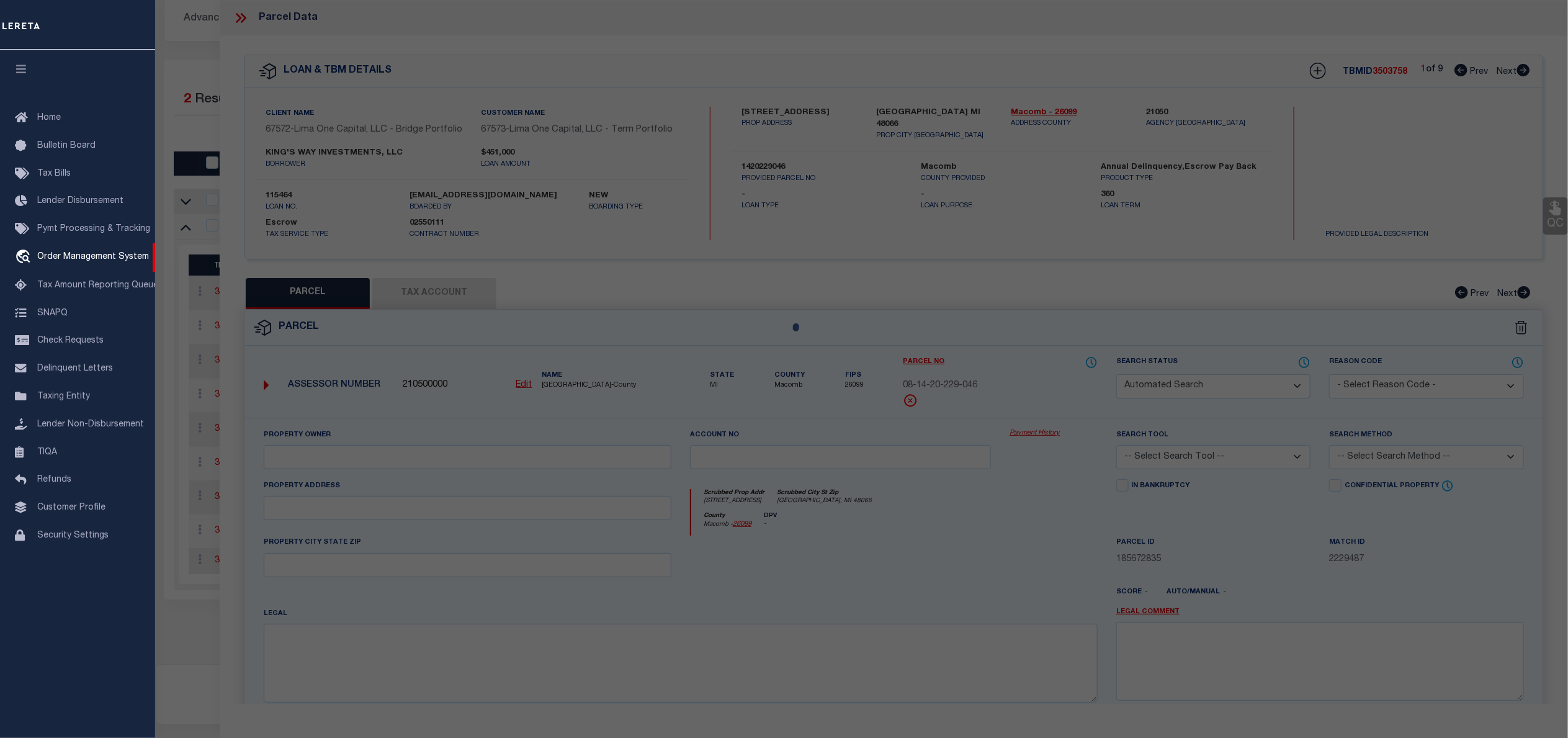
checkbox input "false"
type input "ROSEVILLE, MI 48066"
type textarea "ROSEVILLE FARMS #5 N 73.75 FT LOT 26"
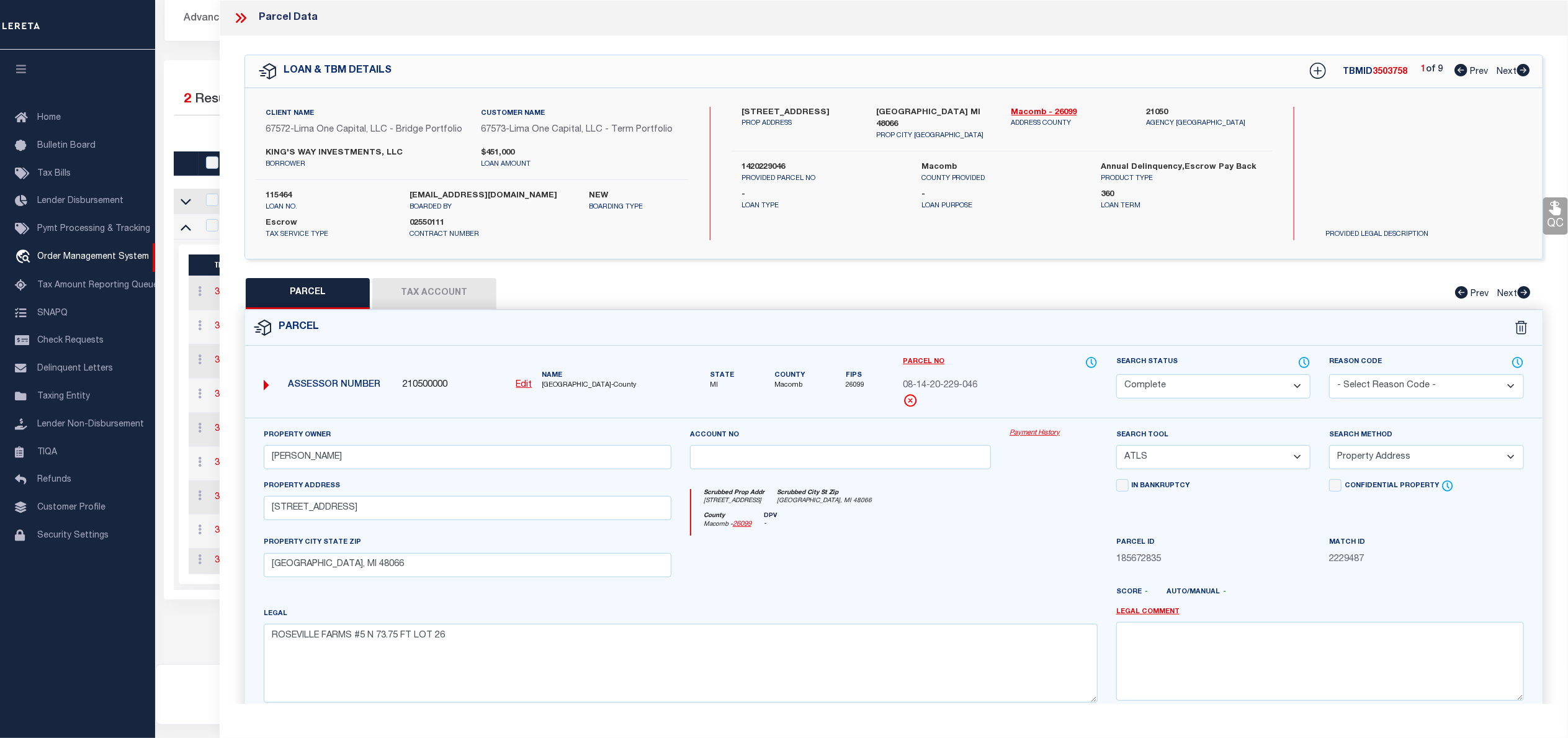
click at [1035, 439] on link "Payment History" at bounding box center [1053, 434] width 88 height 11
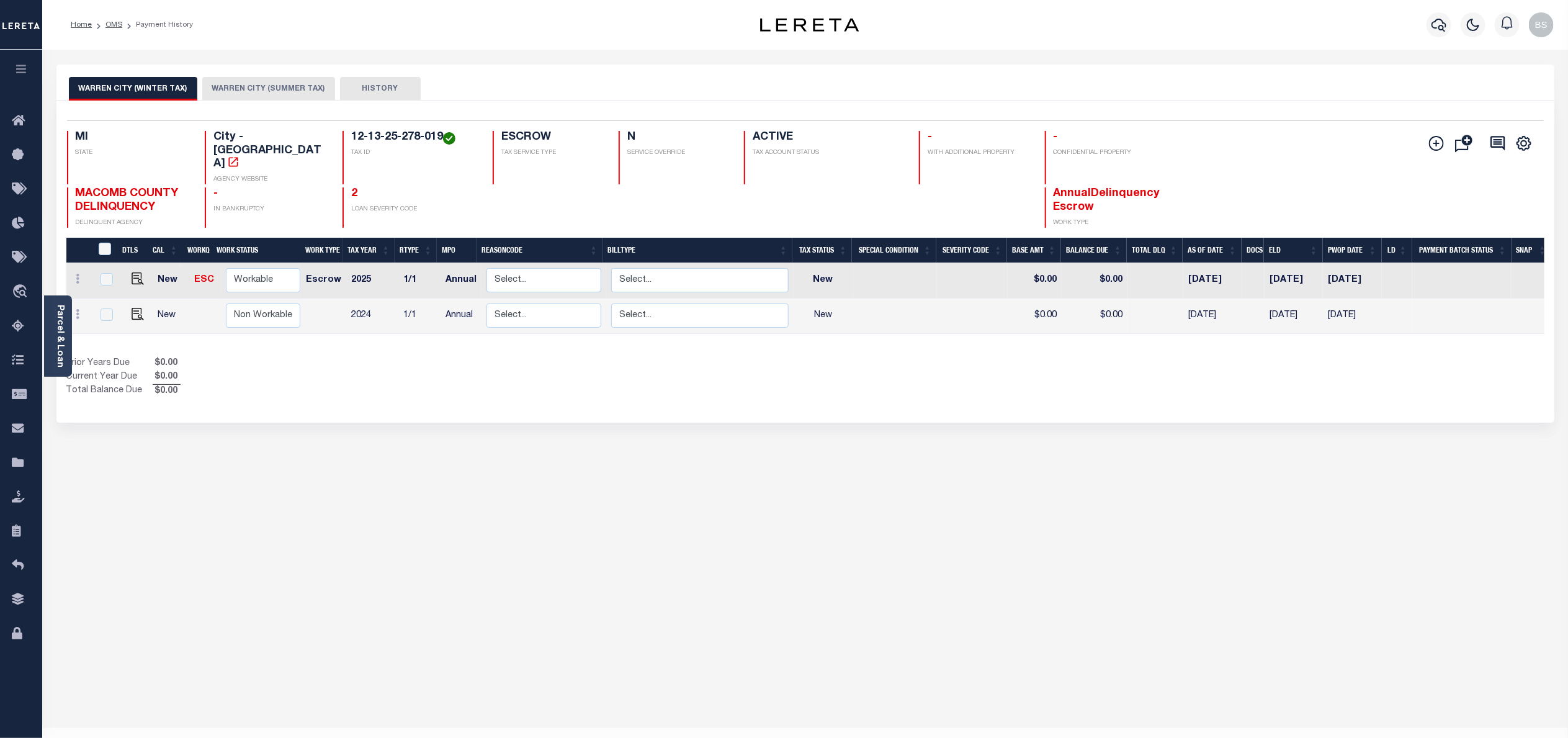
click at [256, 88] on button "WARREN CITY (SUMMER TAX)" at bounding box center [268, 88] width 133 height 23
click at [265, 86] on button "WARREN CITY (SUMMER TAX)" at bounding box center [268, 88] width 133 height 23
click at [281, 86] on button "WARREN CITY (SUMMER TAX)" at bounding box center [268, 88] width 133 height 23
click at [270, 80] on button "WARREN CITY (SUMMER TAX)" at bounding box center [268, 88] width 133 height 23
click at [274, 86] on button "WARREN CITY (SUMMER TAX)" at bounding box center [268, 88] width 133 height 23
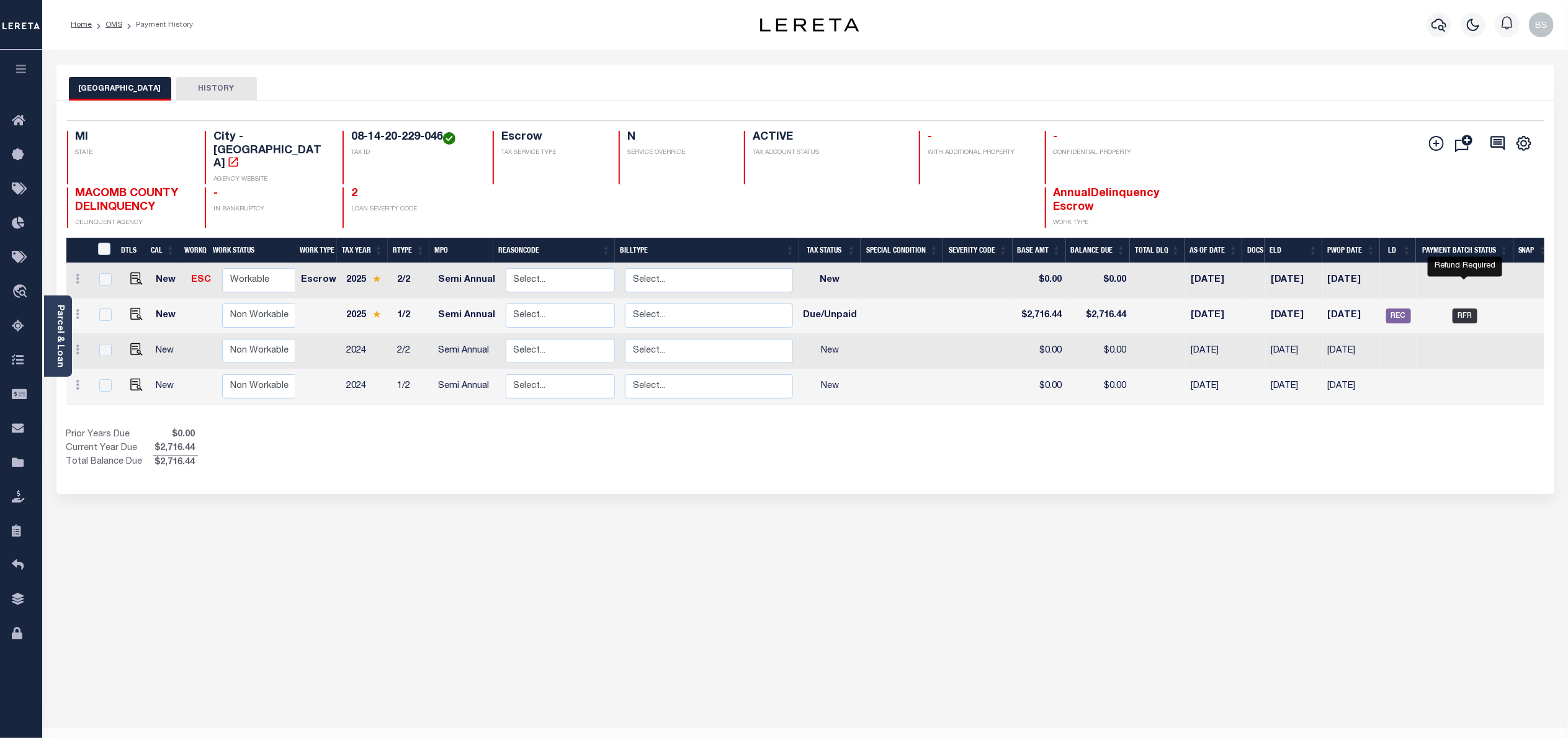
click at [1467, 308] on span "RFR" at bounding box center [1465, 316] width 25 height 15
checkbox input "true"
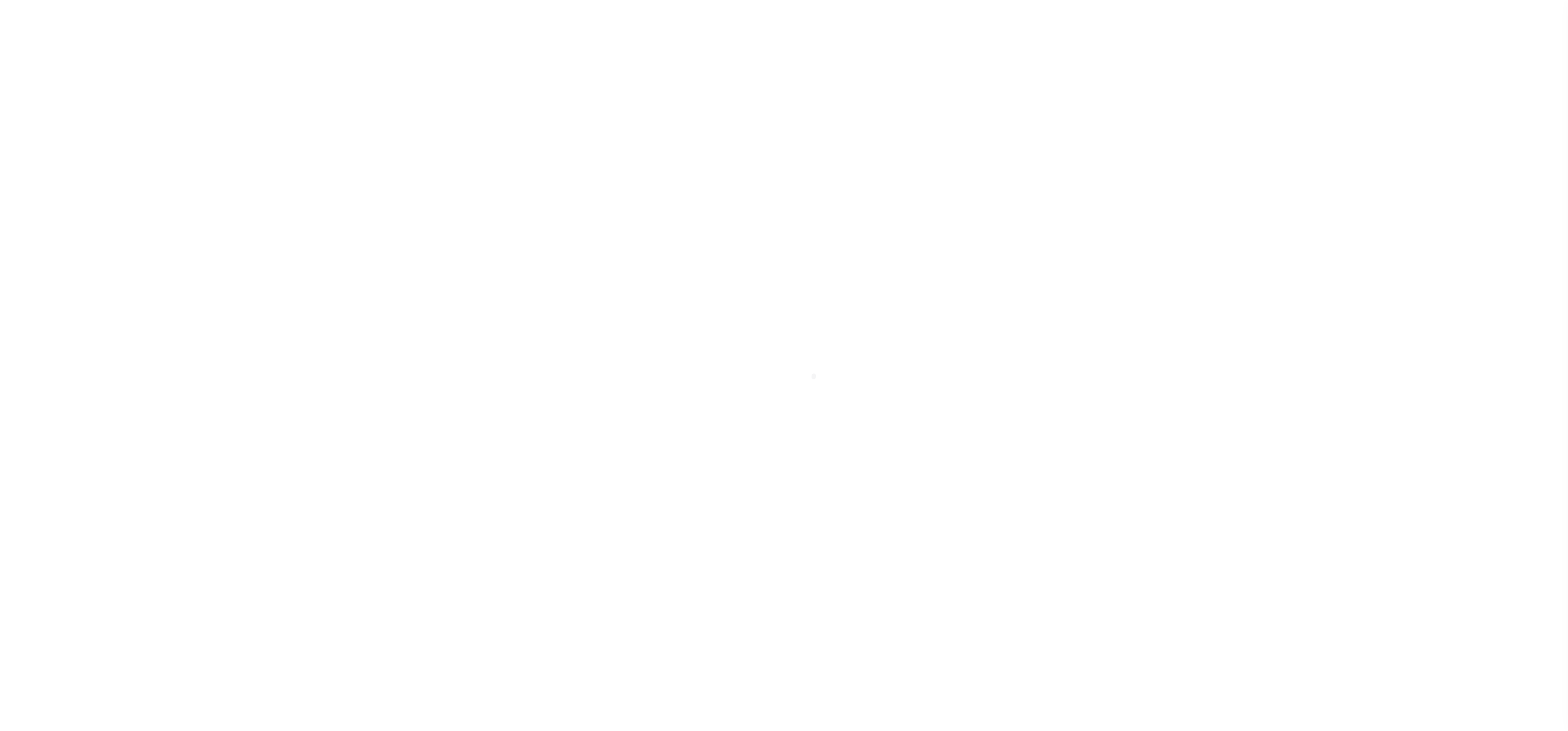
select select "RFR"
type input "09/08/2025"
type input "$2,716.44"
select select "Urbina, Matthew"
checkbox input "true"
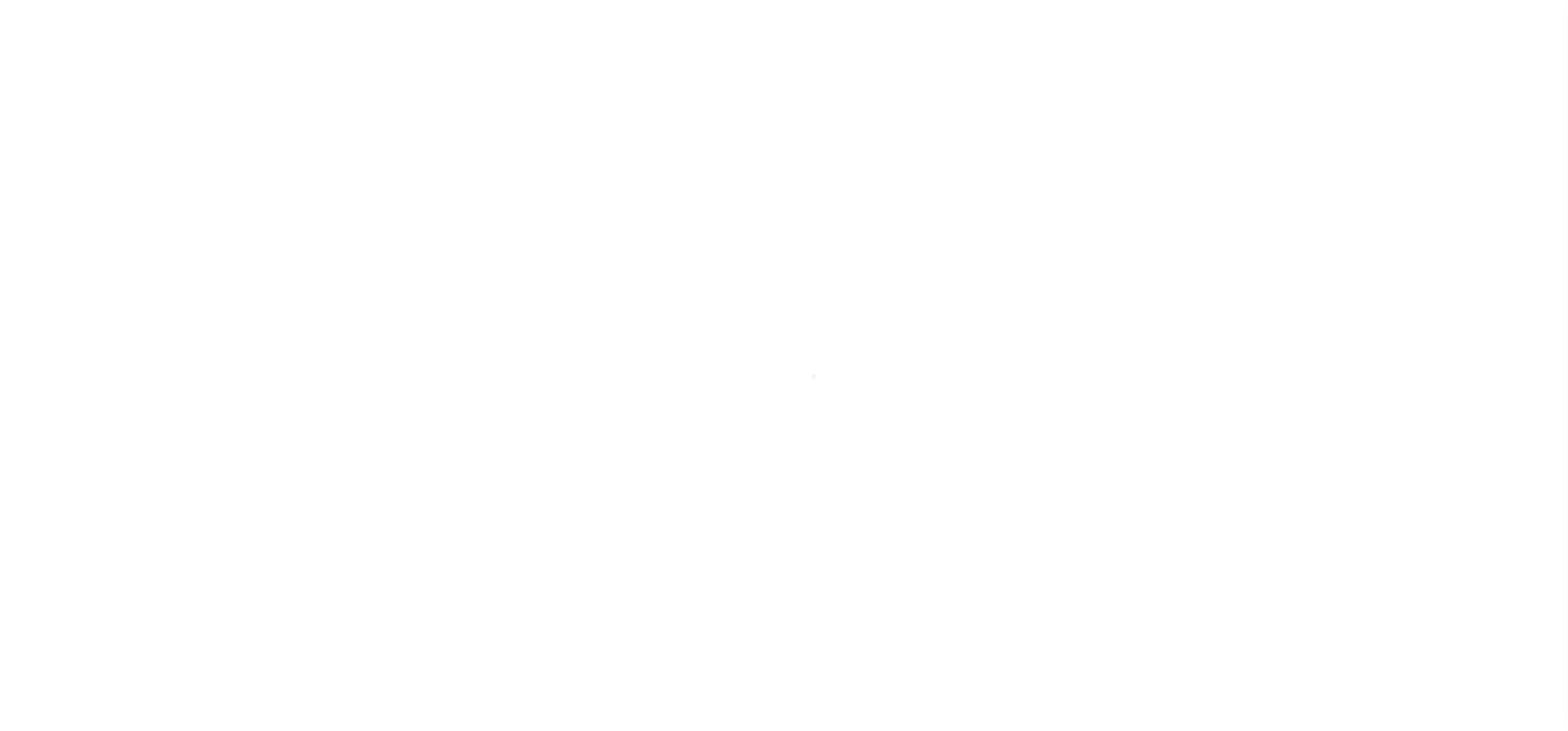
type input "N"
radio input "true"
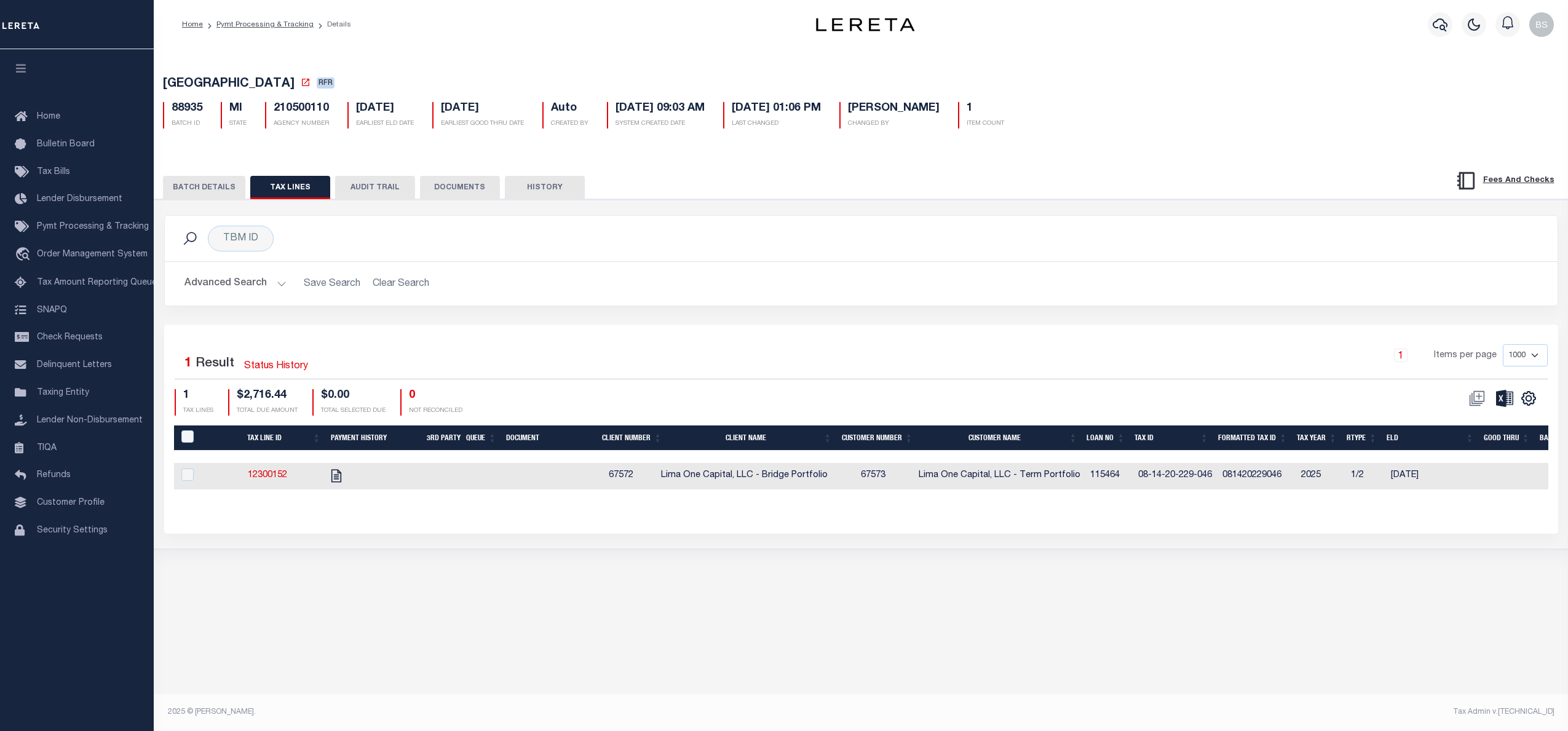
click at [199, 189] on button "BATCH DETAILS" at bounding box center [204, 187] width 82 height 23
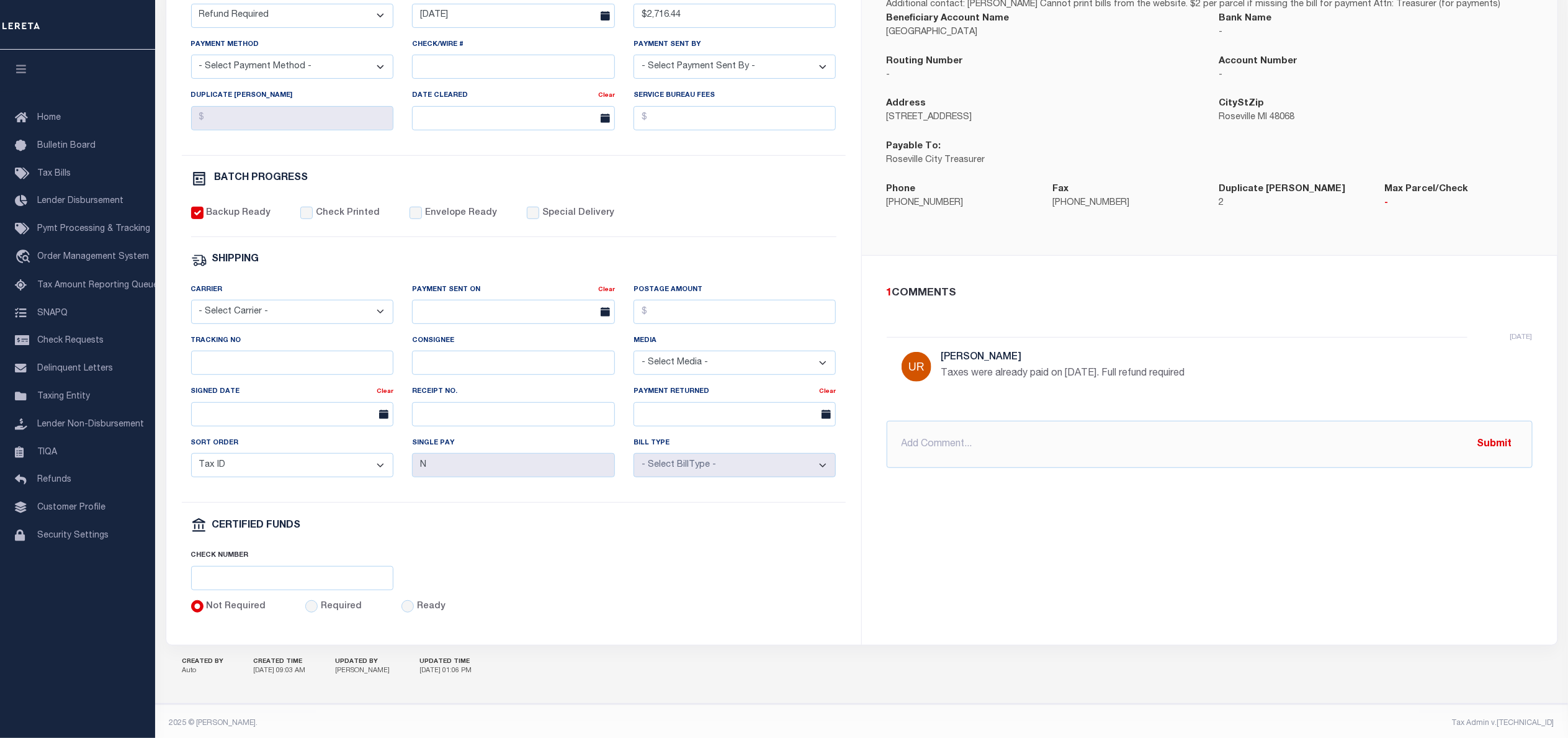
scroll to position [320, 0]
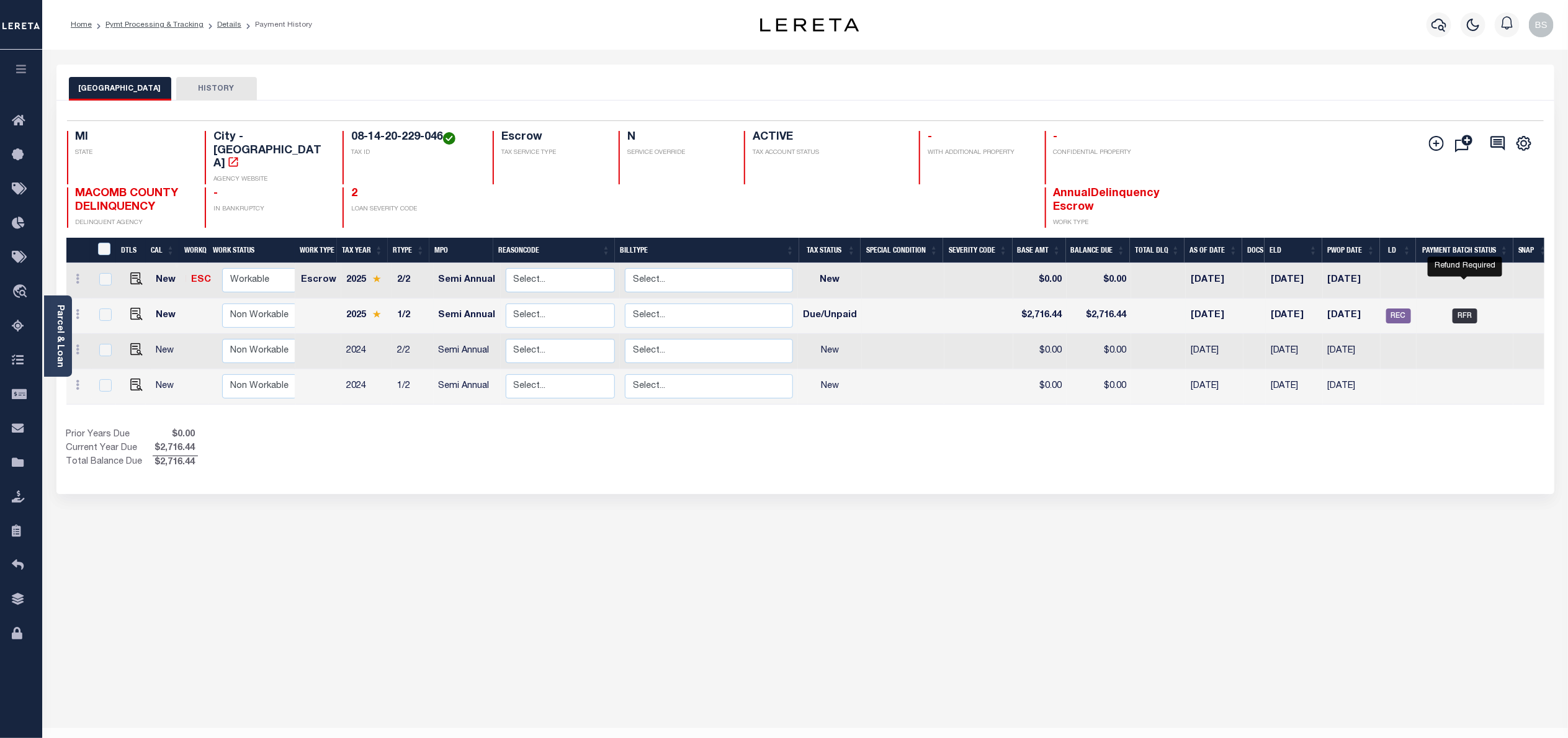
click at [1469, 308] on span "RFR" at bounding box center [1465, 316] width 25 height 15
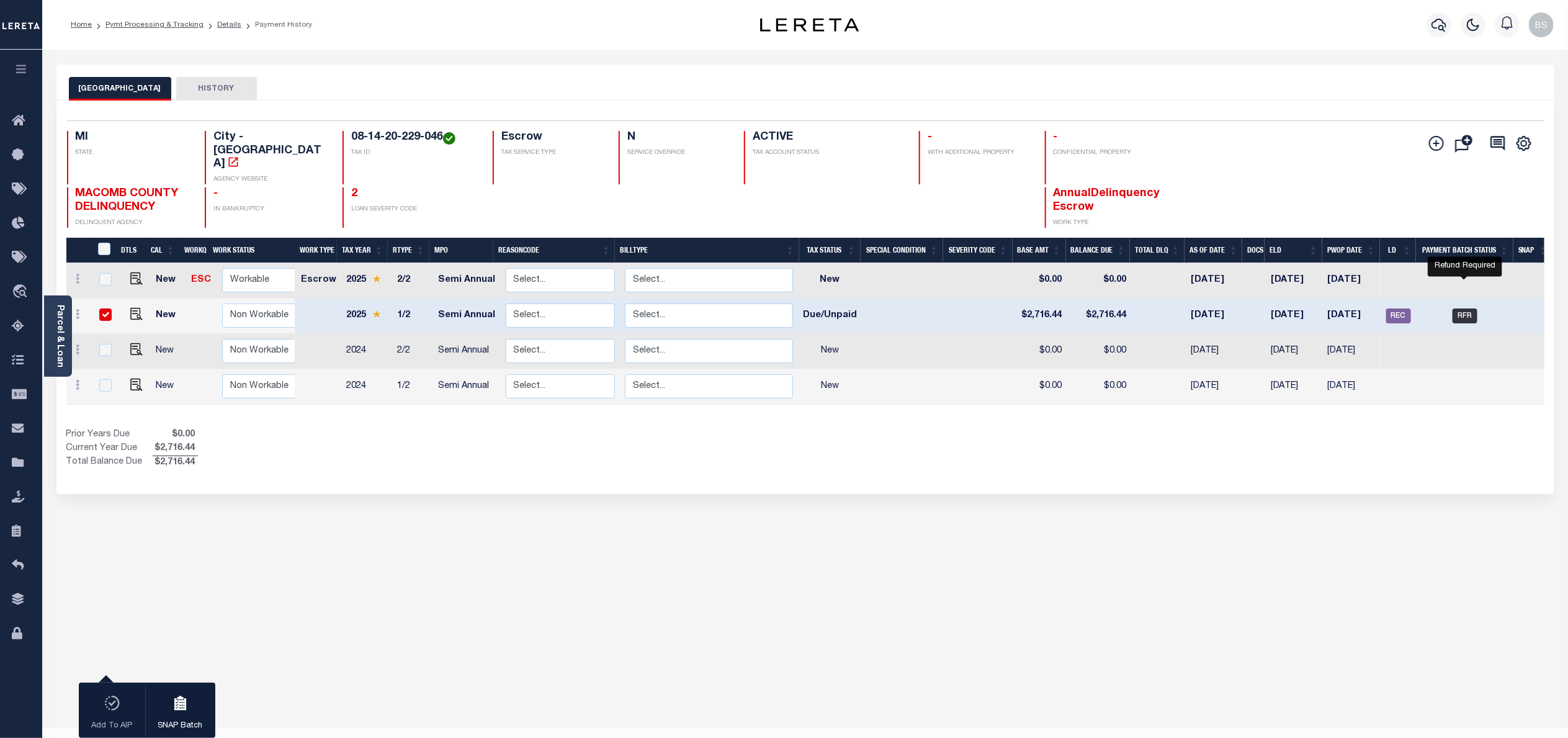
checkbox input "true"
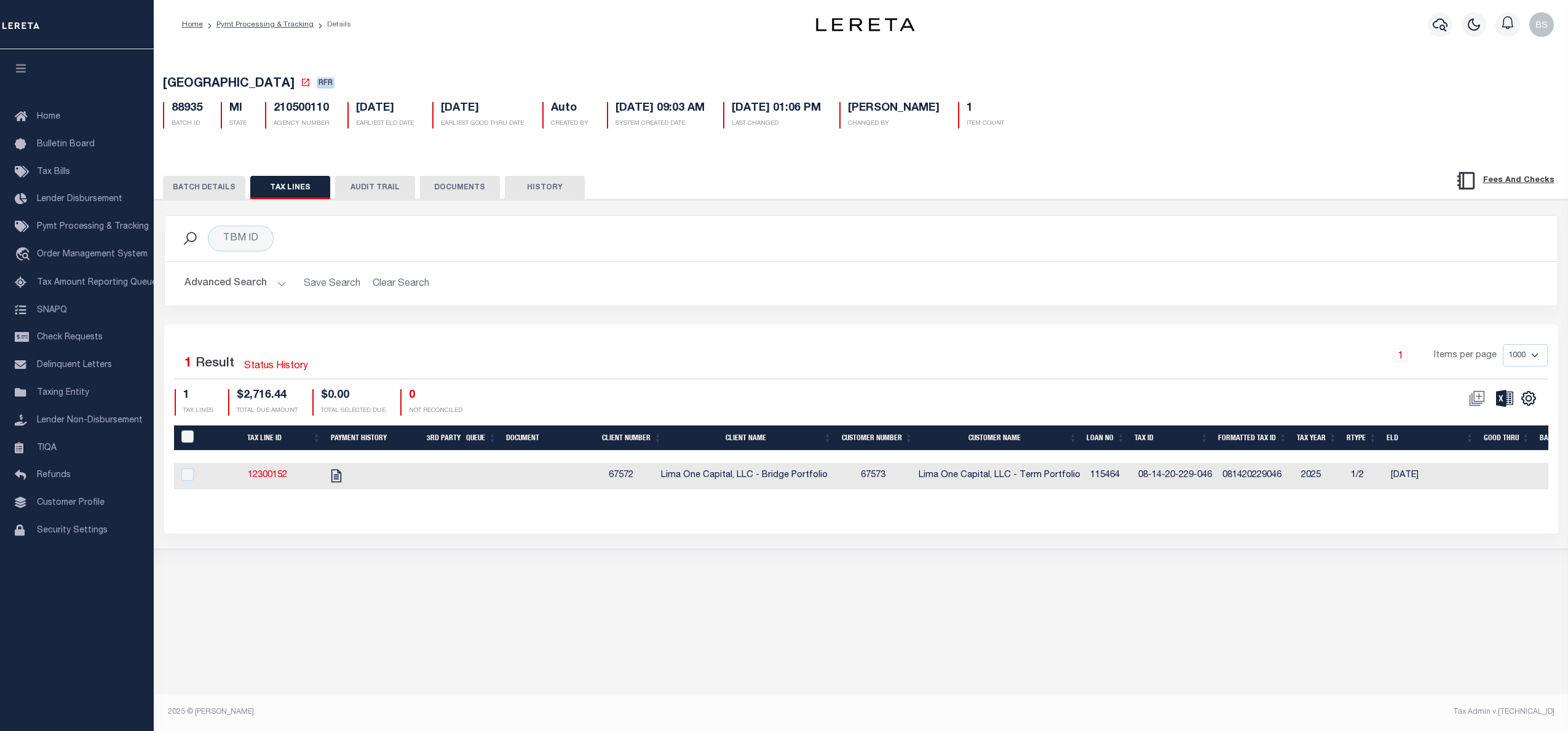
click at [185, 107] on h5 "88935" at bounding box center [187, 109] width 31 height 14
copy h5 "88935"
click at [272, 474] on td "12300152" at bounding box center [268, 476] width 107 height 26
checkbox input "true"
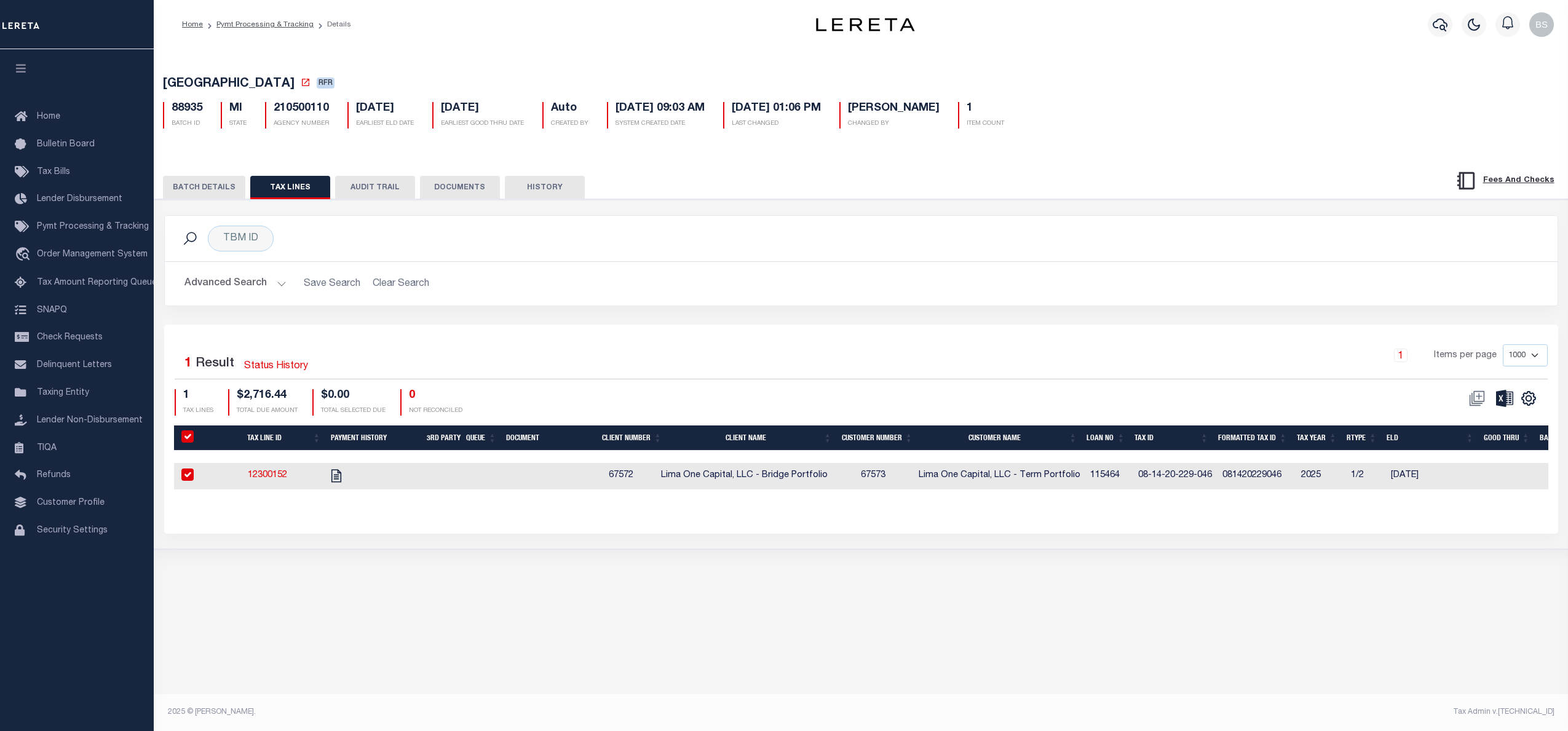
checkbox input "true"
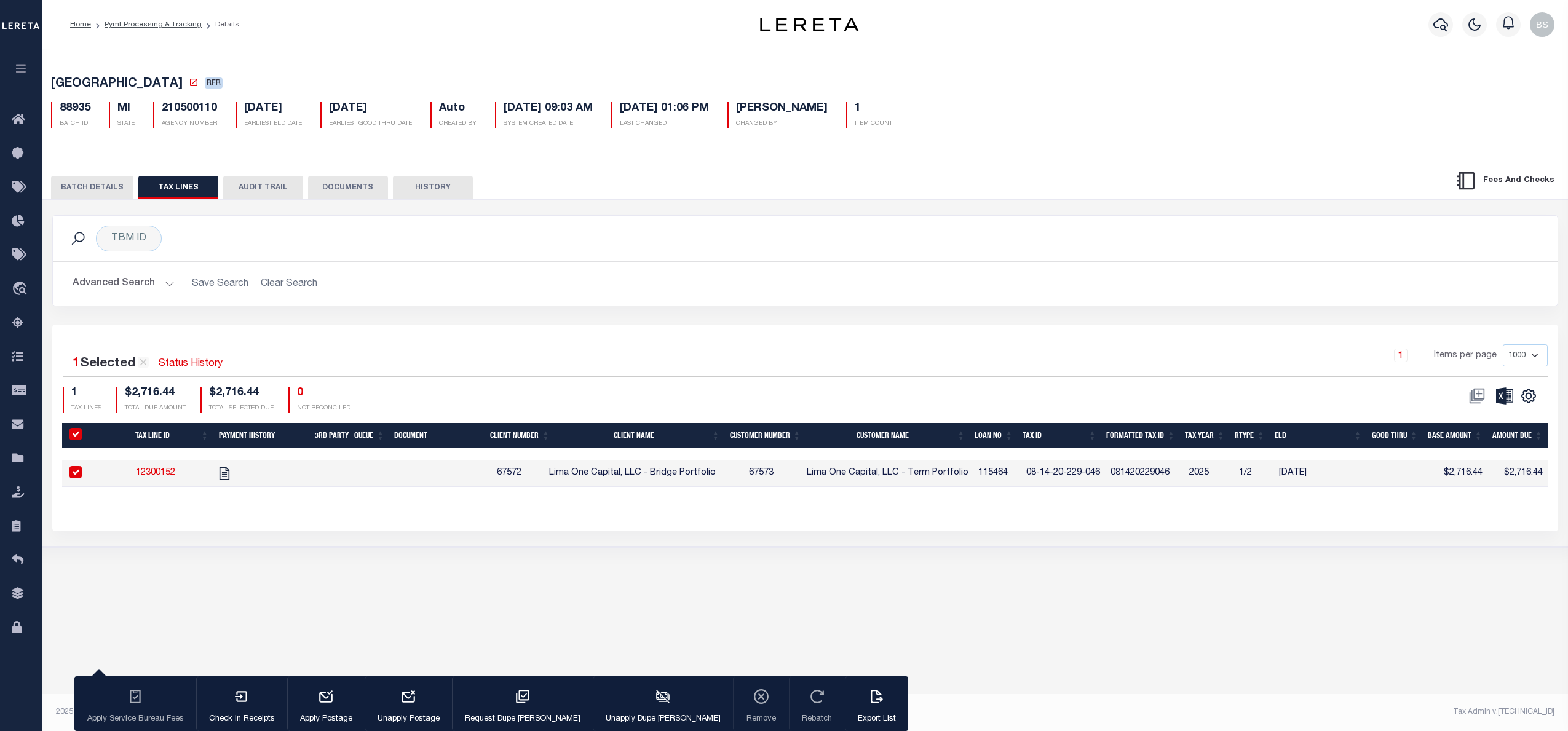
click at [1179, 607] on div "[GEOGRAPHIC_DATA] RFR 88935 BATCH ID MI STATE 210500110 Auto 1" at bounding box center [805, 378] width 1526 height 658
click at [172, 473] on link "12300152" at bounding box center [155, 473] width 39 height 9
checkbox input "false"
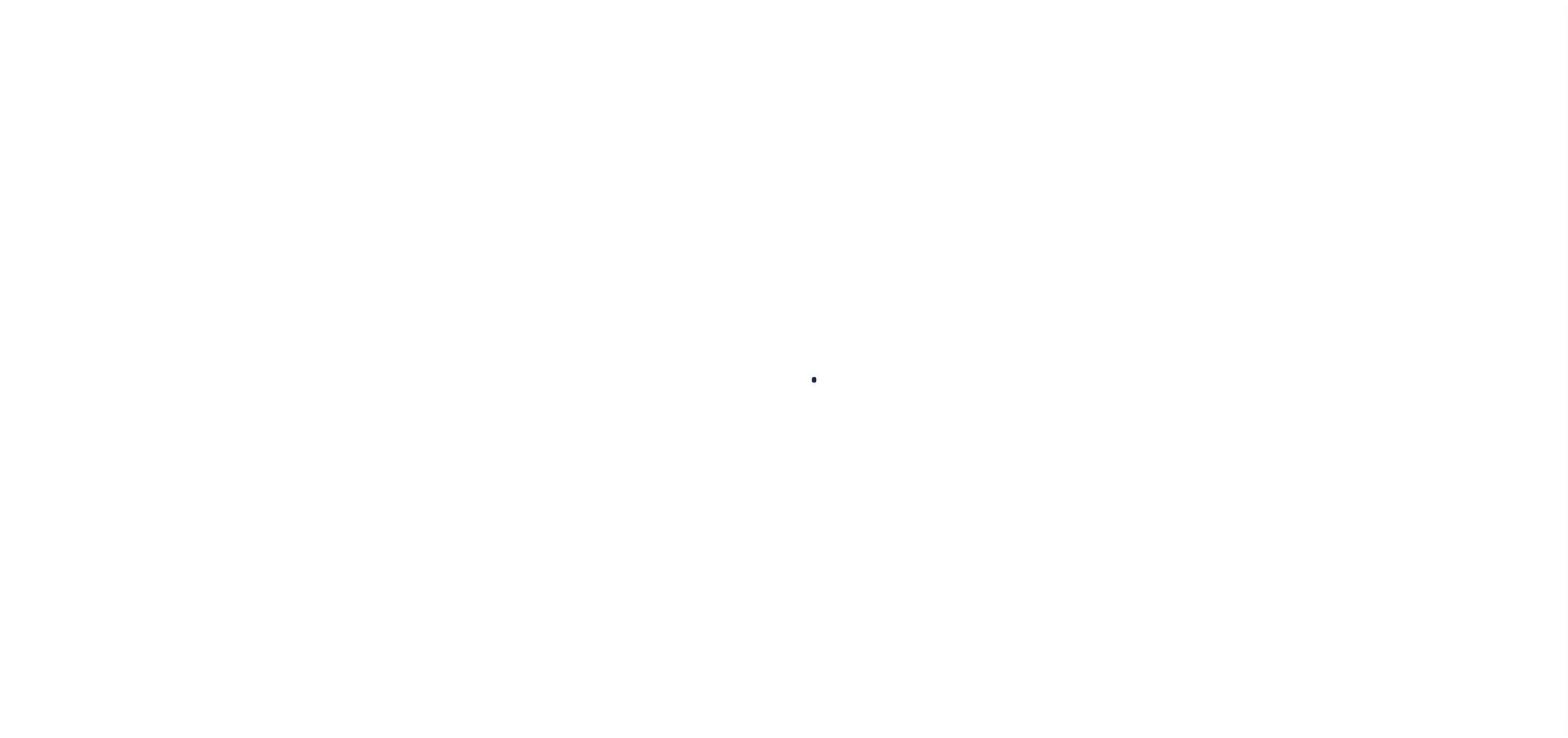
checkbox input "false"
type input "07/21/2025"
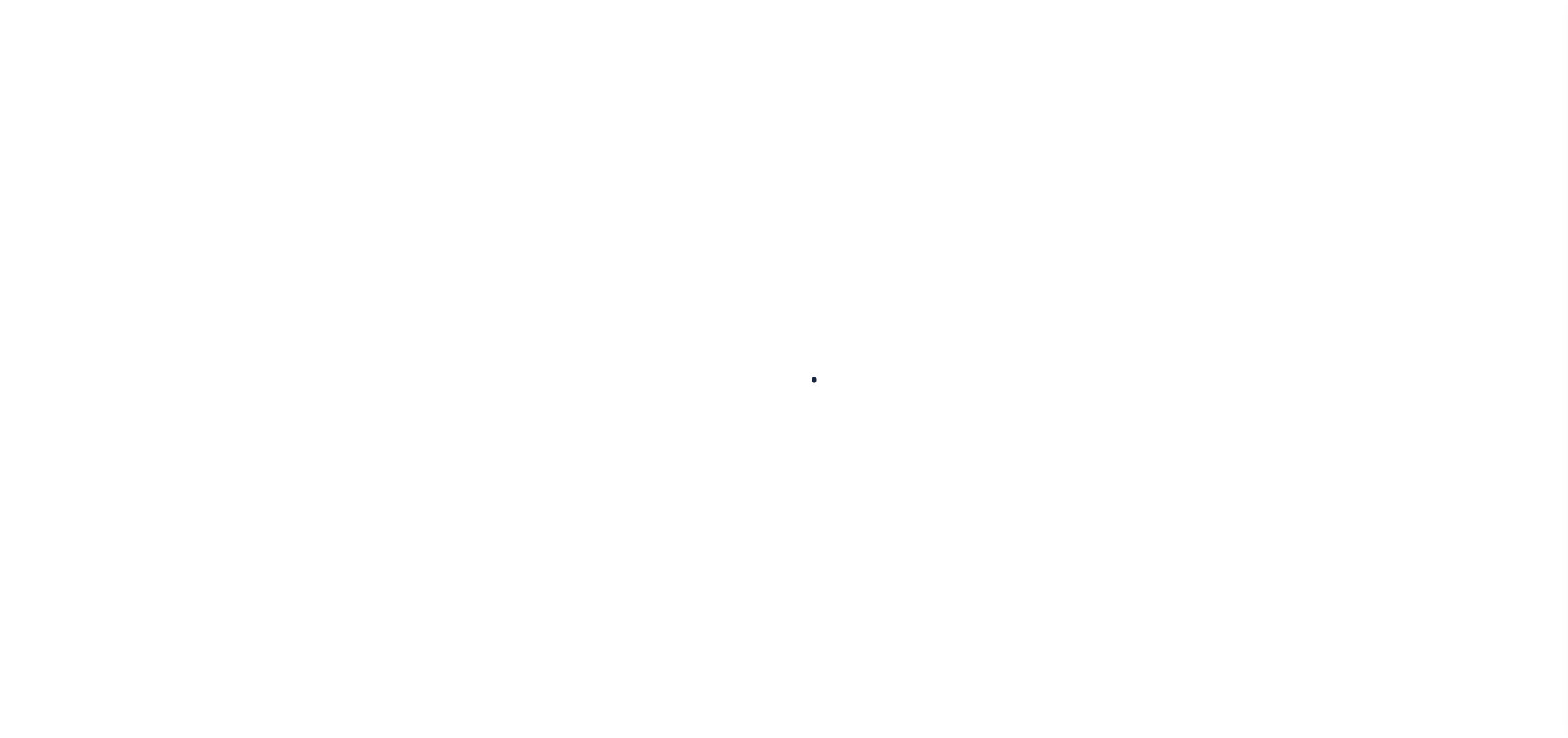
select select "DUE"
type input "2"
type input "$2,716.44"
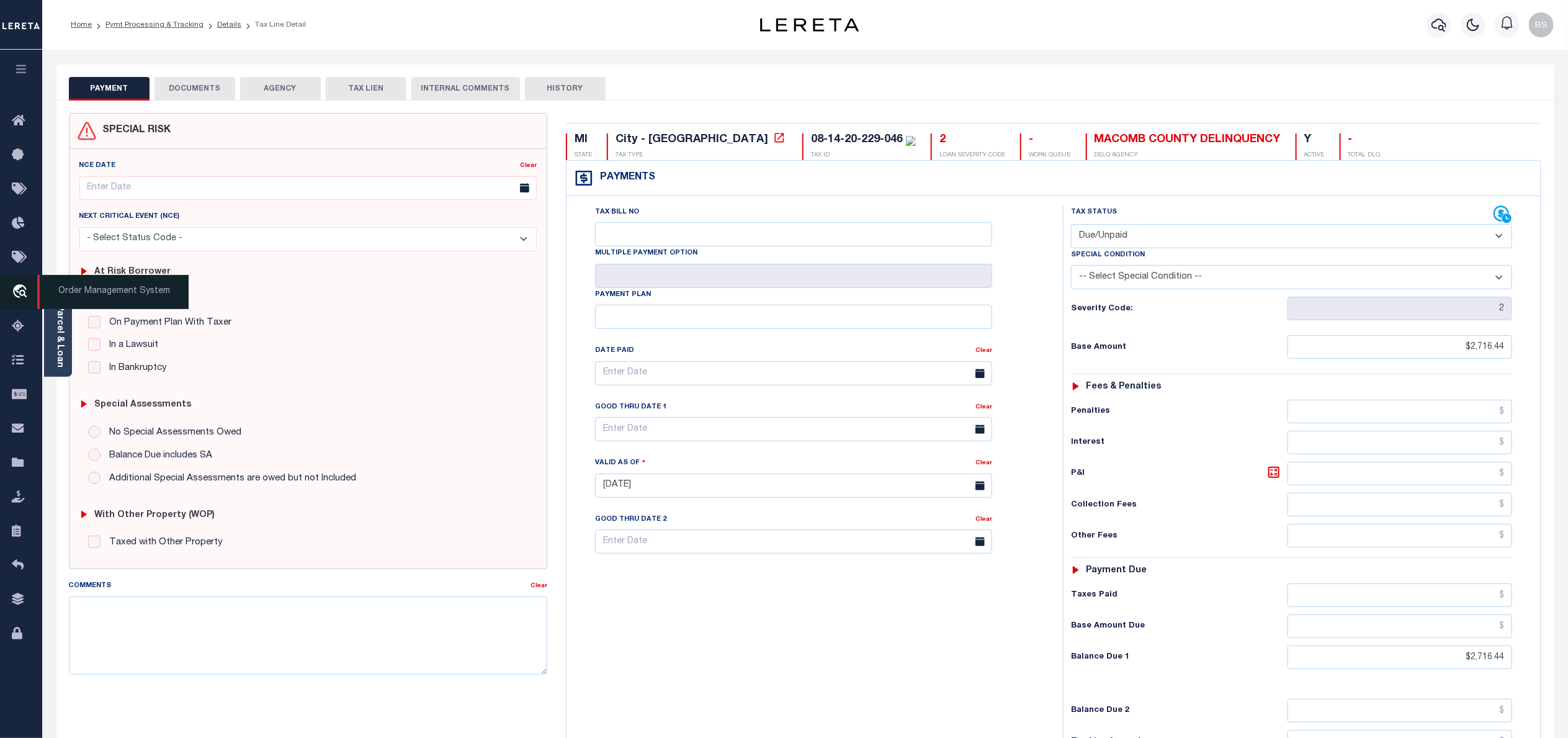
click at [94, 287] on span "Order Management System" at bounding box center [113, 292] width 151 height 34
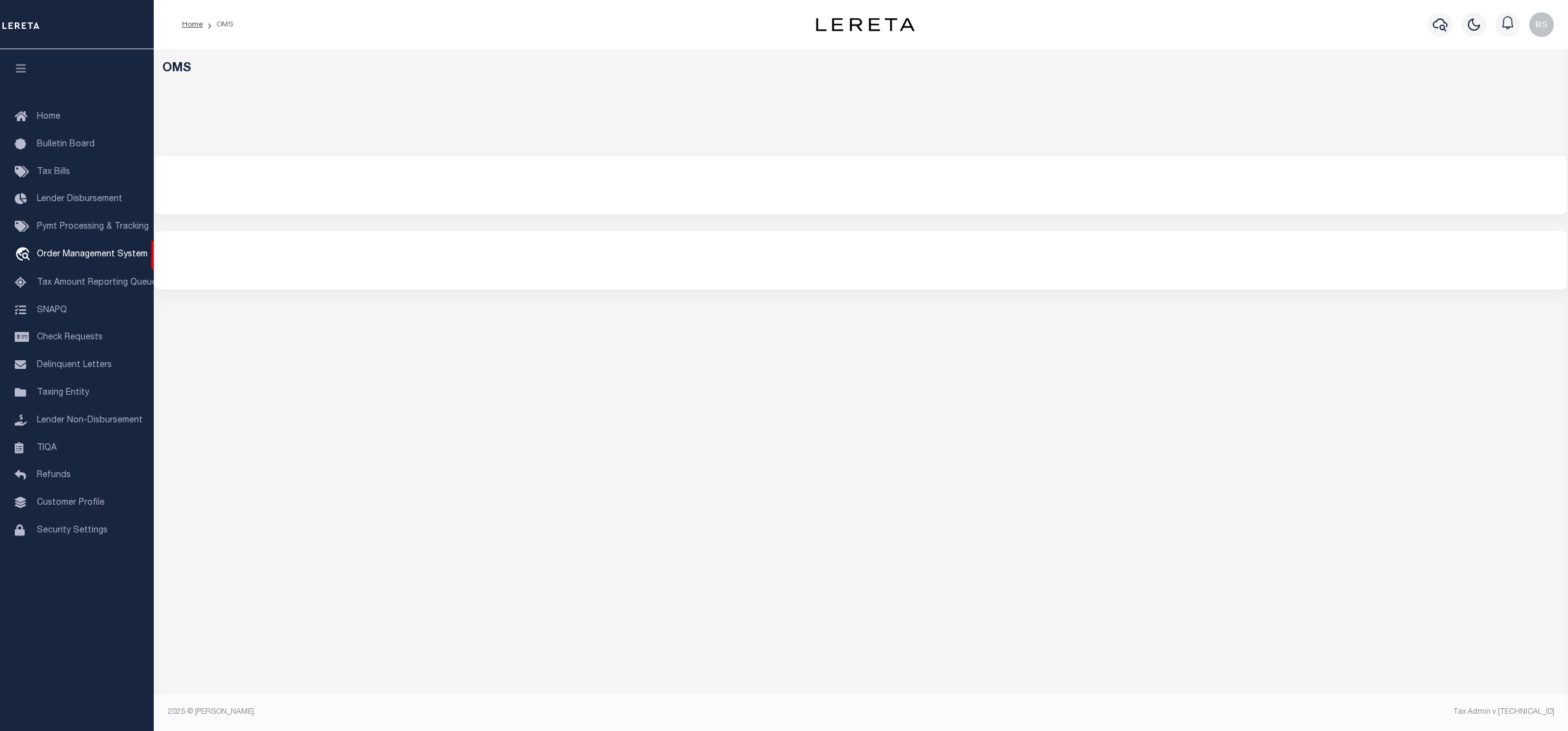
select select "200"
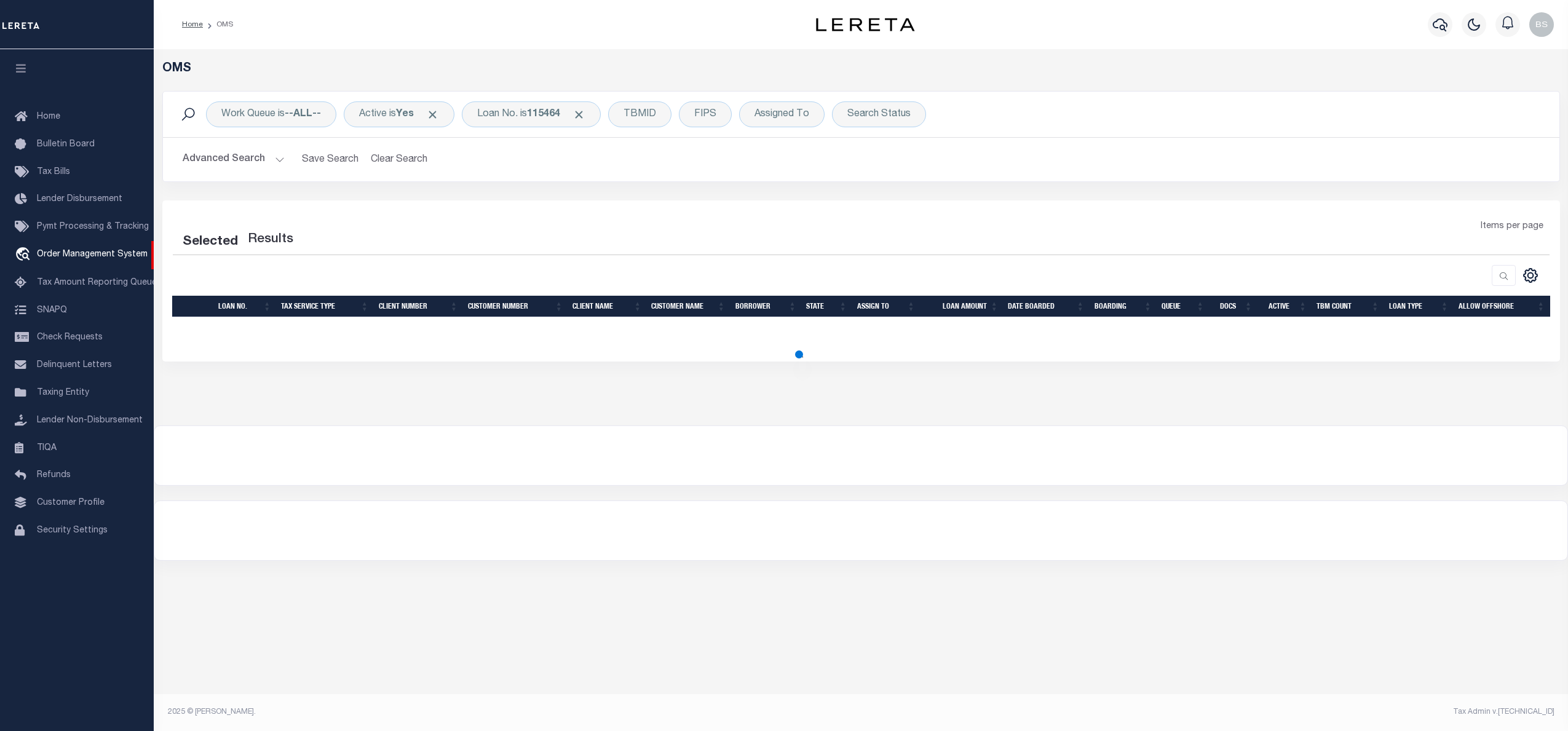
select select "200"
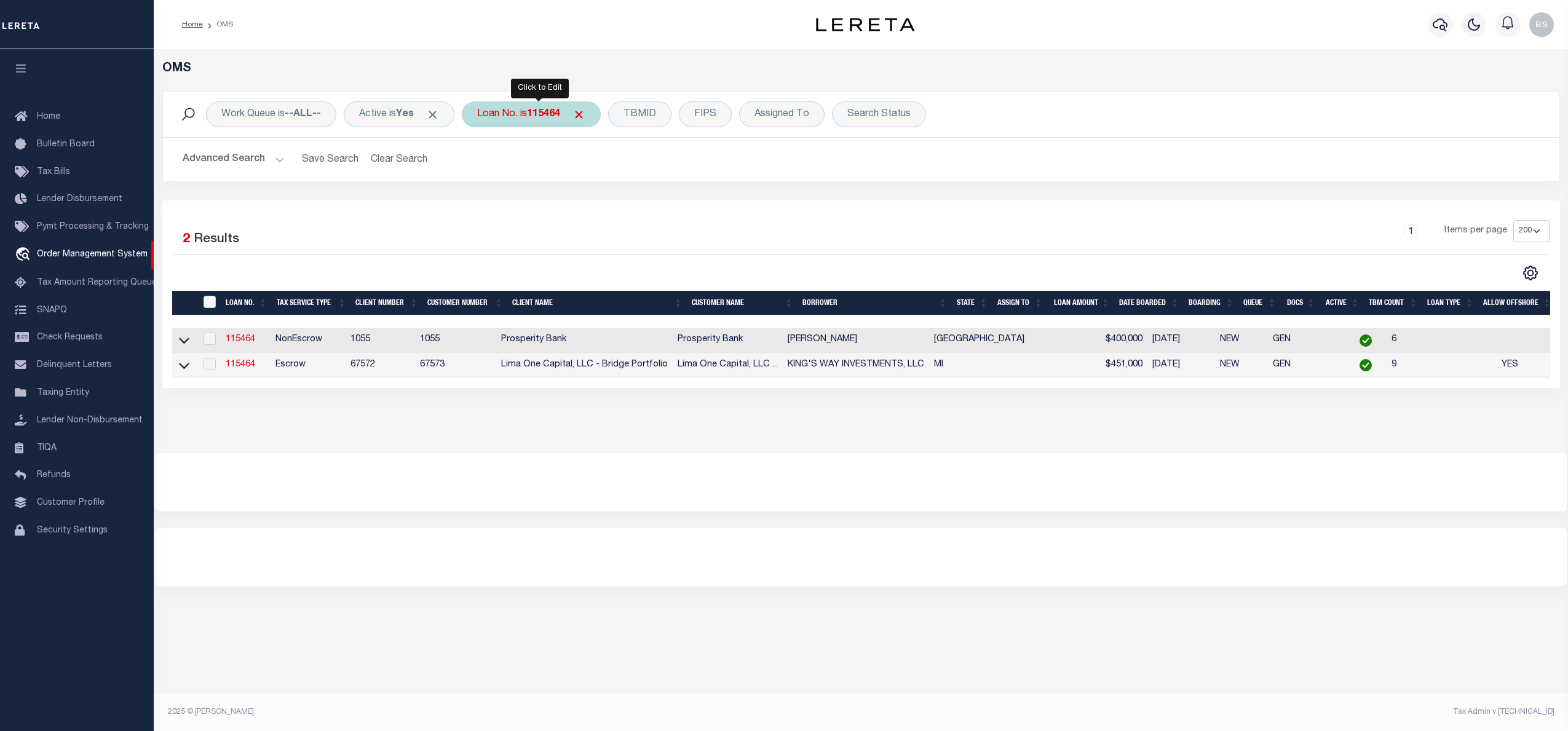
click at [534, 116] on div "Loan No. is 115464" at bounding box center [531, 114] width 139 height 26
type input "3609250019789"
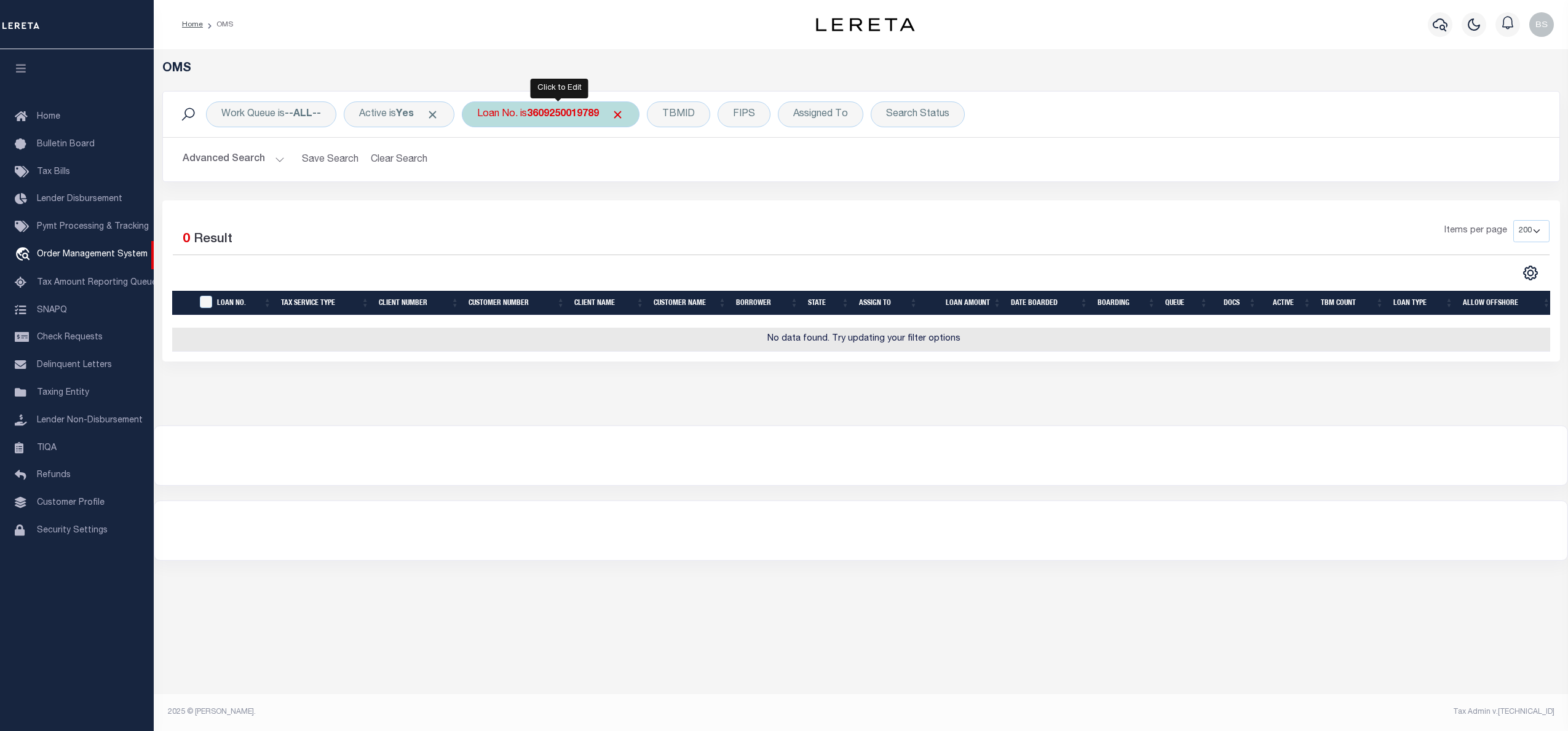
click at [552, 114] on b "3609250019789" at bounding box center [562, 114] width 72 height 10
type input "3609250019786"
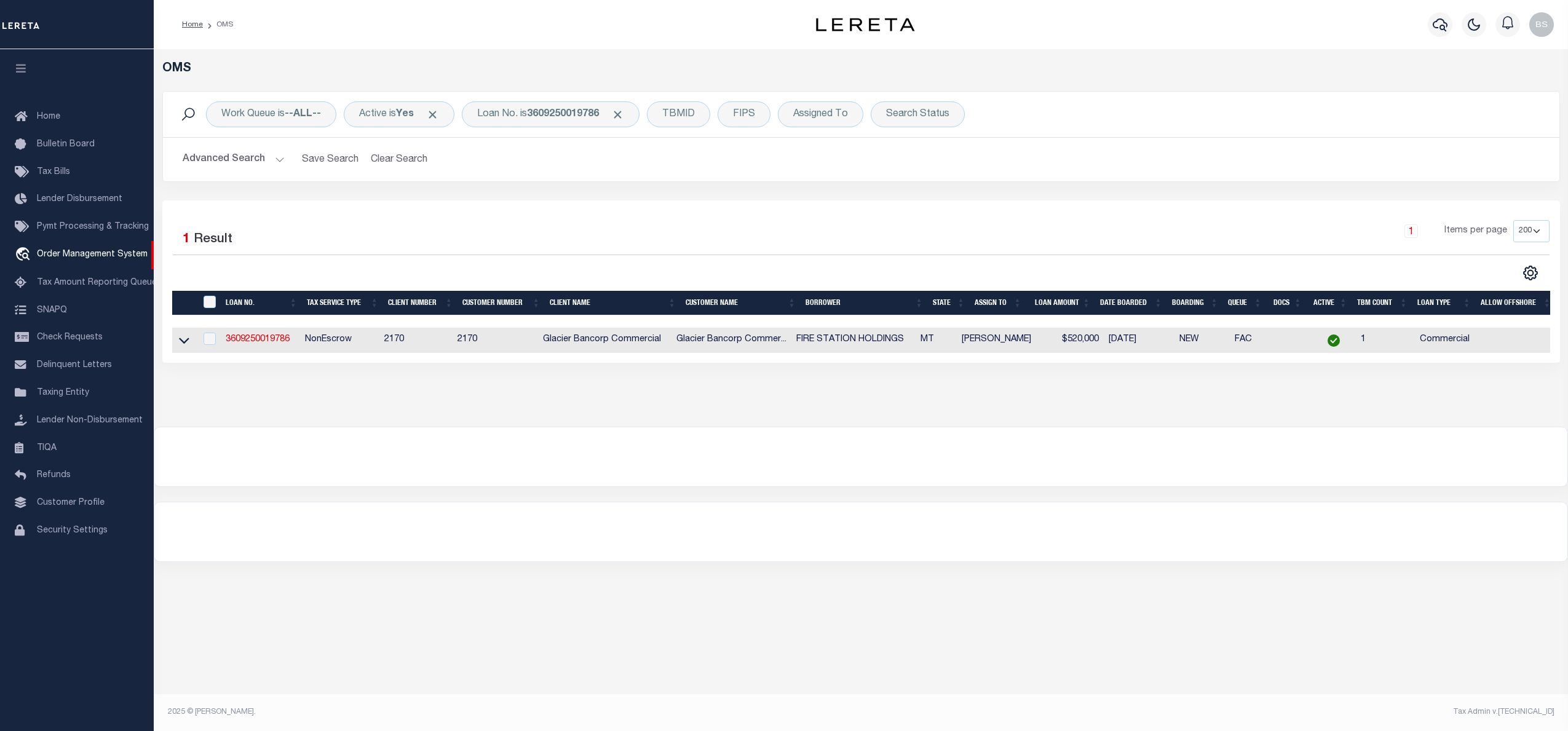
drag, startPoint x: 183, startPoint y: 340, endPoint x: 218, endPoint y: 345, distance: 35.4
click at [183, 340] on icon at bounding box center [184, 340] width 11 height 13
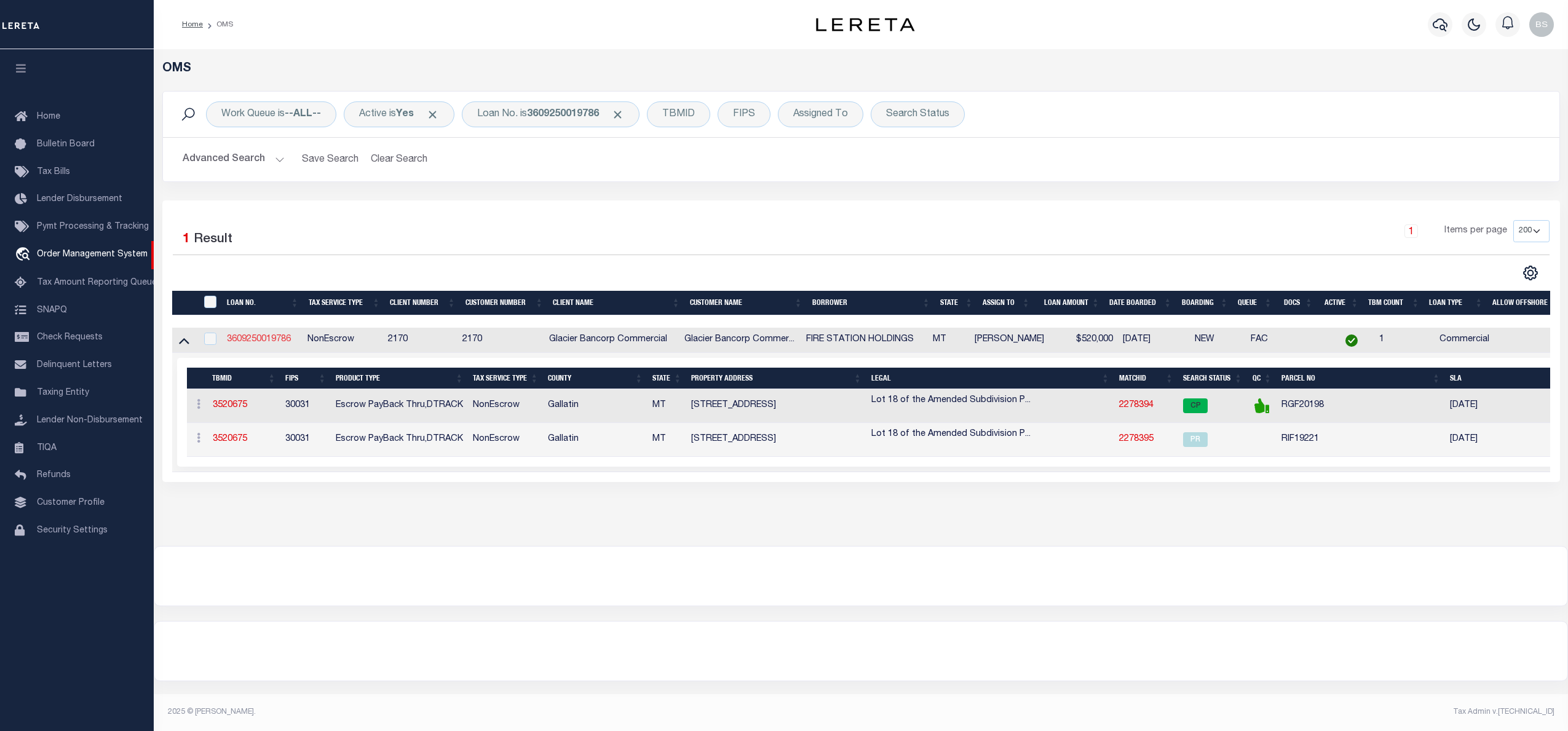
click at [267, 338] on link "3609250019786" at bounding box center [258, 340] width 64 height 9
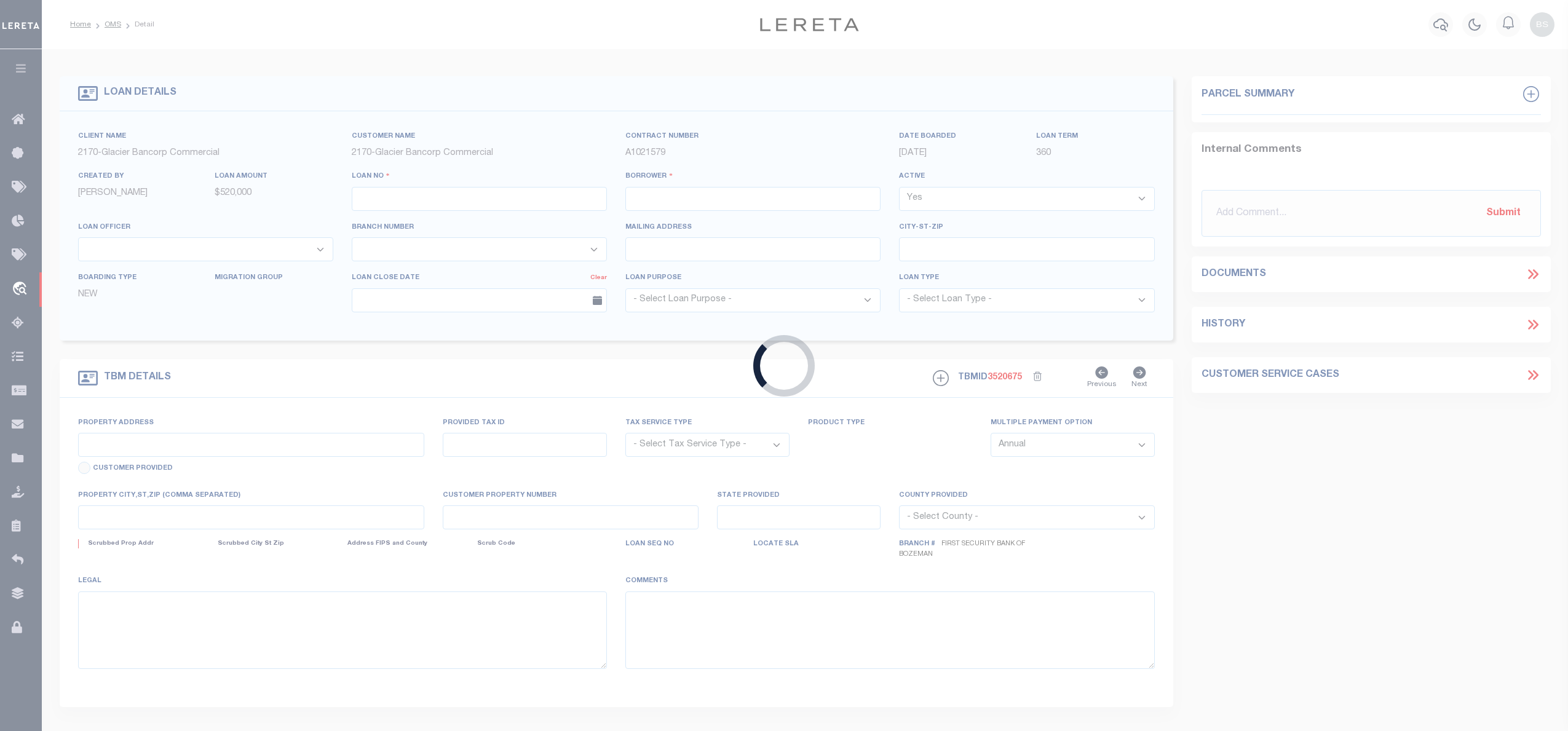
type input "3609250019786"
type input "FIRE STATION HOLDINGS"
select select
type input "[STREET_ADDRESS]"
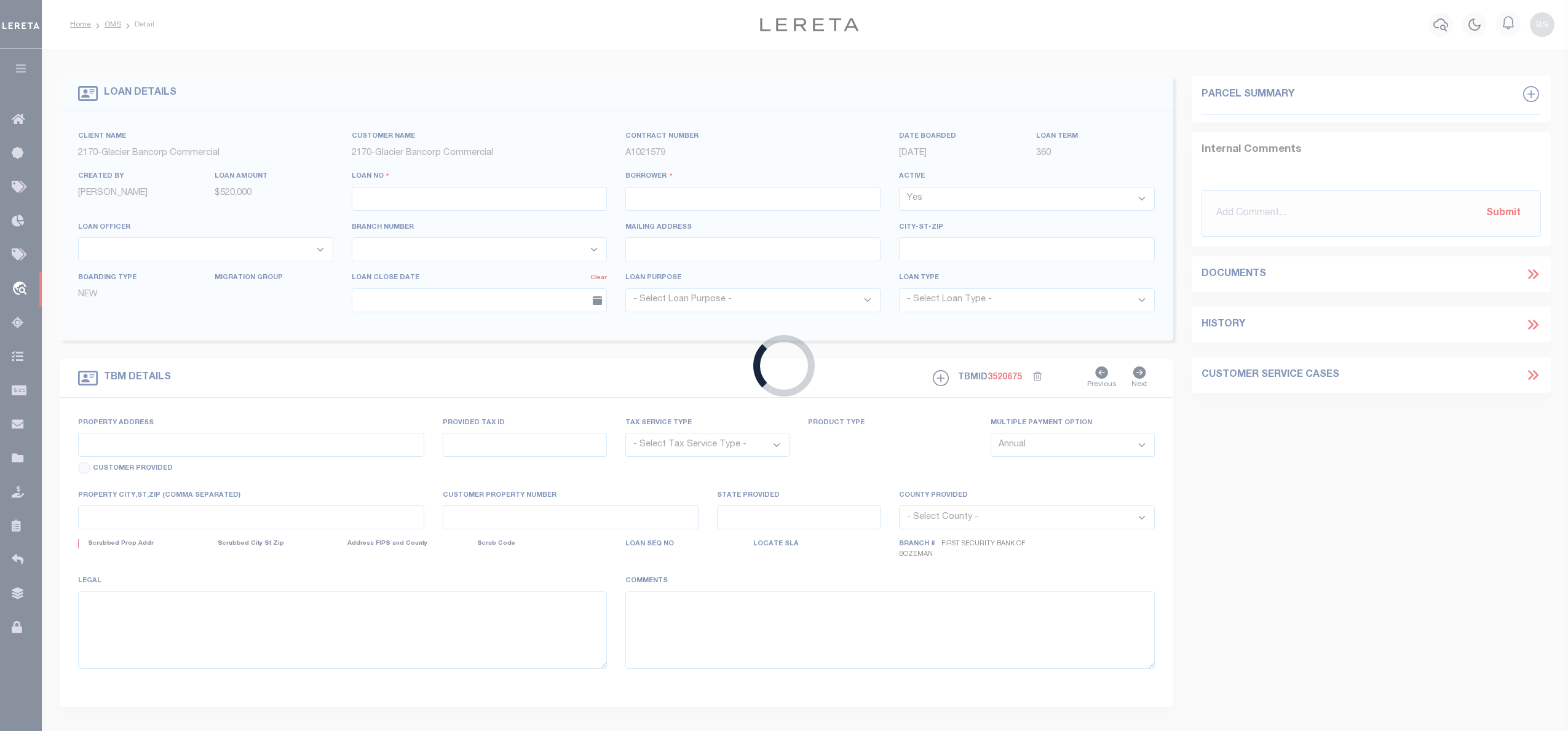
type input "BOZEMAN MT 59718-9481"
type input "[DATE]"
select select "20"
select select "NonEscrow"
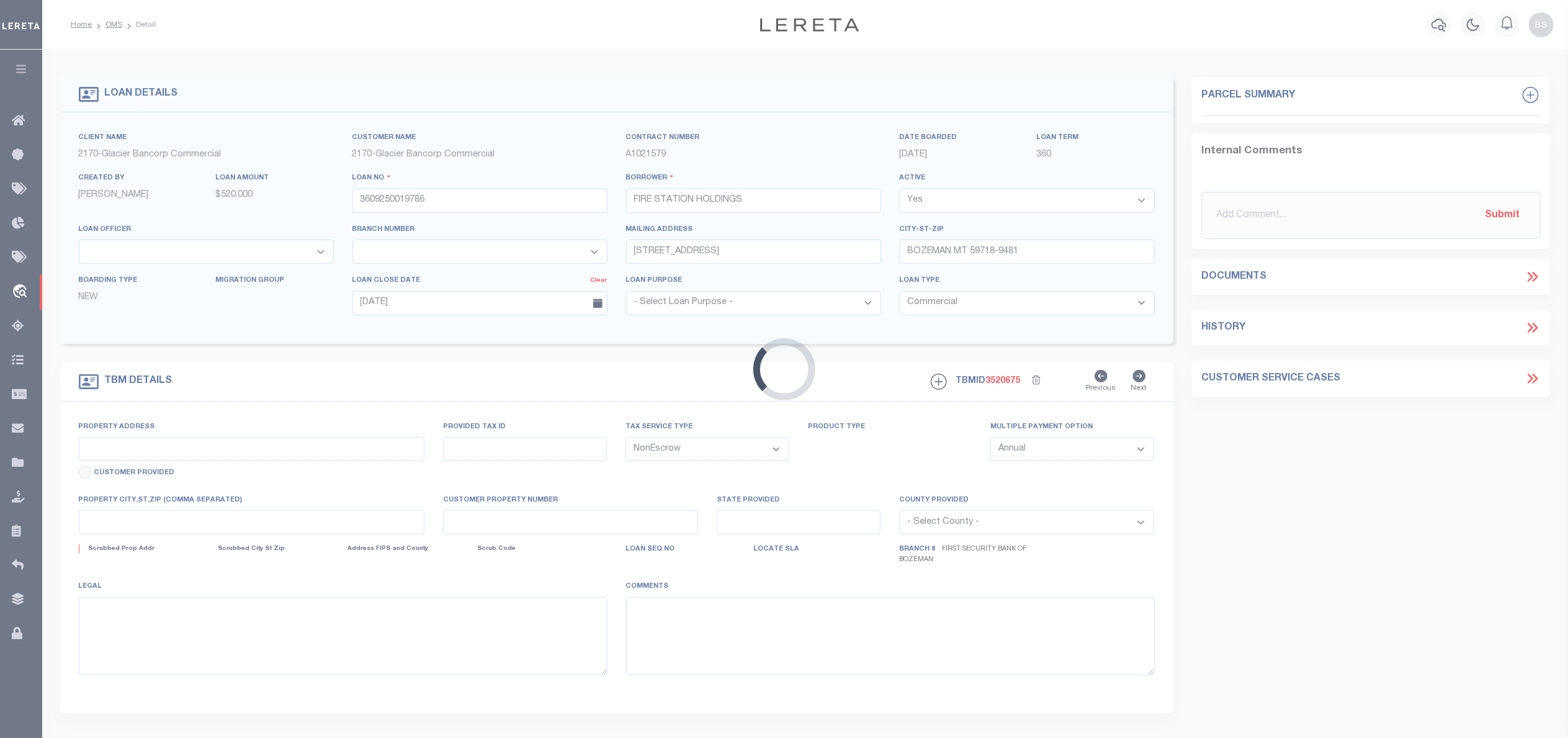
type input "[STREET_ADDRESS]"
type input "00RGF20198"
select select
type input "BOZEMAN MT 59718"
type input "MT"
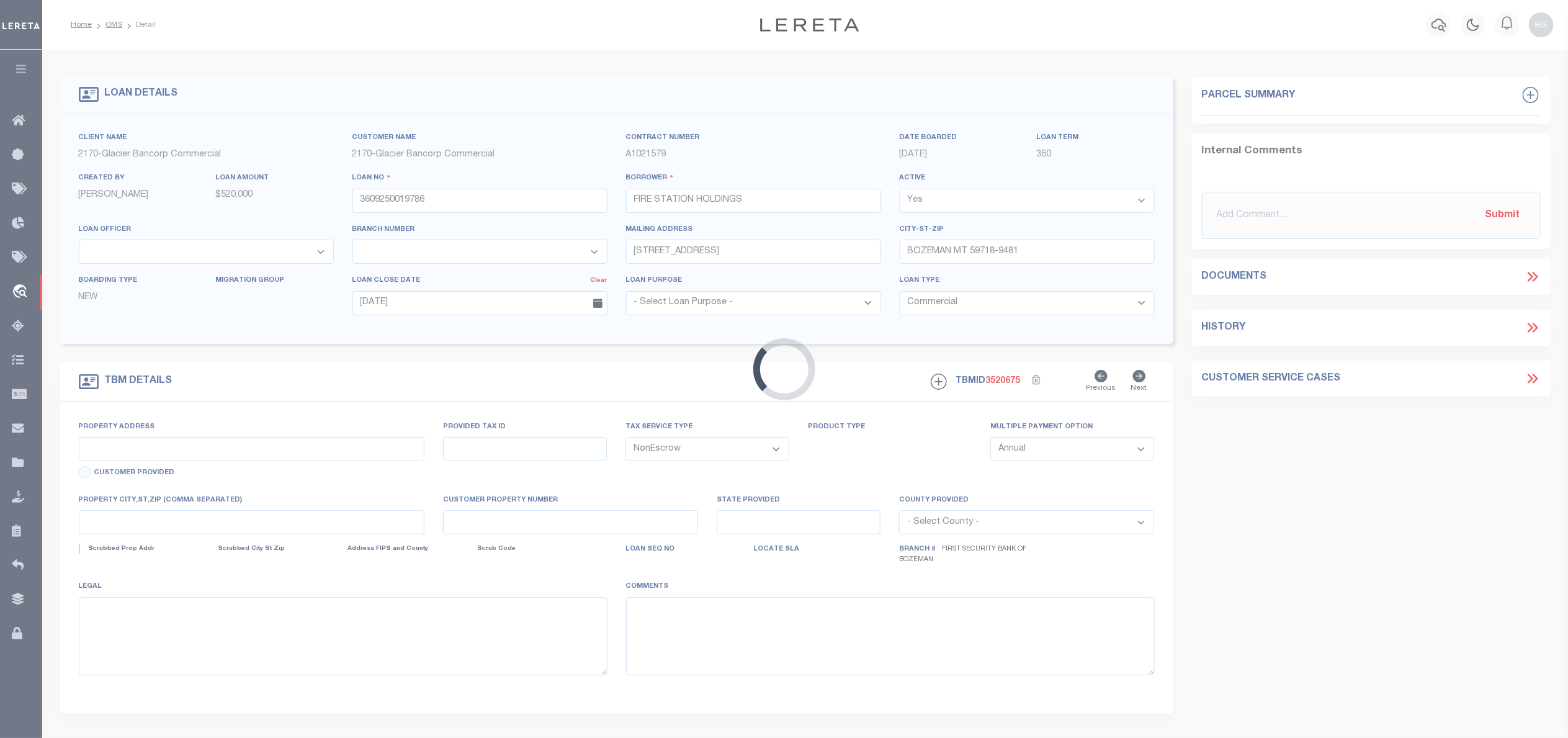
type textarea "Lot 18 of the Amended Subdivision Plat of Tract A of [GEOGRAPHIC_DATA][PERSON_N…"
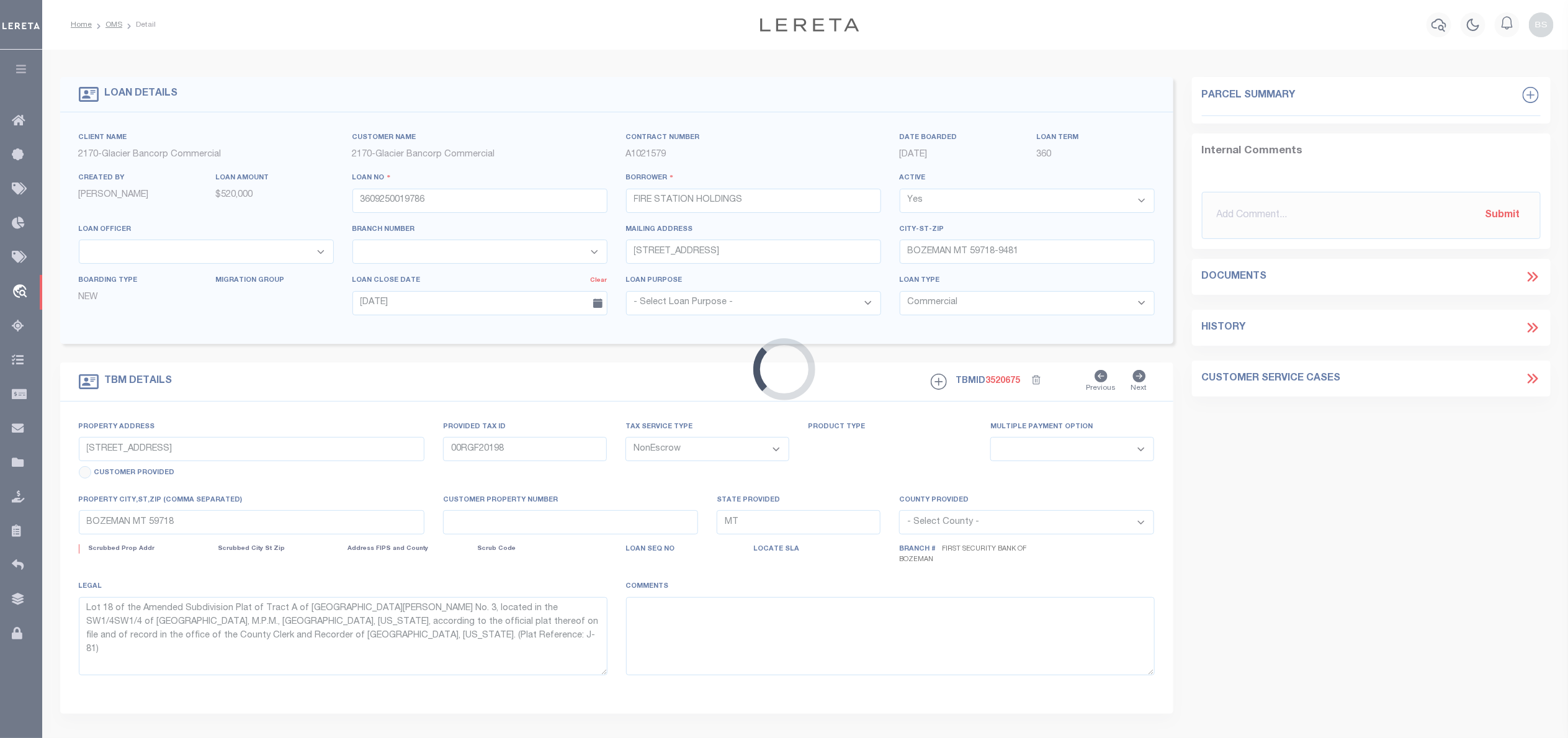
select select "4574"
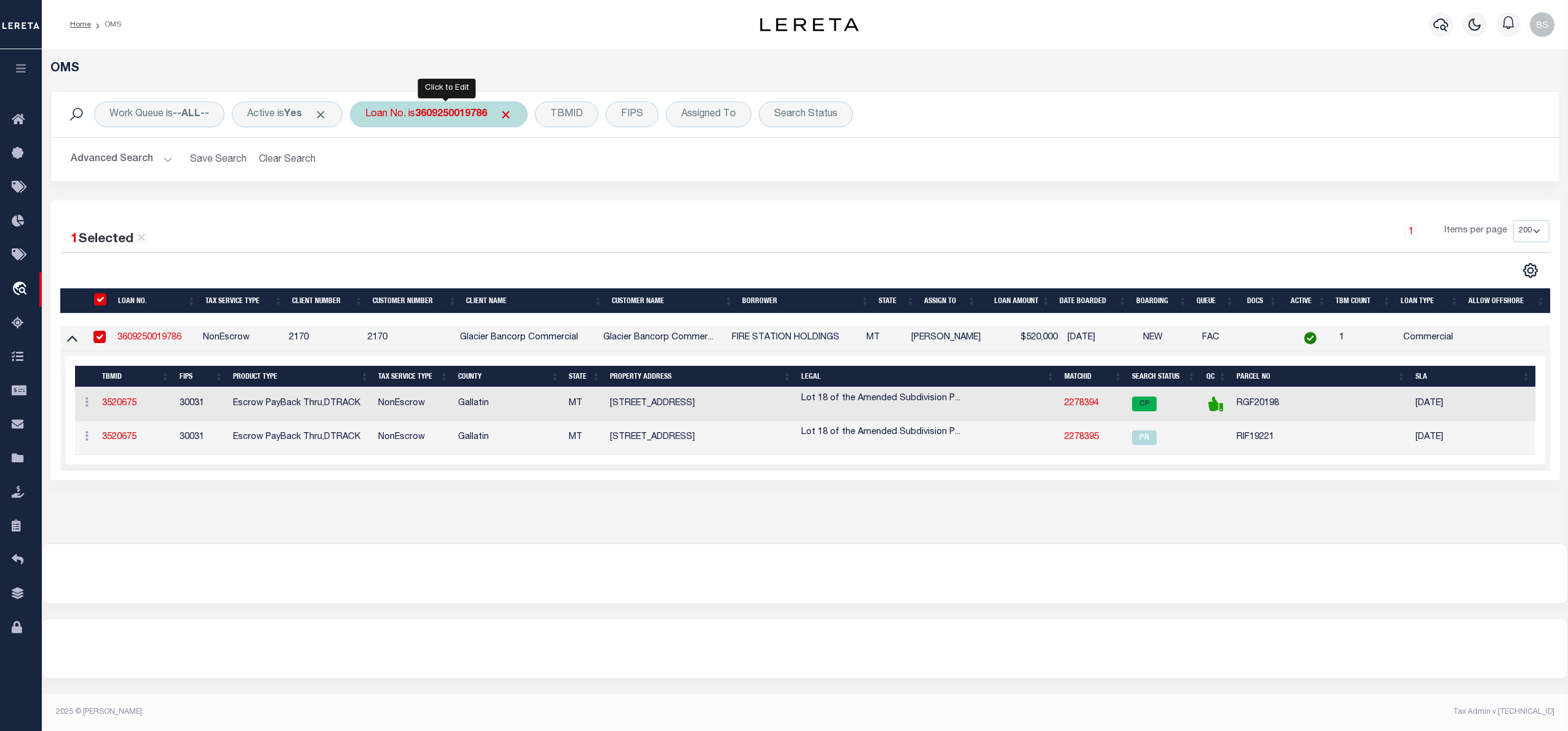
click at [416, 119] on div "Loan No. is 3609250019786" at bounding box center [438, 114] width 178 height 26
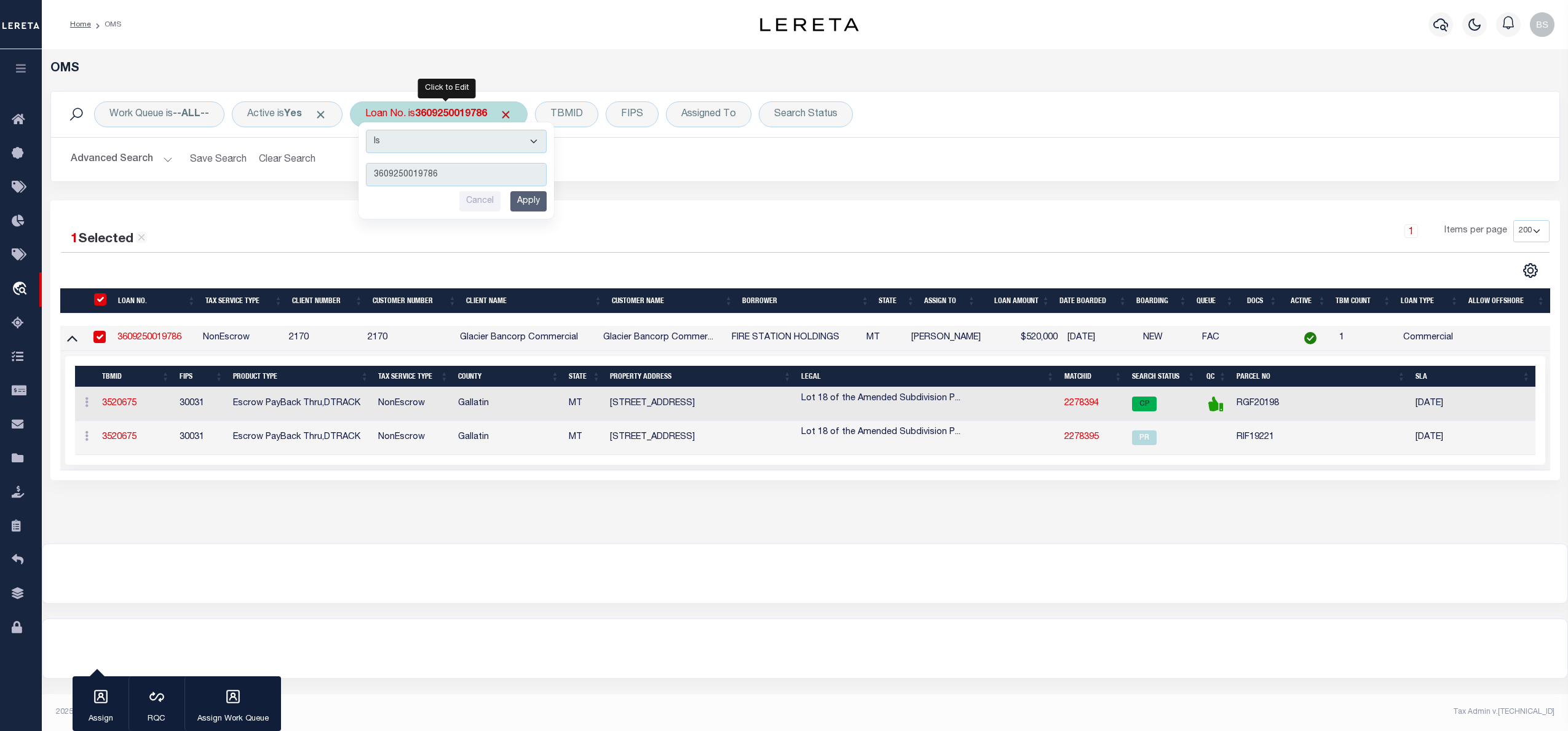
type input "2075"
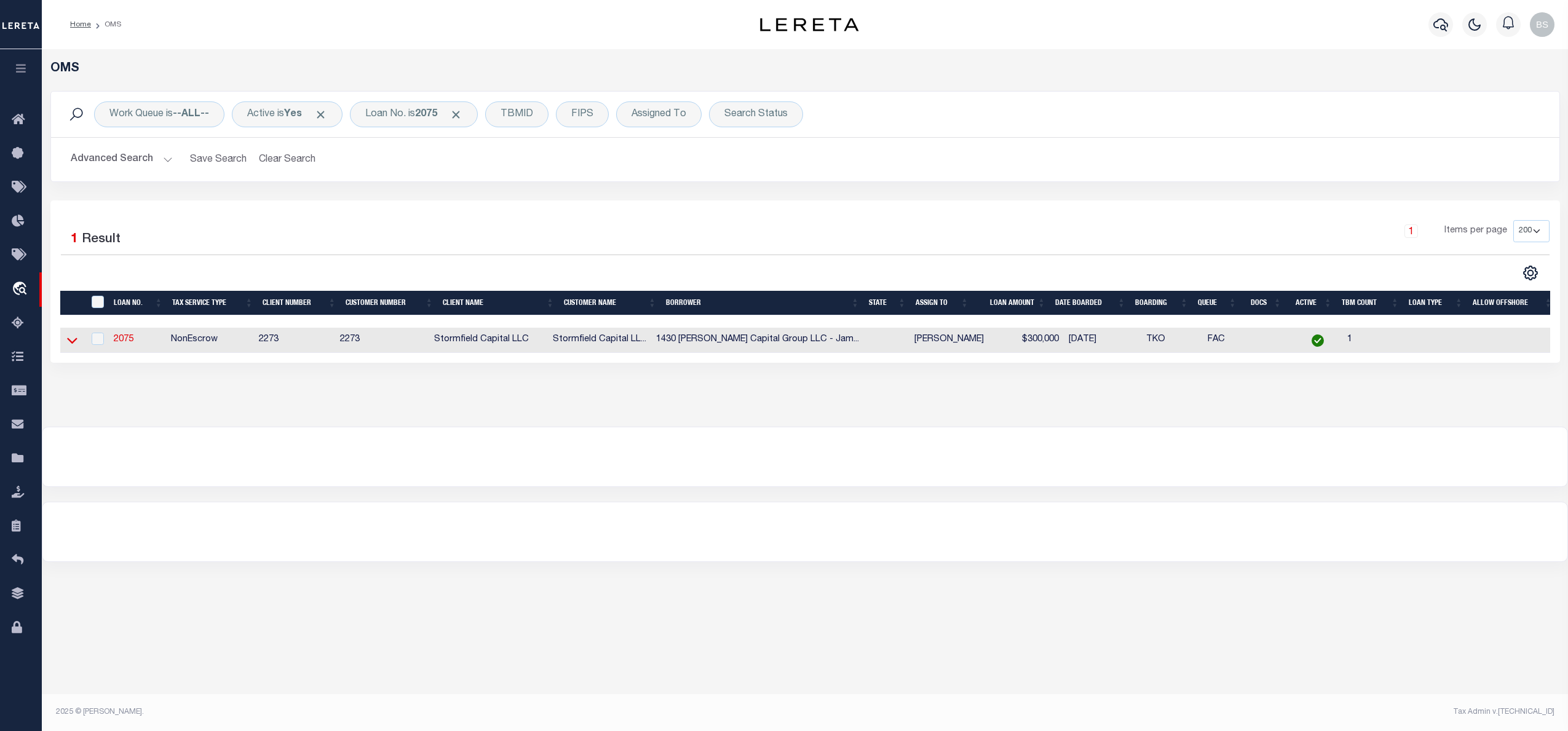
click at [74, 345] on icon at bounding box center [72, 341] width 11 height 6
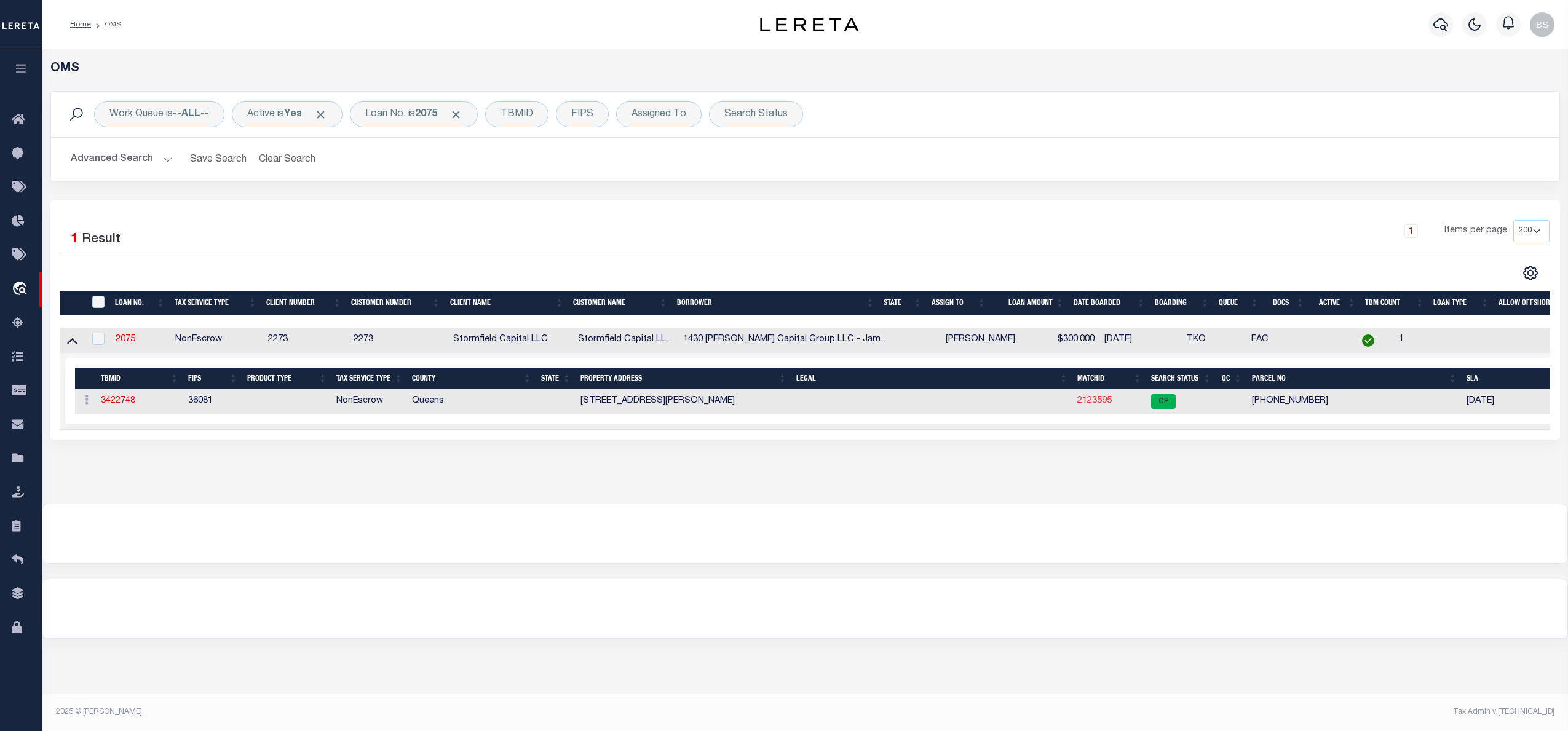
click at [1086, 405] on link "2123595" at bounding box center [1094, 401] width 34 height 9
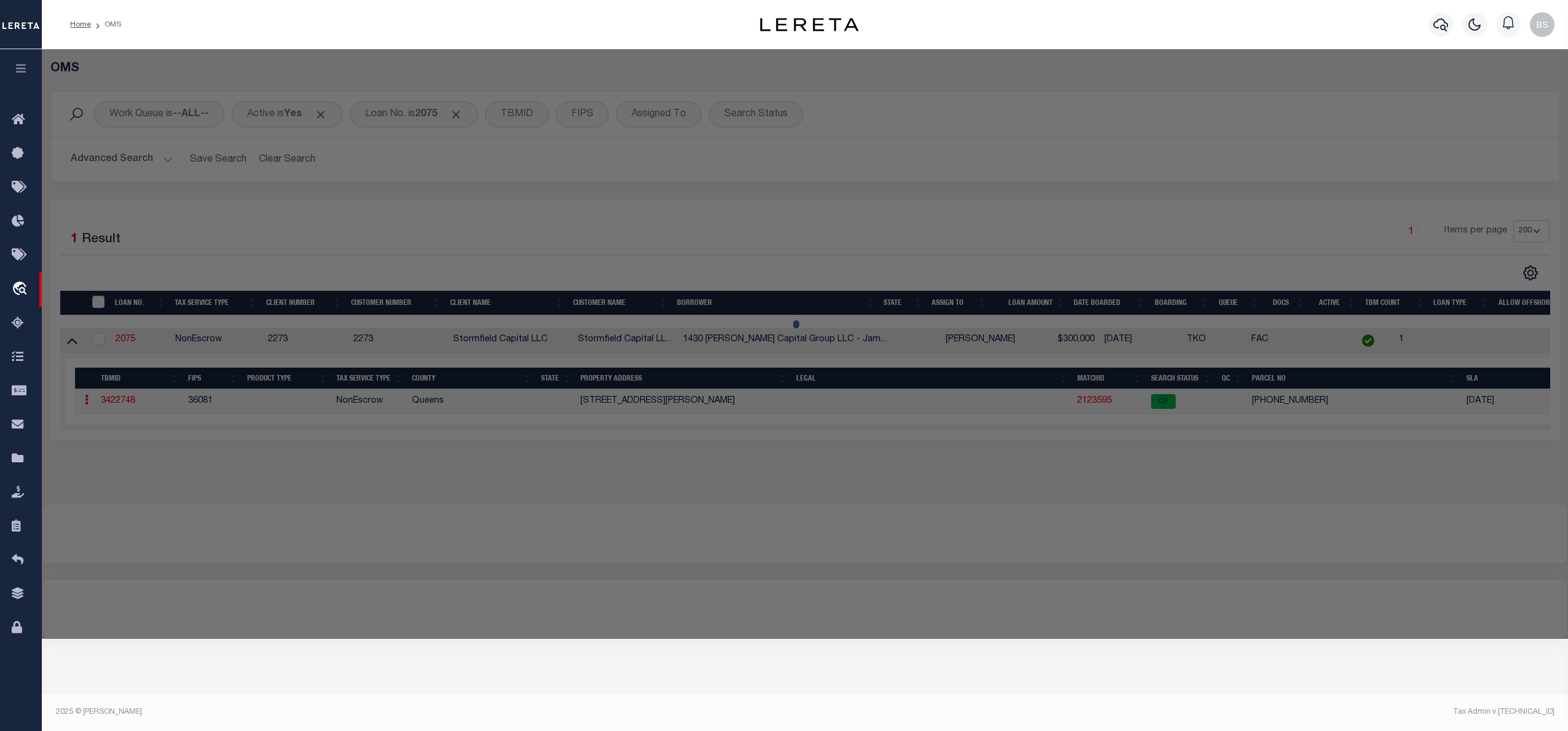
checkbox input "false"
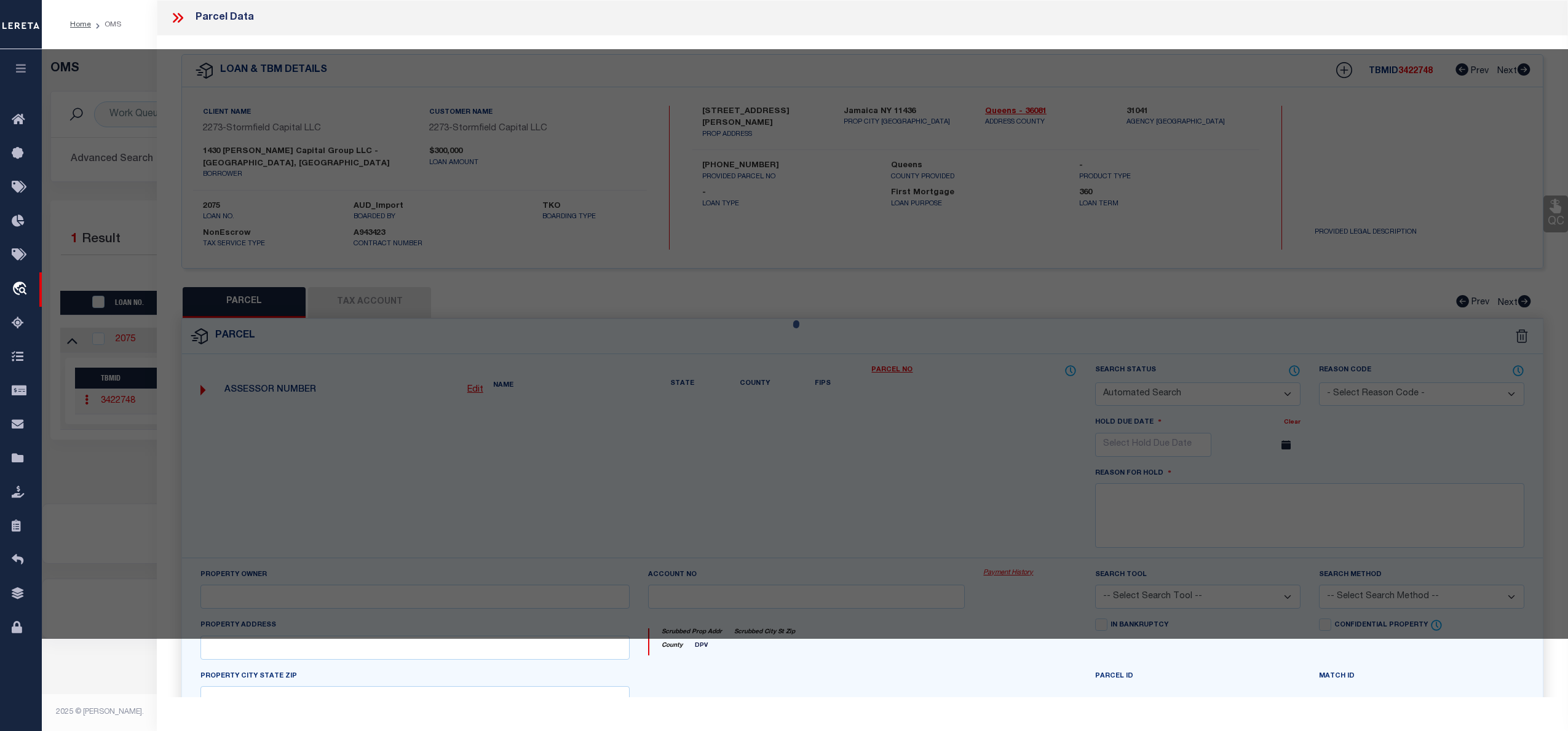
select select "CP"
type input "1430 [PERSON_NAME] CAPITAL GROUP LLC"
select select
type input "149-06 [PERSON_NAME]"
type input "Jamaica ny 11436"
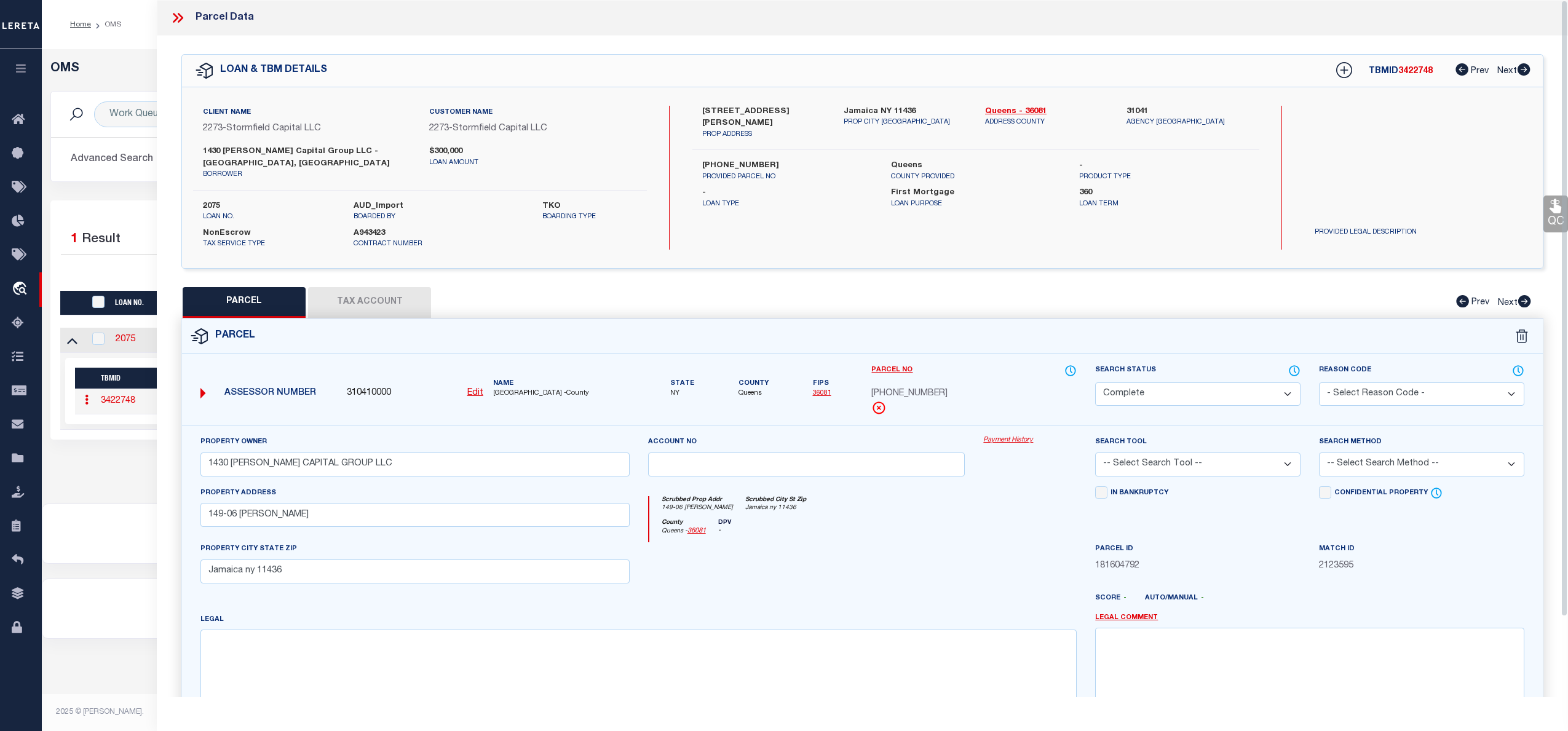
click at [1009, 435] on link "Payment History" at bounding box center [1030, 440] width 94 height 11
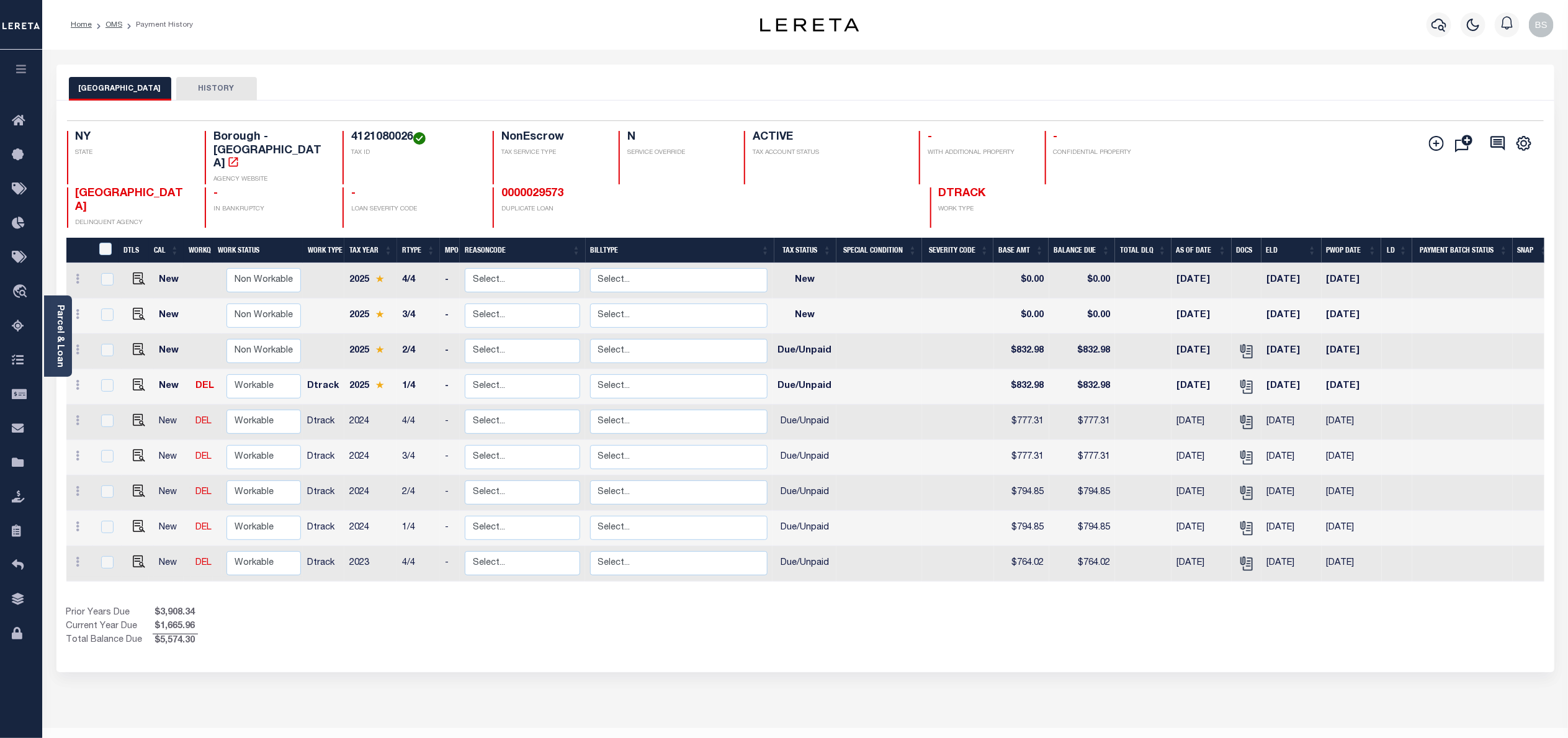
click at [488, 626] on div "Selected 9 Results 1 Items per page 25 50 100 NY STATE TAX ID N" at bounding box center [806, 386] width 1498 height 572
drag, startPoint x: 74, startPoint y: 291, endPoint x: 113, endPoint y: 284, distance: 39.6
click at [74, 291] on span "Order Management System" at bounding box center [113, 292] width 151 height 34
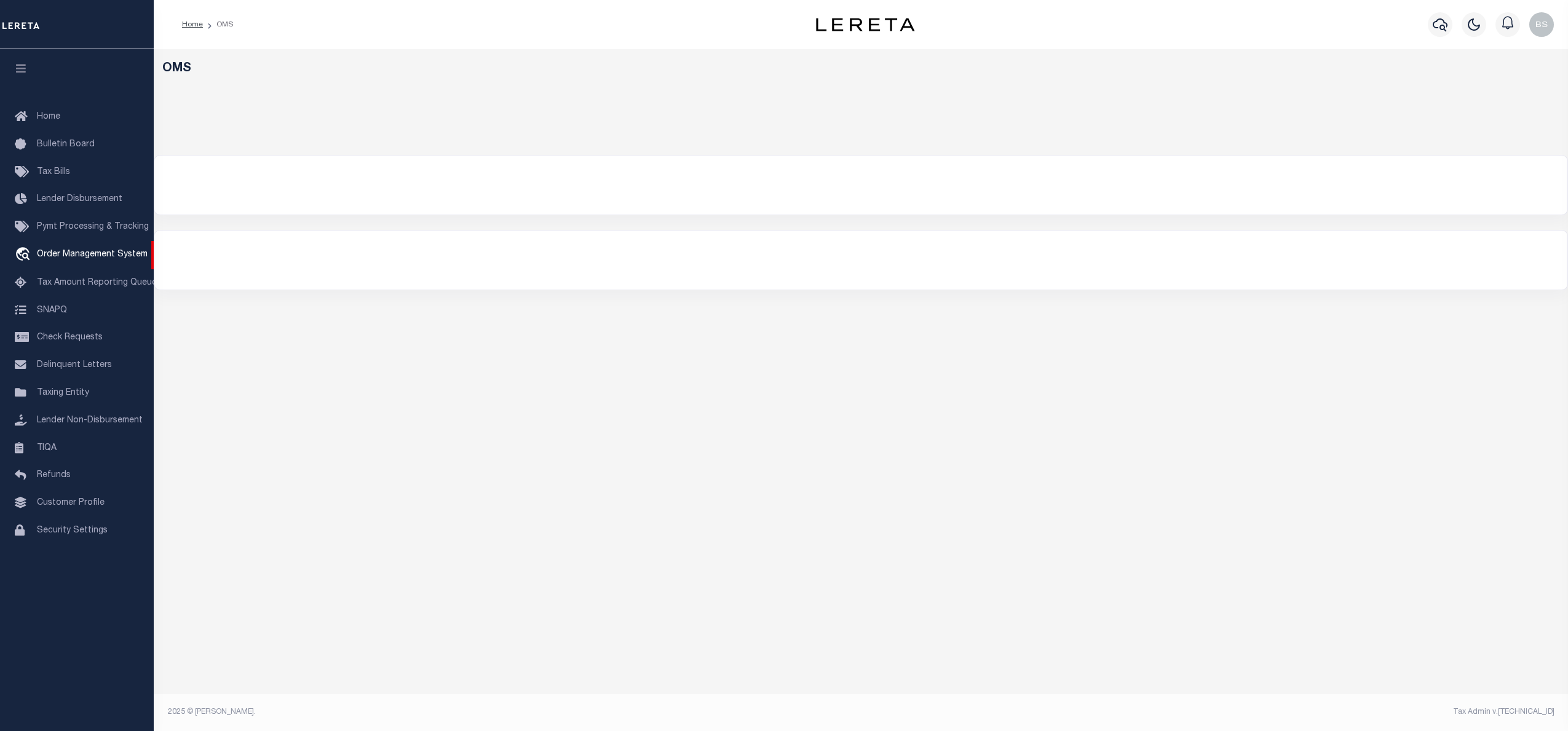
select select "200"
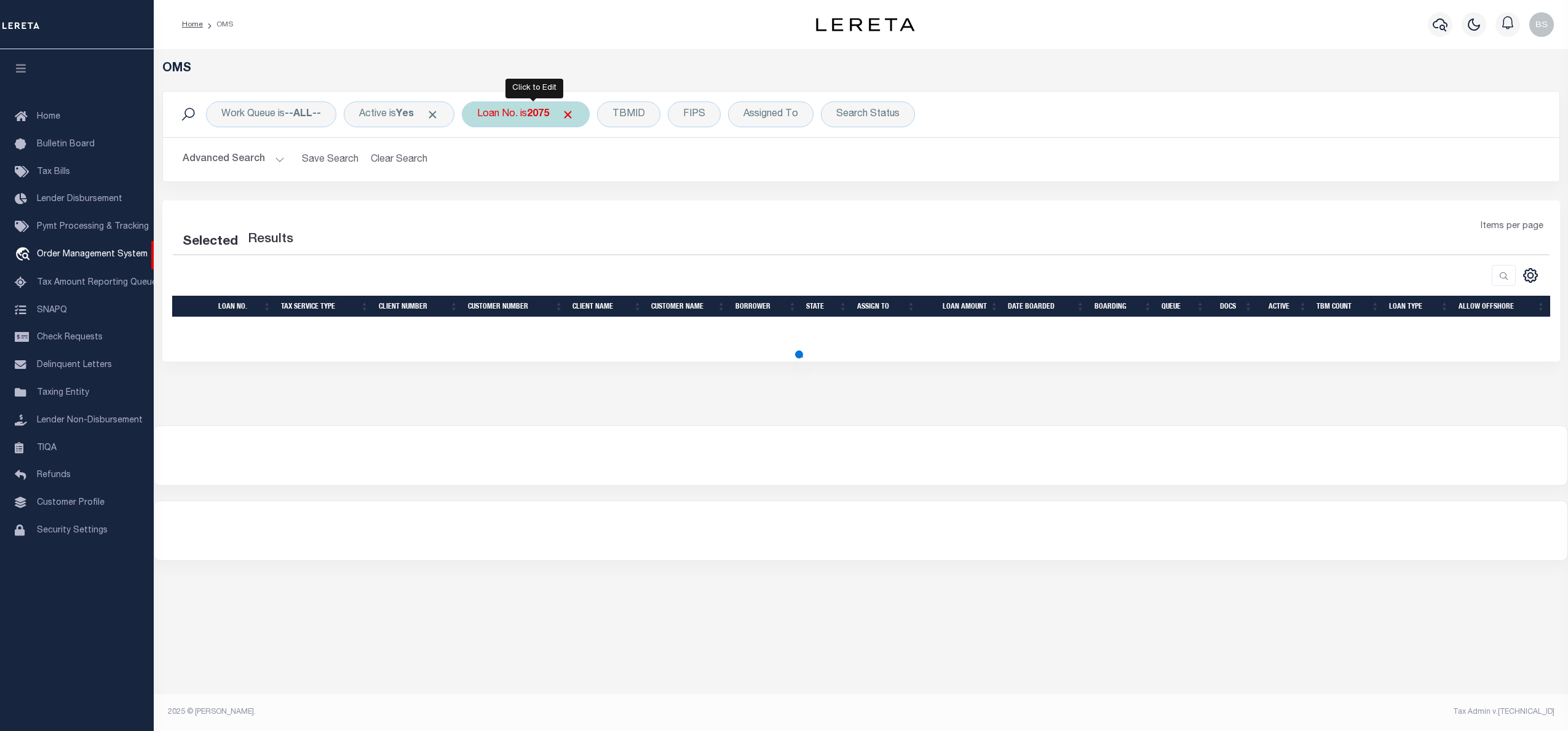
select select "200"
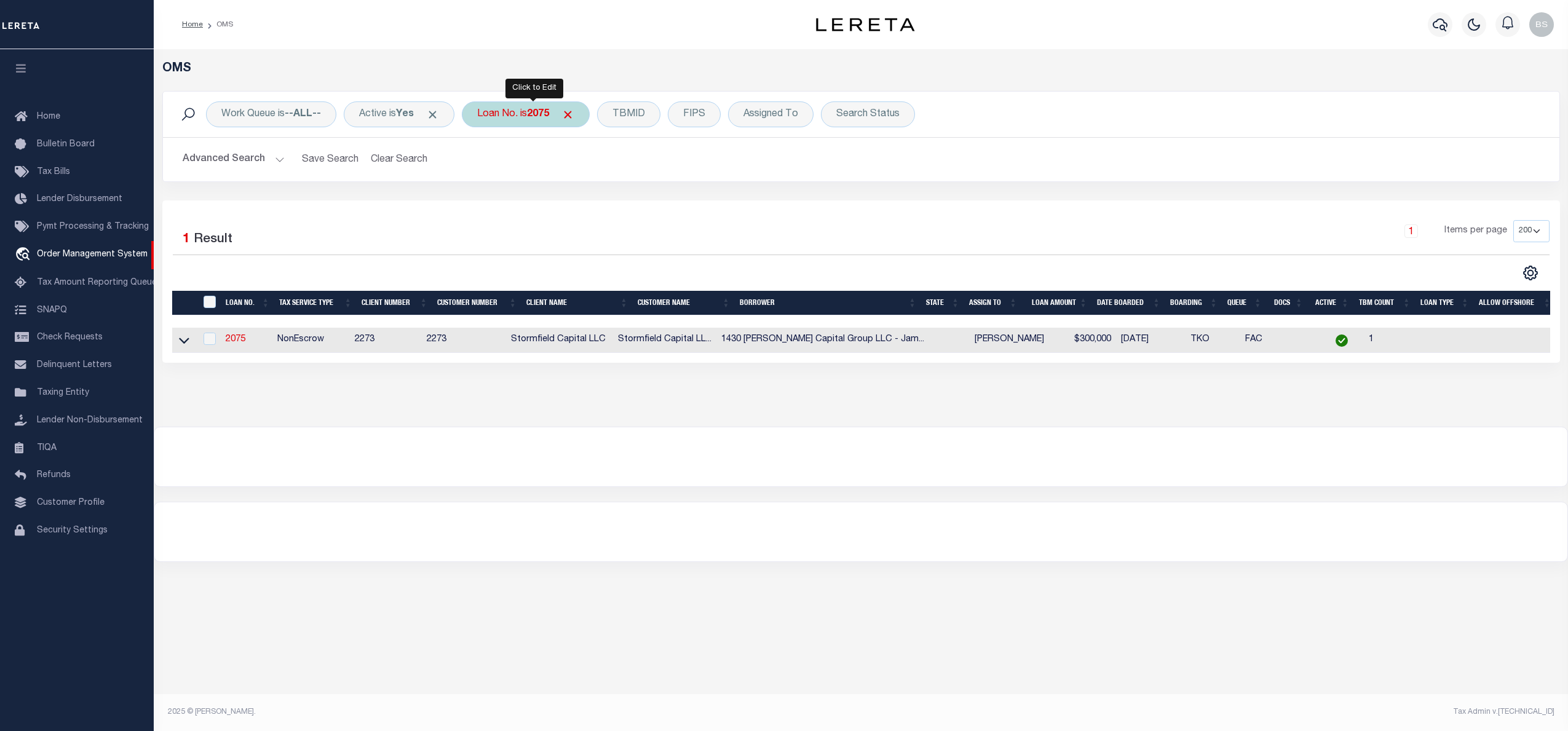
click at [532, 116] on div "Loan No. is 2075" at bounding box center [526, 114] width 128 height 26
type input "23228ND"
click at [184, 345] on icon at bounding box center [184, 341] width 11 height 6
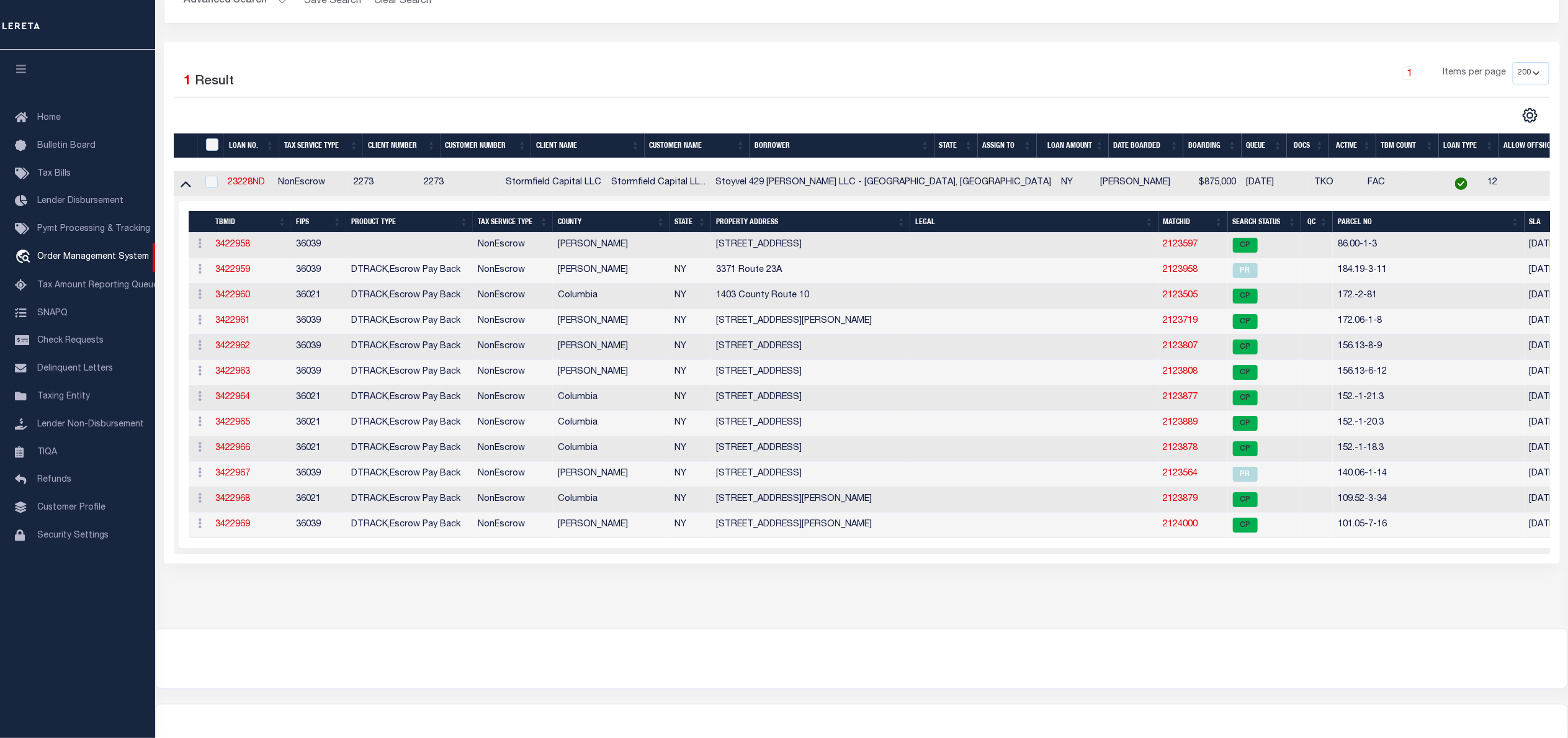
scroll to position [186, 0]
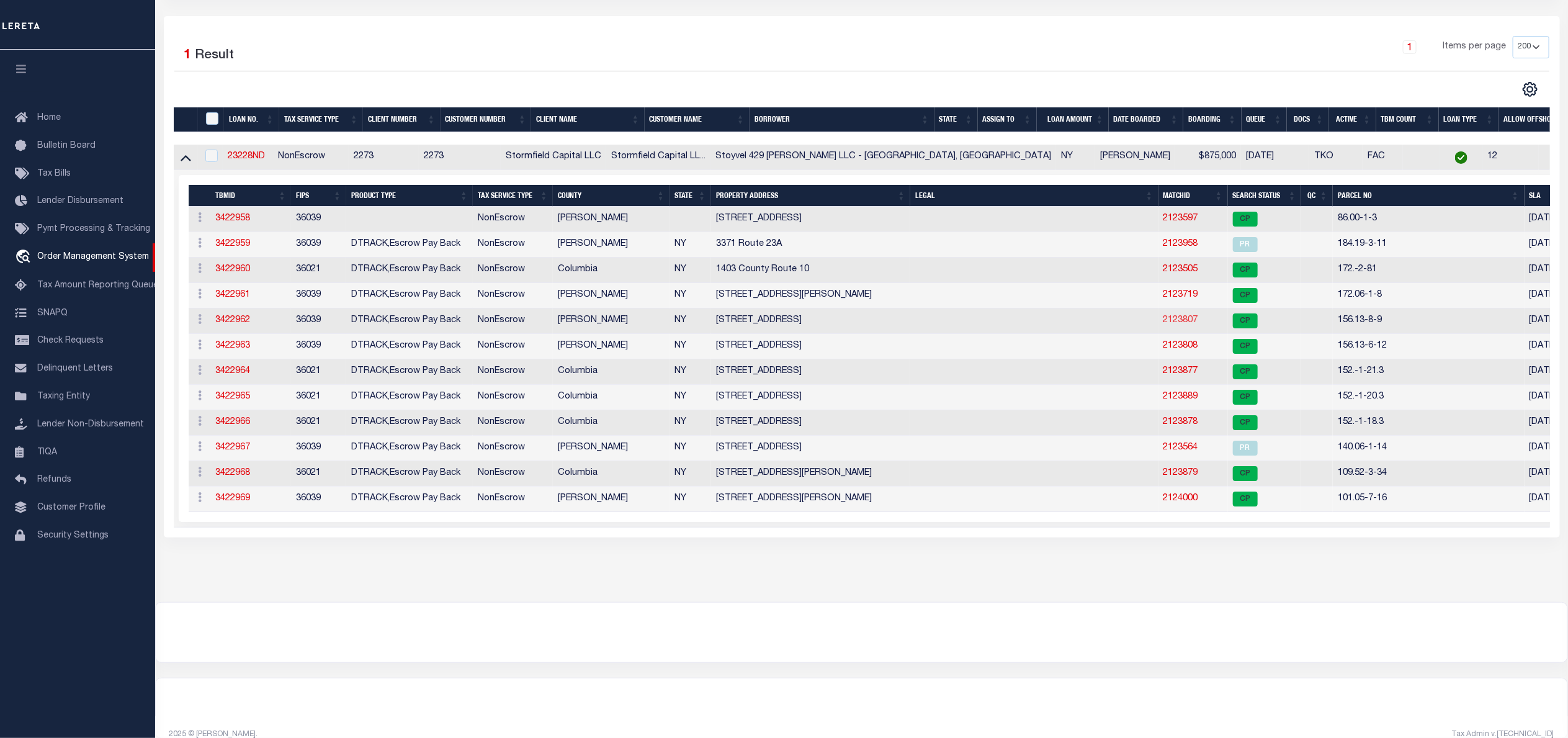
click at [1164, 325] on link "2123807" at bounding box center [1181, 320] width 35 height 9
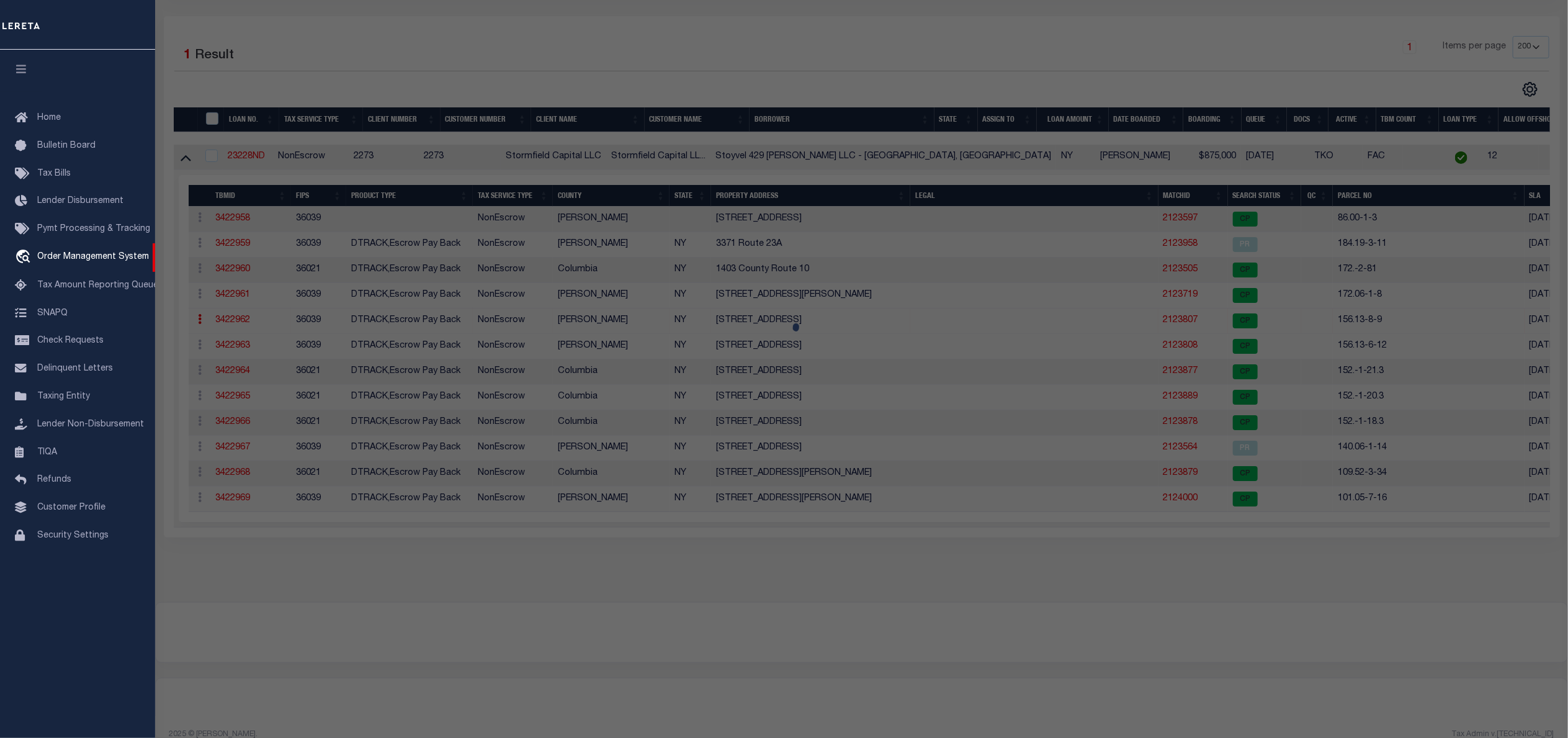
checkbox input "false"
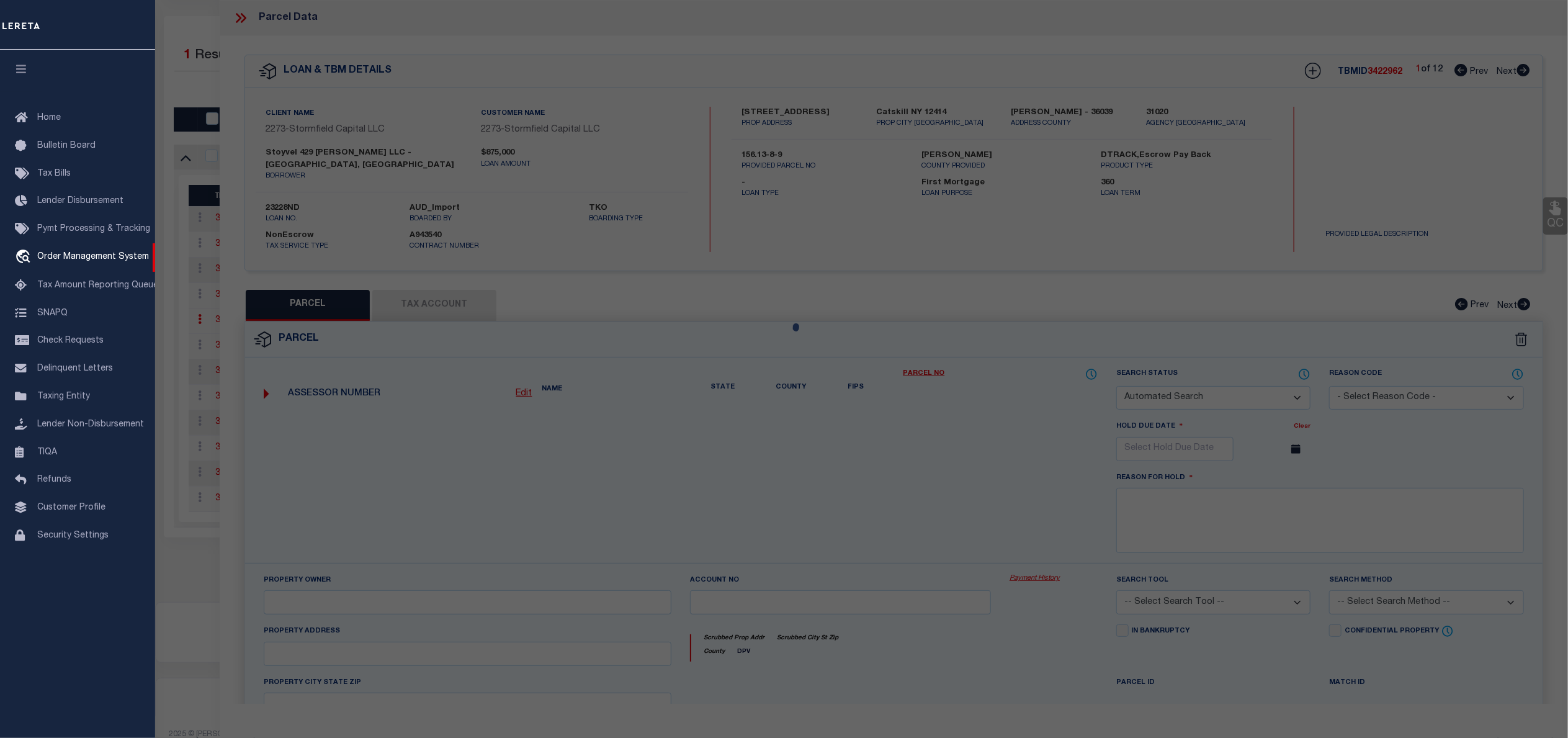
select select "CP"
type input "Stoyvel Properties, LLC"
select select
type input "16 Grand St"
checkbox input "false"
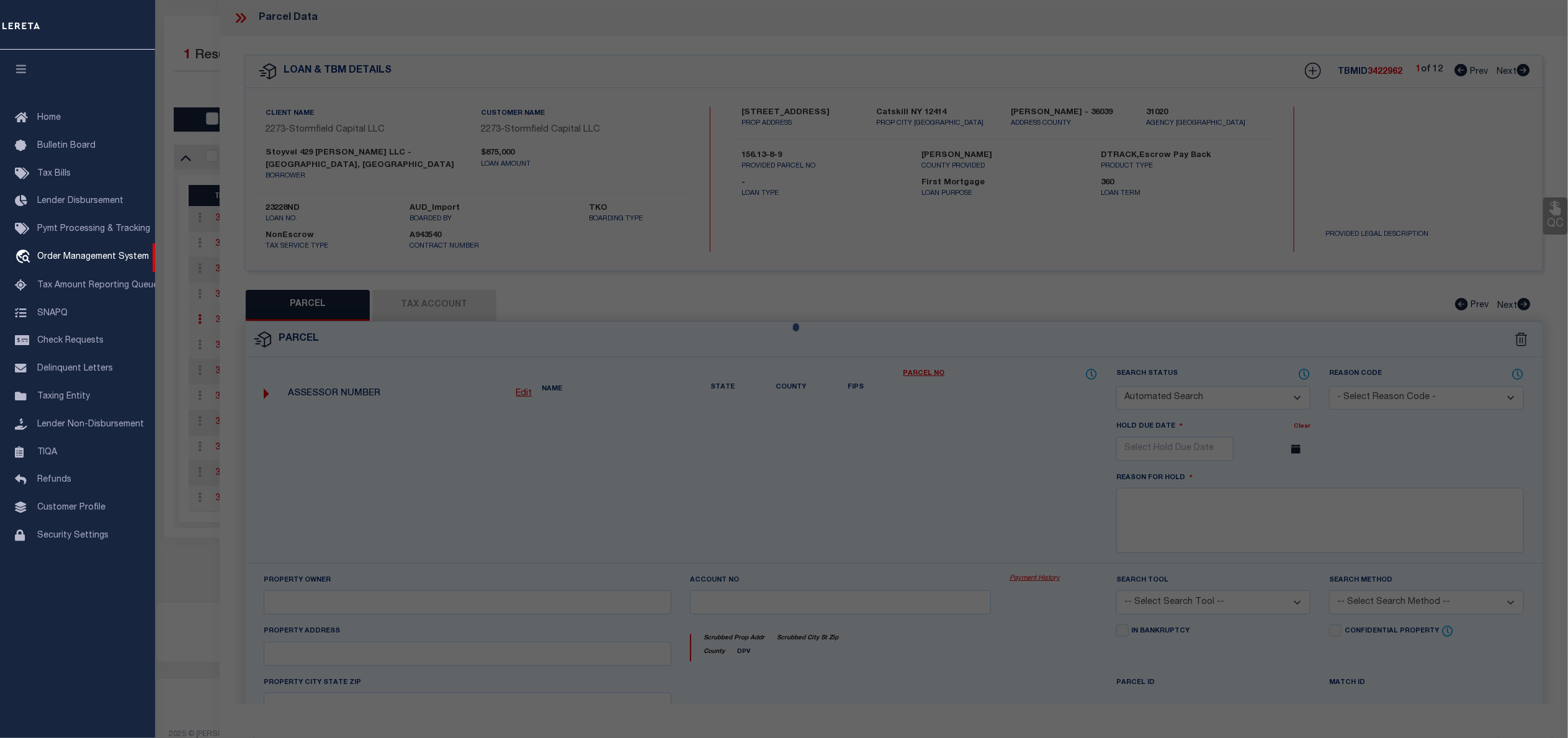
type input "Catskill NY 12414"
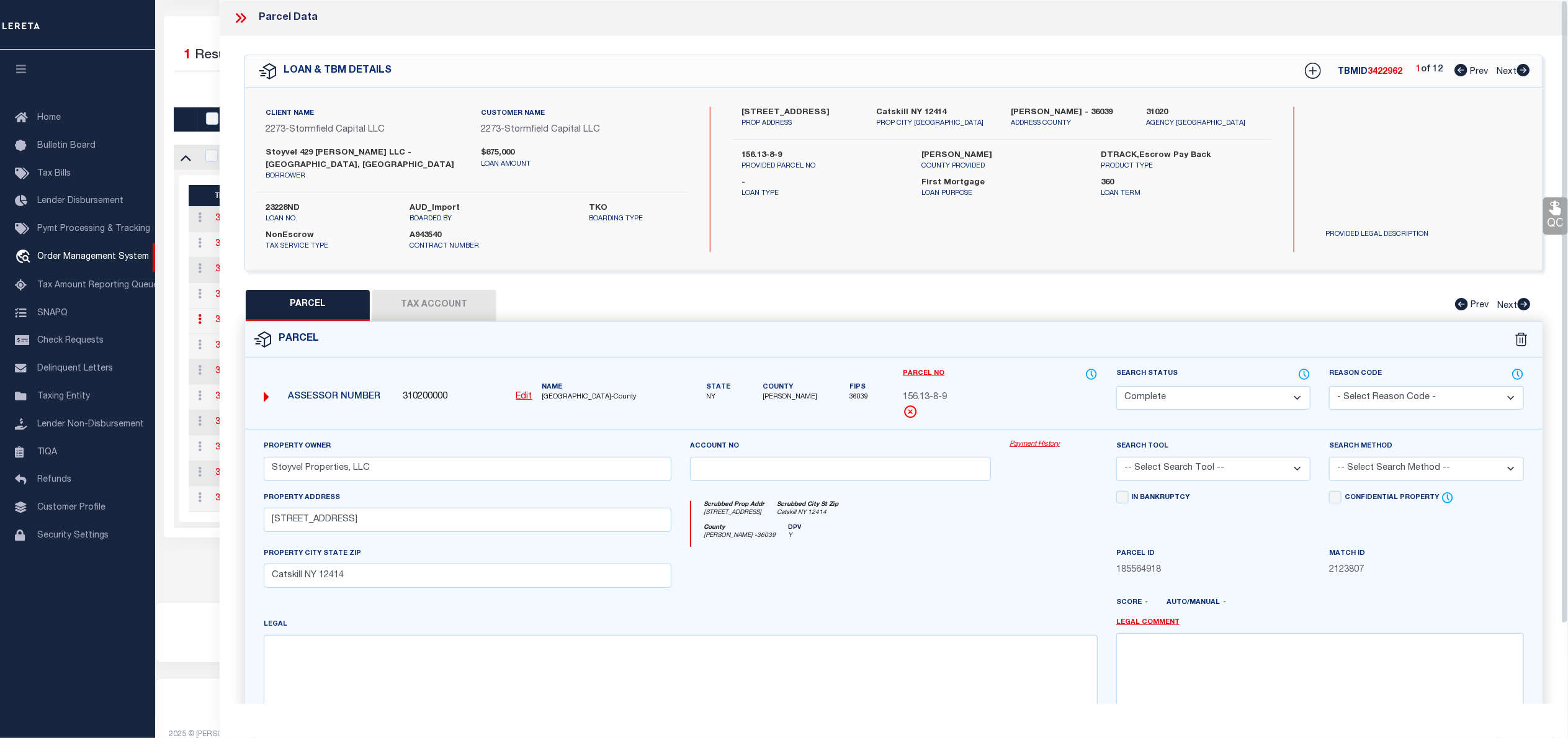
click at [1032, 439] on link "Payment History" at bounding box center [1053, 444] width 88 height 11
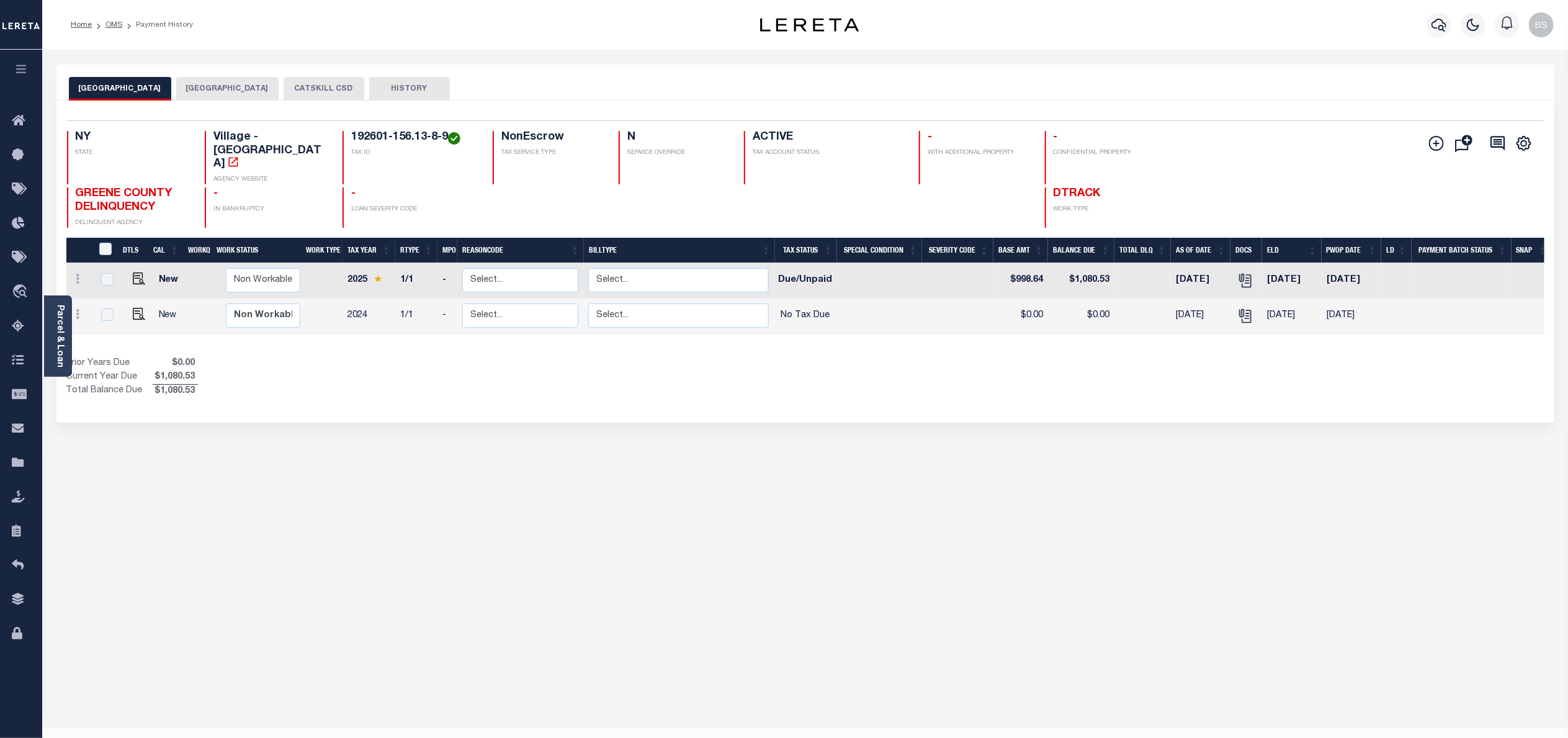
click at [207, 84] on button "CATSKILL TOWN" at bounding box center [227, 88] width 103 height 23
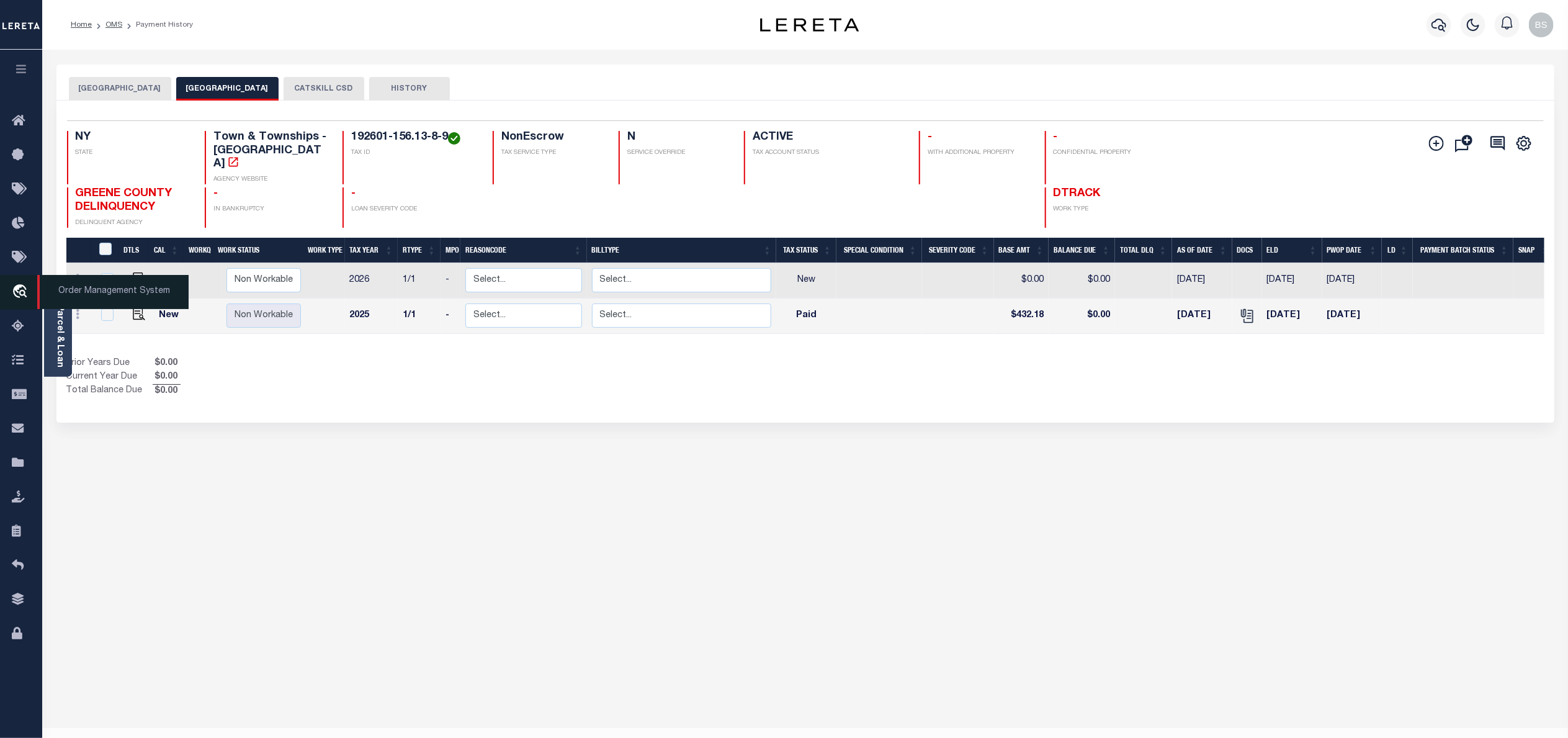
click at [84, 294] on span "Order Management System" at bounding box center [113, 292] width 151 height 34
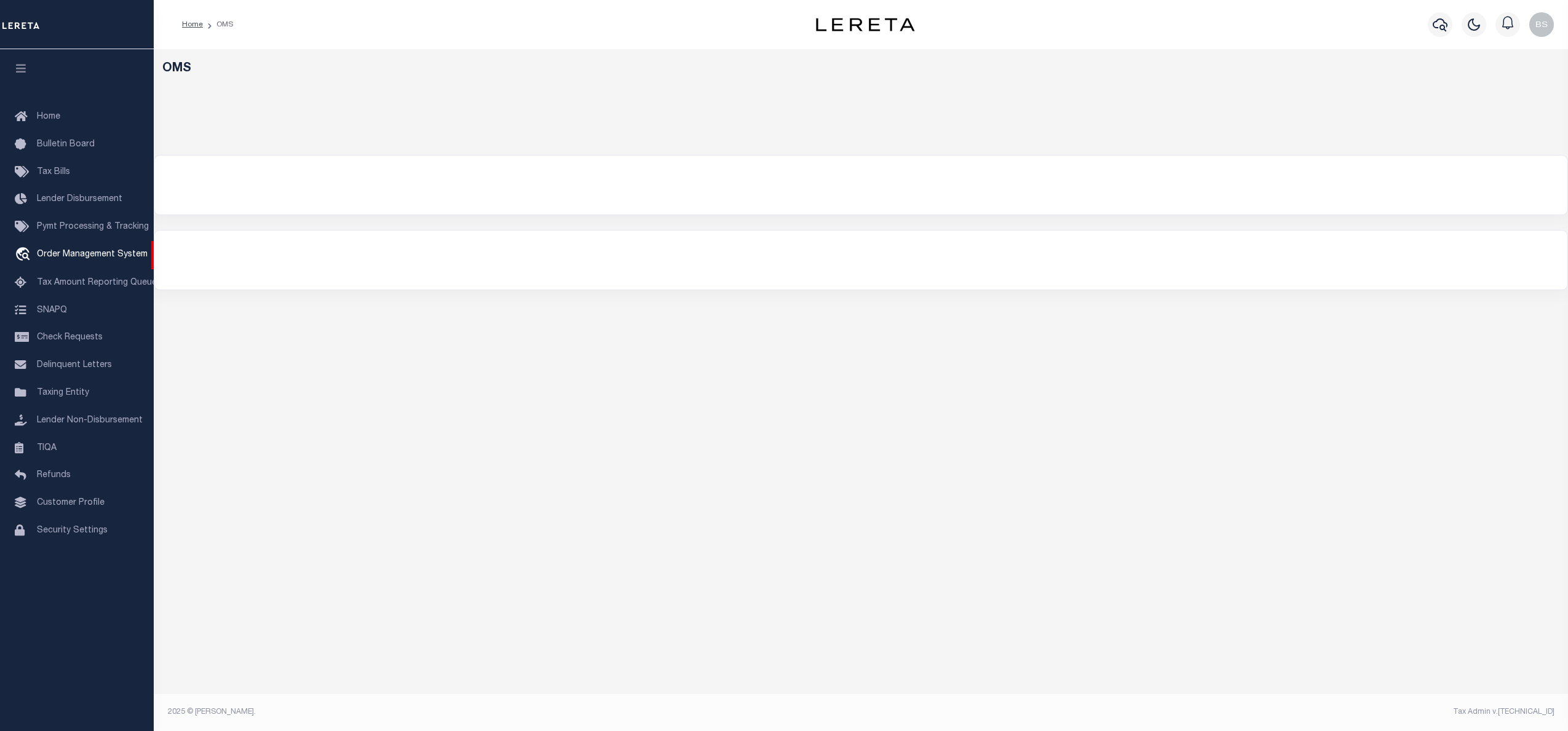
select select "200"
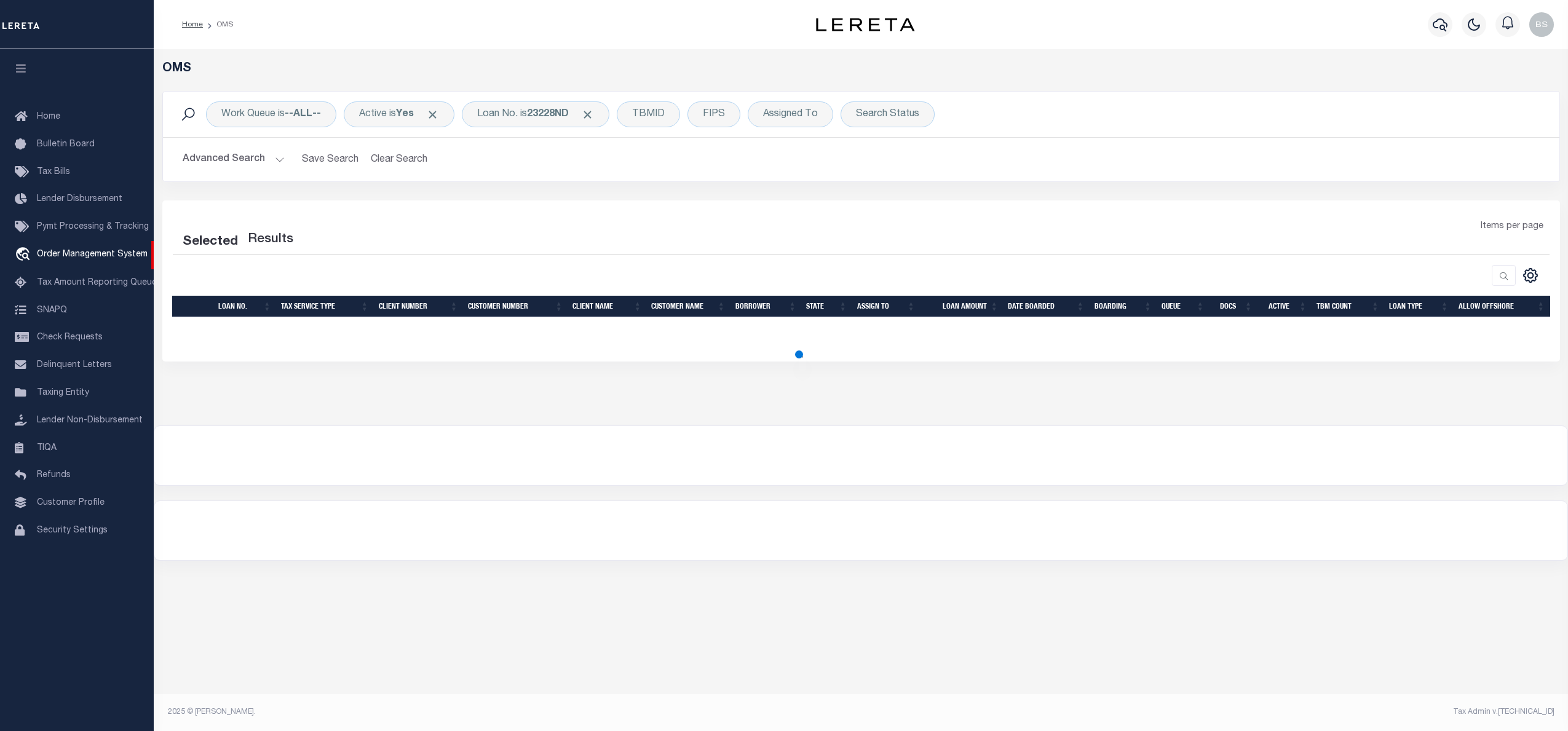
select select "200"
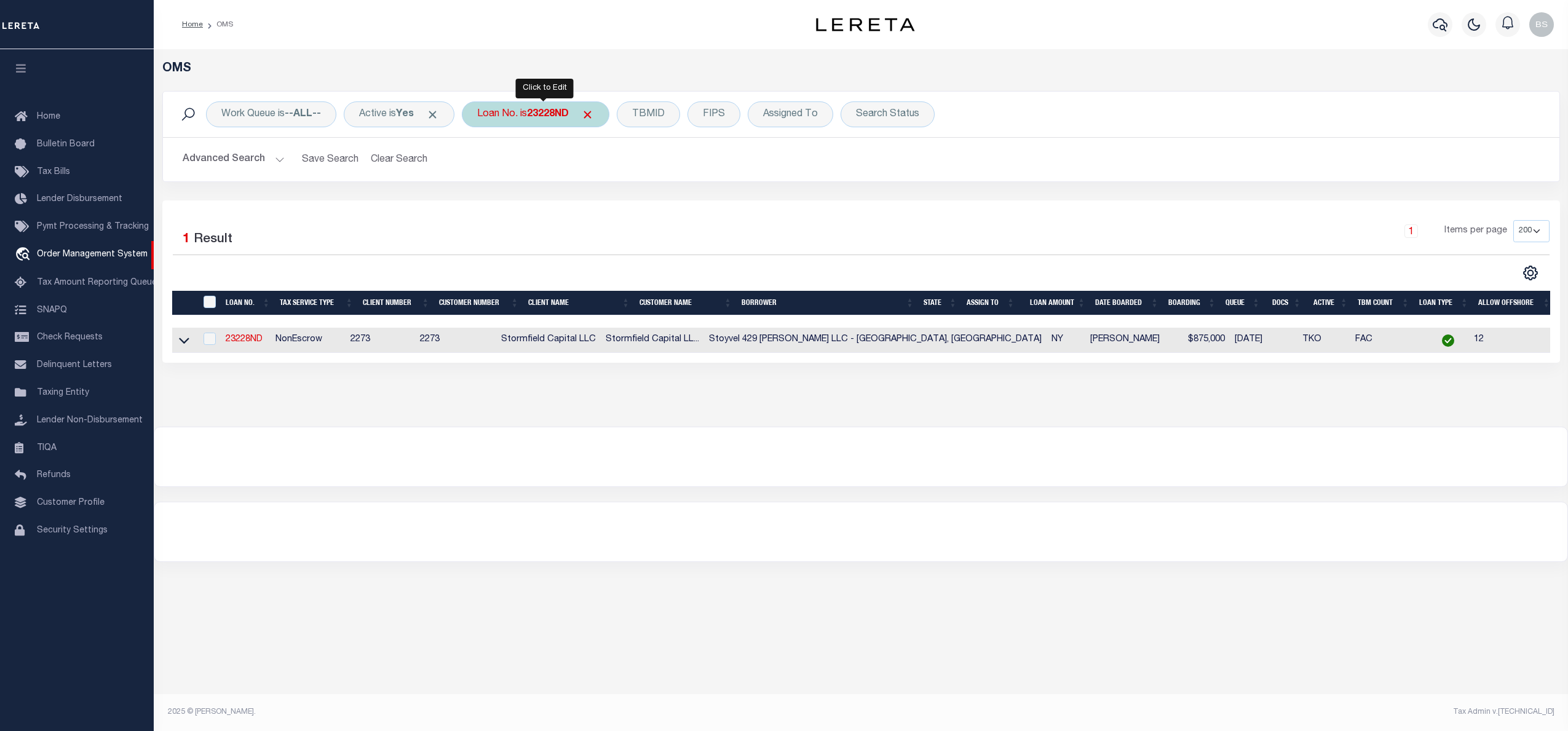
click at [526, 114] on div "Loan No. is 23228ND" at bounding box center [536, 114] width 147 height 26
type input "00004685"
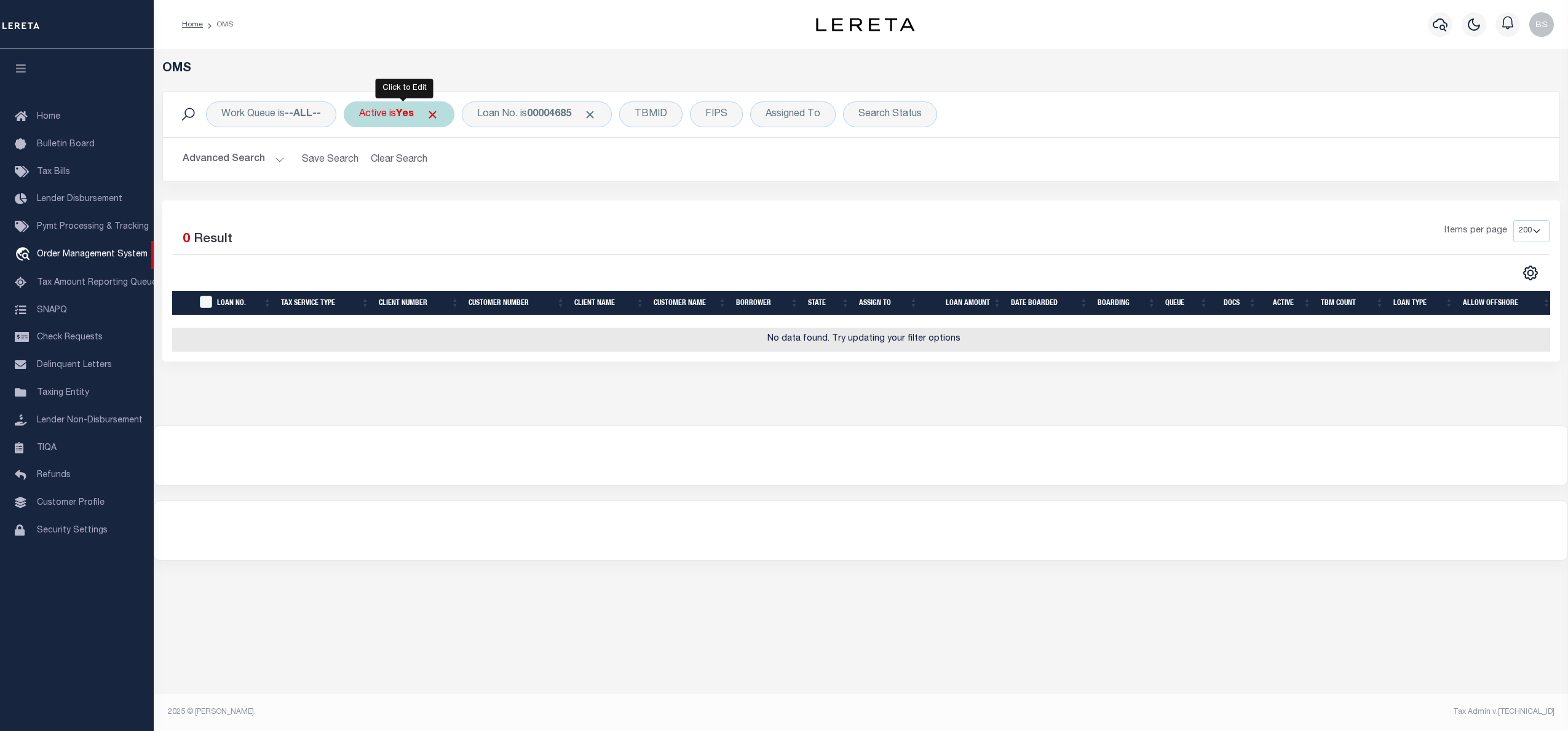
click at [402, 118] on b "Yes" at bounding box center [404, 114] width 18 height 10
click at [446, 172] on select "Yes No" at bounding box center [450, 174] width 181 height 23
select select "false"
click at [363, 164] on select "Yes No" at bounding box center [450, 174] width 181 height 23
click at [526, 210] on input "Apply" at bounding box center [522, 201] width 36 height 21
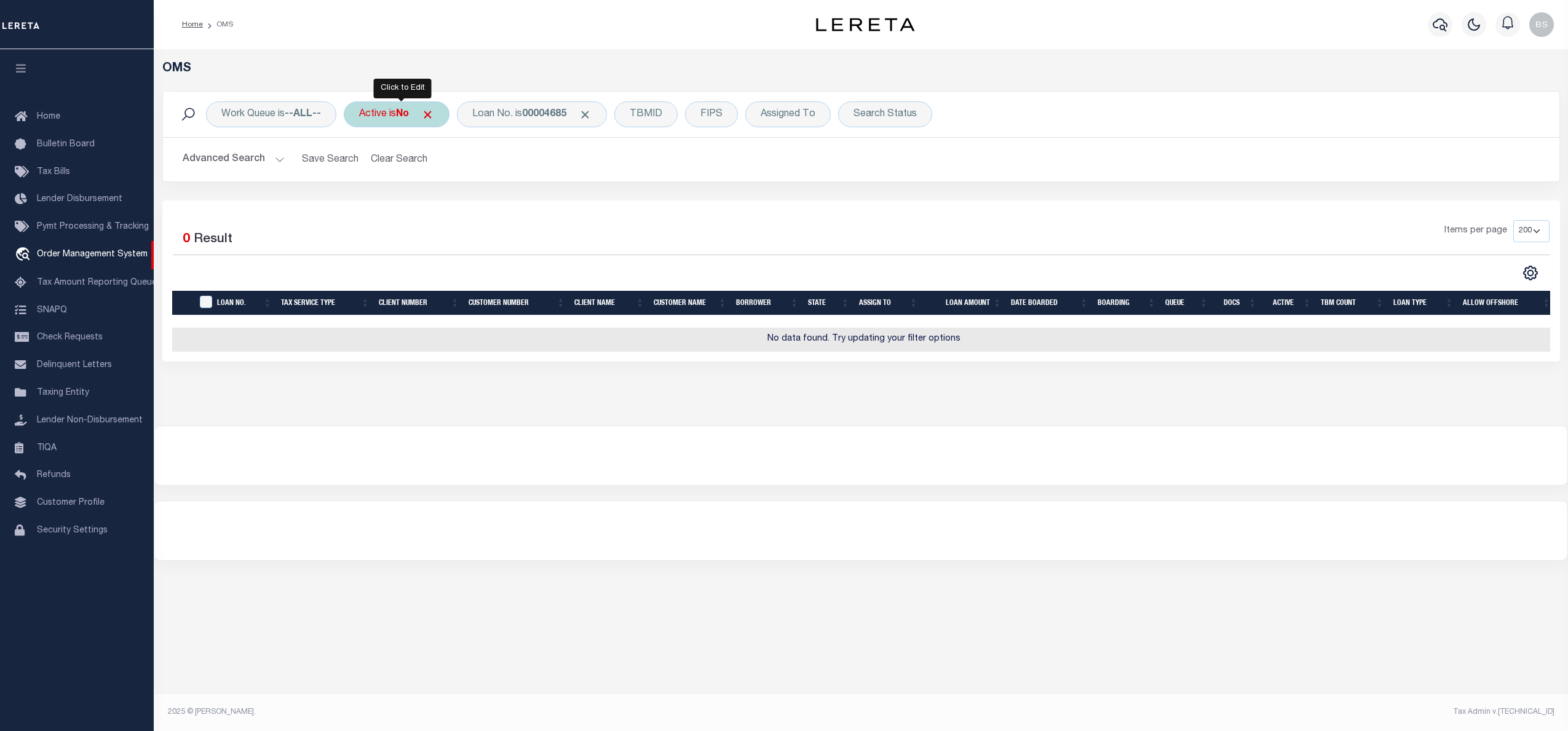
click at [393, 120] on div "Active is No" at bounding box center [396, 114] width 105 height 26
click at [399, 168] on select "Yes No" at bounding box center [450, 174] width 181 height 23
select select "true"
click at [363, 164] on select "Yes No" at bounding box center [450, 174] width 181 height 23
click at [531, 204] on input "Apply" at bounding box center [522, 201] width 36 height 21
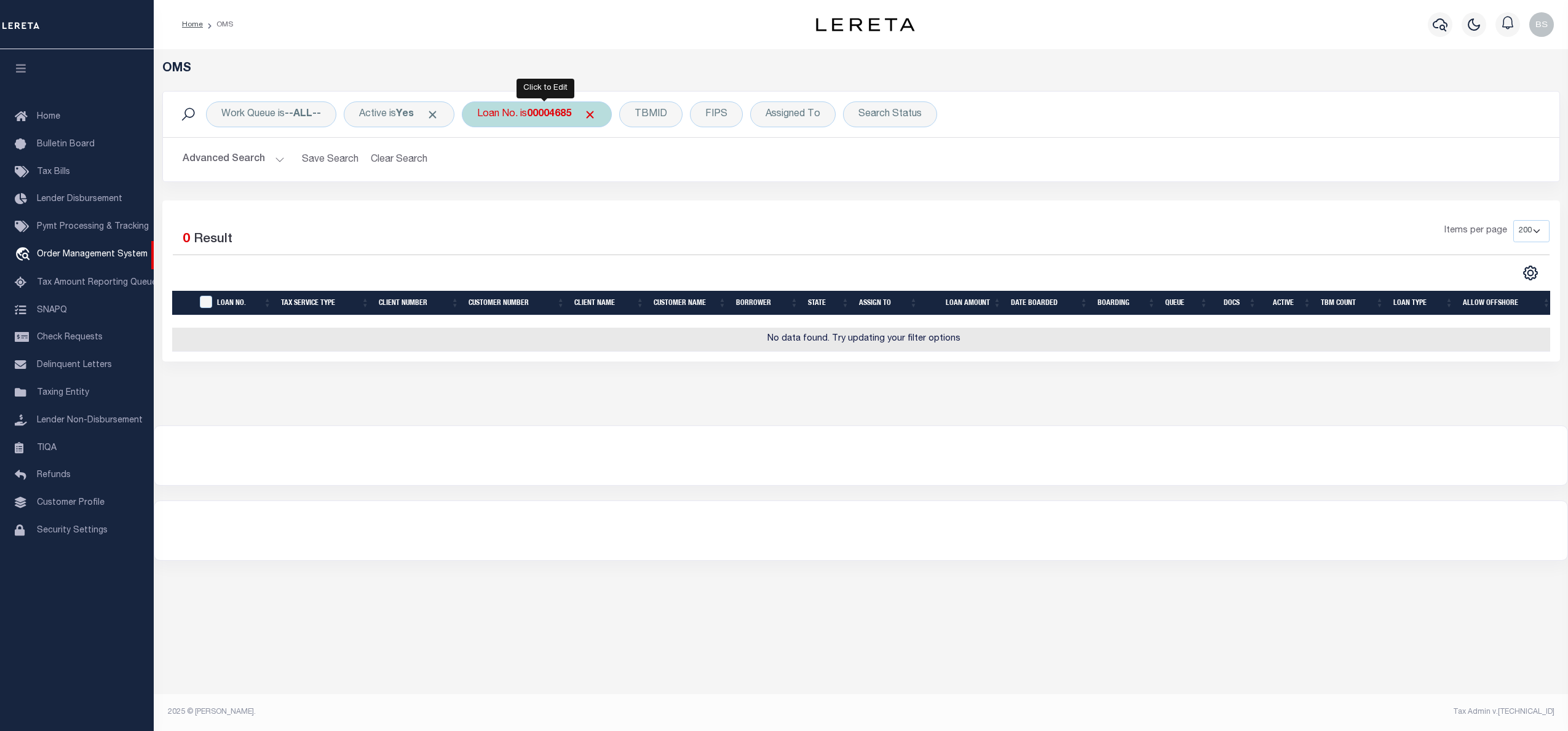
click at [561, 124] on div "Loan No. is 00004685" at bounding box center [537, 114] width 150 height 26
type input "90000746"
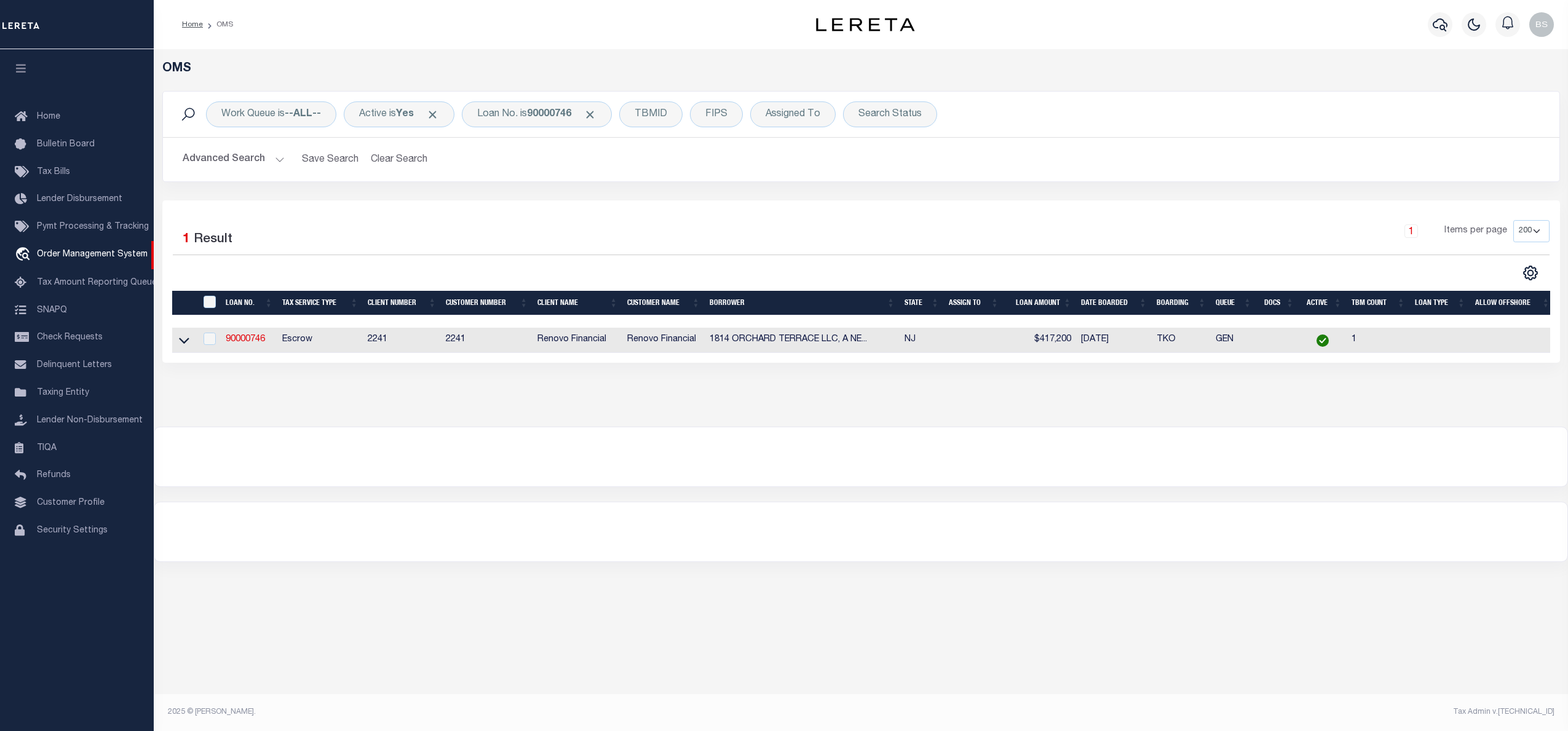
drag, startPoint x: 180, startPoint y: 342, endPoint x: 207, endPoint y: 341, distance: 27.0
click at [180, 342] on icon at bounding box center [184, 341] width 11 height 6
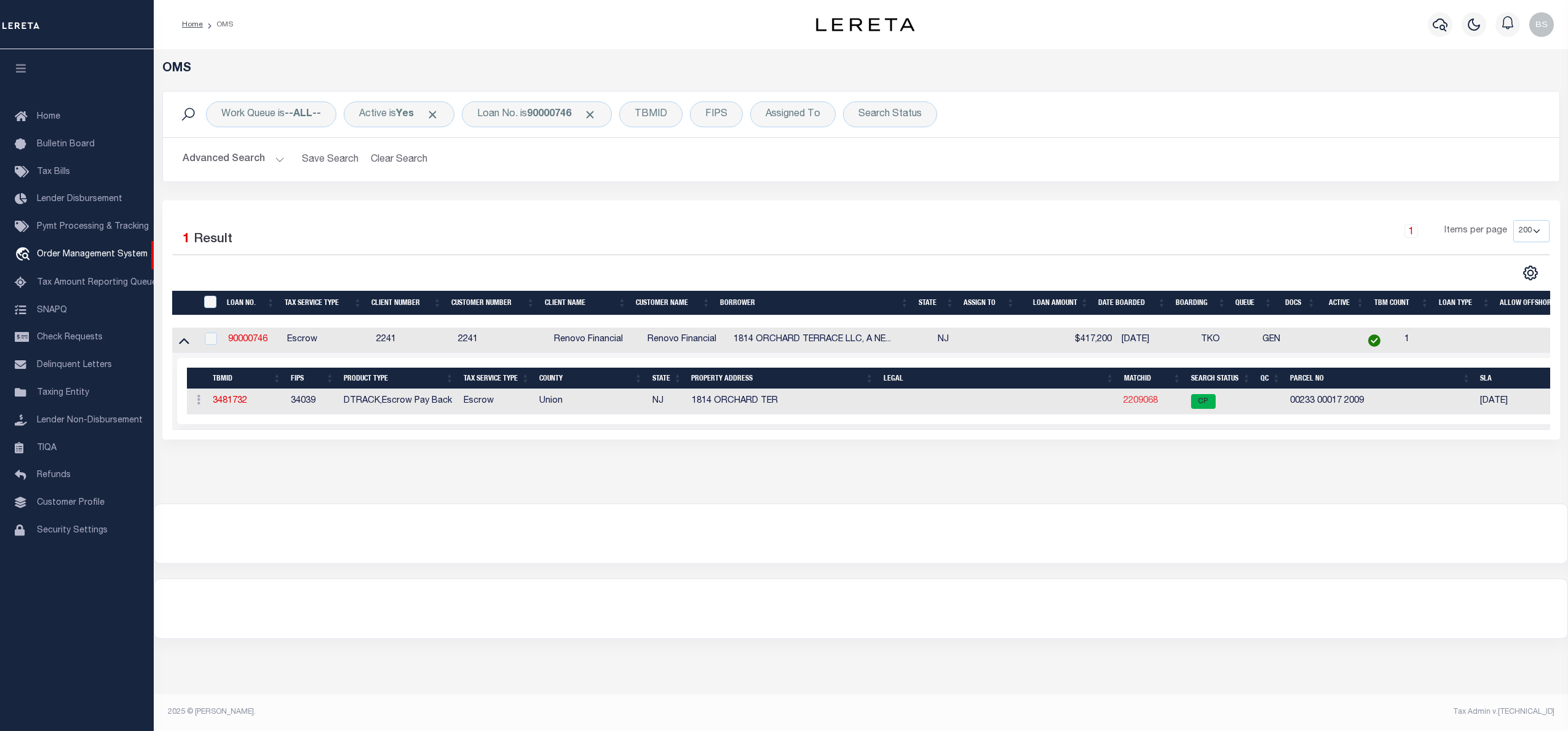
click at [1136, 405] on link "2209068" at bounding box center [1140, 401] width 34 height 9
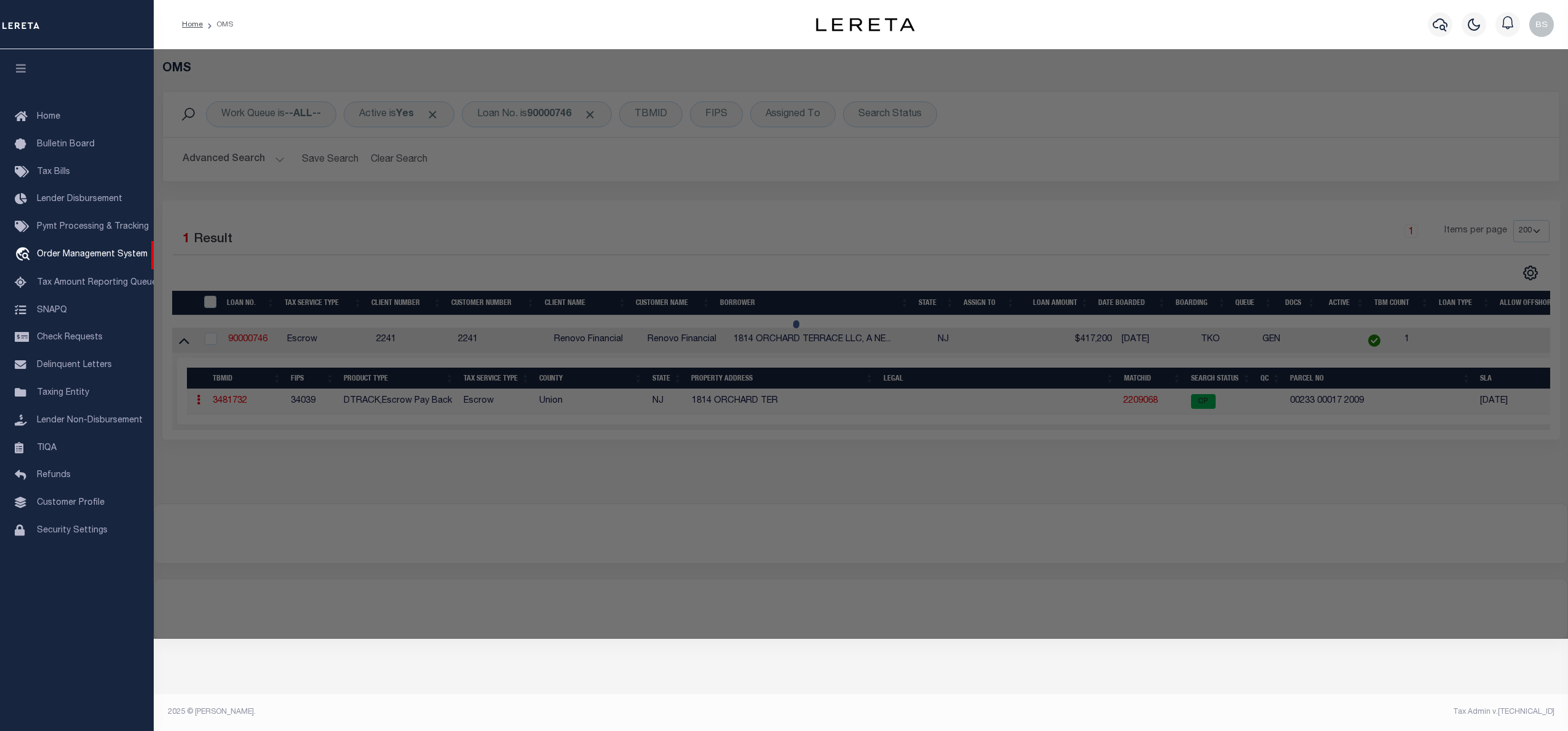
checkbox input "false"
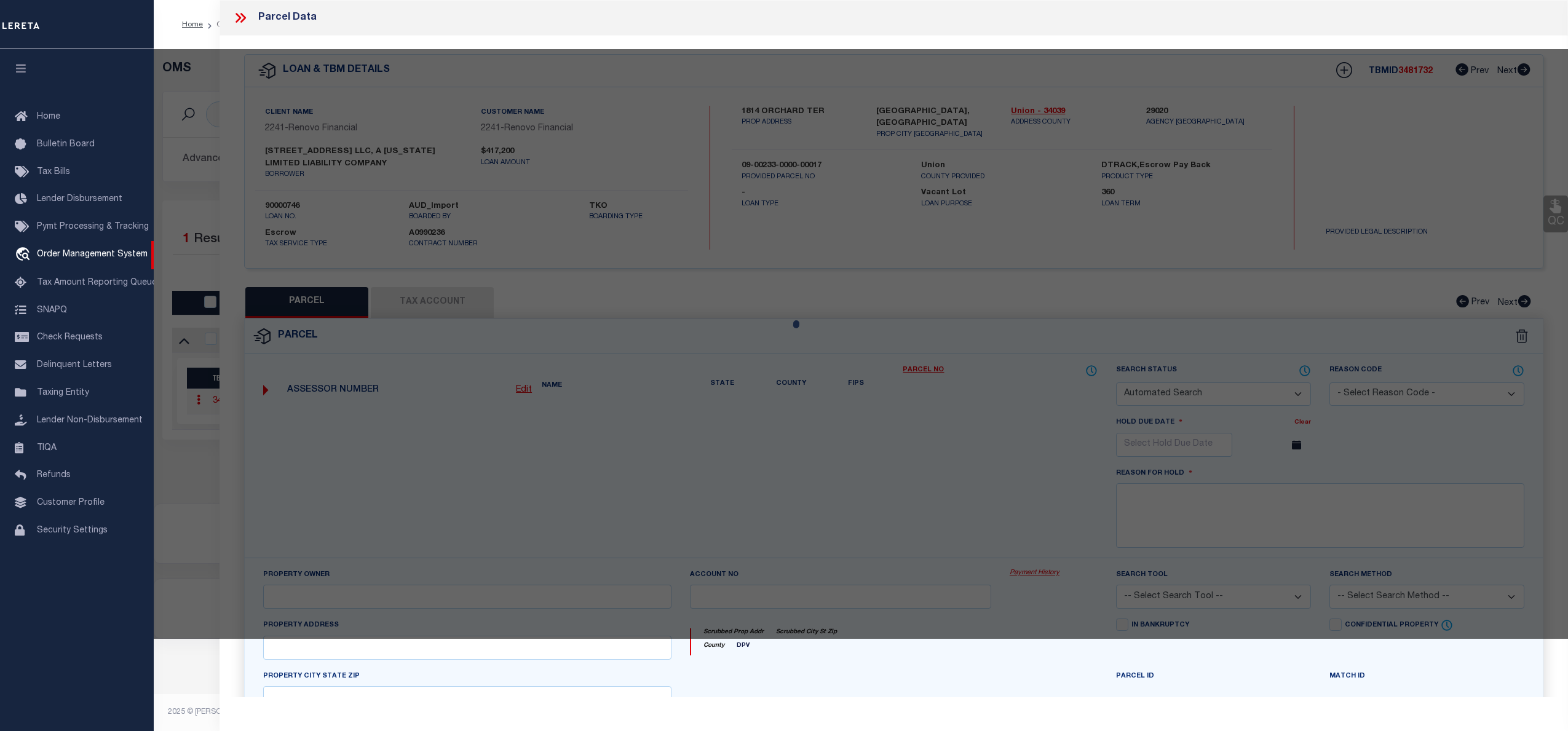
select select "CP"
type input "JOSE L MATIAS"
select select "ATL"
select select "ADD"
type input "1814 ORCHARD TER"
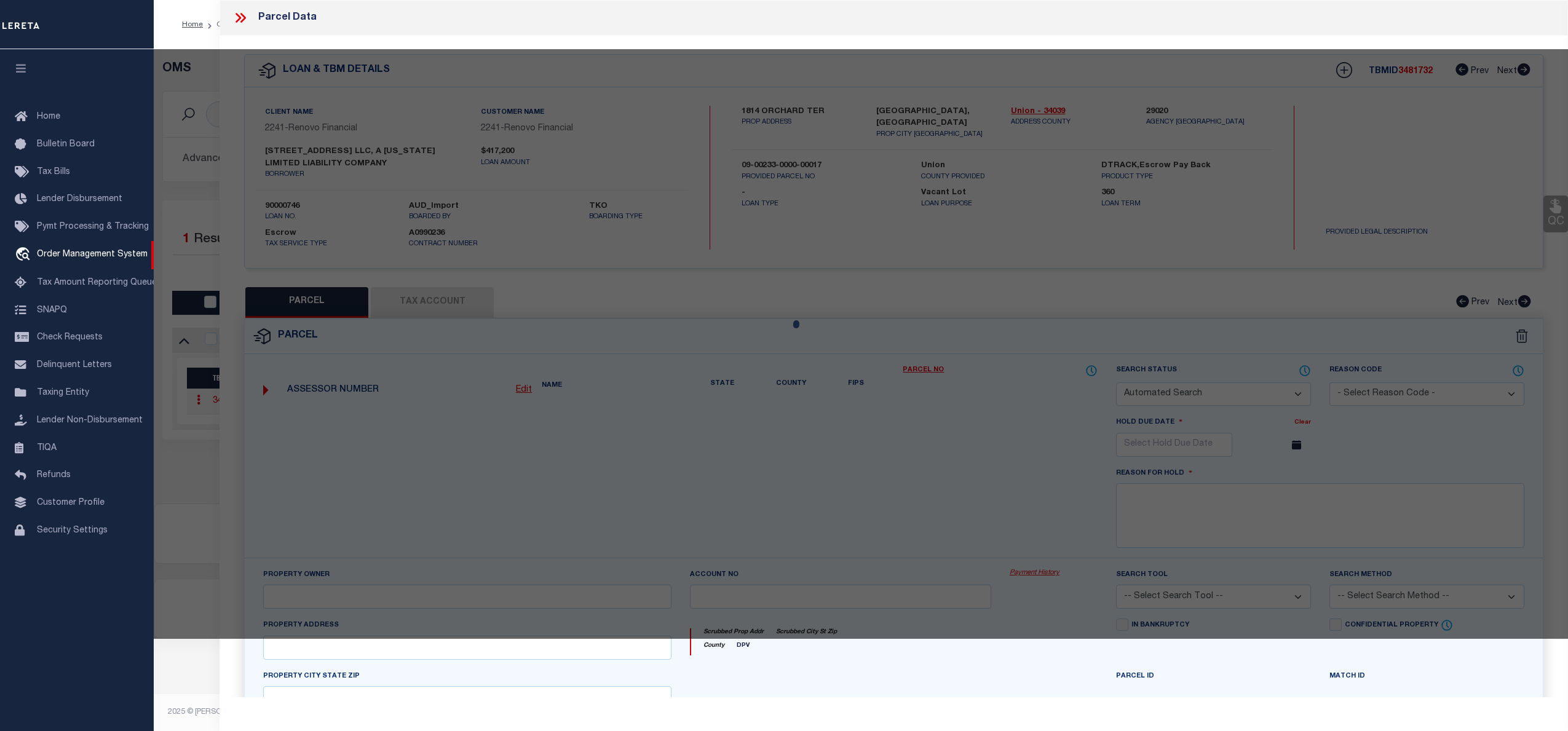
checkbox input "false"
type input "LINDEN, NJ 07036"
type textarea "ADDITIONAL LOTS: 199,1175,1176"
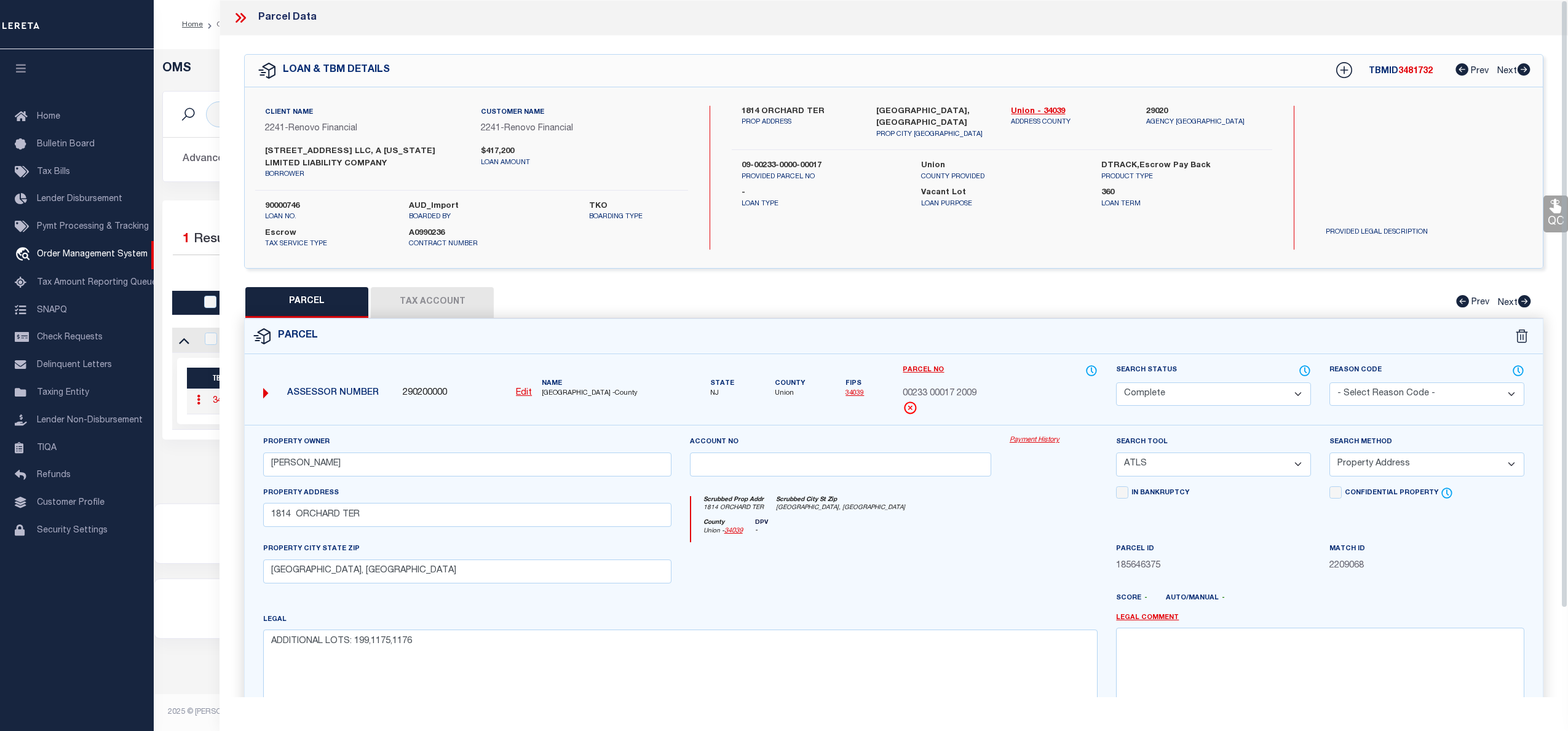
click at [1040, 441] on link "Payment History" at bounding box center [1053, 440] width 88 height 11
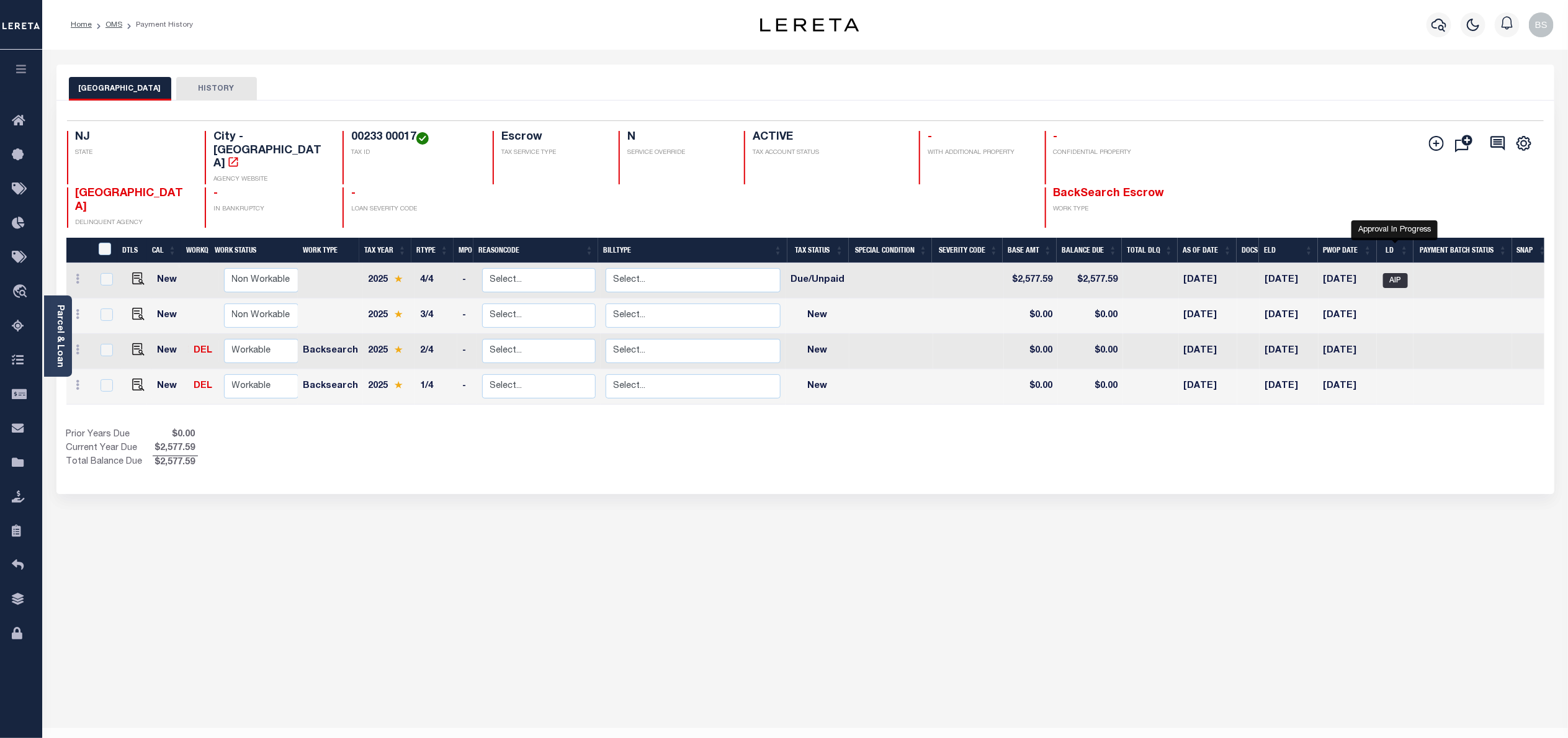
click at [1396, 273] on span "AIP" at bounding box center [1395, 280] width 25 height 15
checkbox input "true"
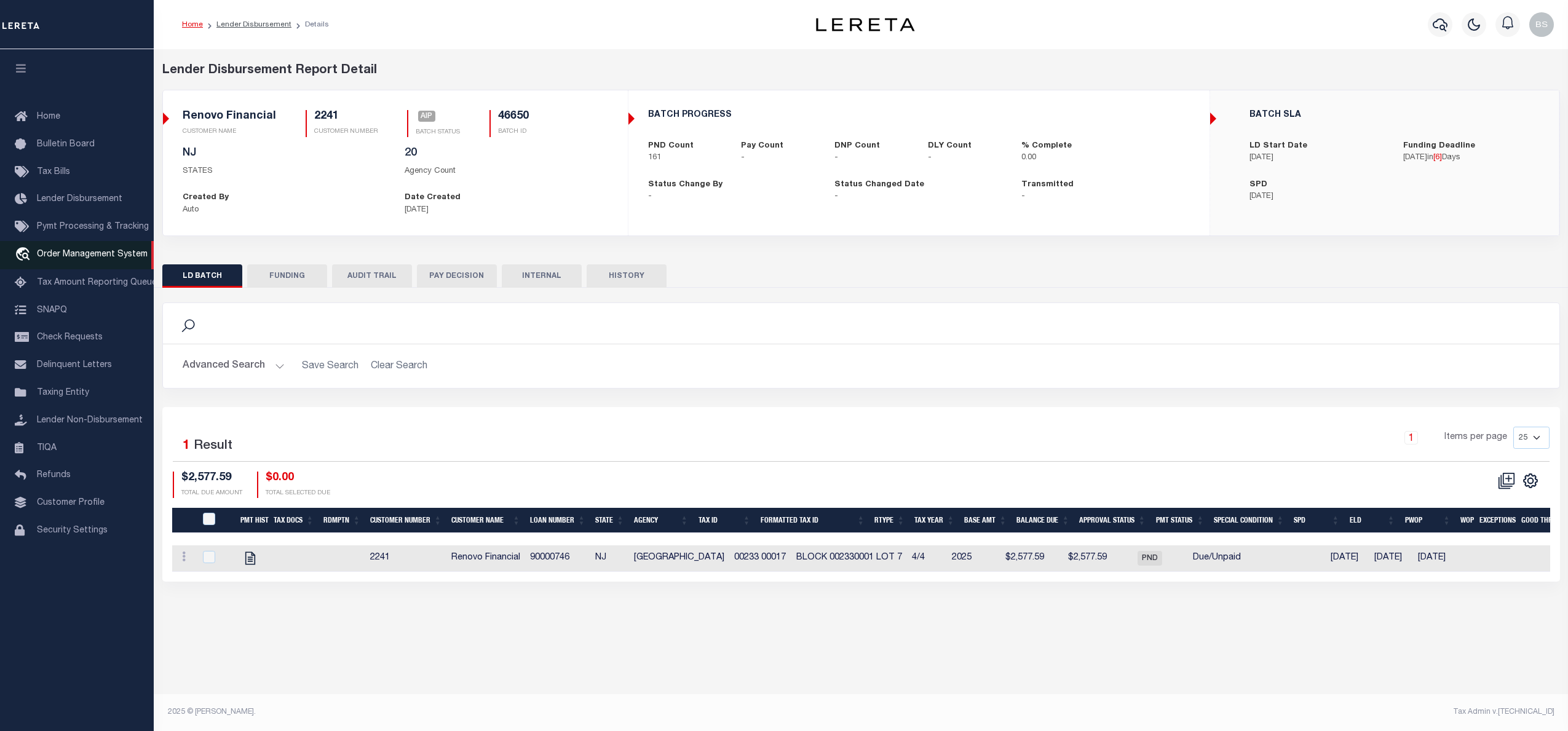
click at [92, 255] on span "Order Management System" at bounding box center [92, 255] width 110 height 9
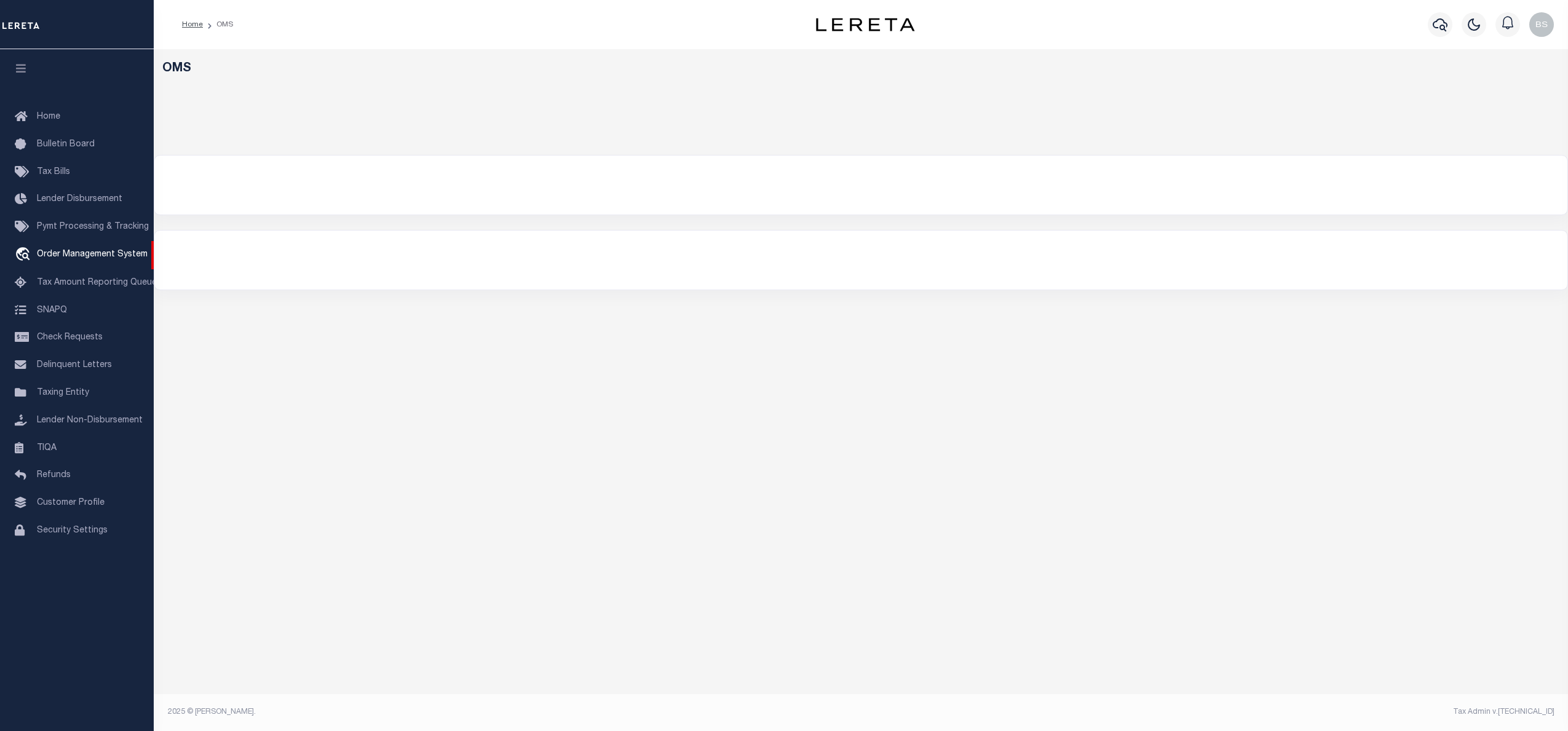
select select "200"
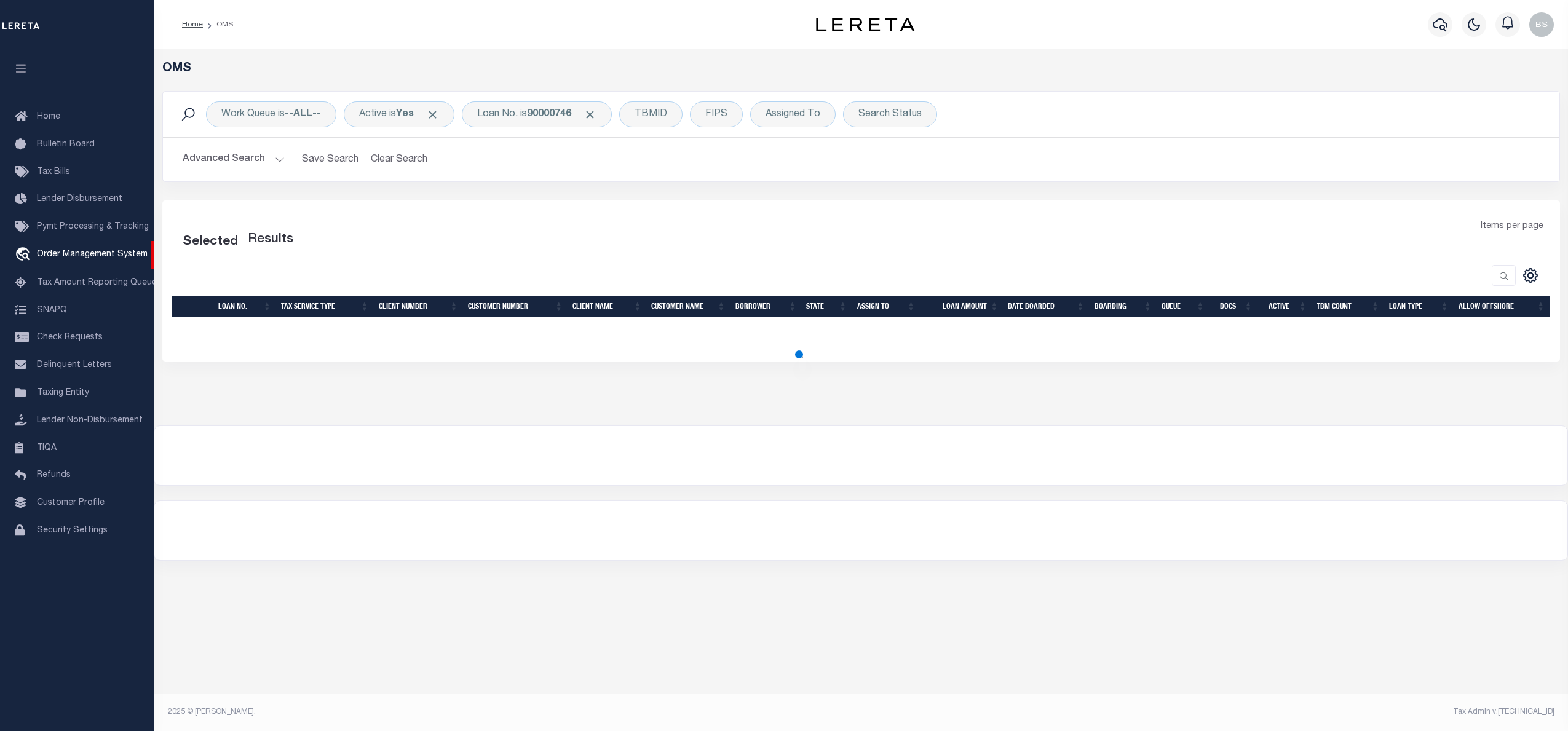
select select "200"
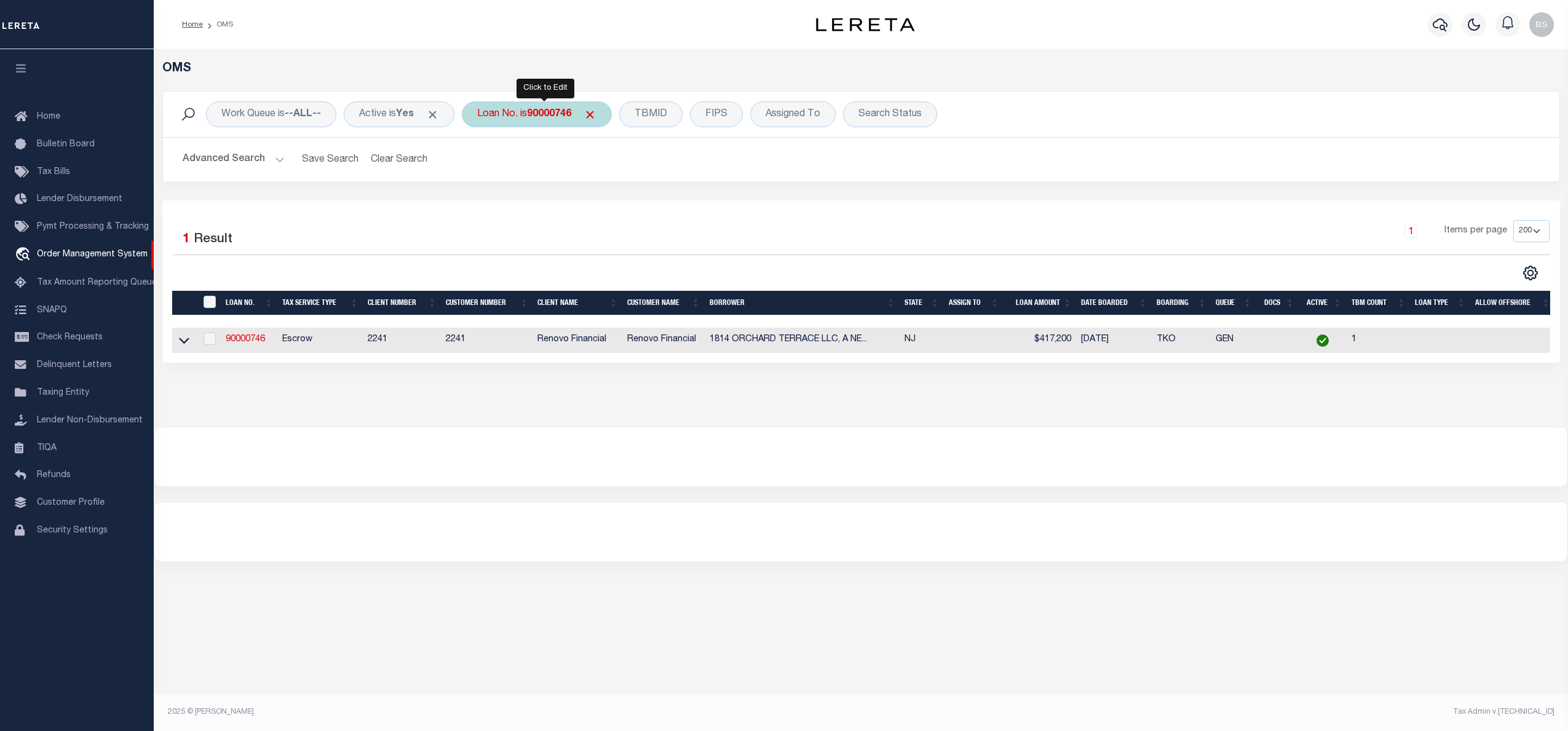
click at [537, 122] on div "Loan No. is 90000746" at bounding box center [537, 114] width 150 height 26
type input "24161ND"
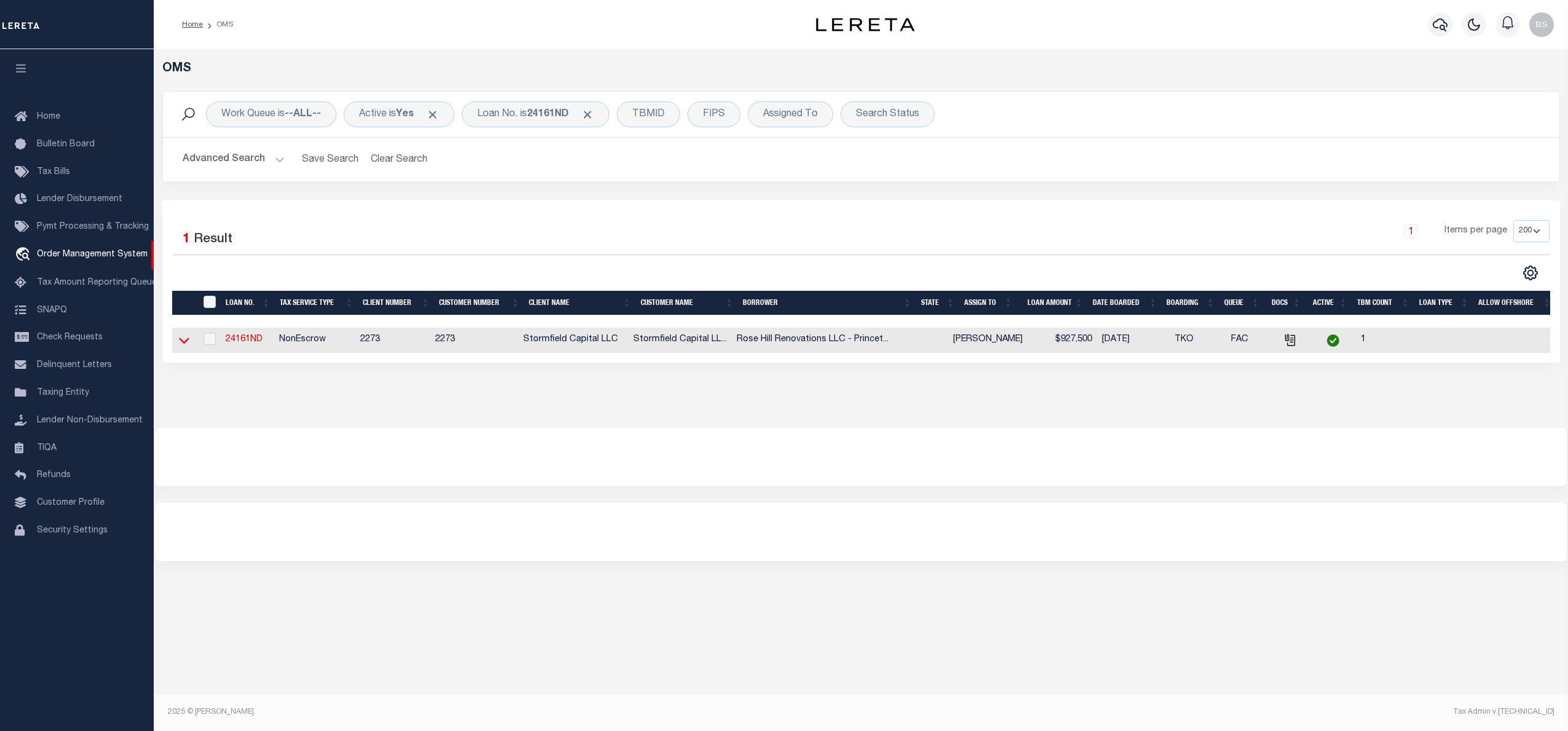
click at [180, 346] on icon at bounding box center [184, 340] width 11 height 13
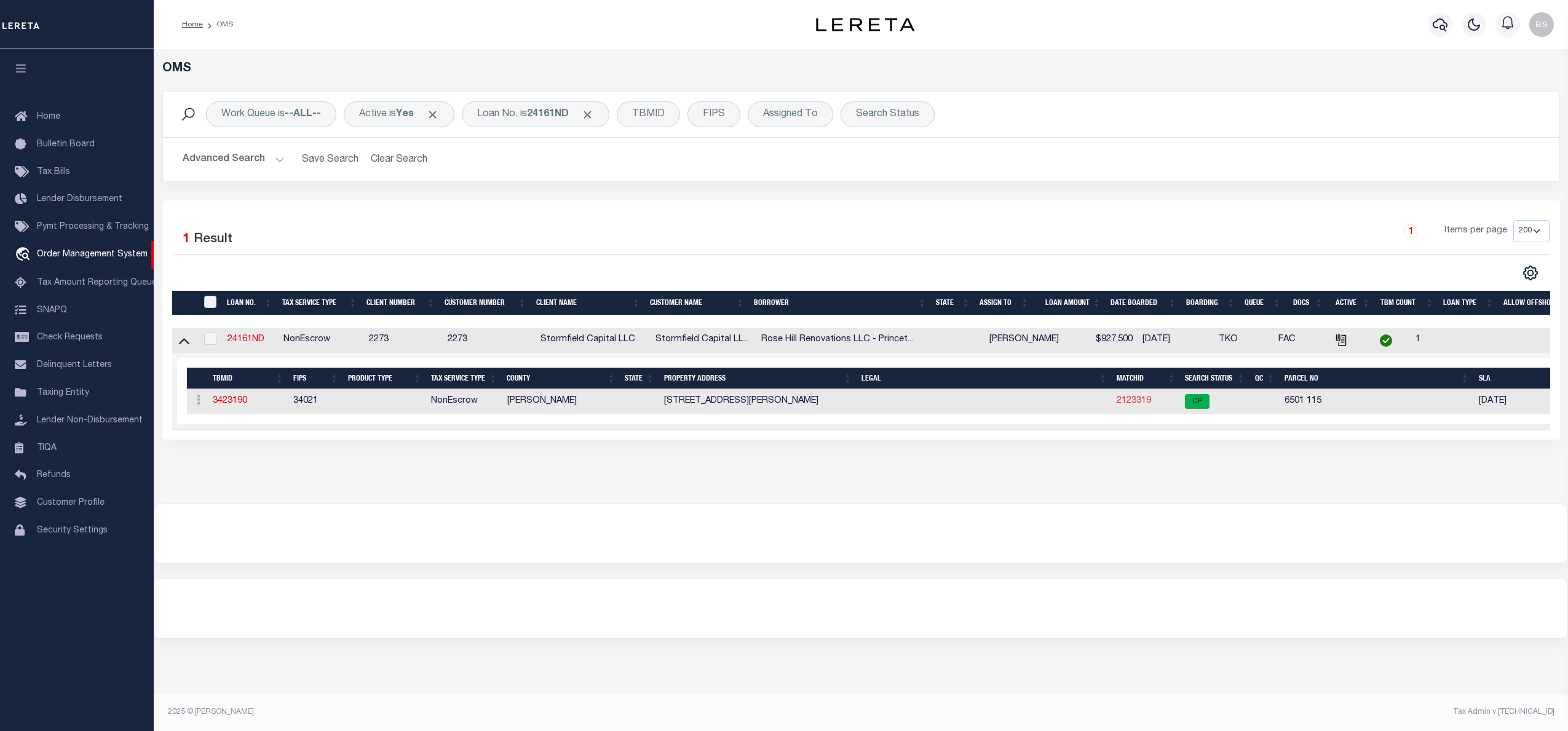
click at [1129, 404] on link "2123319" at bounding box center [1134, 401] width 34 height 9
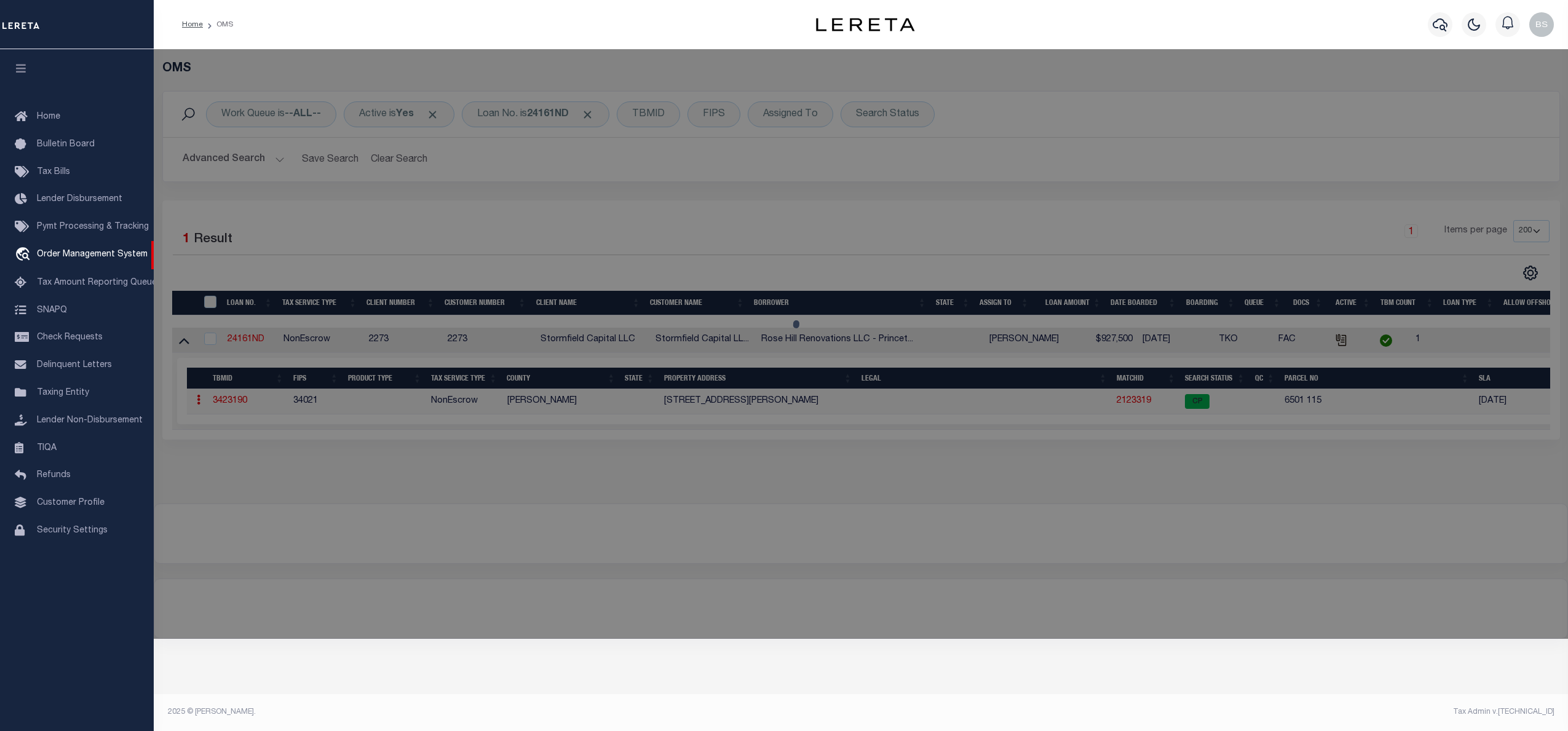
checkbox input "false"
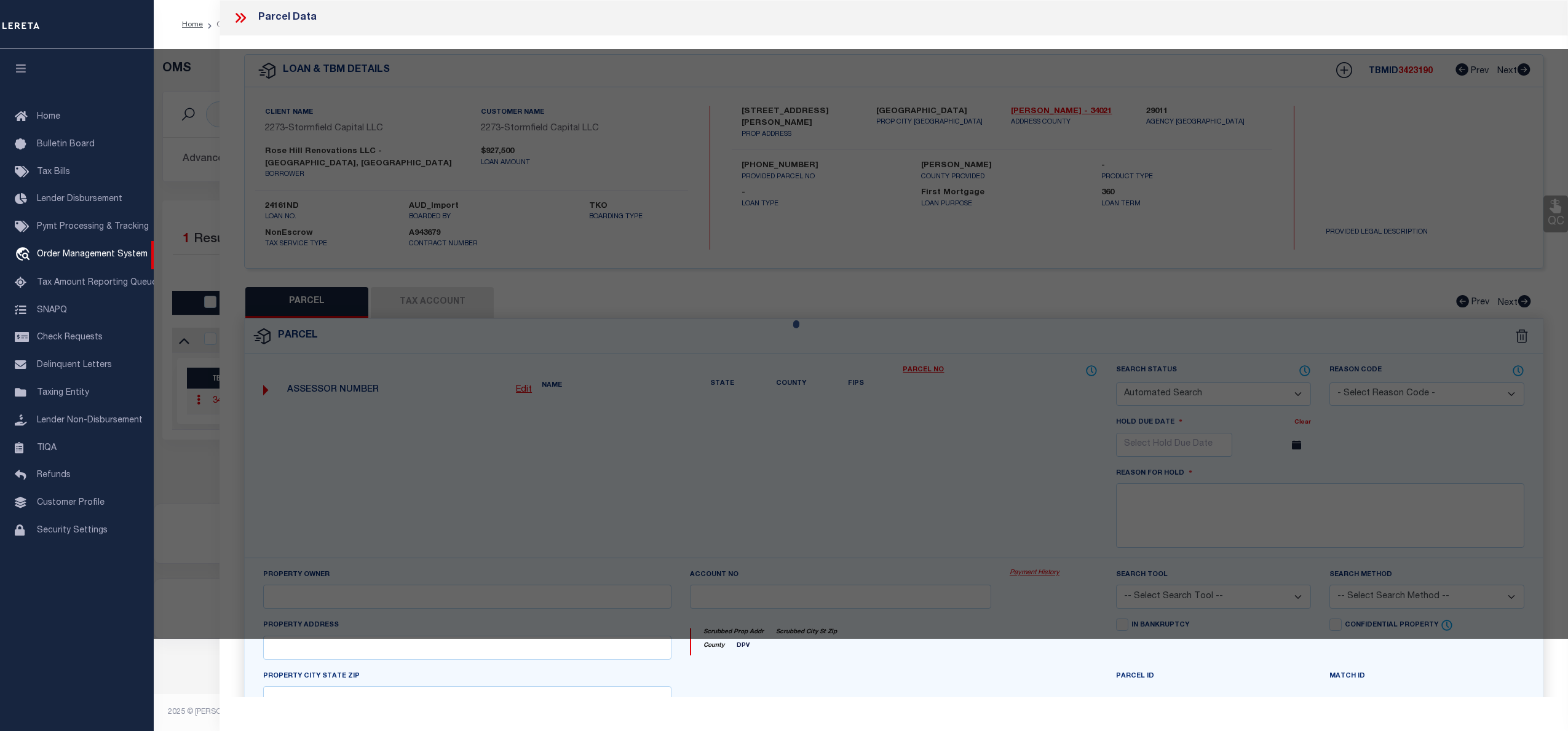
select select "CP"
select select "AGW"
select select "ADD"
type input "1 CARTER RD"
checkbox input "false"
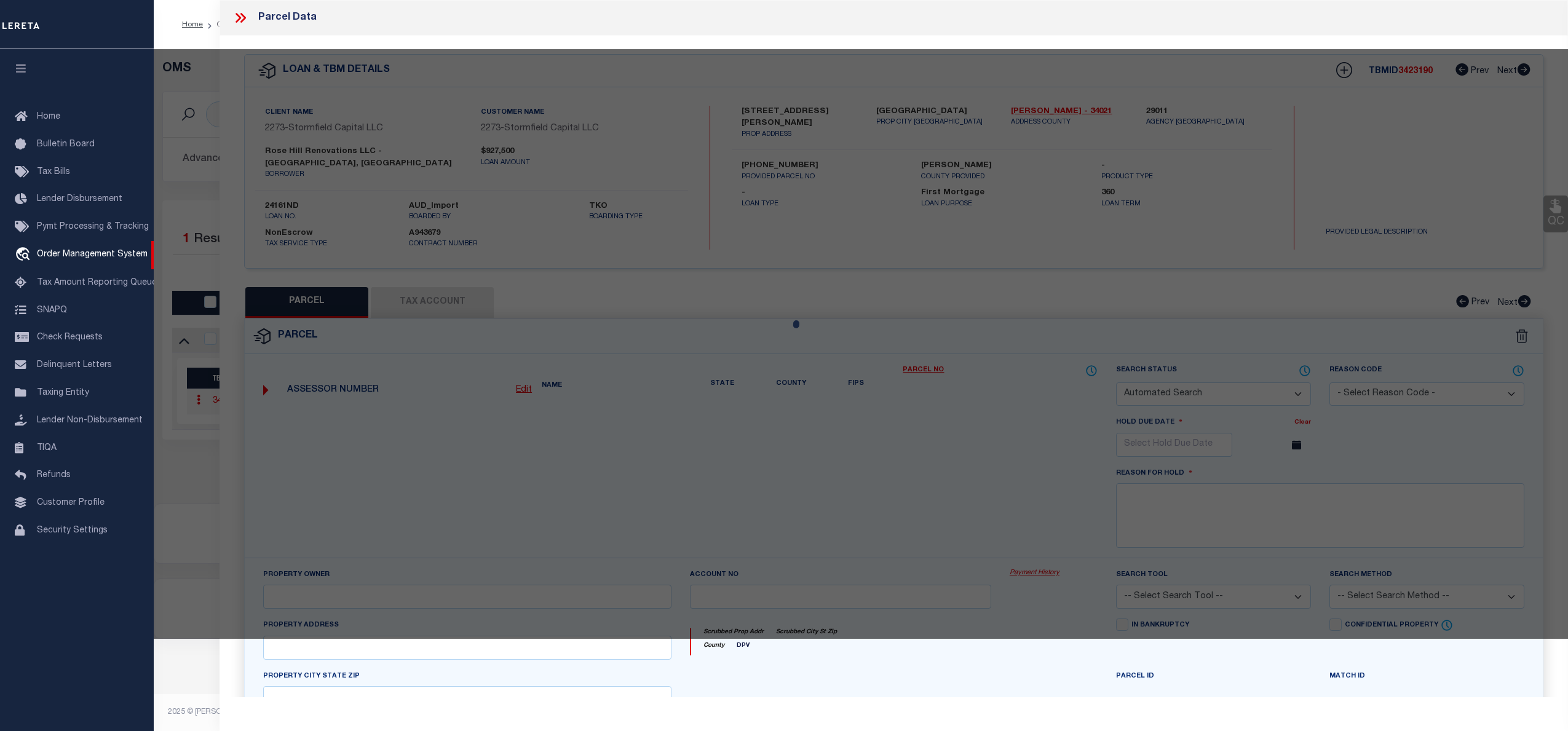
type input "NJ"
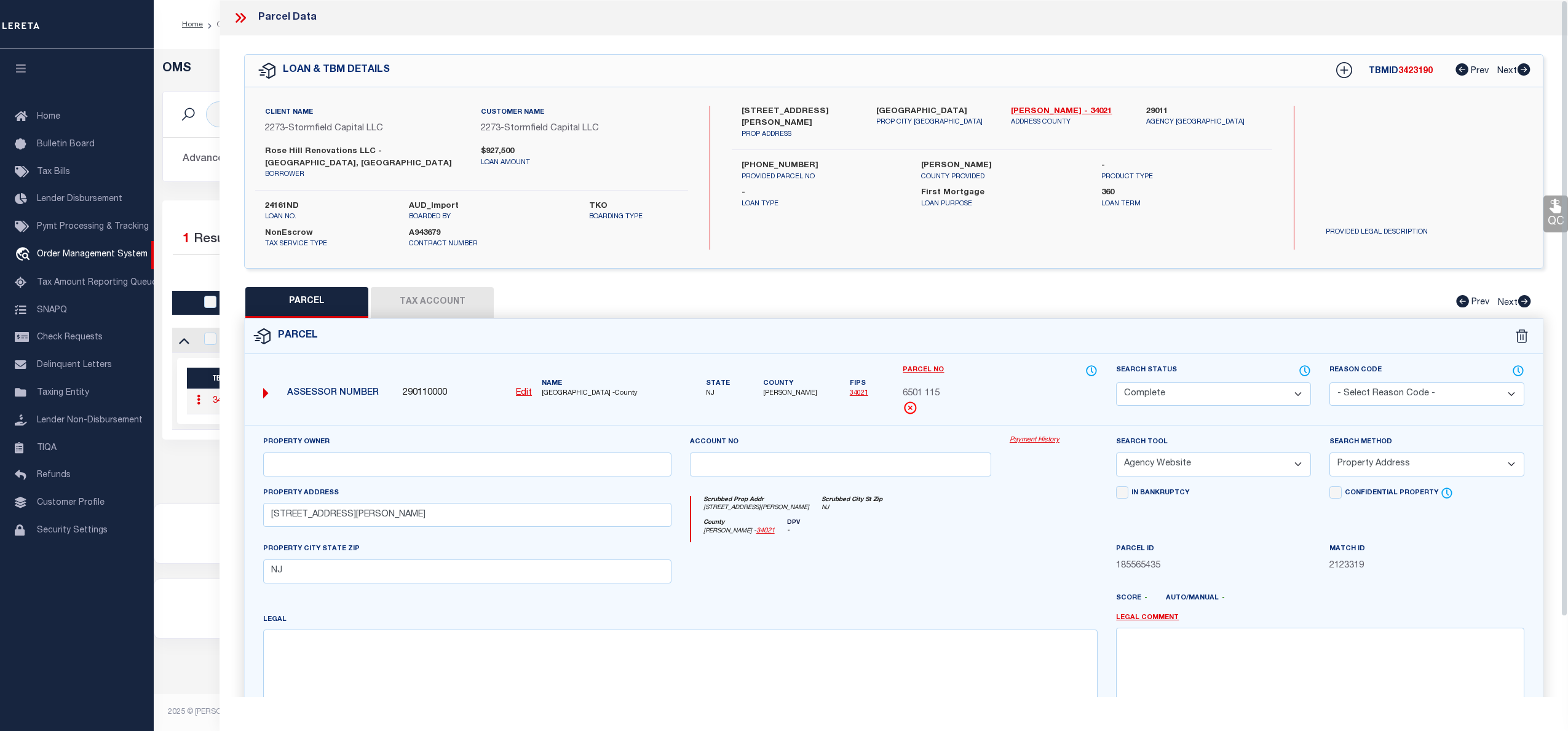
click at [1037, 435] on link "Payment History" at bounding box center [1053, 440] width 88 height 11
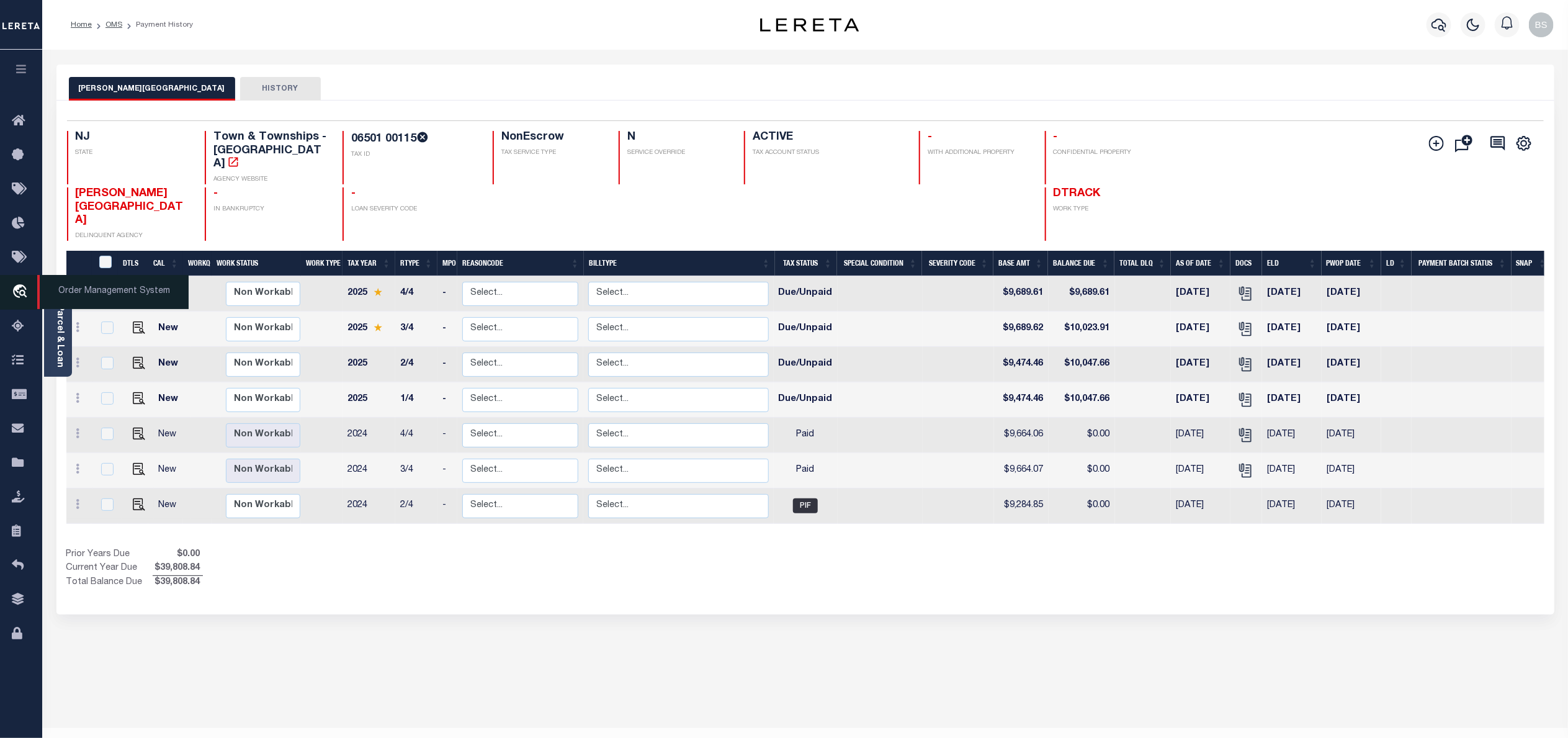
click at [77, 304] on span "Order Management System" at bounding box center [113, 292] width 151 height 34
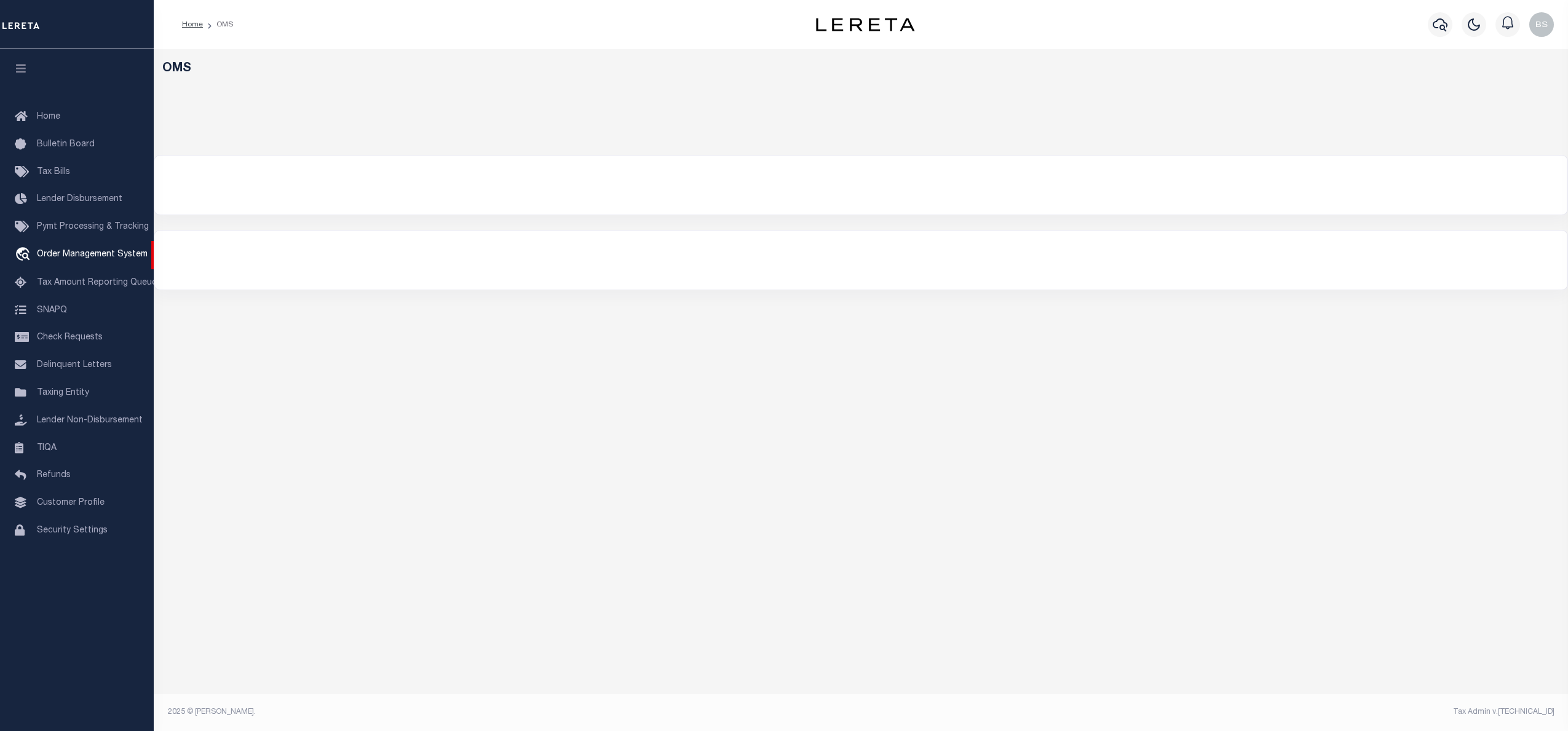
select select "200"
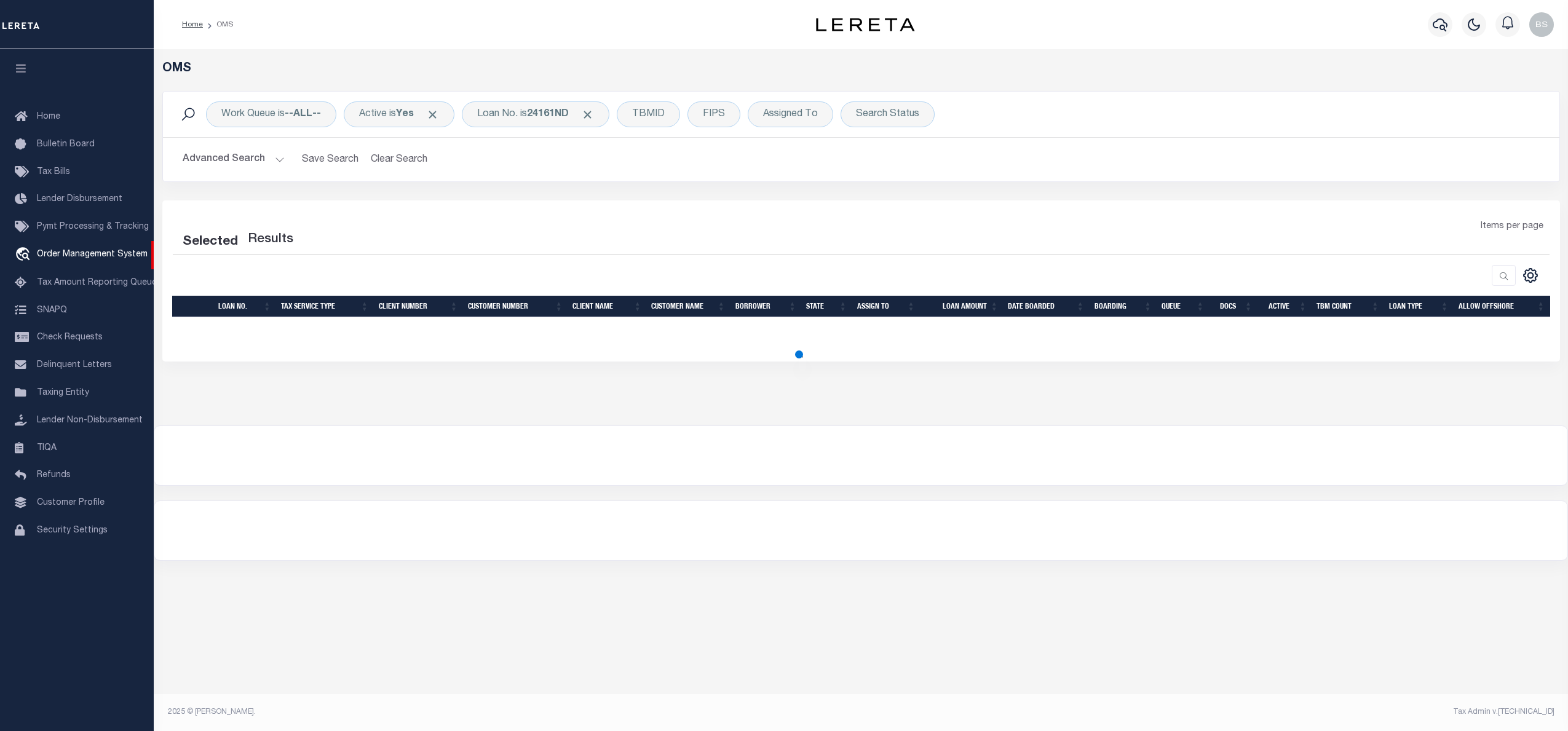
select select "200"
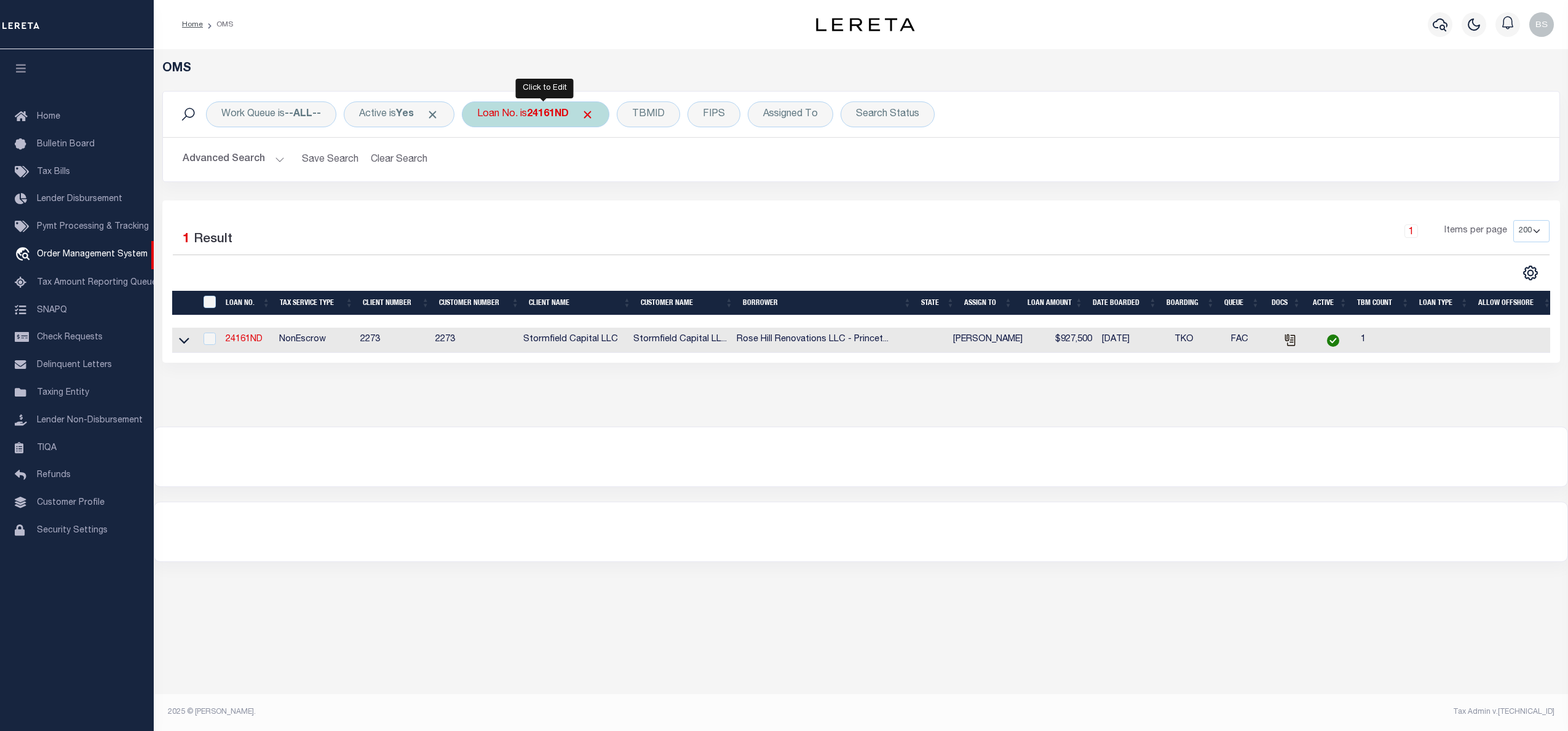
click at [555, 111] on b "24161ND" at bounding box center [547, 114] width 42 height 10
type input "17978"
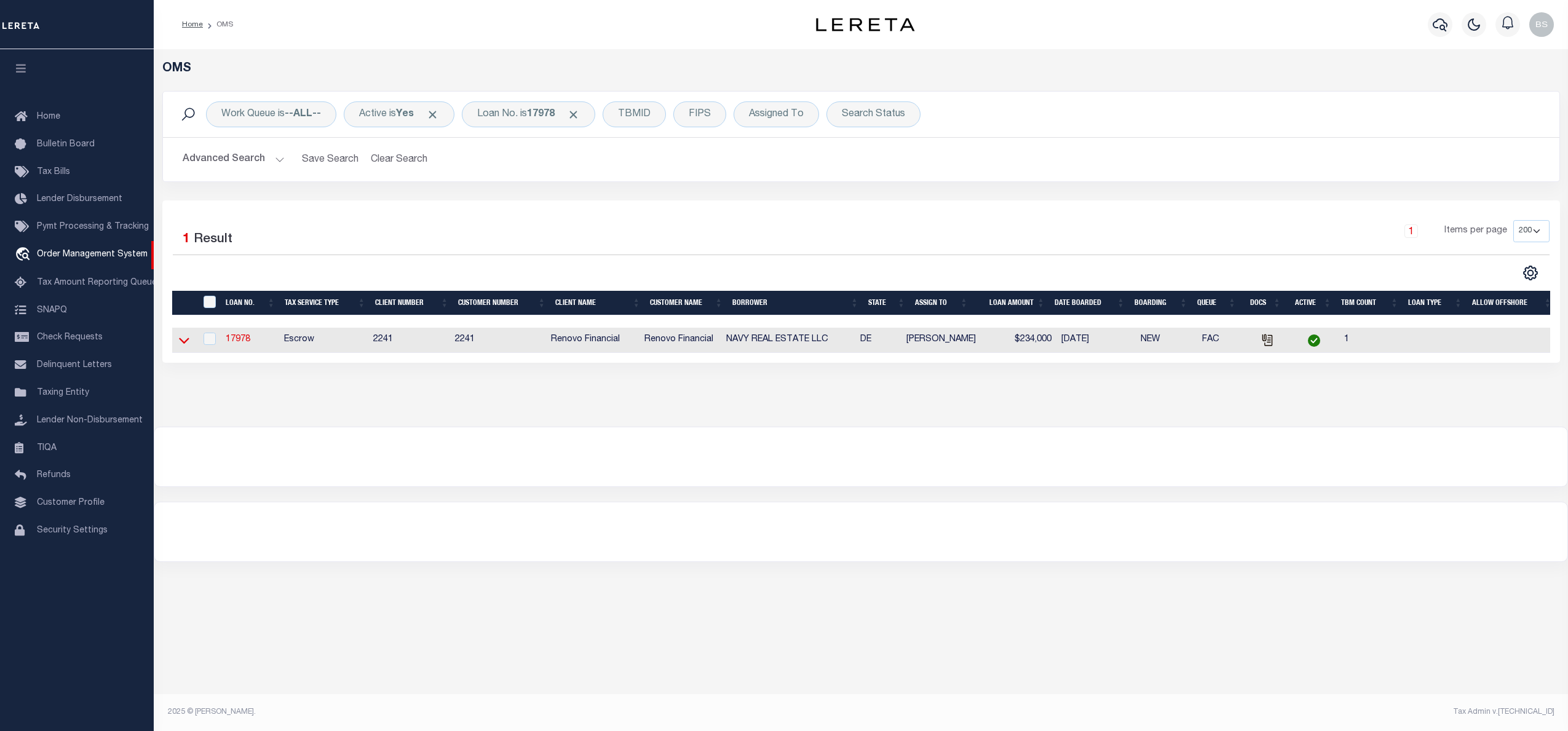
click at [182, 344] on icon at bounding box center [184, 341] width 11 height 6
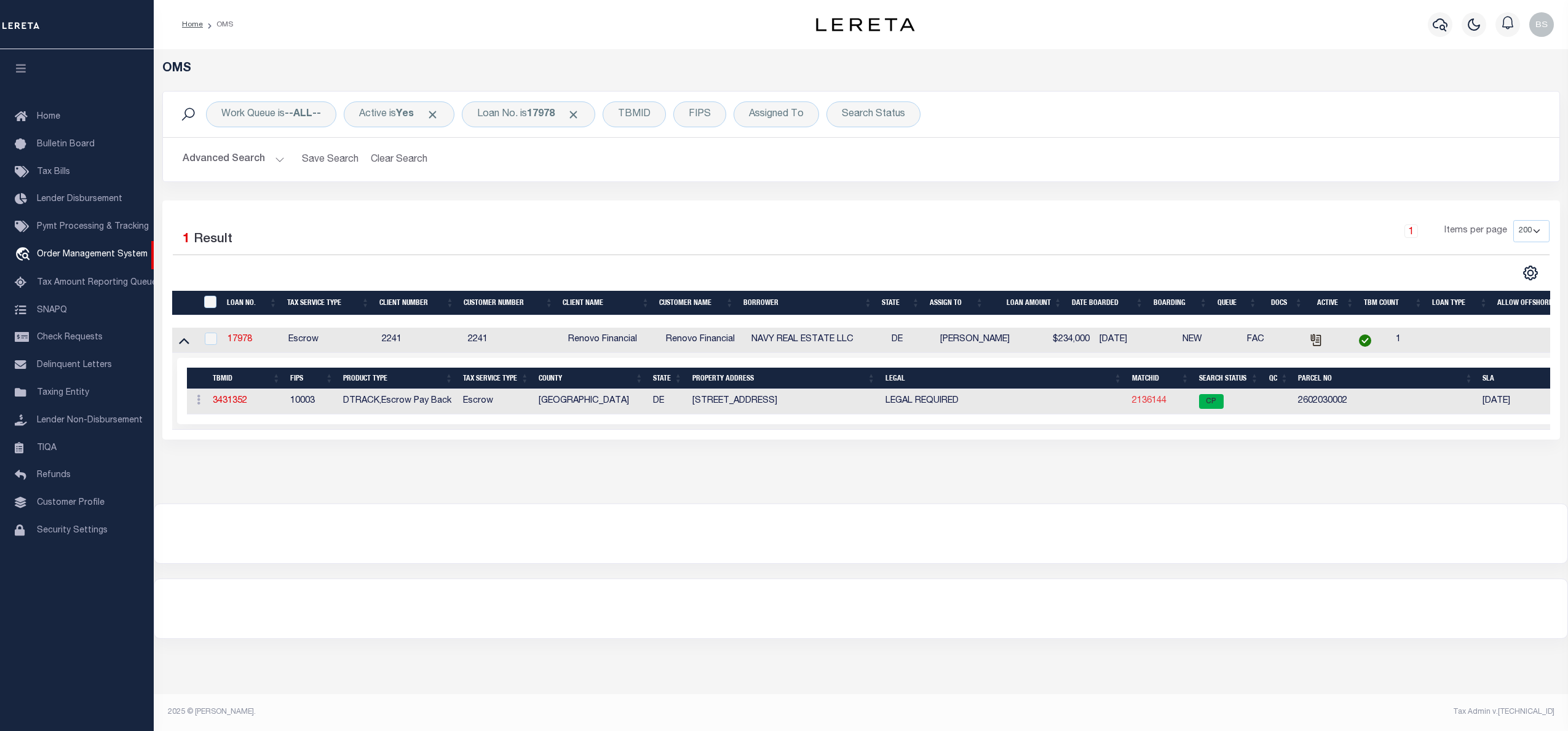
click at [1159, 405] on link "2136144" at bounding box center [1149, 401] width 34 height 9
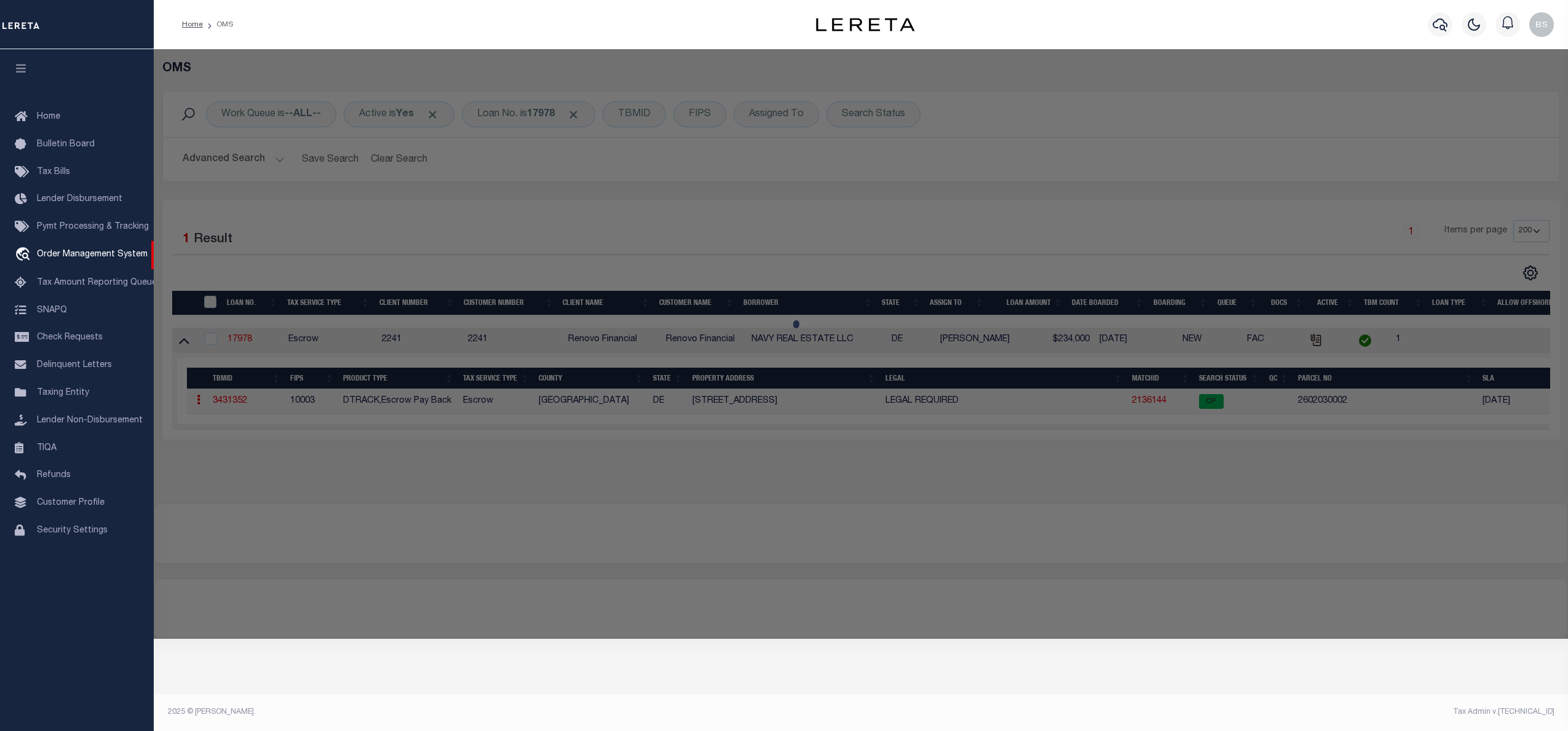
checkbox input "false"
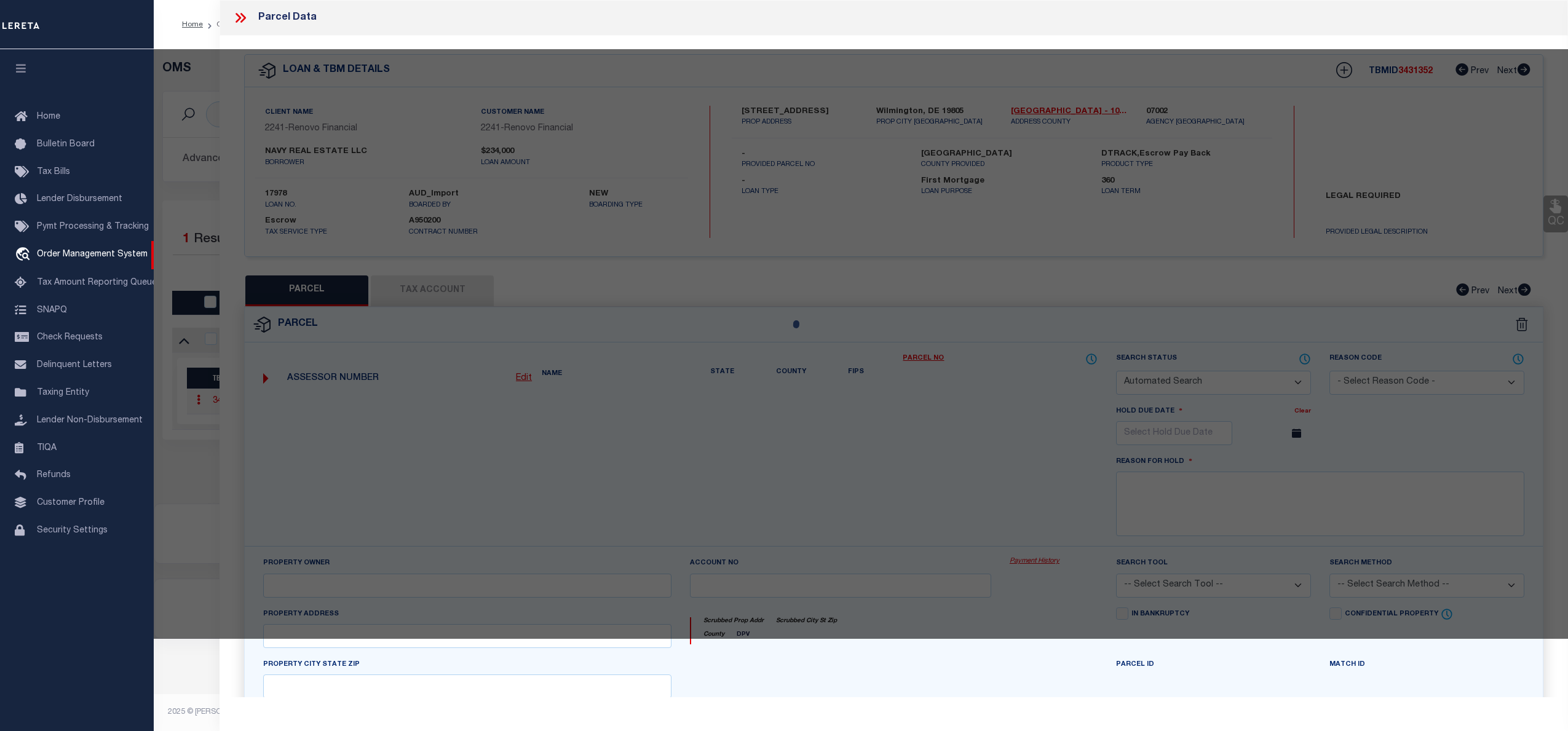
select select "CP"
type input "NAVY REAL ESTATE LLC"
select select "AGW"
select select
type input "1000 N UNION ST"
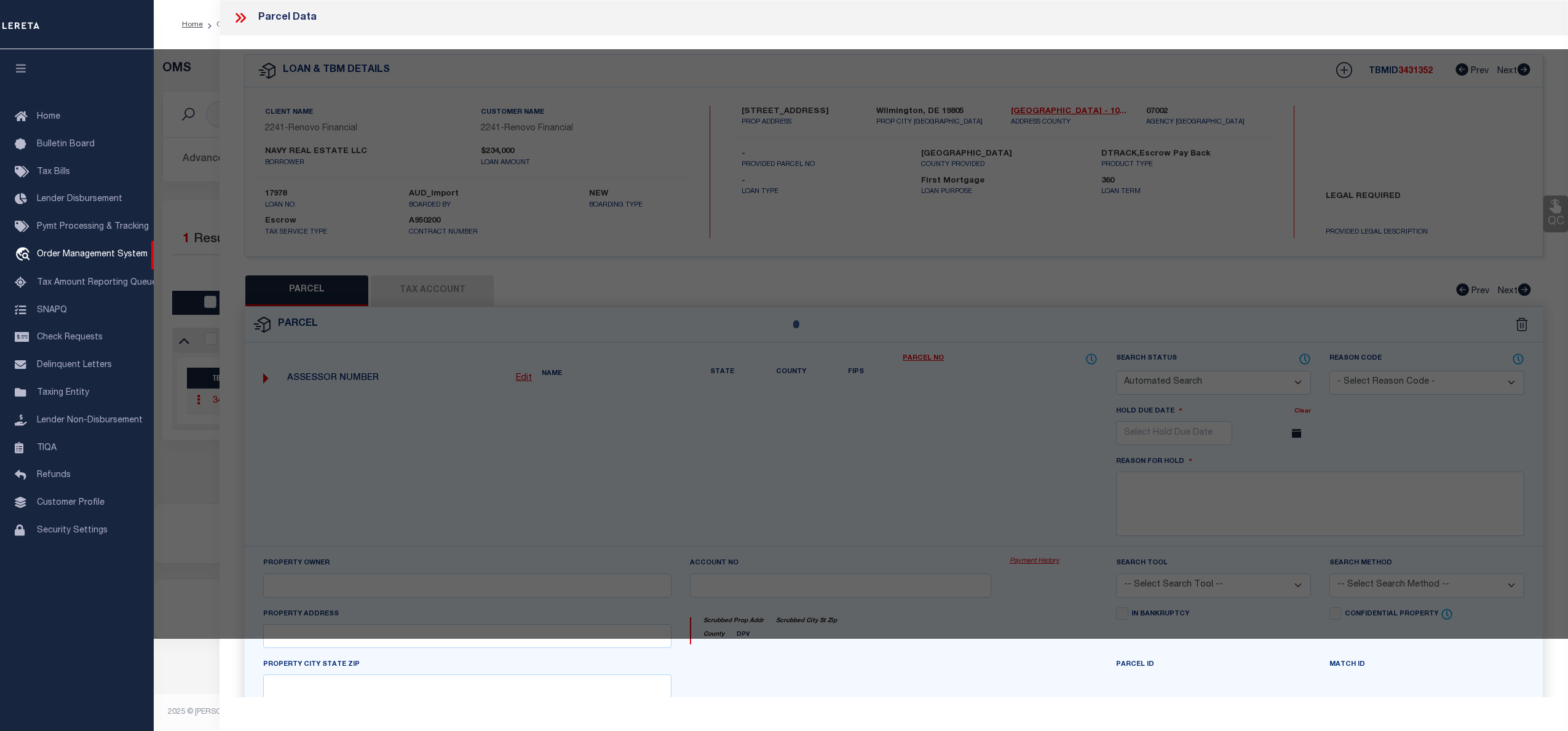
checkbox input "false"
type input "WILMINGTON, DE 19805"
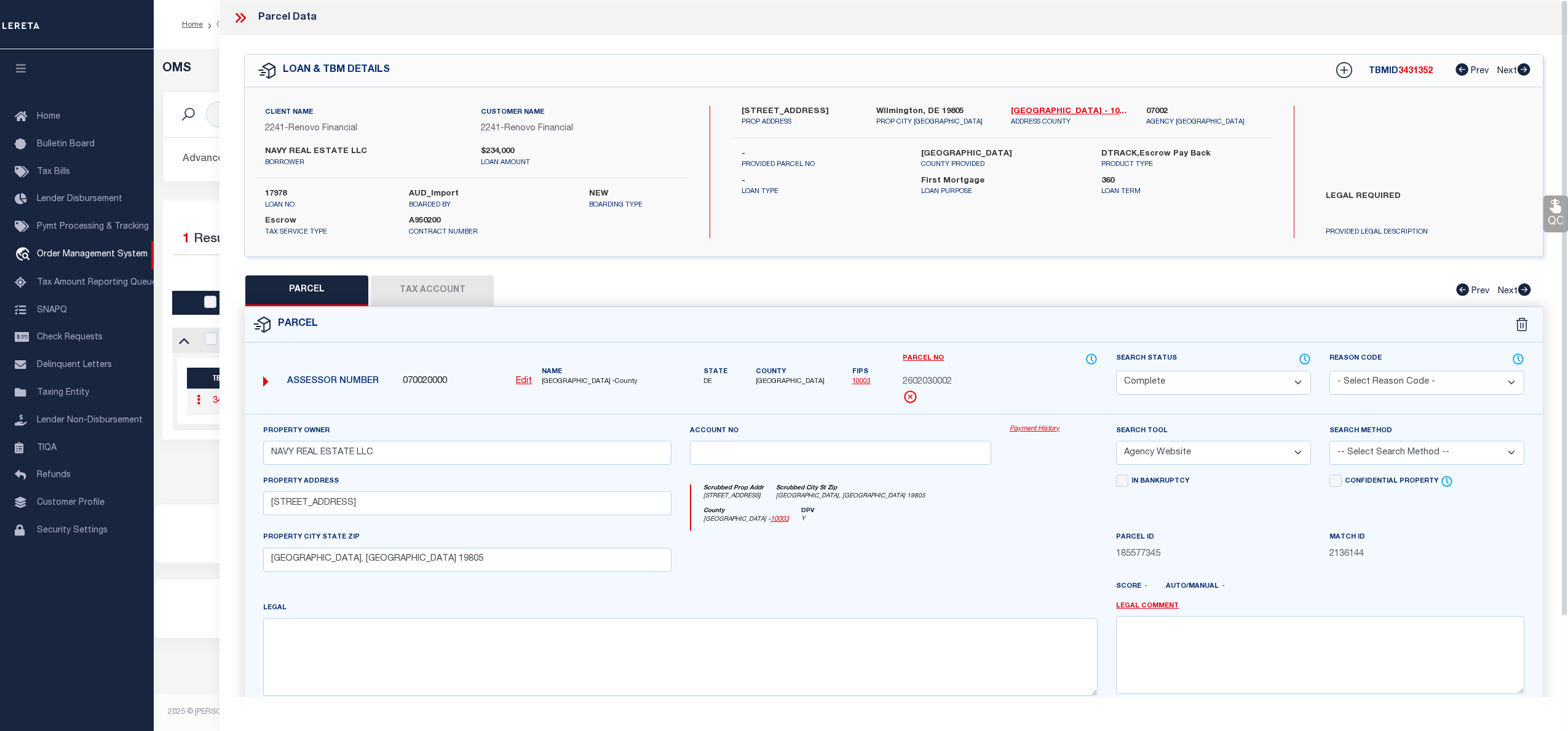
click at [1048, 429] on link "Payment History" at bounding box center [1053, 429] width 88 height 11
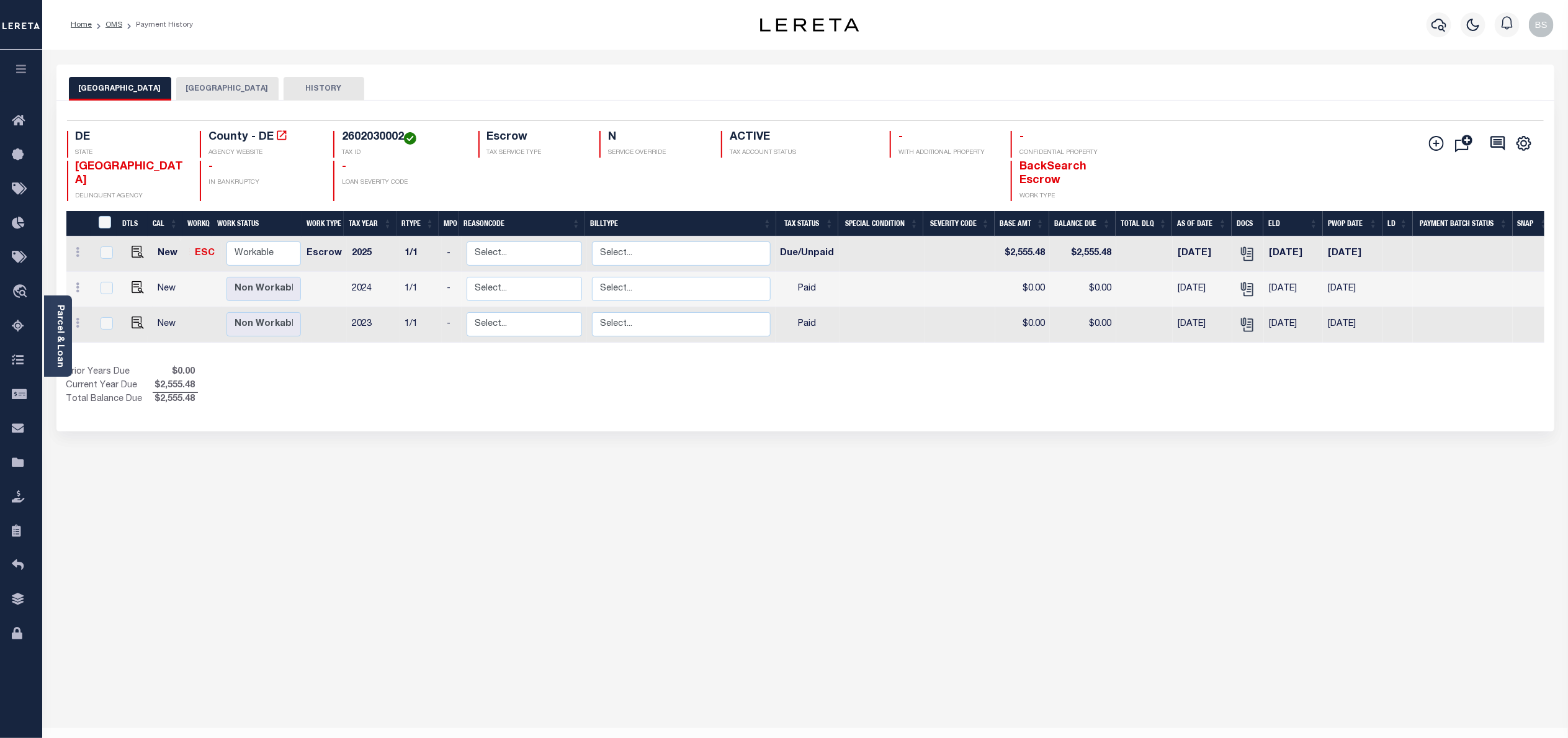
click at [213, 88] on button "[GEOGRAPHIC_DATA]" at bounding box center [227, 88] width 103 height 23
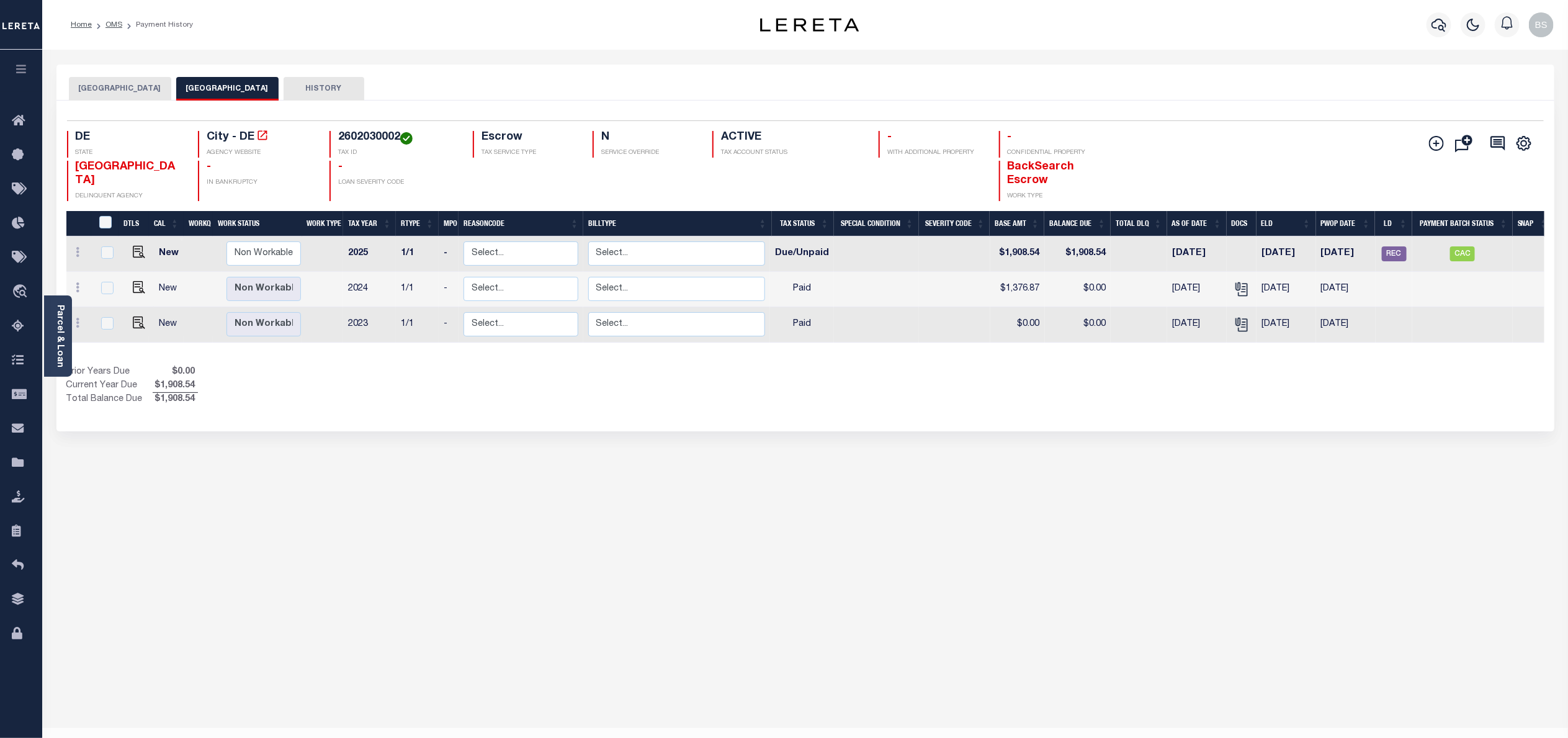
click at [365, 129] on div "Selected 3 Results 1 Items per page 25 50 100 DE STATE City - DE AGENCY WEBSITE…" at bounding box center [806, 161] width 1497 height 81
click at [362, 137] on h4 "2602030002" at bounding box center [398, 138] width 120 height 14
copy h4 "2602030002"
click at [138, 255] on img "" at bounding box center [139, 252] width 13 height 13
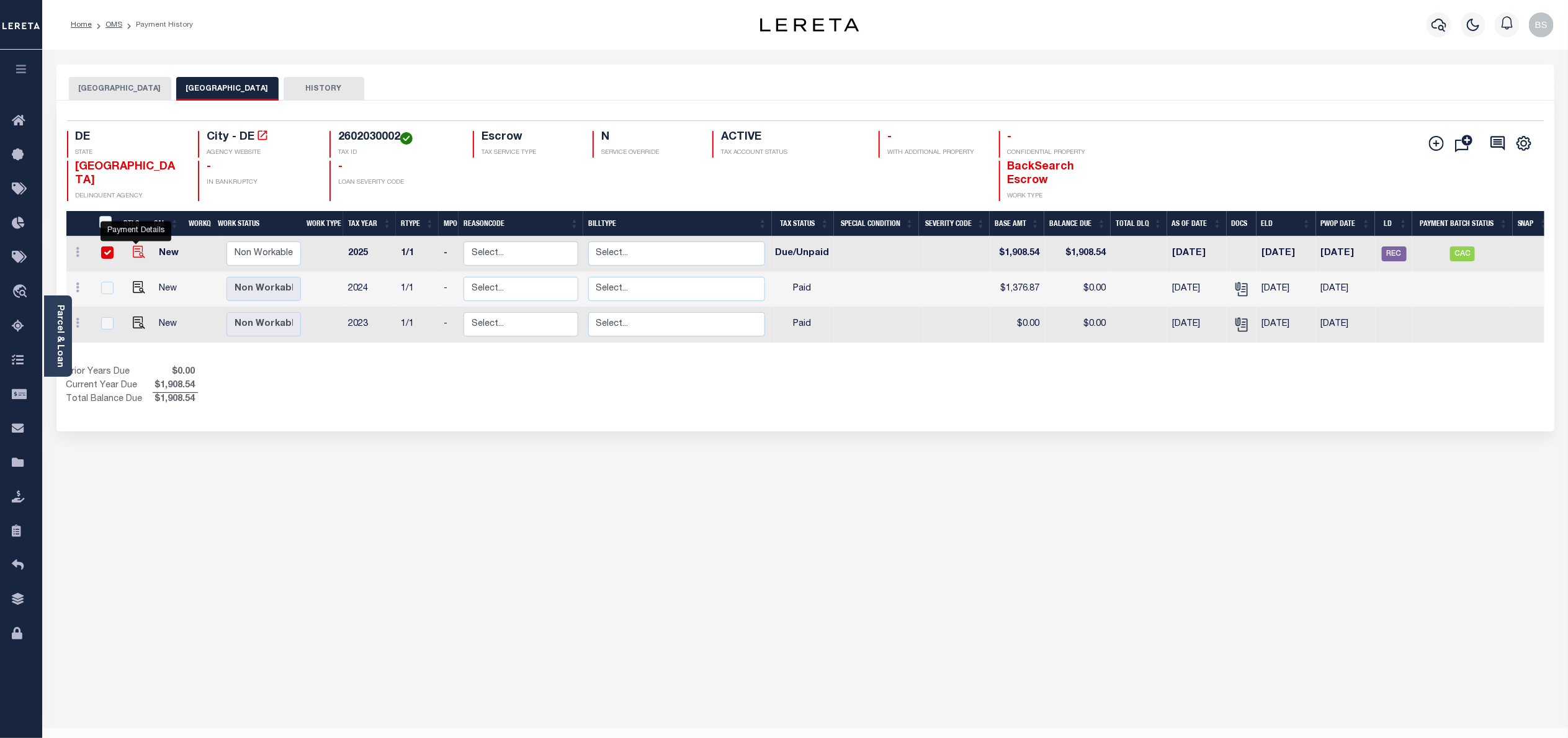
checkbox input "true"
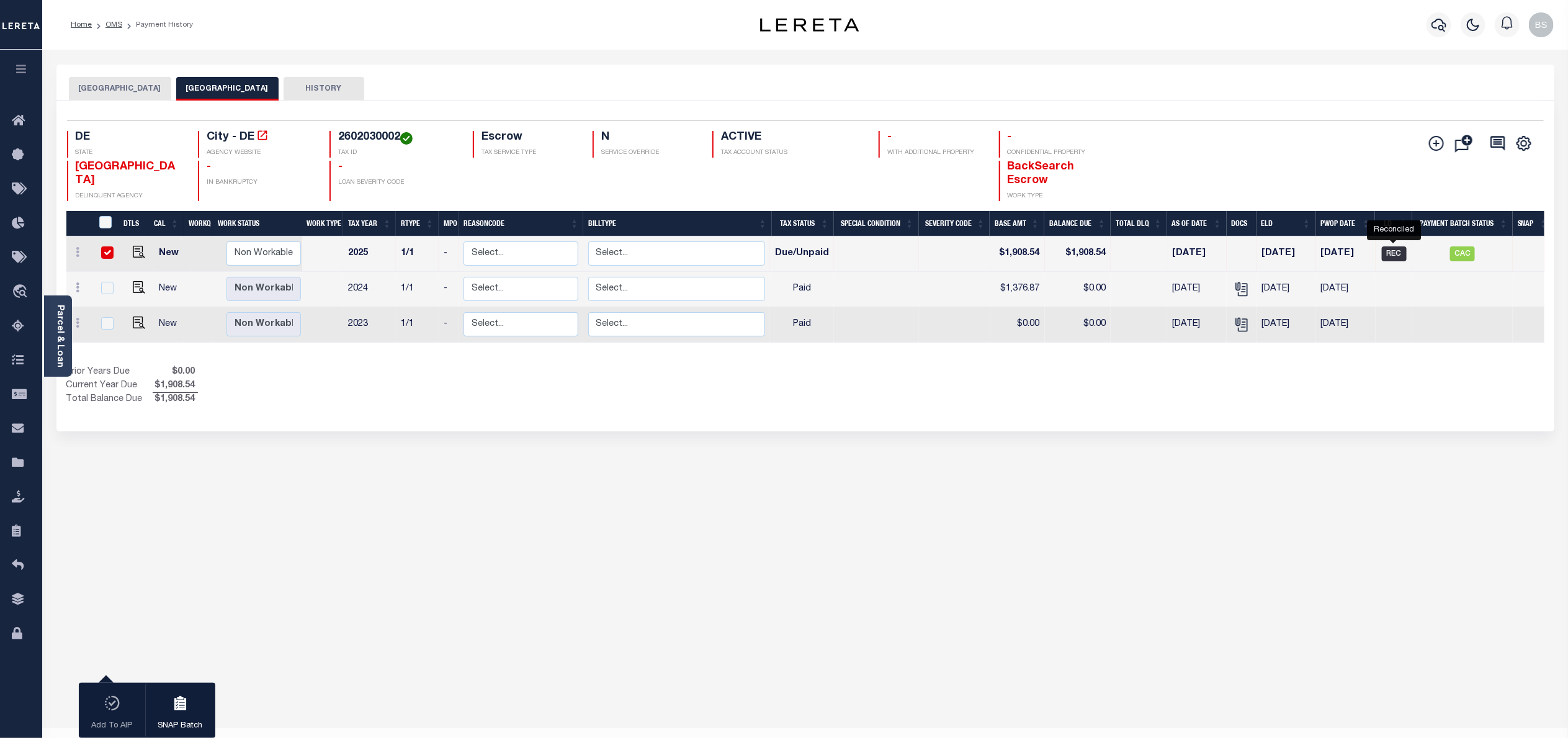
click at [1393, 254] on span "REC" at bounding box center [1393, 254] width 25 height 15
checkbox input "false"
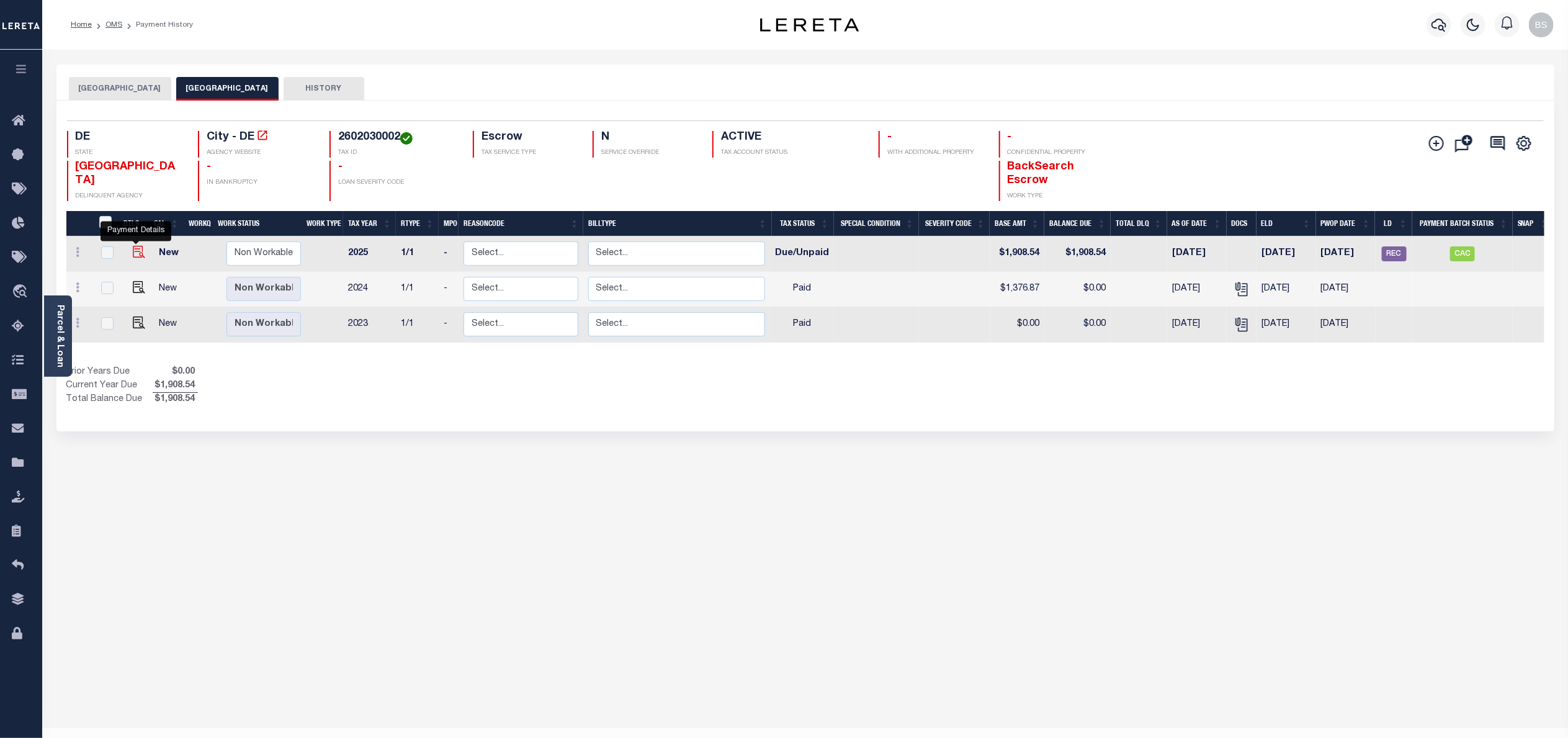
click at [134, 250] on img "" at bounding box center [139, 252] width 13 height 13
checkbox input "true"
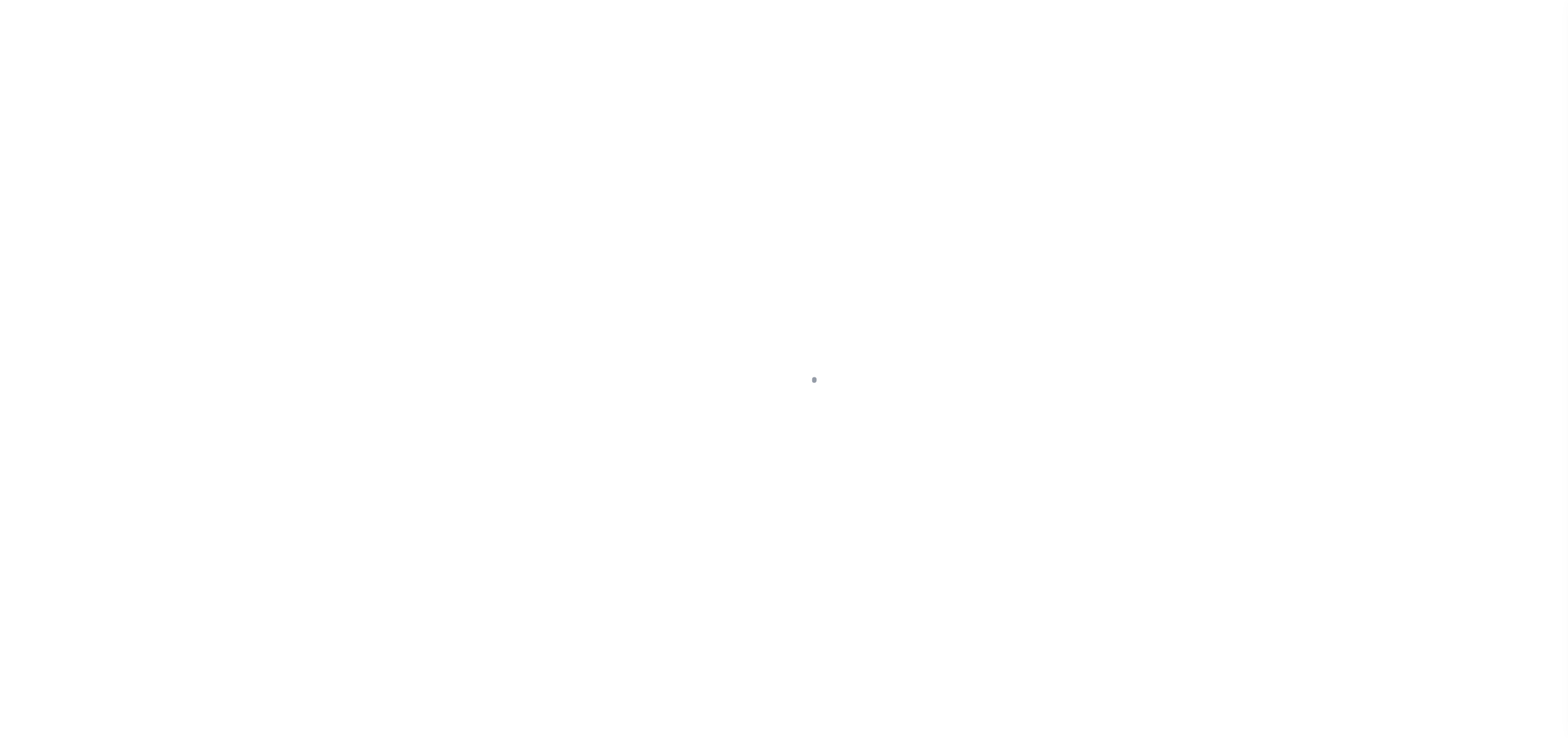
select select "DUE"
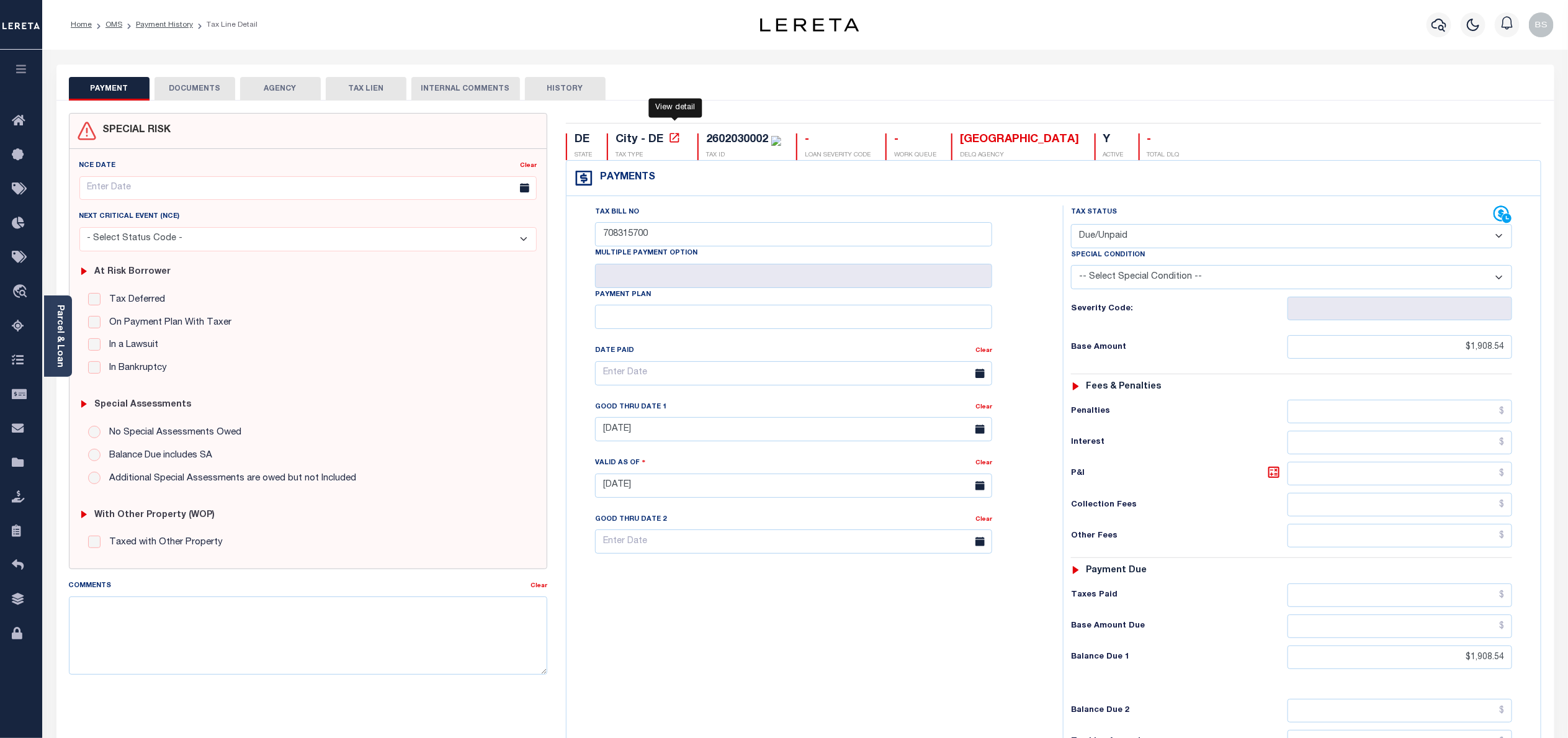
click at [674, 136] on icon at bounding box center [674, 137] width 9 height 9
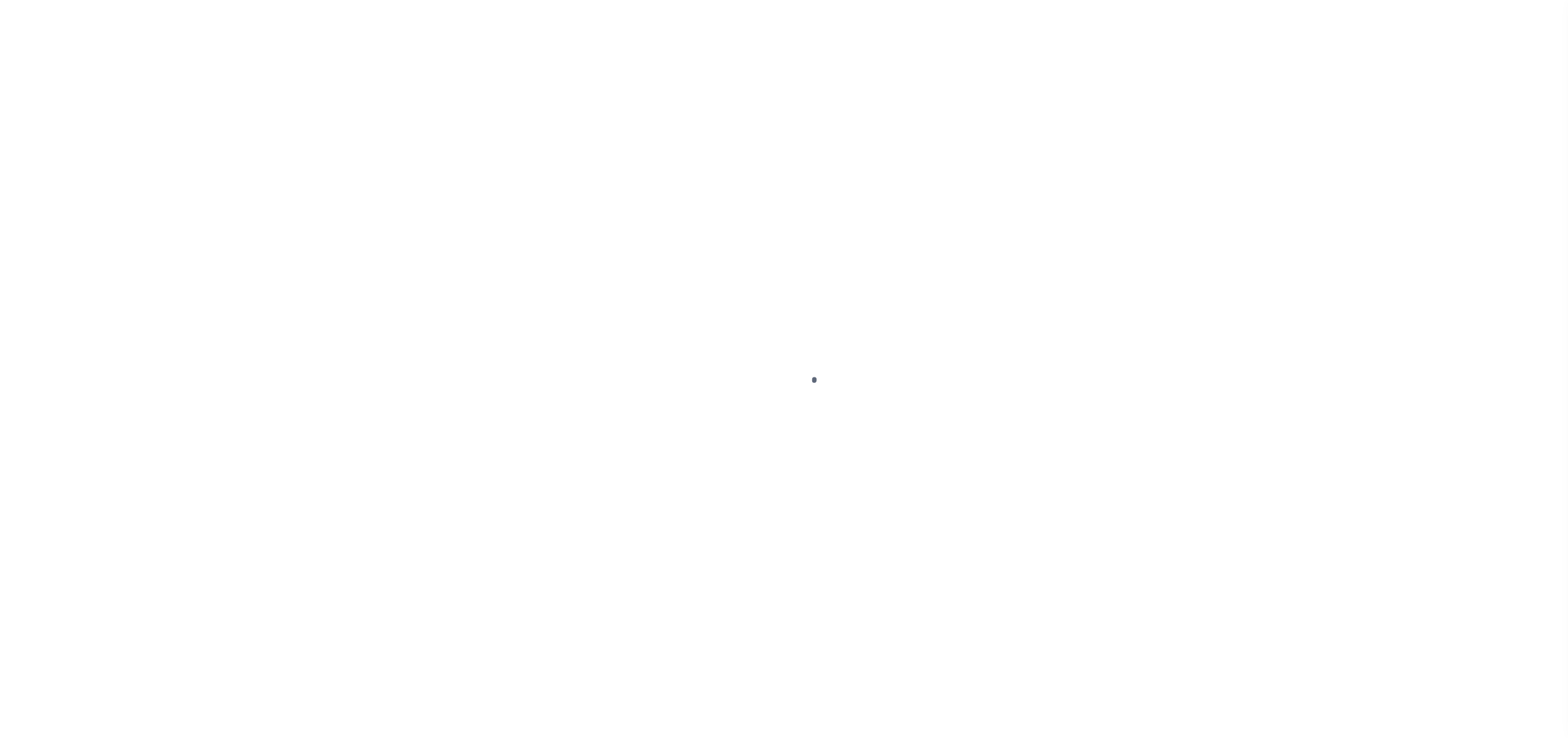
select select "DUE"
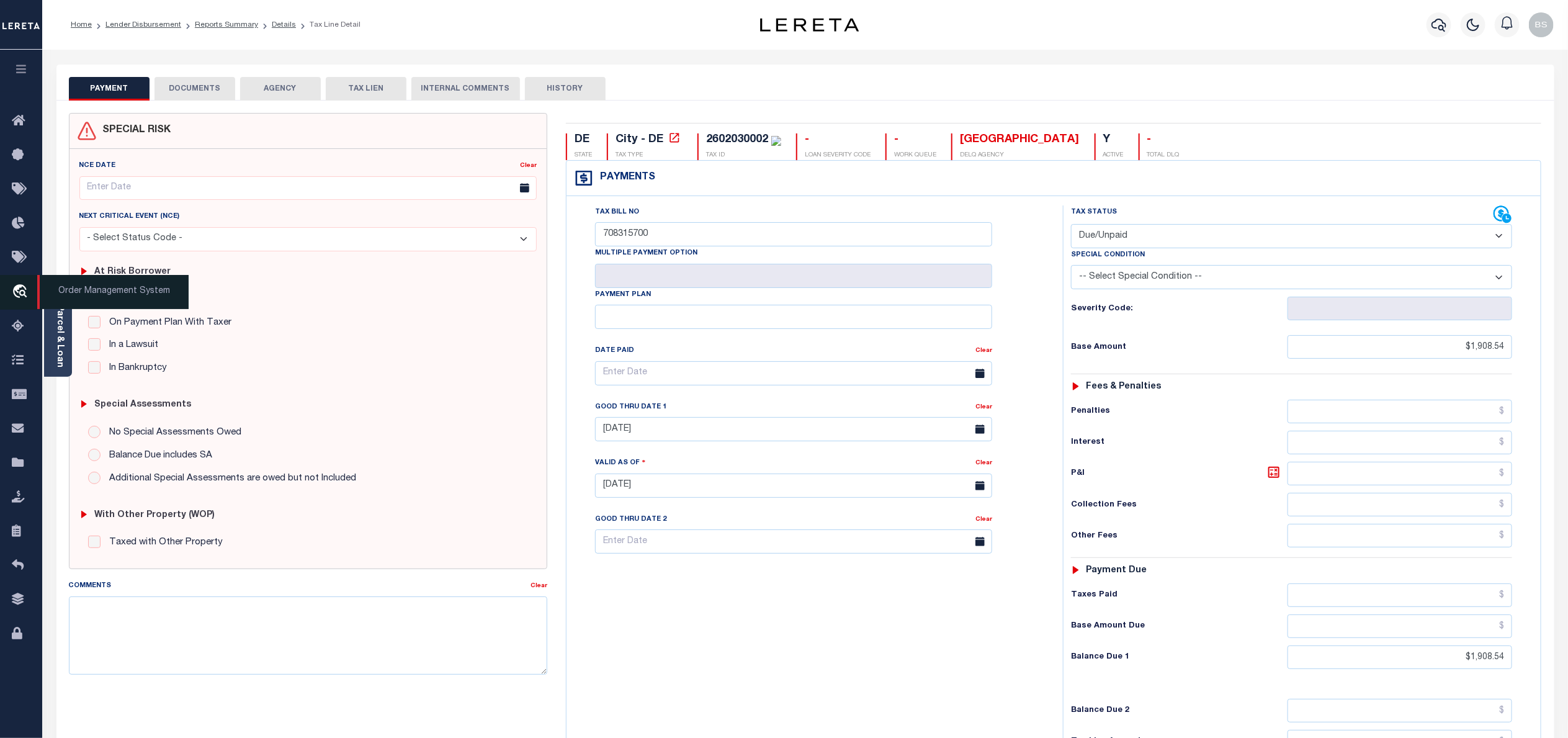
click at [73, 292] on span "Order Management System" at bounding box center [113, 292] width 151 height 34
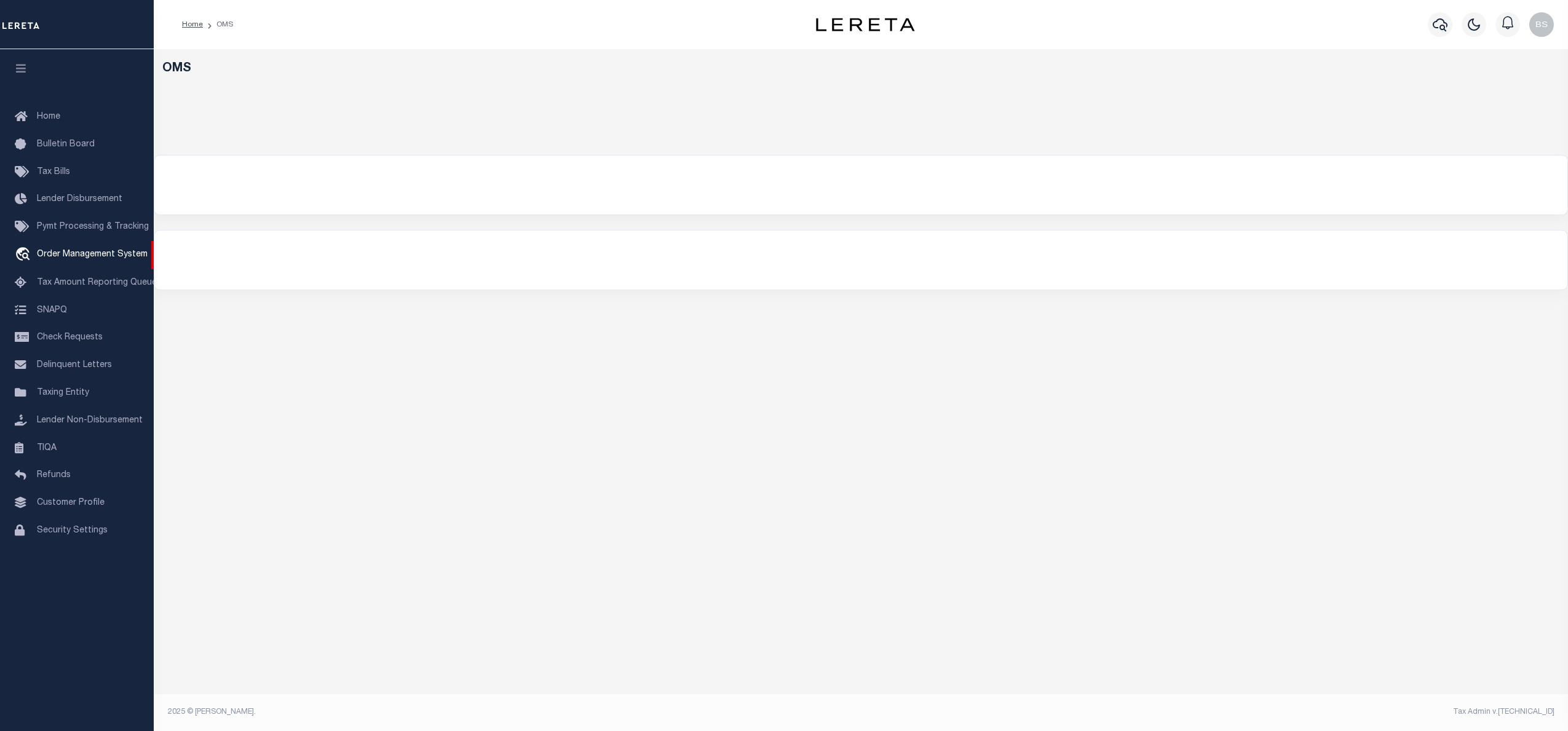
select select "200"
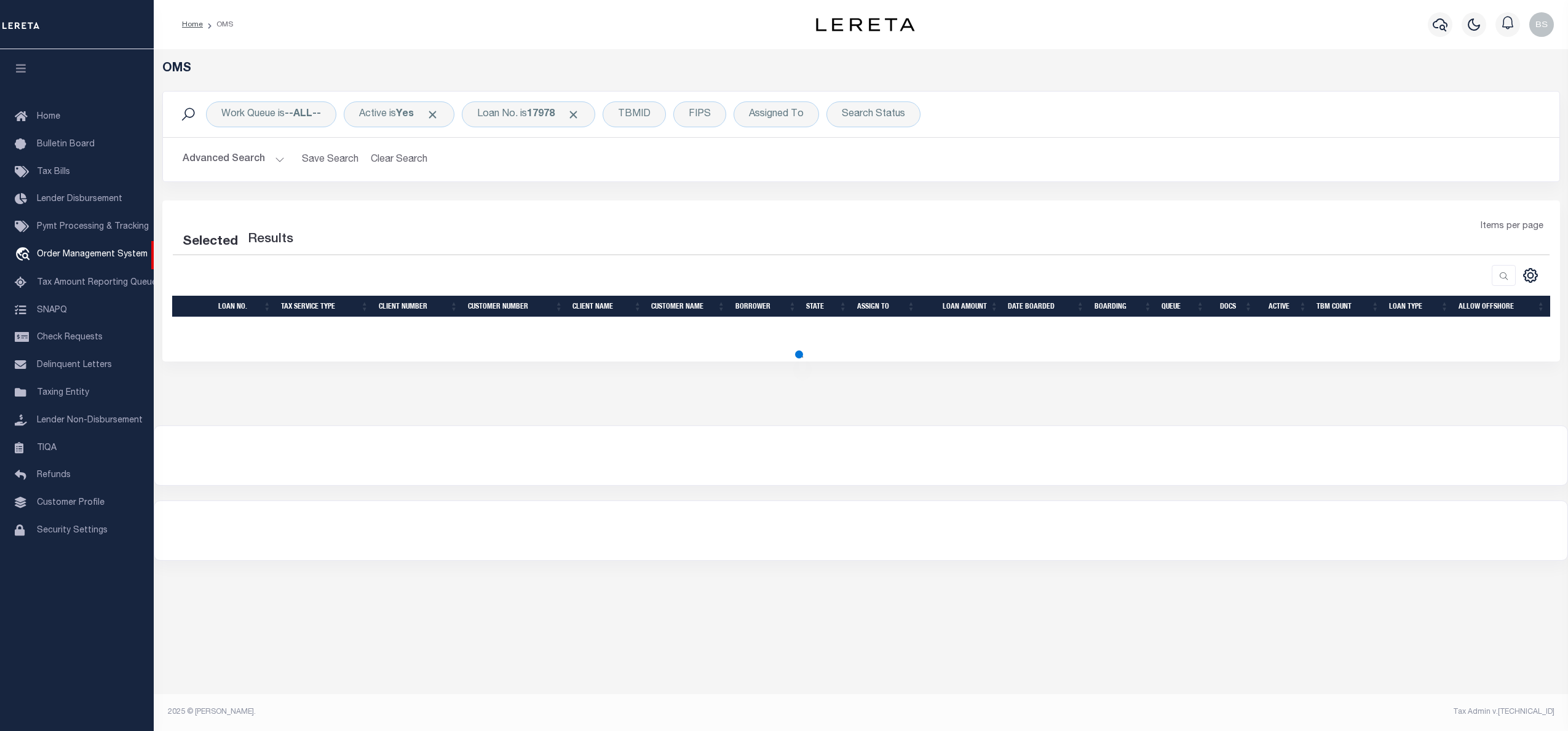
select select "200"
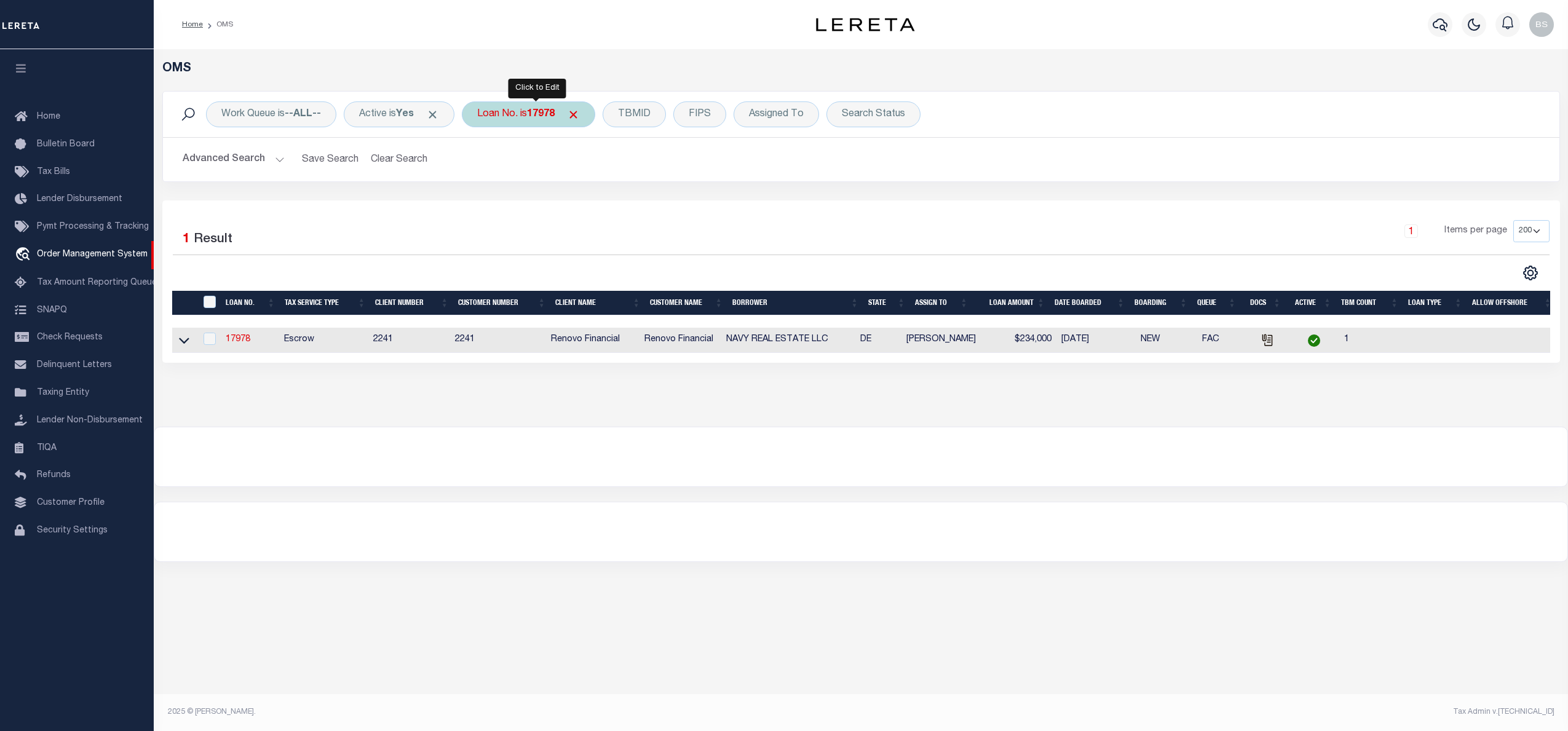
click at [524, 116] on div "Loan No. is 17978" at bounding box center [529, 114] width 134 height 26
type input "24172ND"
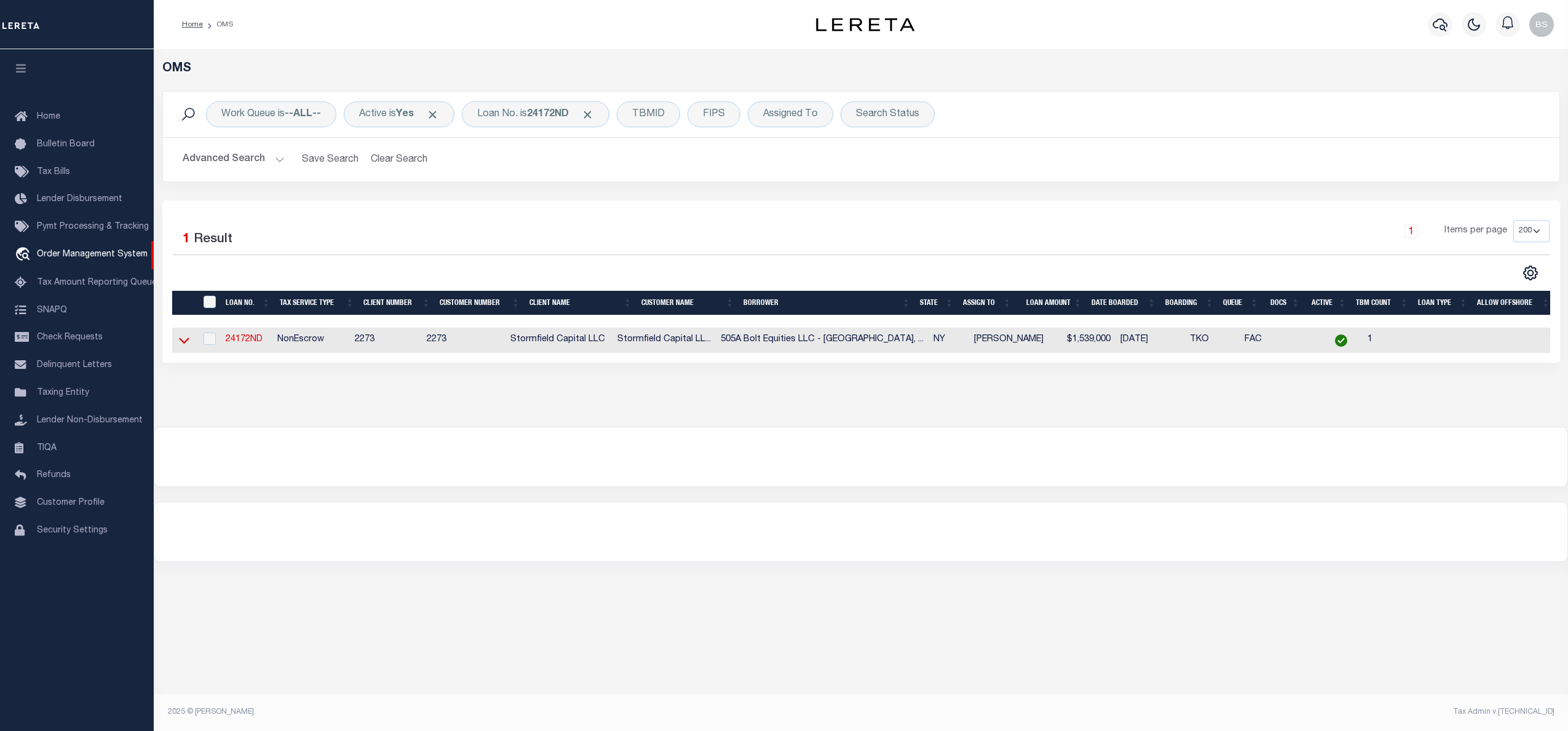
click at [185, 342] on icon at bounding box center [184, 340] width 11 height 13
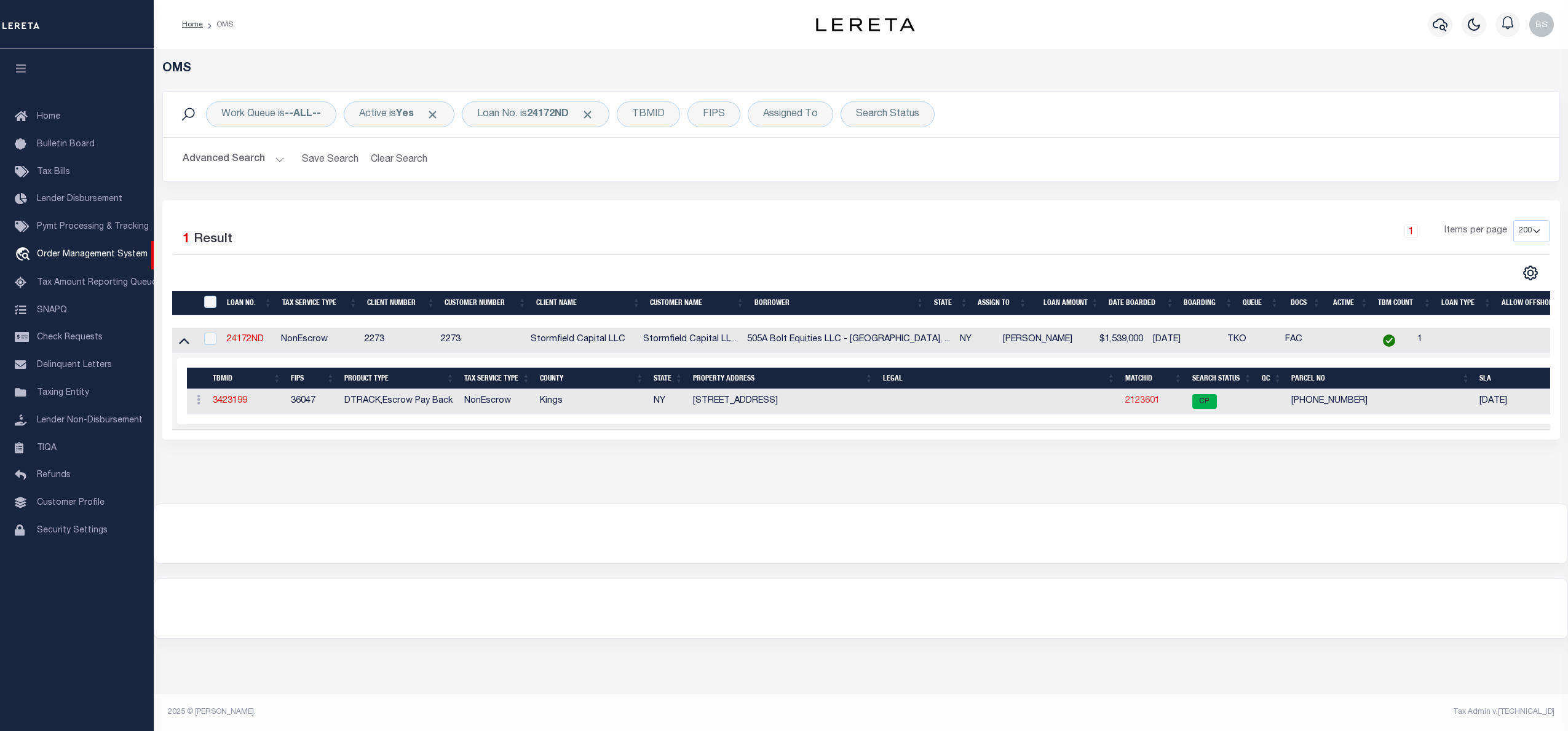
click at [1129, 404] on link "2123601" at bounding box center [1142, 401] width 34 height 9
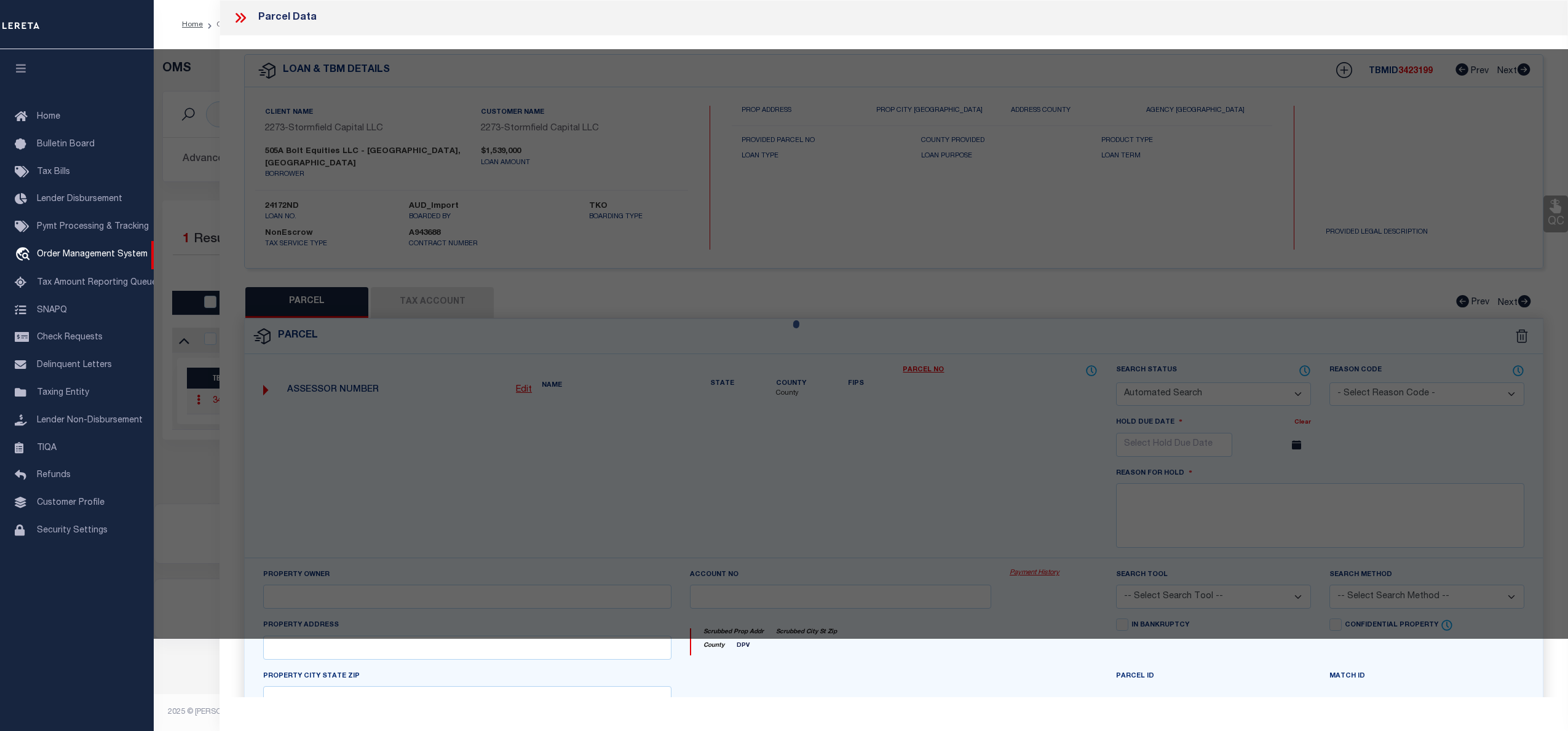
checkbox input "false"
select select "CP"
type input "505A BOLT EQUITIES LLC"
select select
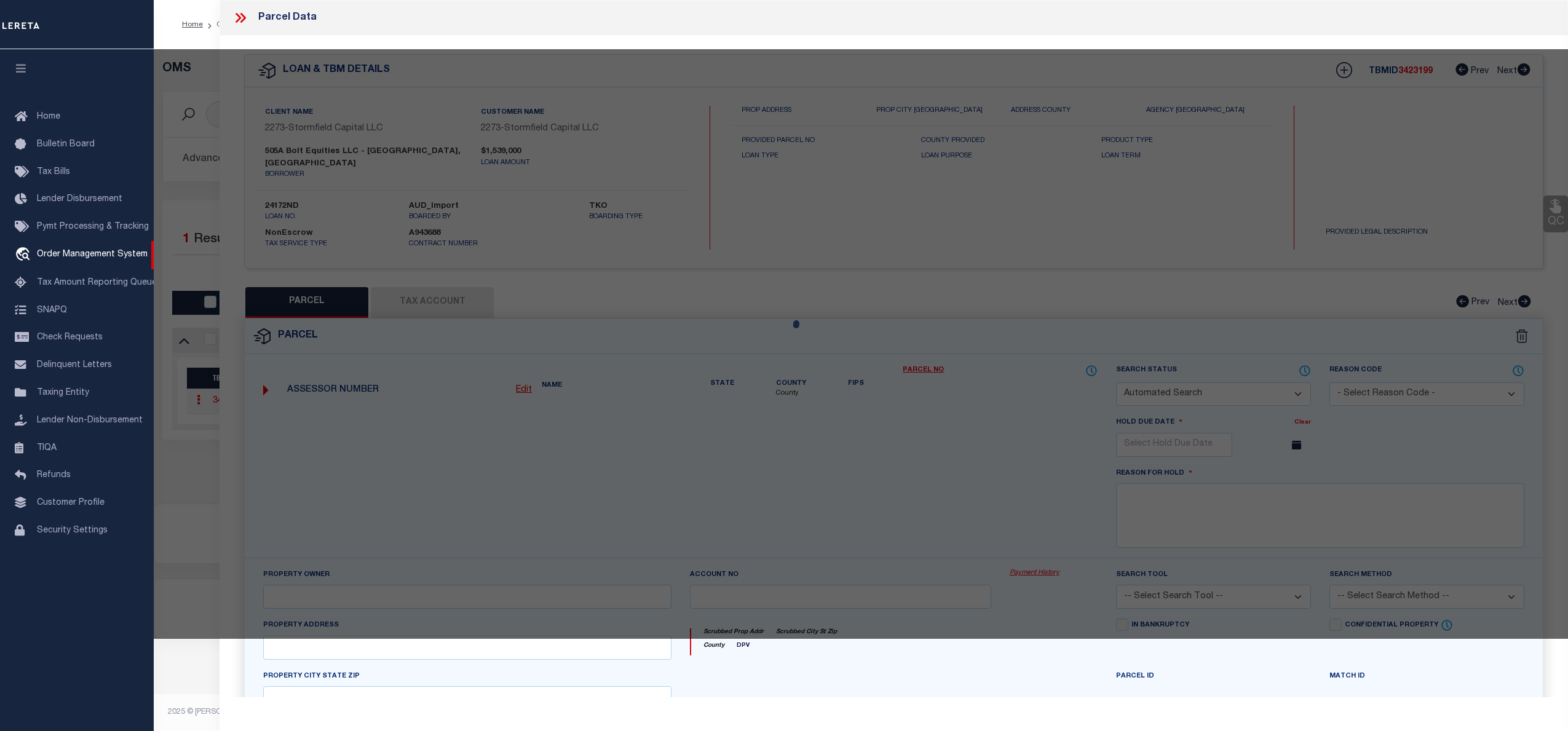
type input "505 A MONROE STREET"
checkbox input "false"
type input "Brooklyn NY 11221"
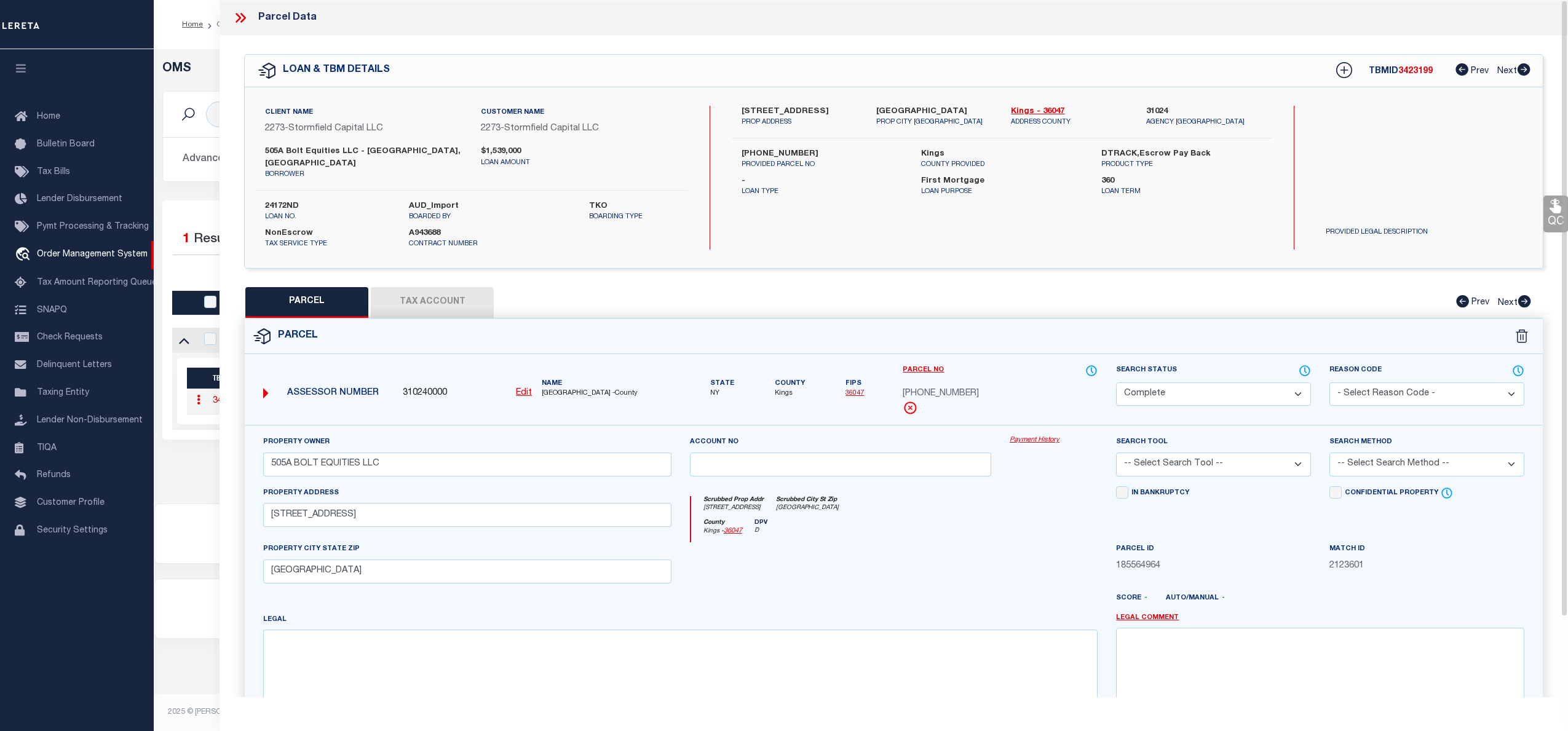
click at [1044, 435] on link "Payment History" at bounding box center [1053, 440] width 88 height 11
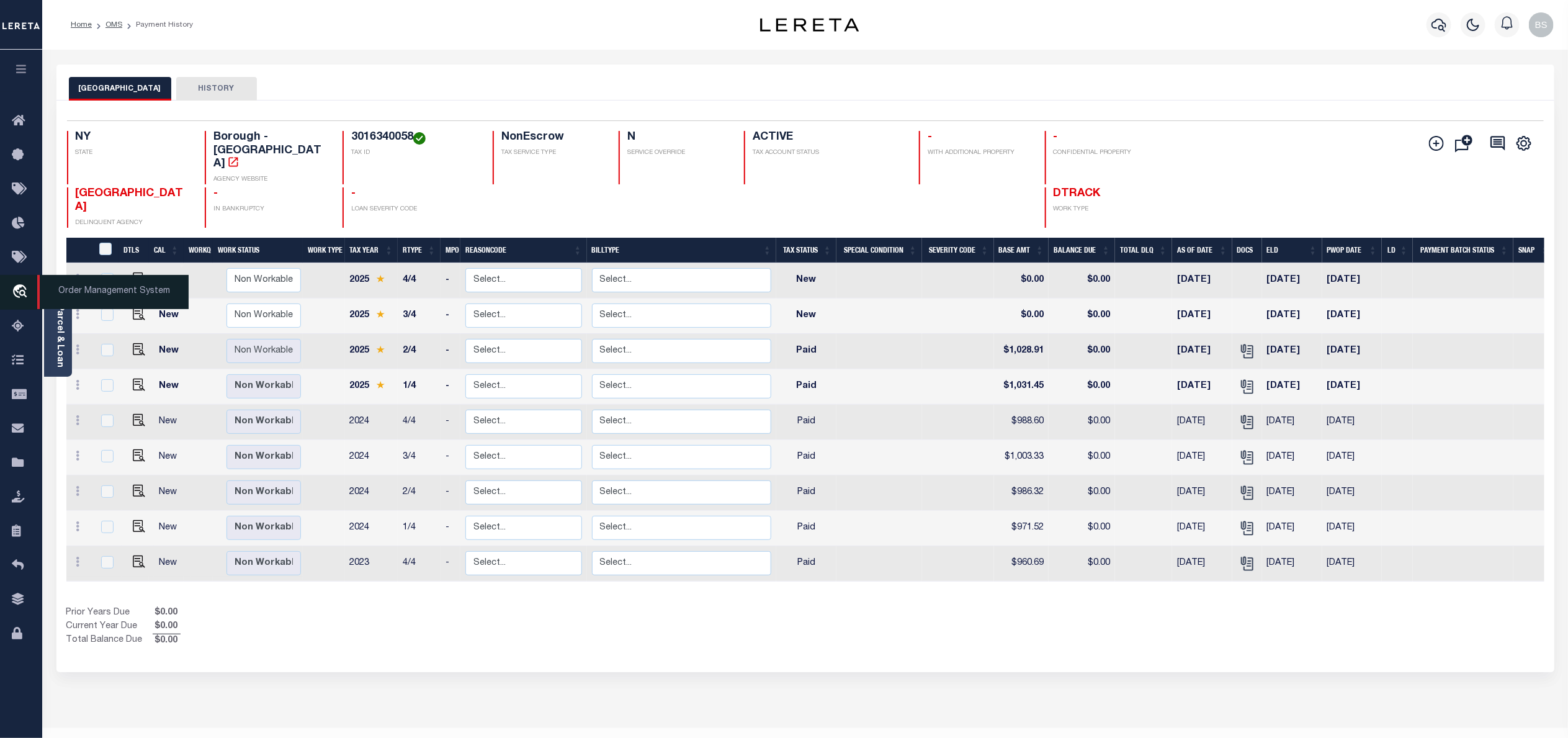
click at [82, 295] on span "Order Management System" at bounding box center [113, 292] width 151 height 34
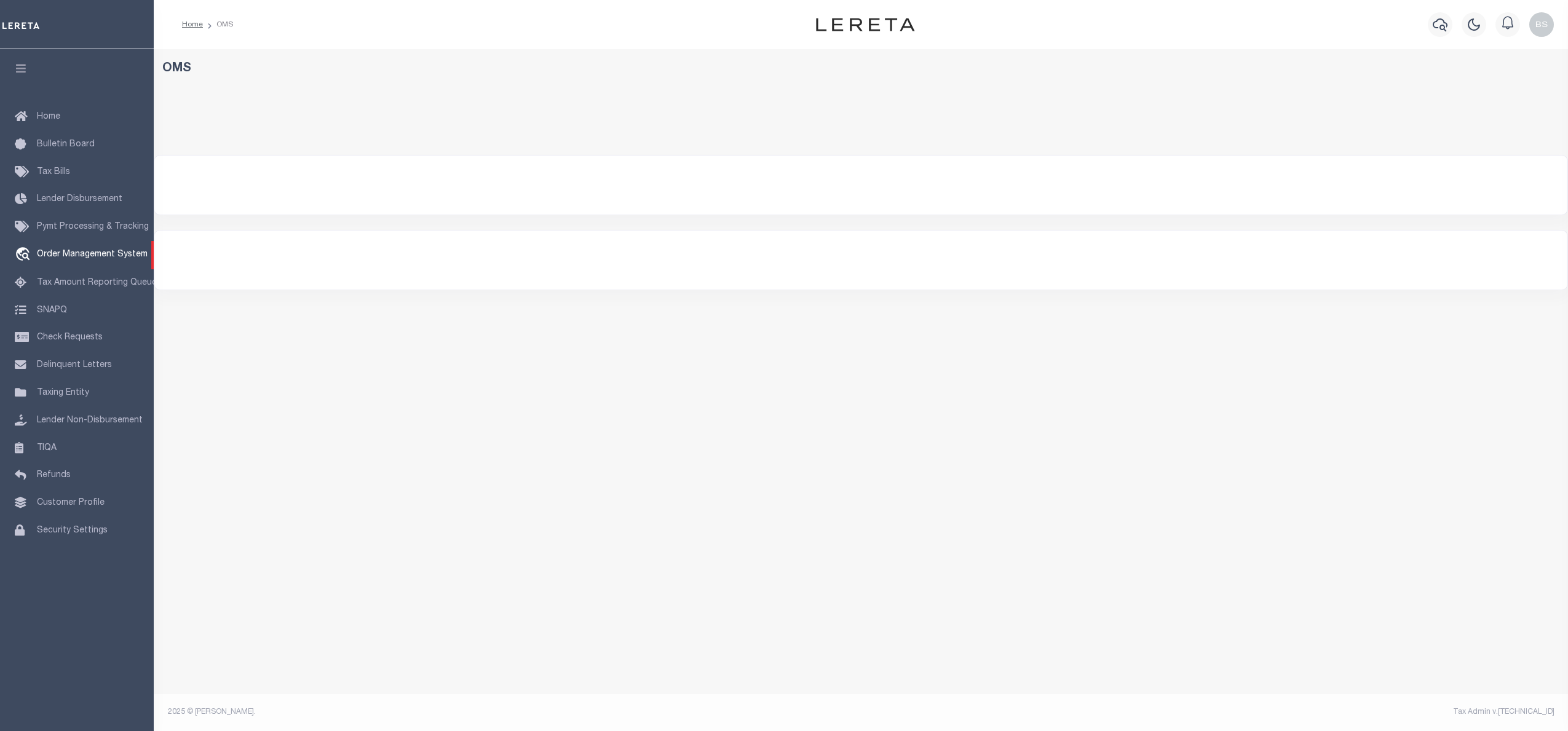
select select "200"
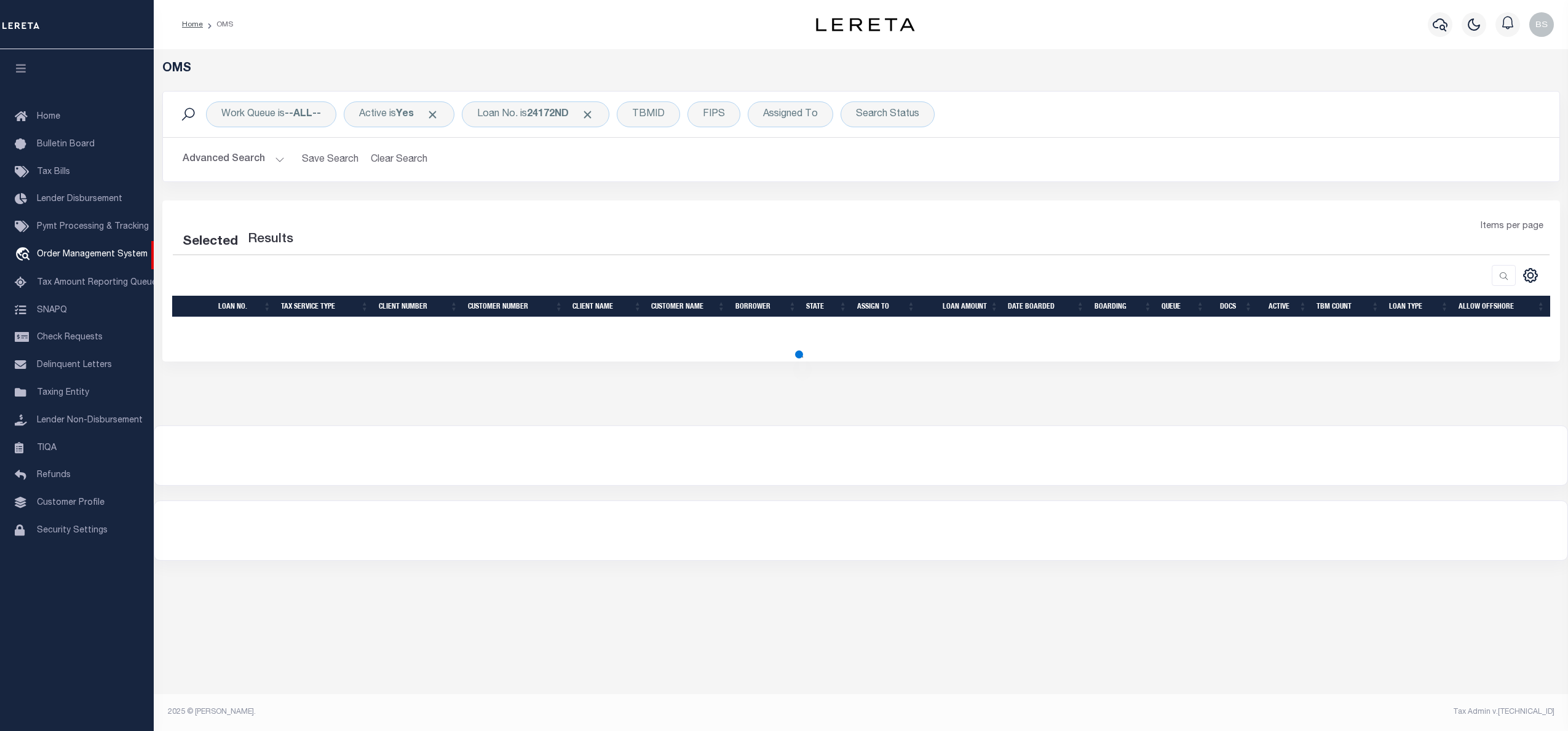
select select "200"
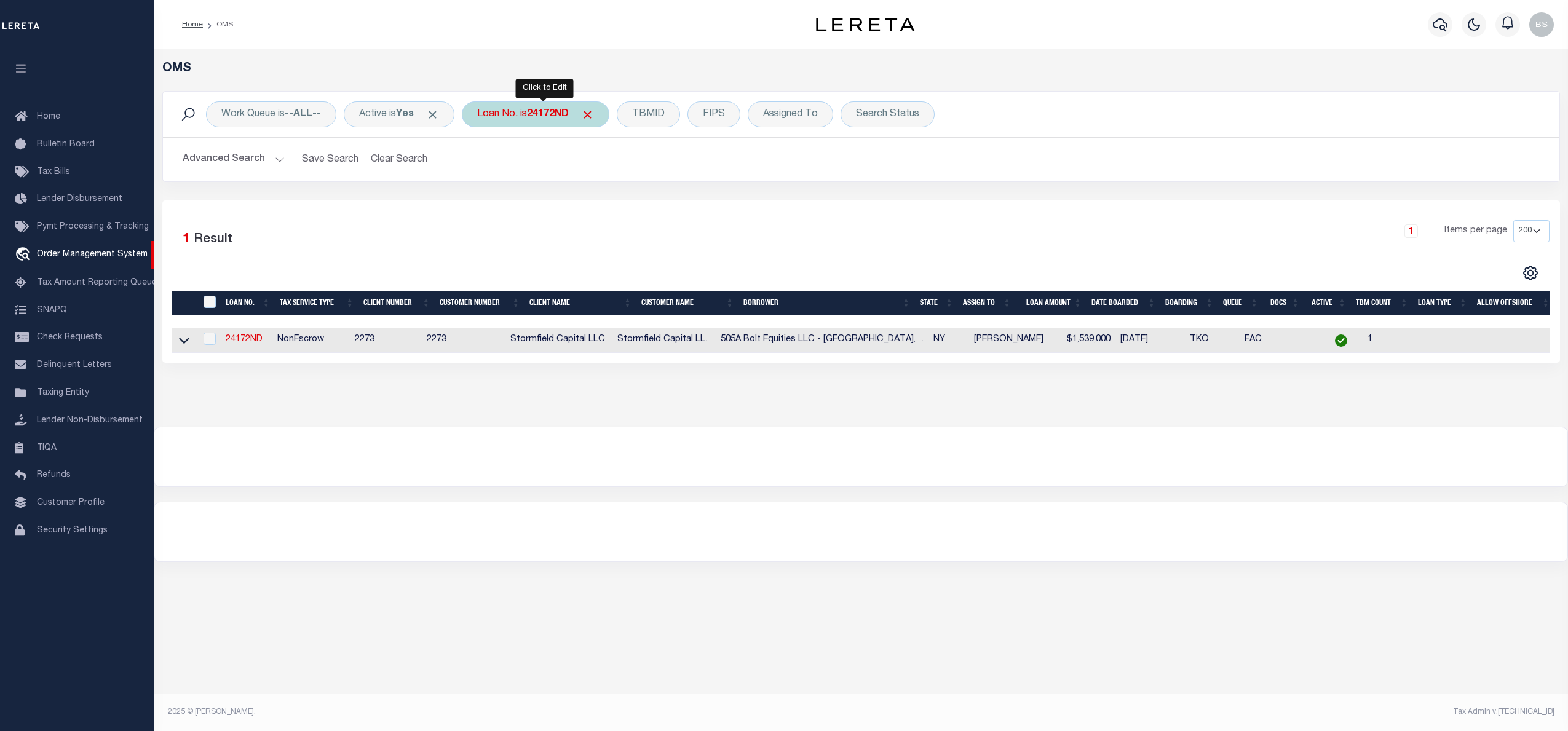
click at [543, 112] on b "24172ND" at bounding box center [547, 114] width 42 height 10
type input "251010383"
click at [640, 201] on input "Apply" at bounding box center [640, 201] width 36 height 21
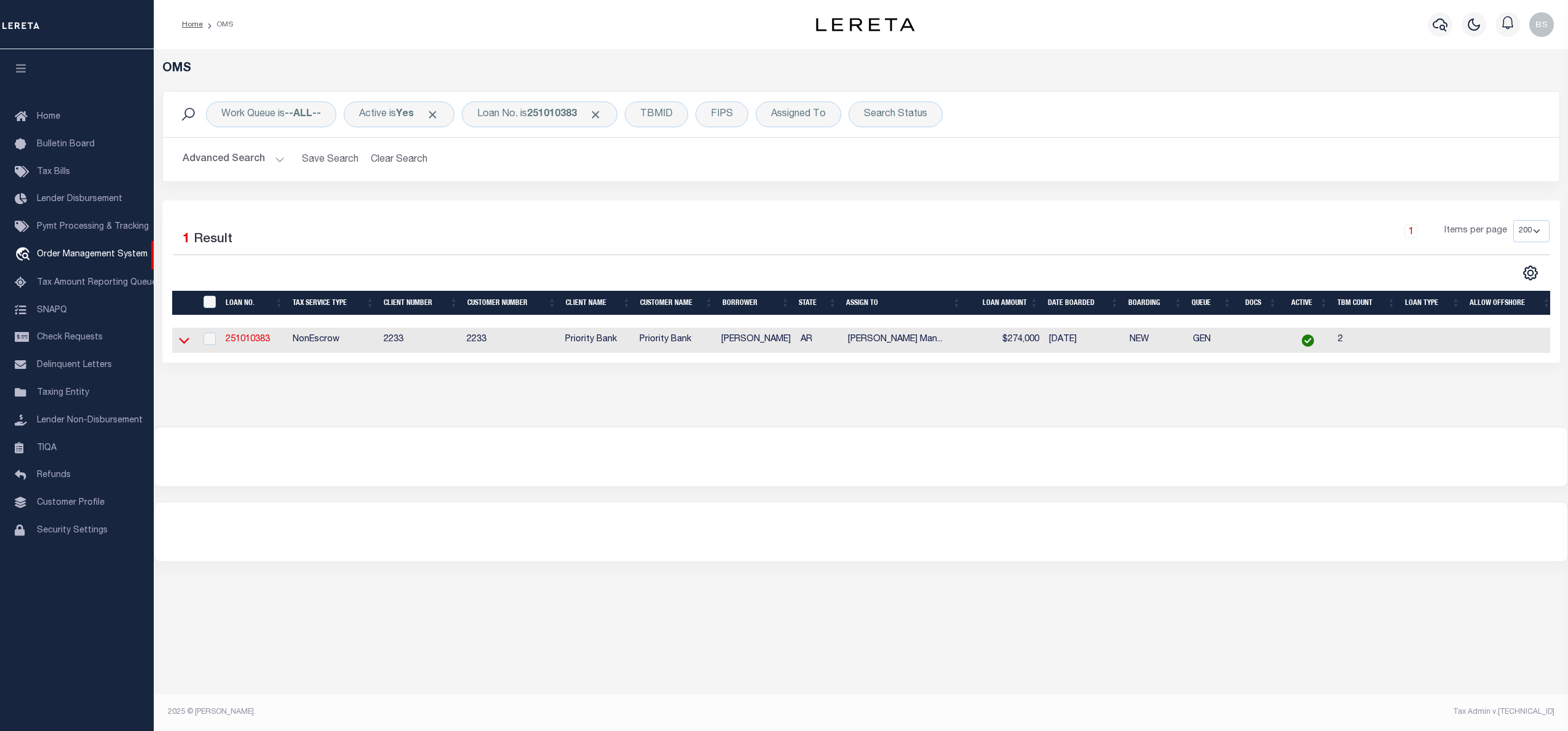
click at [185, 342] on icon at bounding box center [184, 340] width 11 height 13
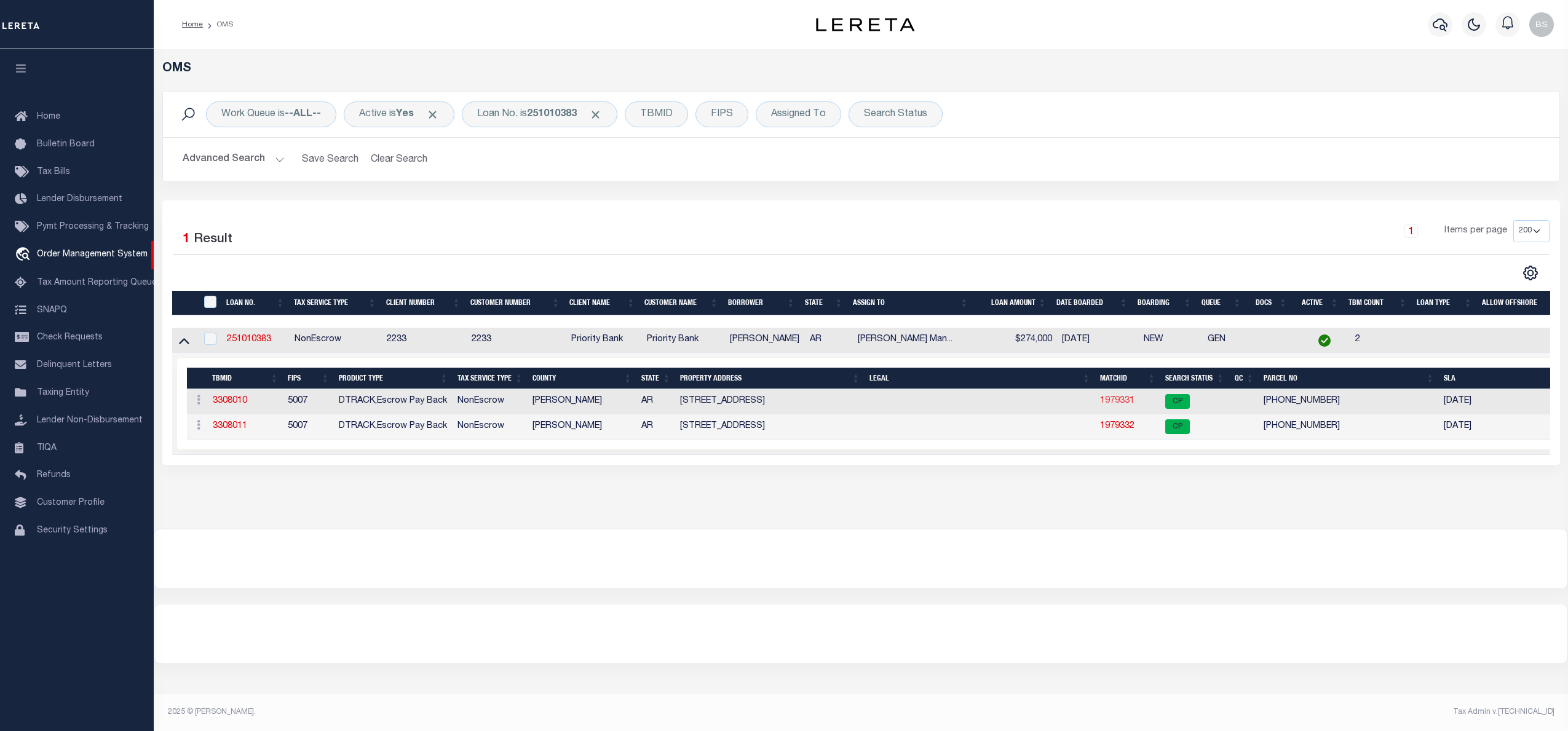
click at [1124, 402] on link "1979331" at bounding box center [1117, 401] width 34 height 9
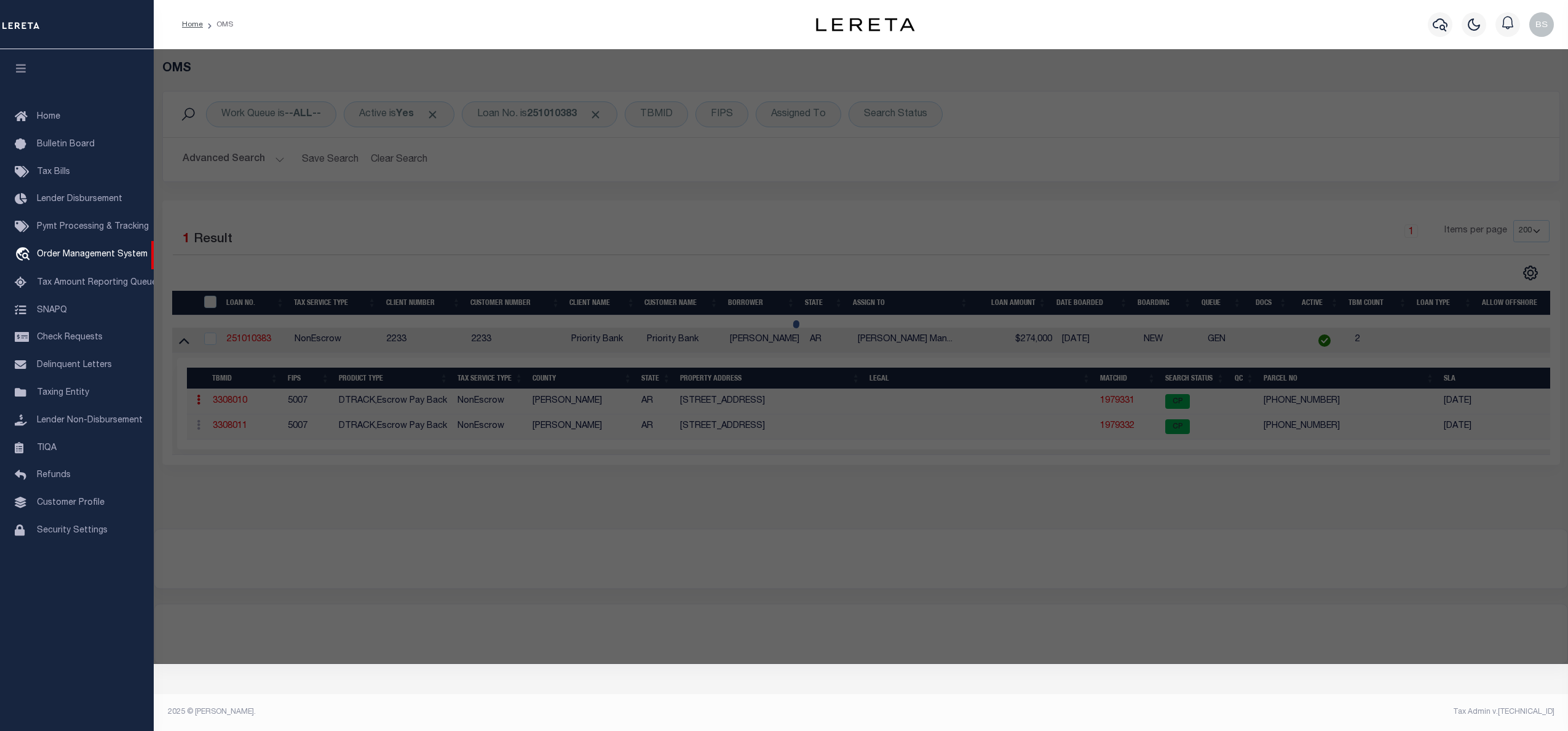
checkbox input "false"
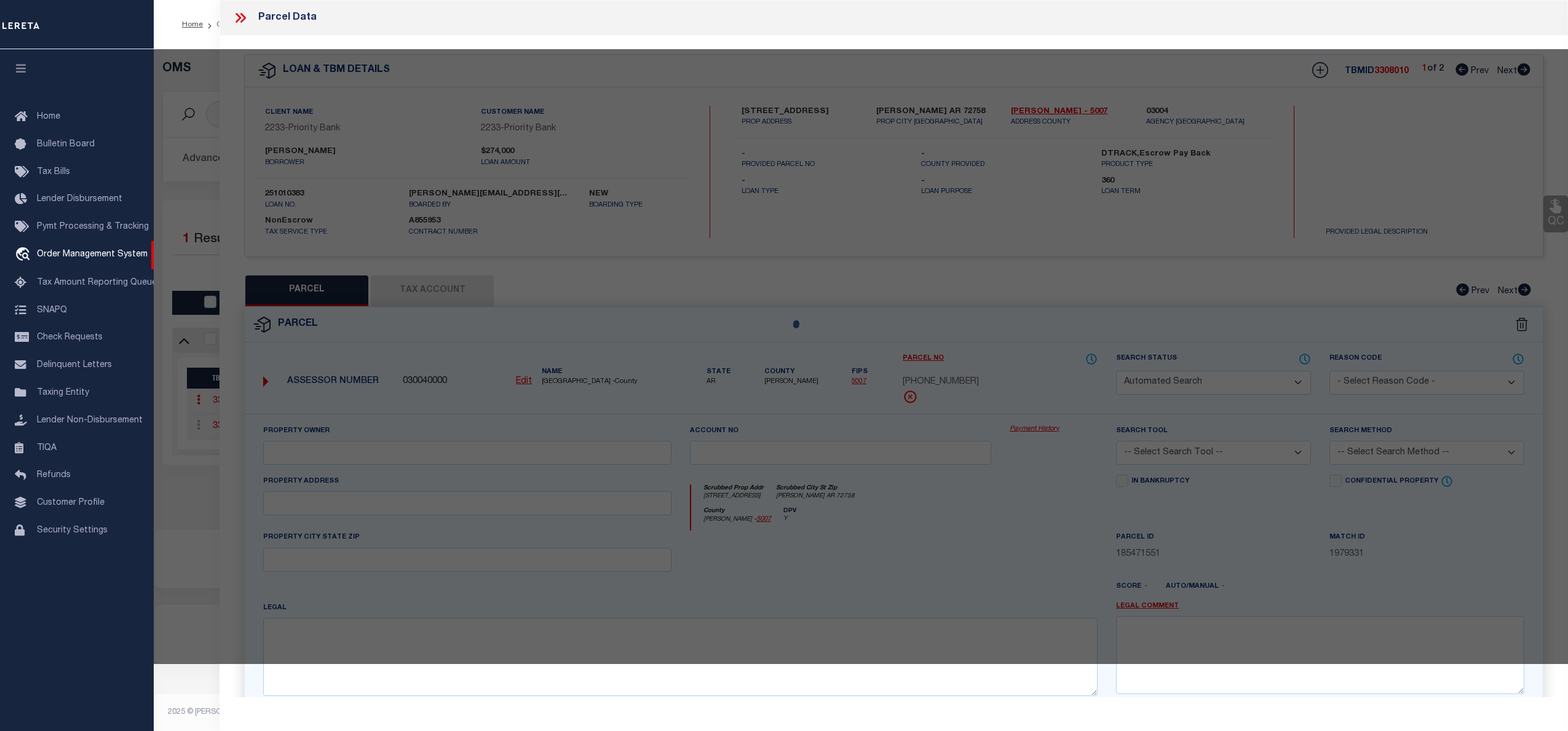
select select "CP"
type input "GUZMAN, LUIS EDUARDO & LAURA"
select select "AGW"
select select "ADD"
type input "3715 S 2ND ST"
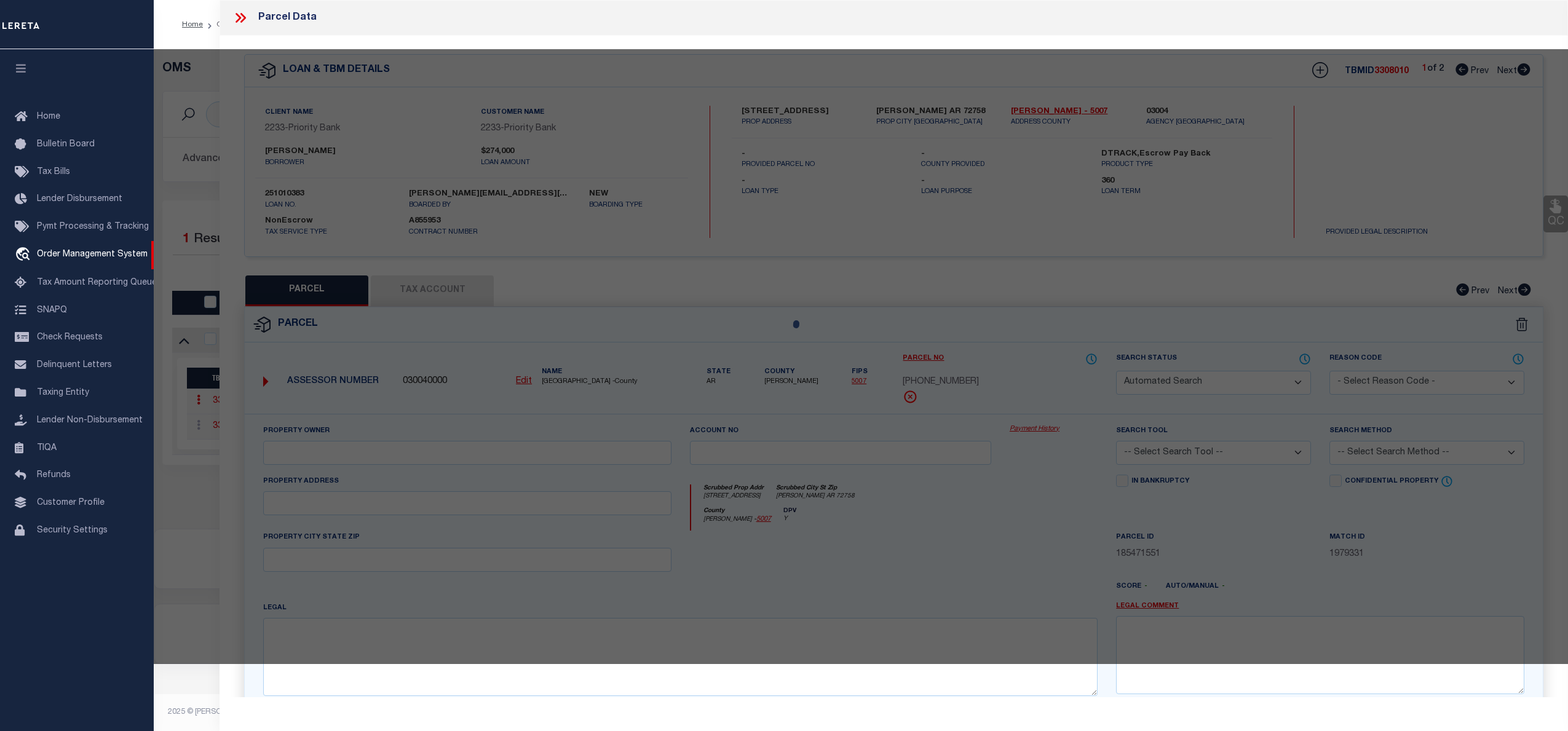
checkbox input "false"
type input "ROGERS AR 72758"
type textarea "PLAT 12/16/2022 L202277565 & CORR PLAT 1/23/2023 L202303727 LOT 23"
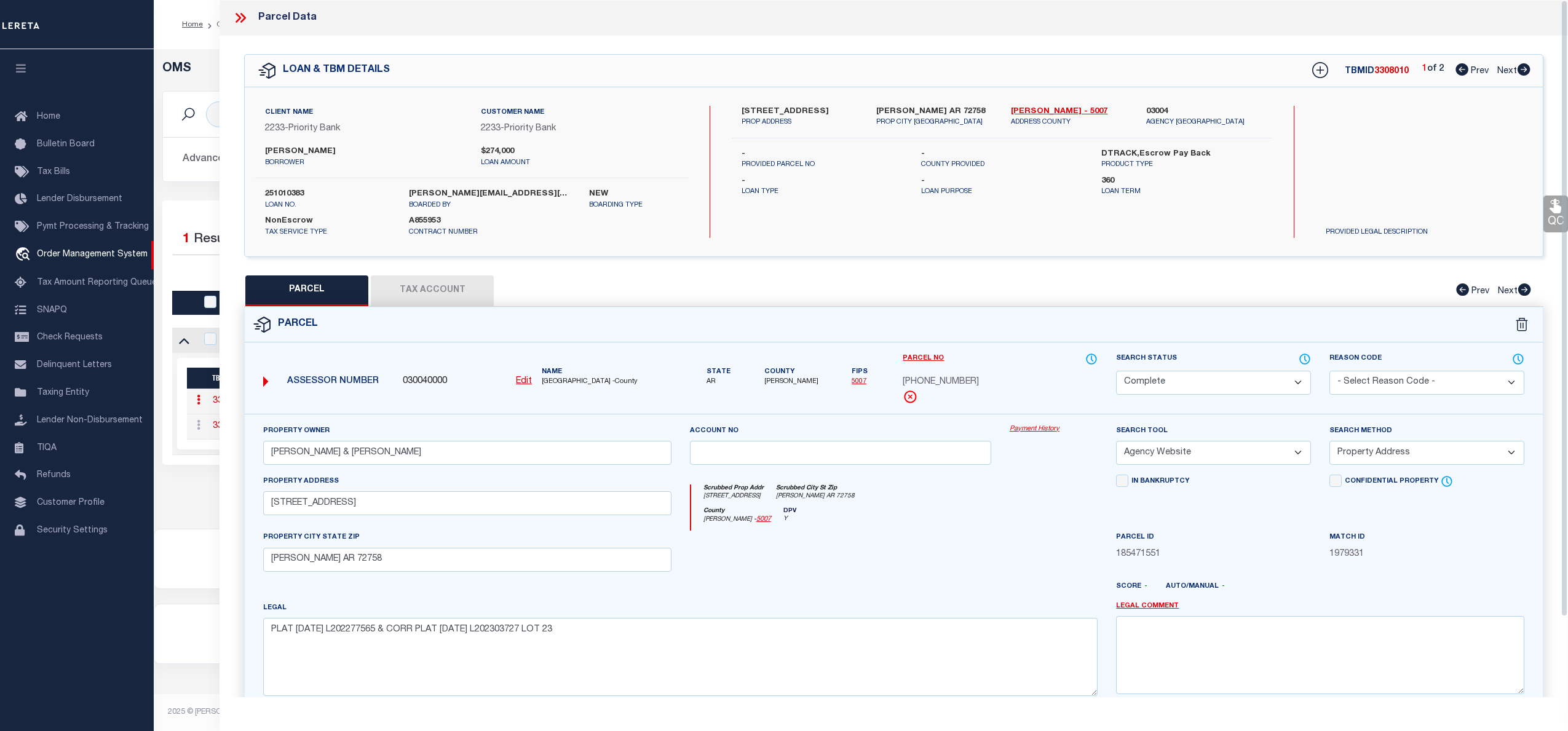
click at [1032, 432] on link "Payment History" at bounding box center [1053, 429] width 88 height 11
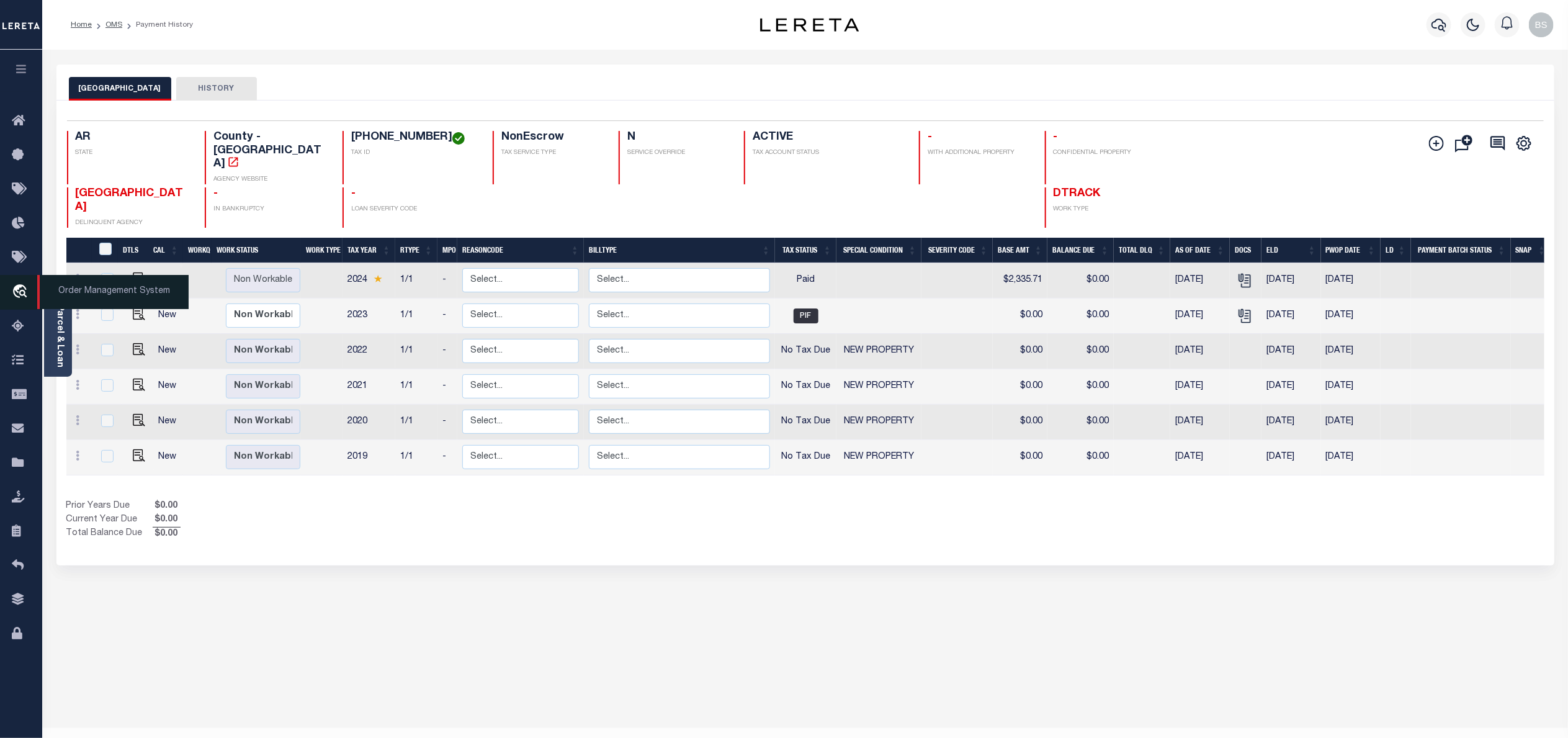
click at [112, 298] on span "Order Management System" at bounding box center [113, 292] width 151 height 34
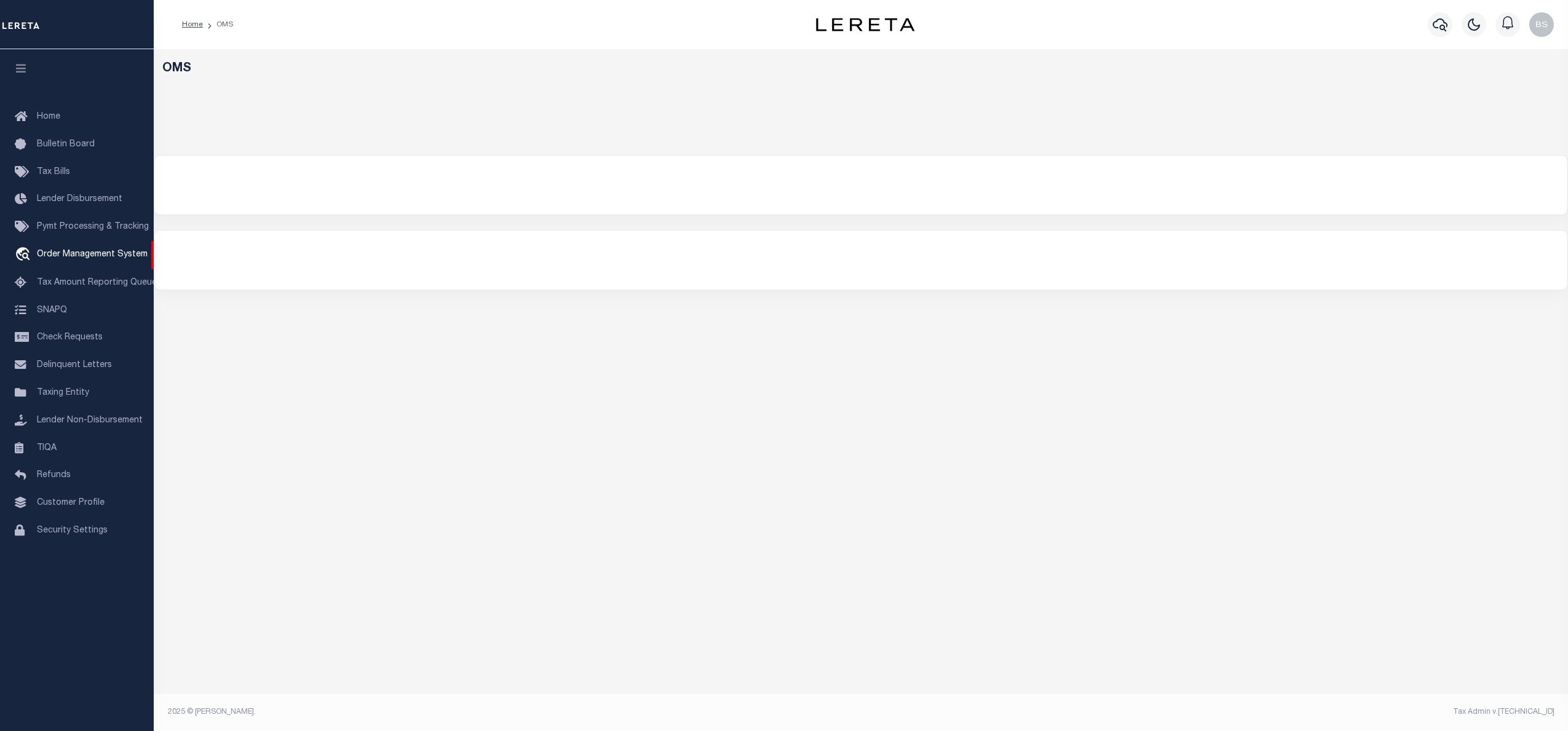
select select "200"
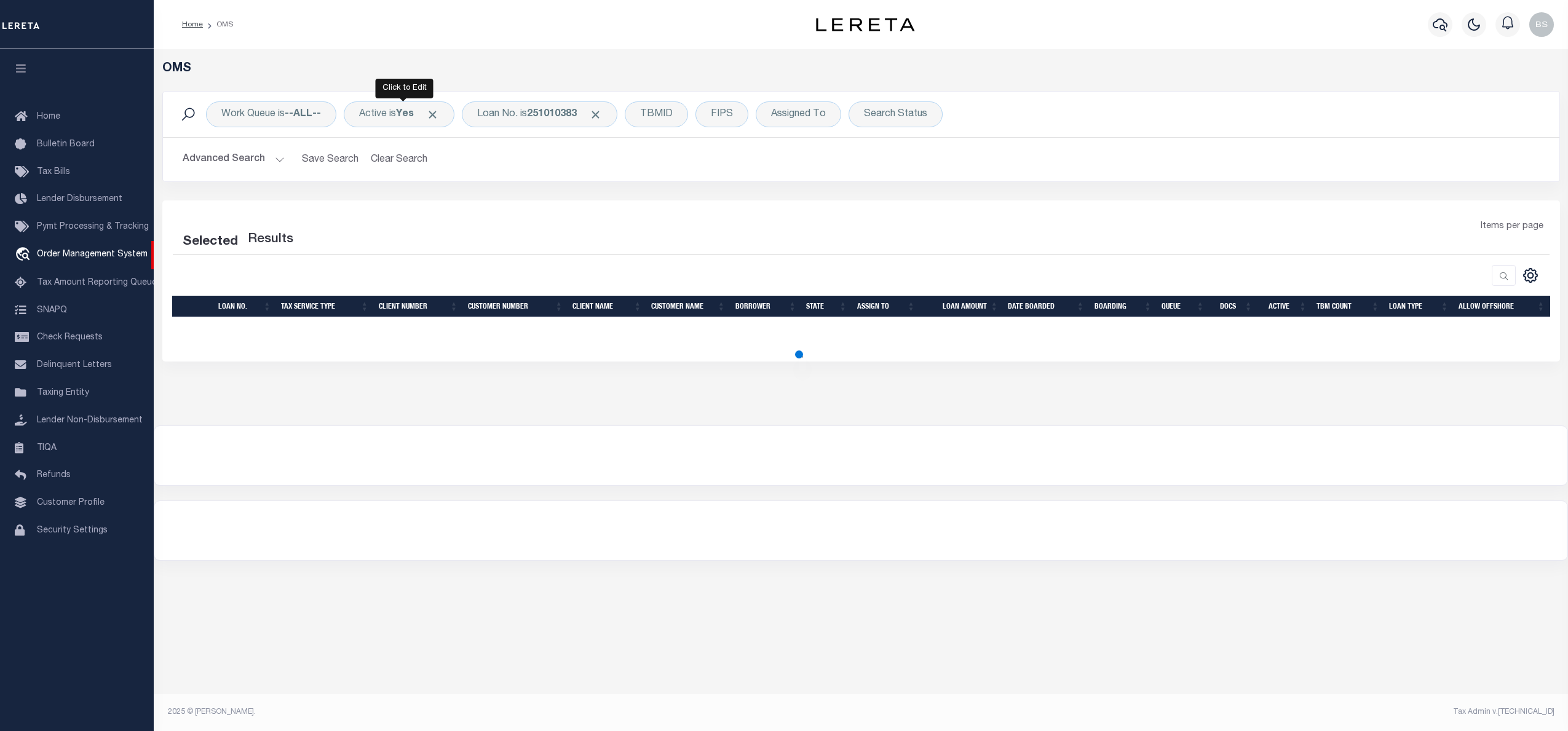
select select "200"
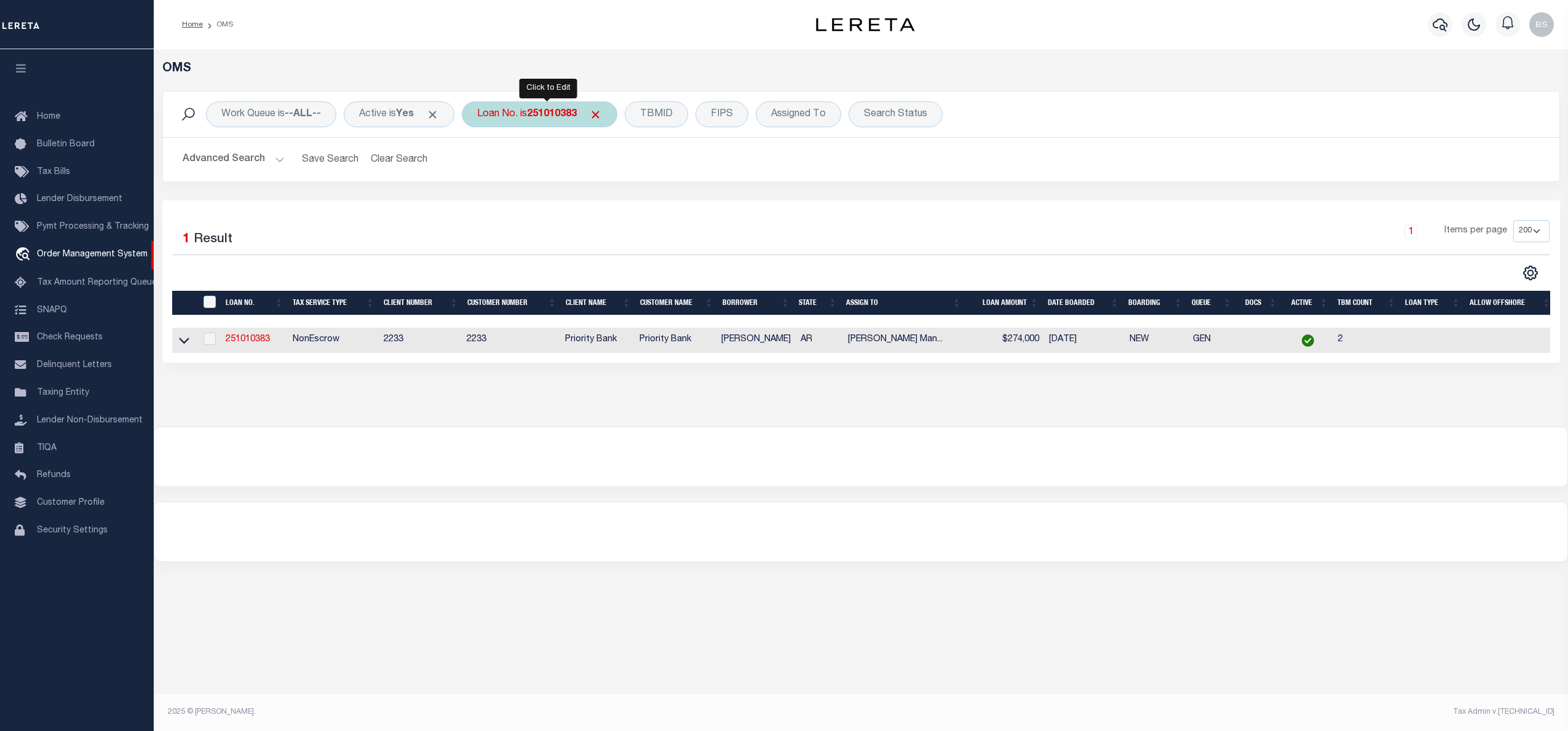
click at [542, 110] on b "251010383" at bounding box center [552, 114] width 50 height 10
type input "3662"
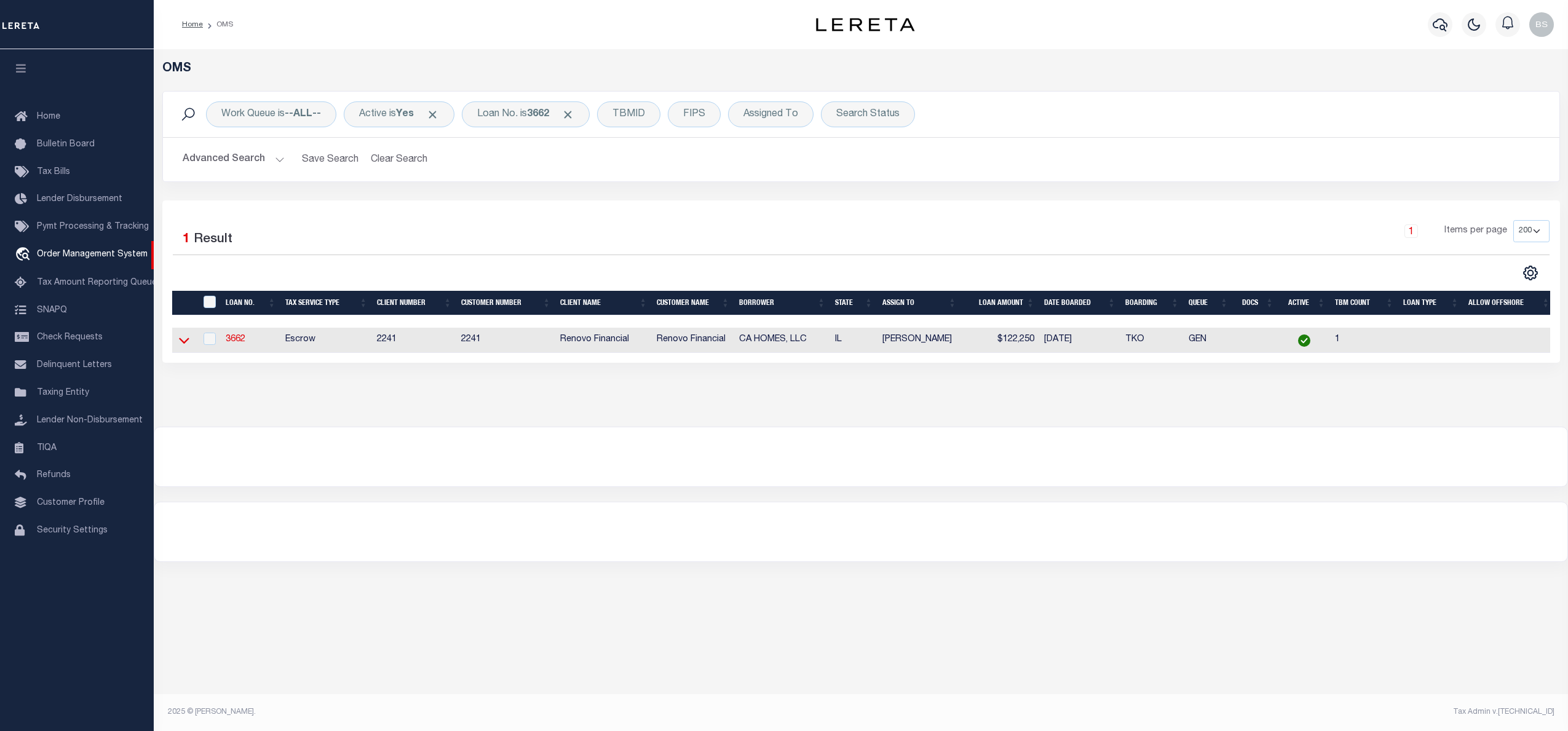
click at [181, 343] on icon at bounding box center [184, 341] width 11 height 6
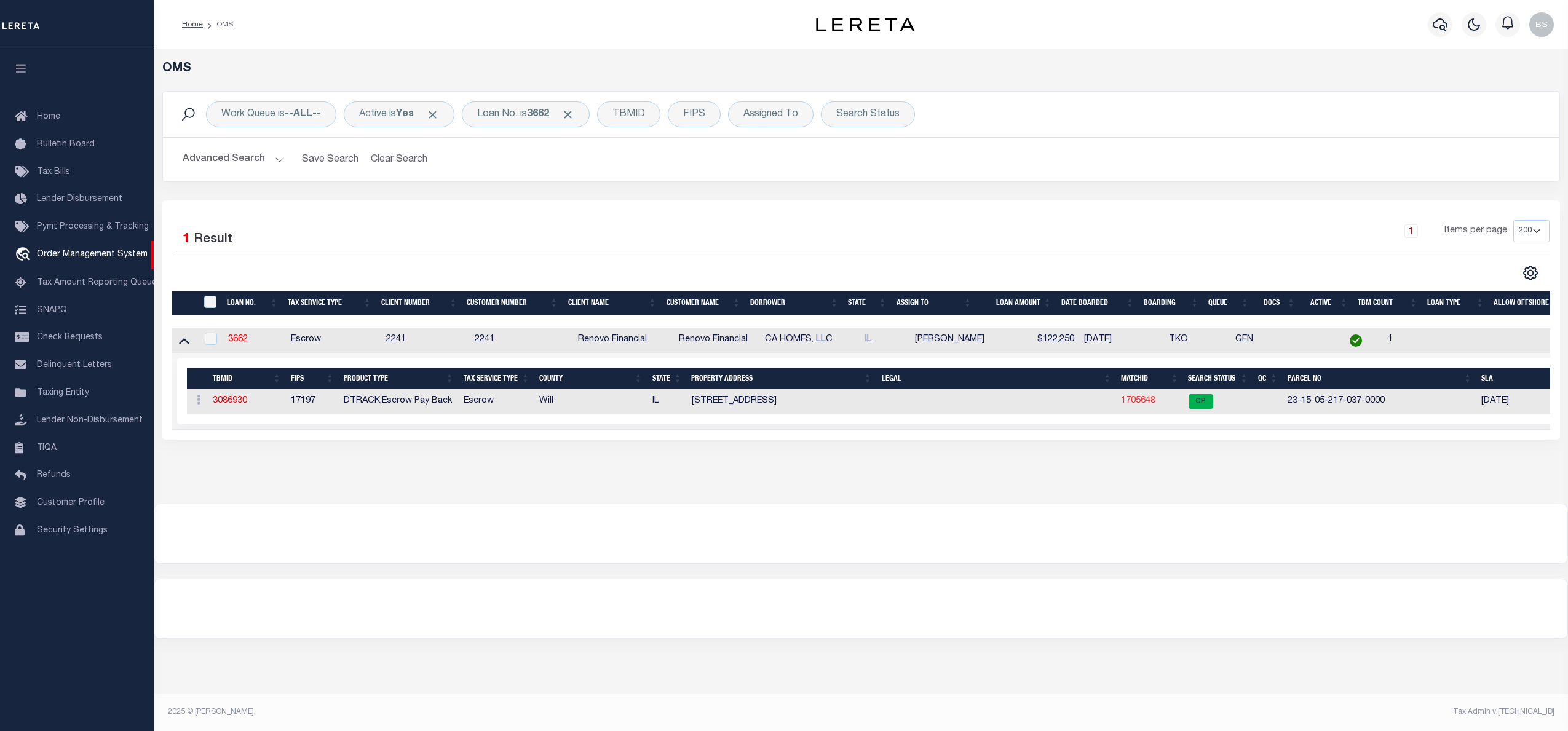
click at [1146, 405] on link "1705648" at bounding box center [1137, 401] width 34 height 9
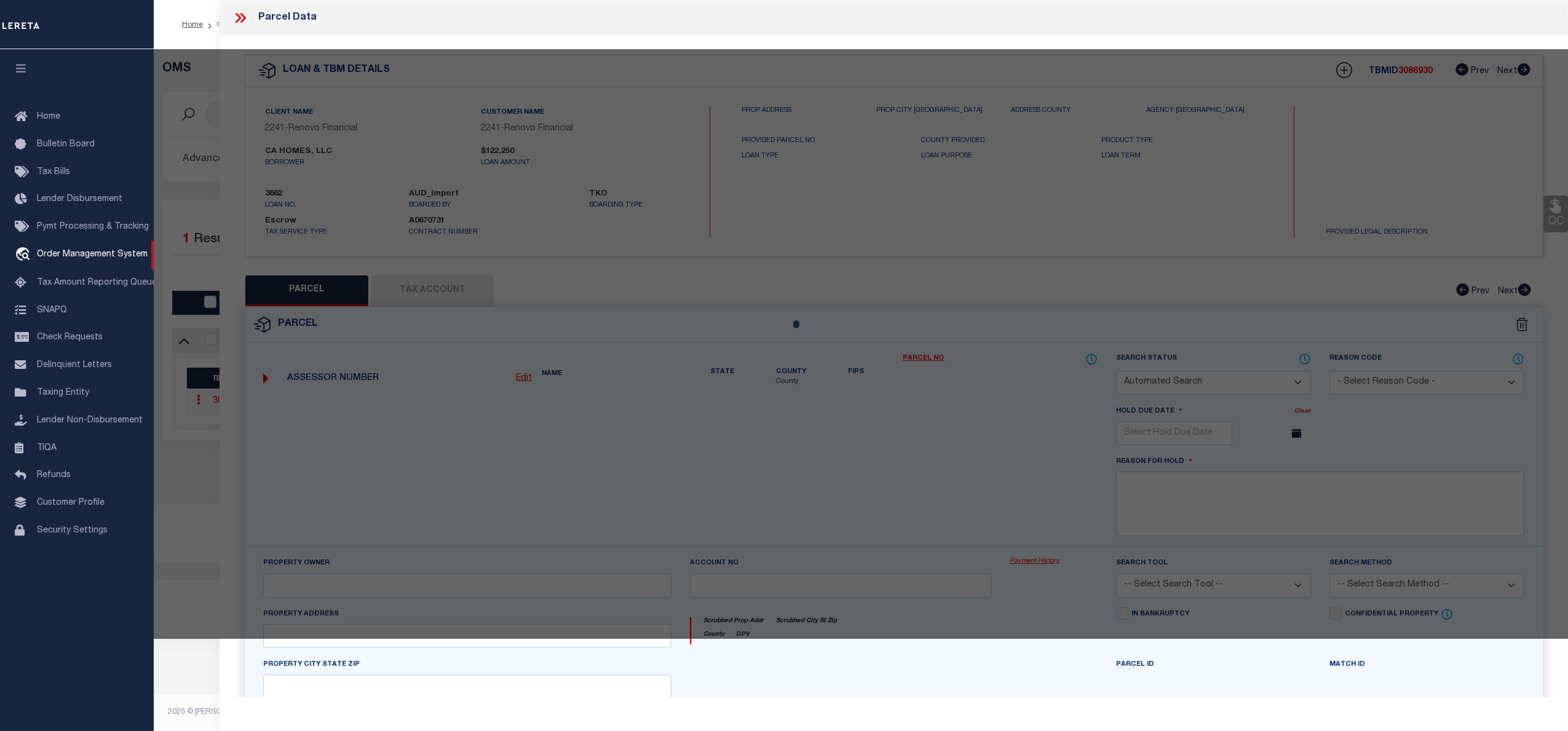
checkbox input "false"
select select "CP"
type input "CA HOMES LLC"
select select
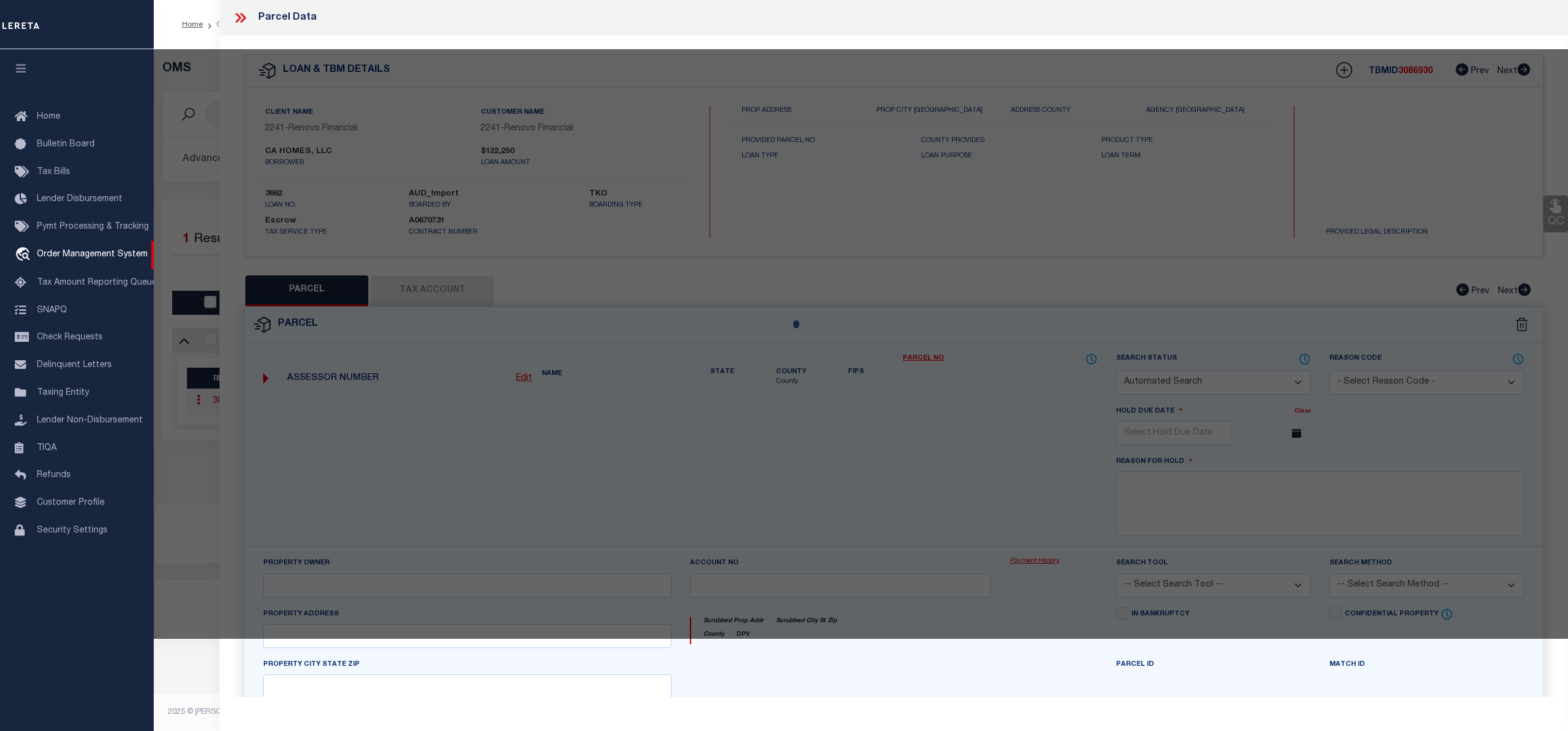
type input "28 W 35TH PL"
checkbox input "false"
type input "STEGER IL 60475"
type textarea "LOT 28 & 29 BLOCK 14 IN [GEOGRAPHIC_DATA], A SUB OF PRT OF THE E1/2 OF THE NE1/…"
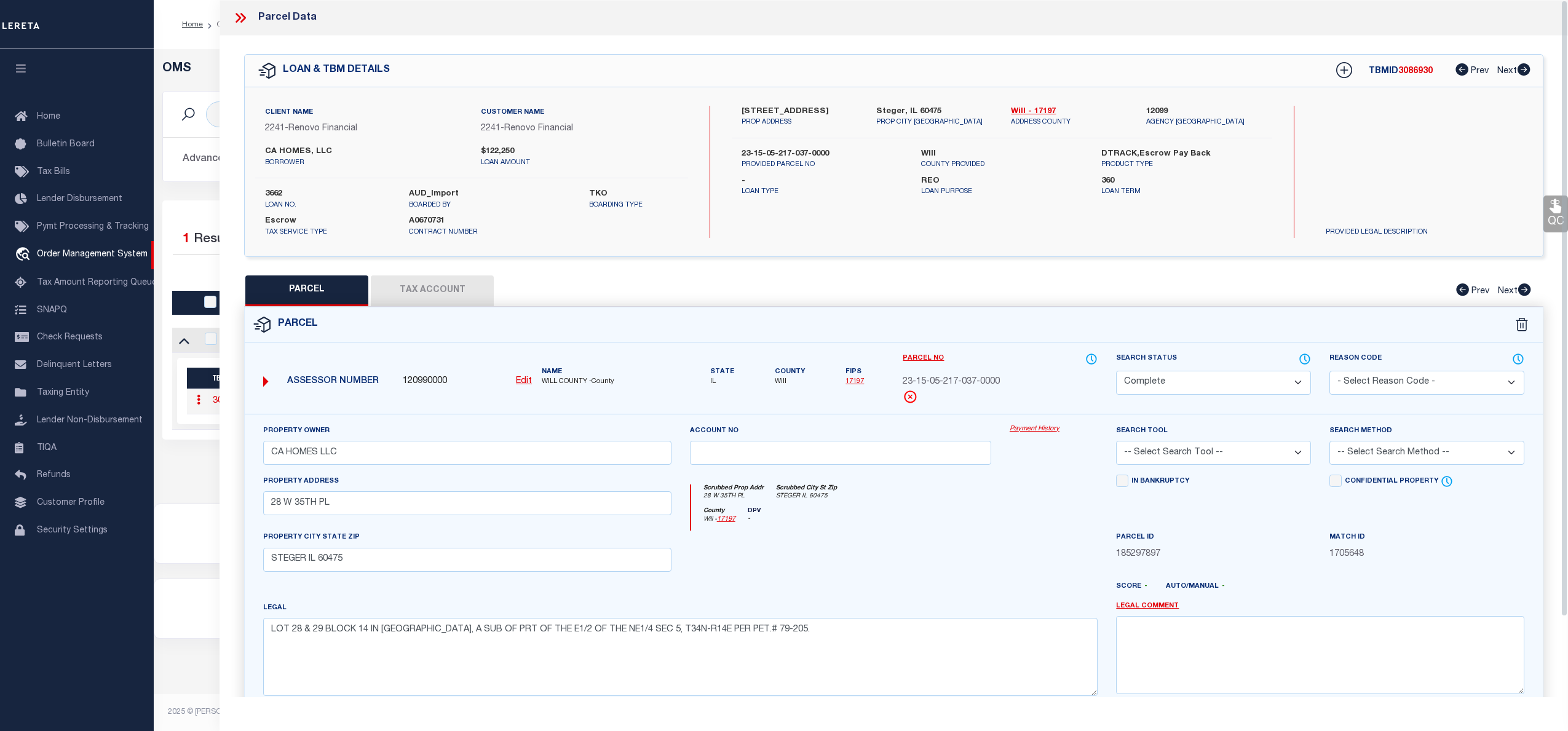
click at [1027, 429] on link "Payment History" at bounding box center [1053, 429] width 88 height 11
